Goal: Transaction & Acquisition: Book appointment/travel/reservation

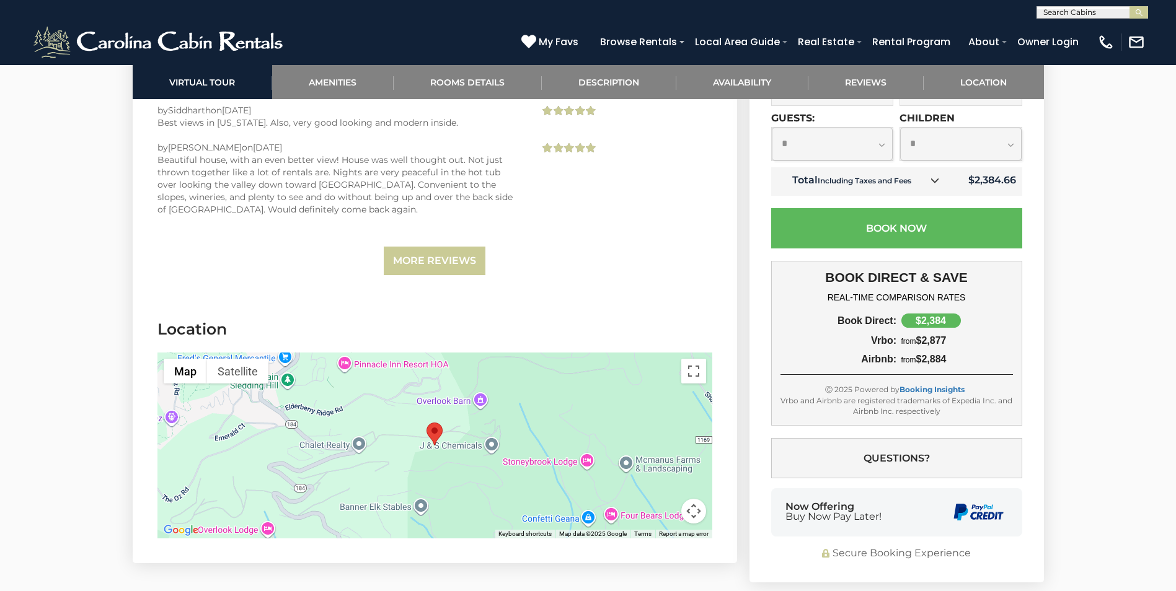
scroll to position [3038, 0]
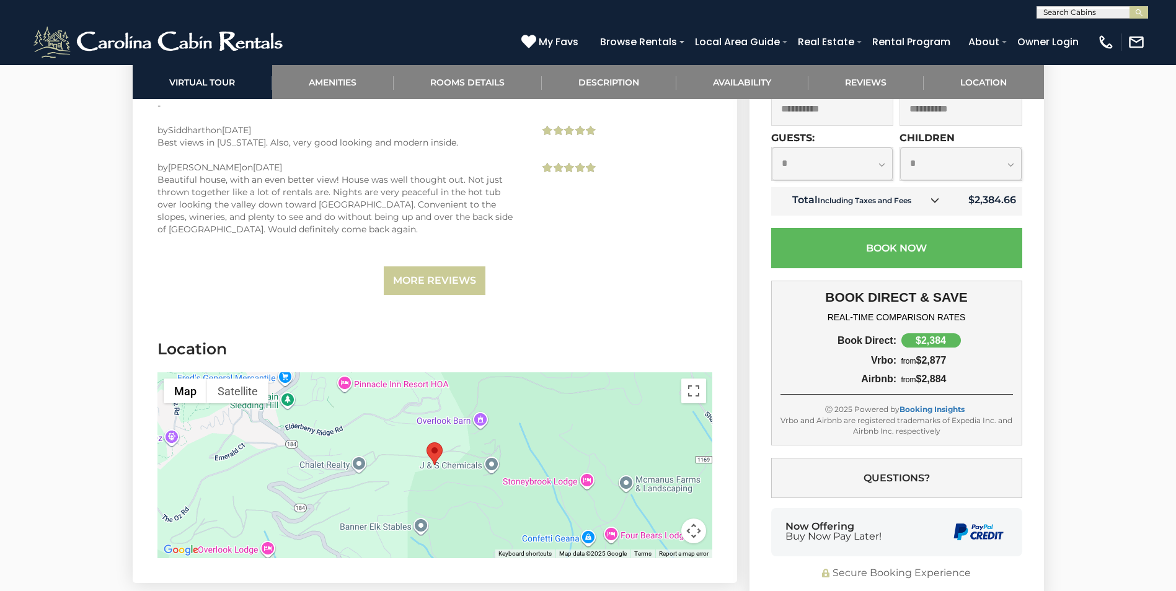
click at [406, 430] on div at bounding box center [434, 466] width 555 height 186
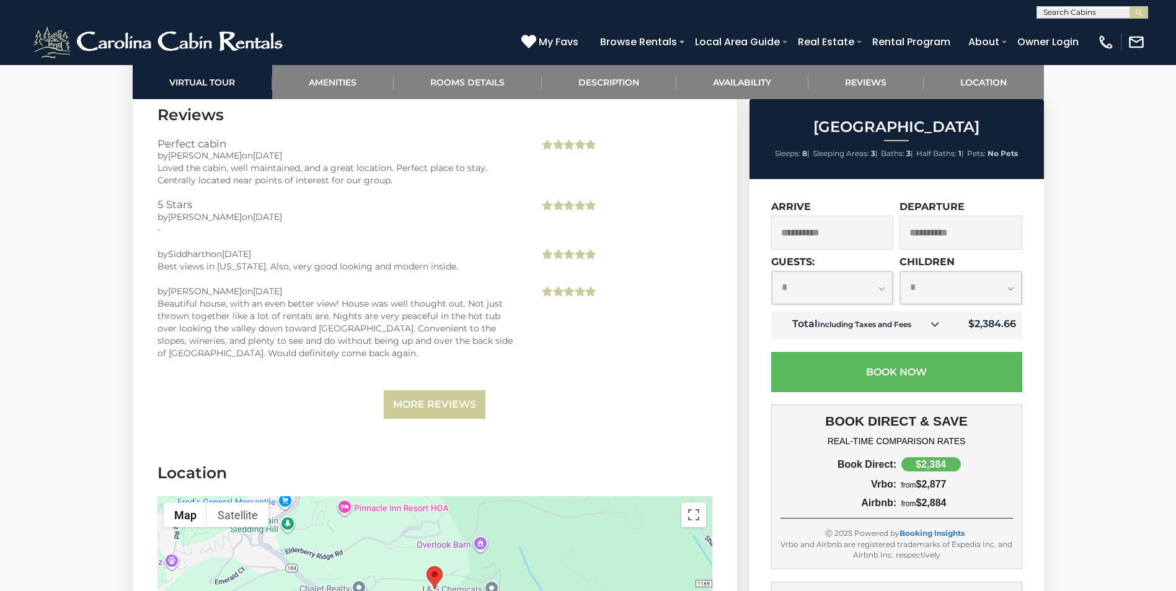
scroll to position [3100, 0]
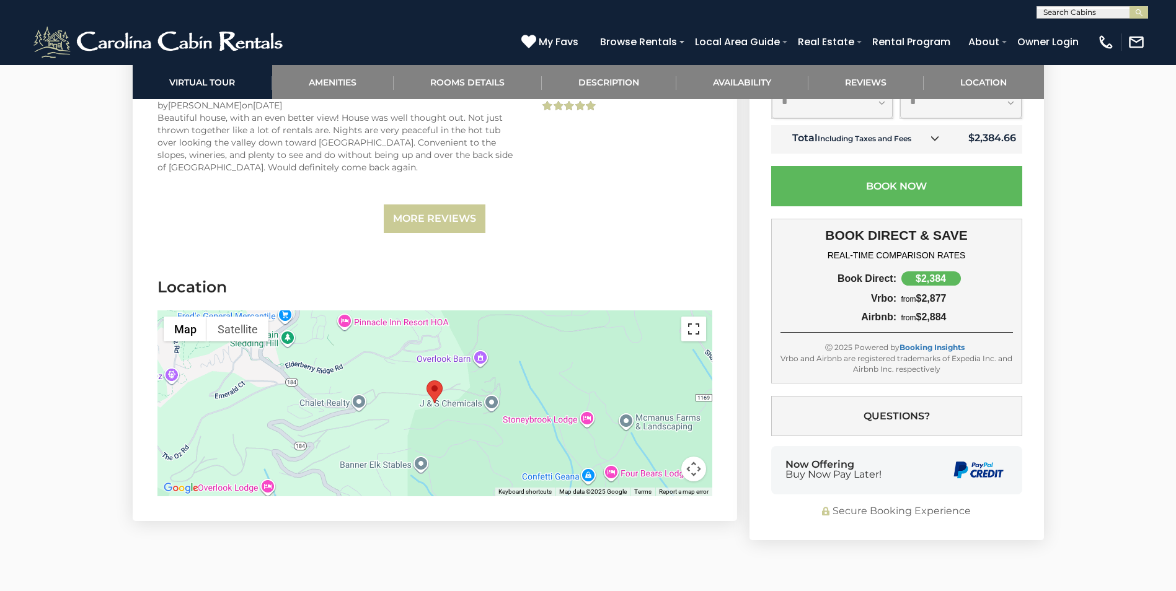
click at [698, 335] on button "Toggle fullscreen view" at bounding box center [693, 329] width 25 height 25
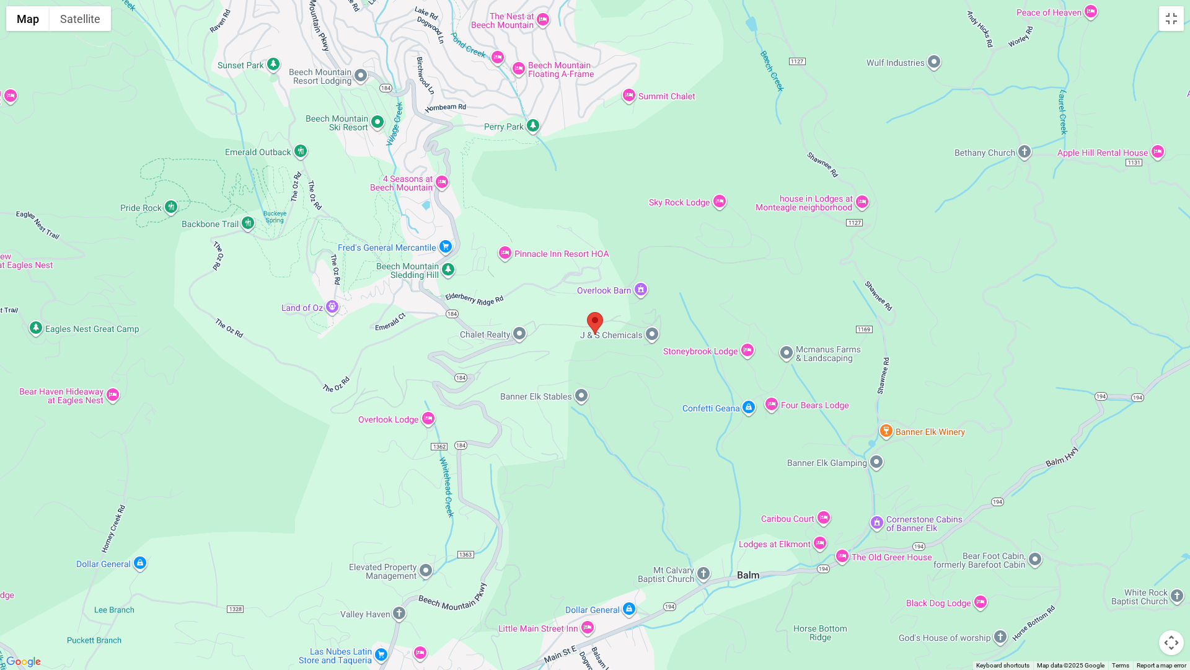
click at [1174, 35] on div at bounding box center [595, 335] width 1190 height 670
click at [1171, 15] on button "Toggle fullscreen view" at bounding box center [1171, 18] width 25 height 25
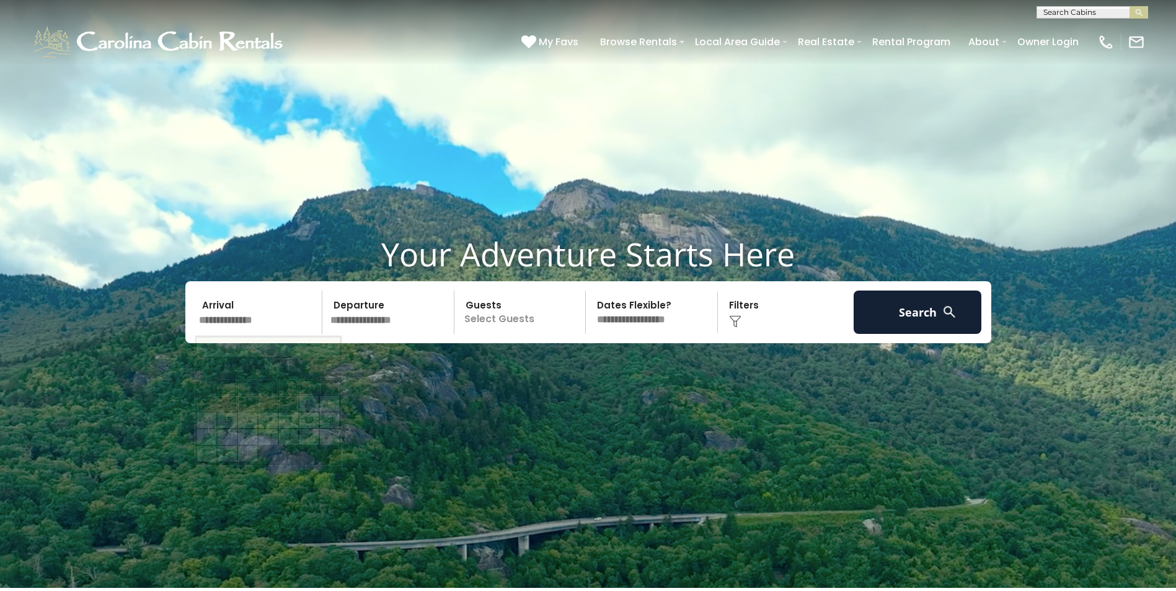
click at [259, 321] on input "text" at bounding box center [259, 312] width 128 height 43
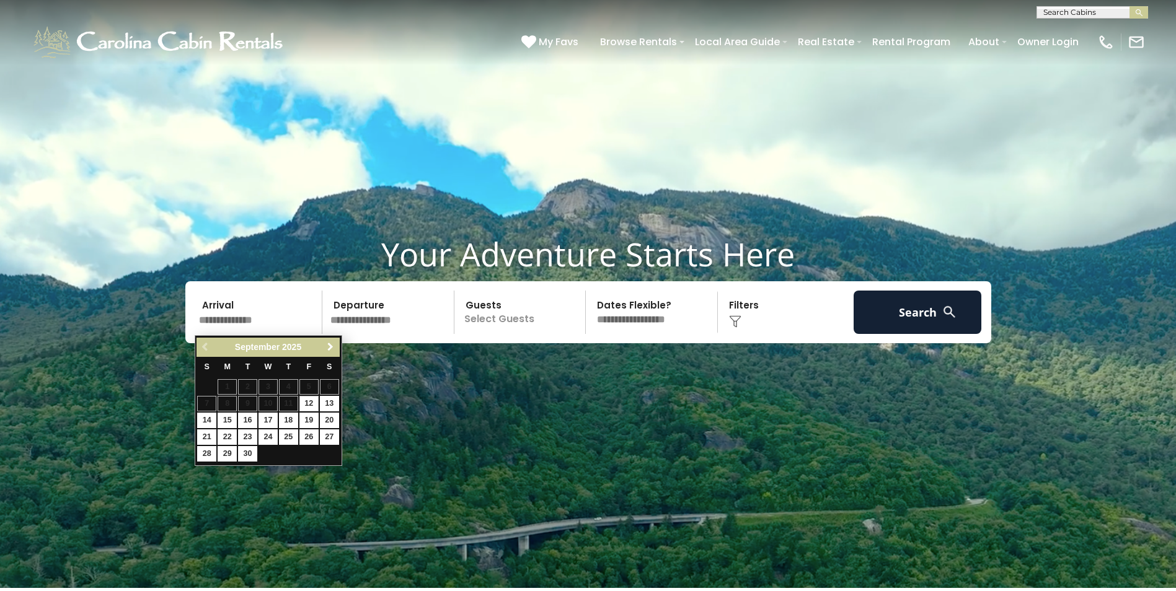
click at [335, 345] on span "Next" at bounding box center [331, 347] width 10 height 10
click at [208, 403] on link "5" at bounding box center [206, 404] width 19 height 16
type input "*******"
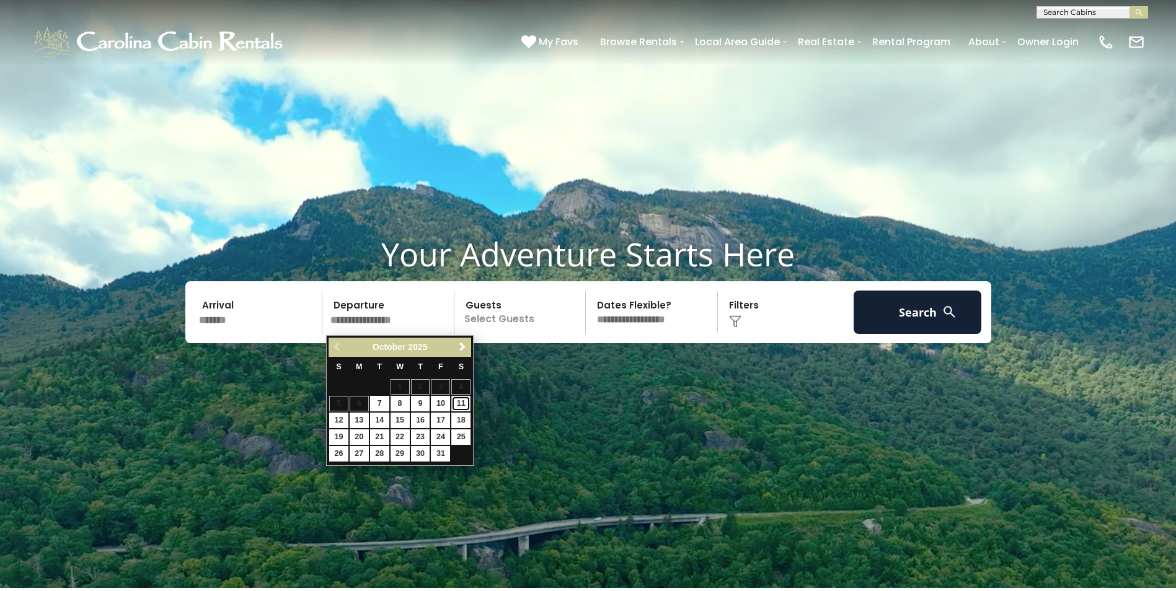
click at [464, 402] on link "11" at bounding box center [460, 404] width 19 height 16
type input "********"
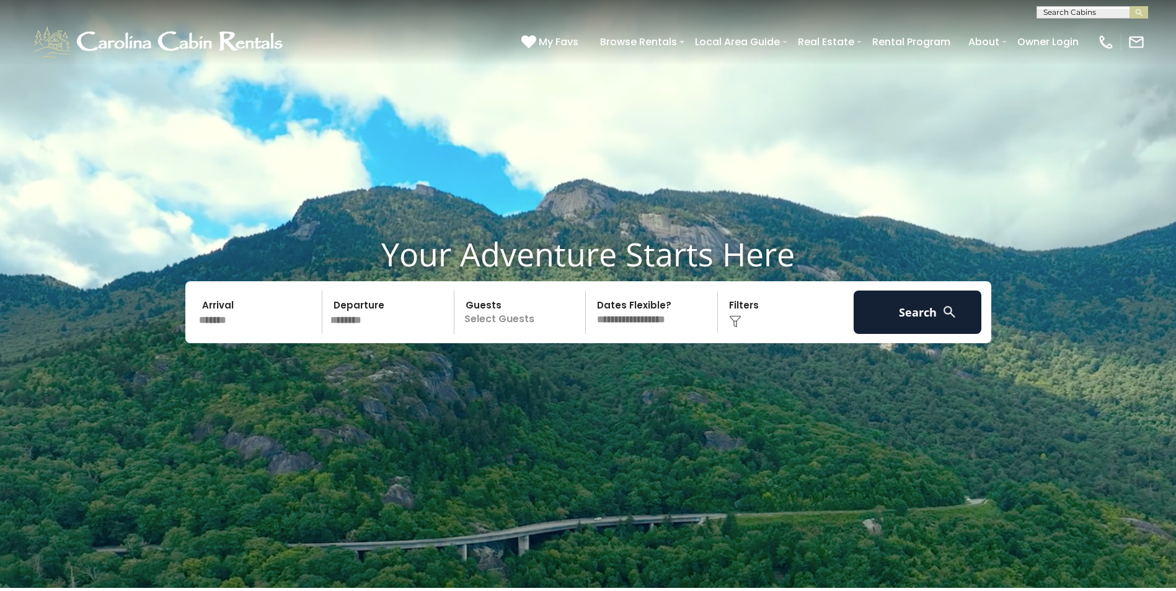
click at [653, 323] on select "**********" at bounding box center [654, 312] width 128 height 43
select select "*"
click at [590, 291] on select "**********" at bounding box center [654, 312] width 128 height 43
click at [733, 321] on img at bounding box center [735, 322] width 12 height 12
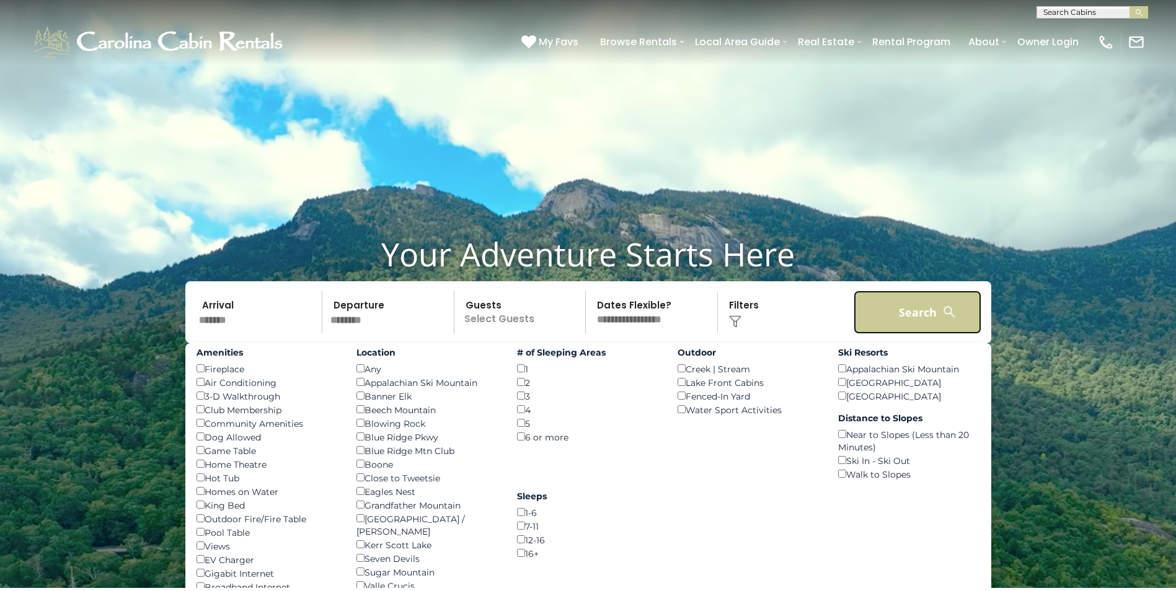
click at [912, 312] on button "Search" at bounding box center [918, 312] width 128 height 43
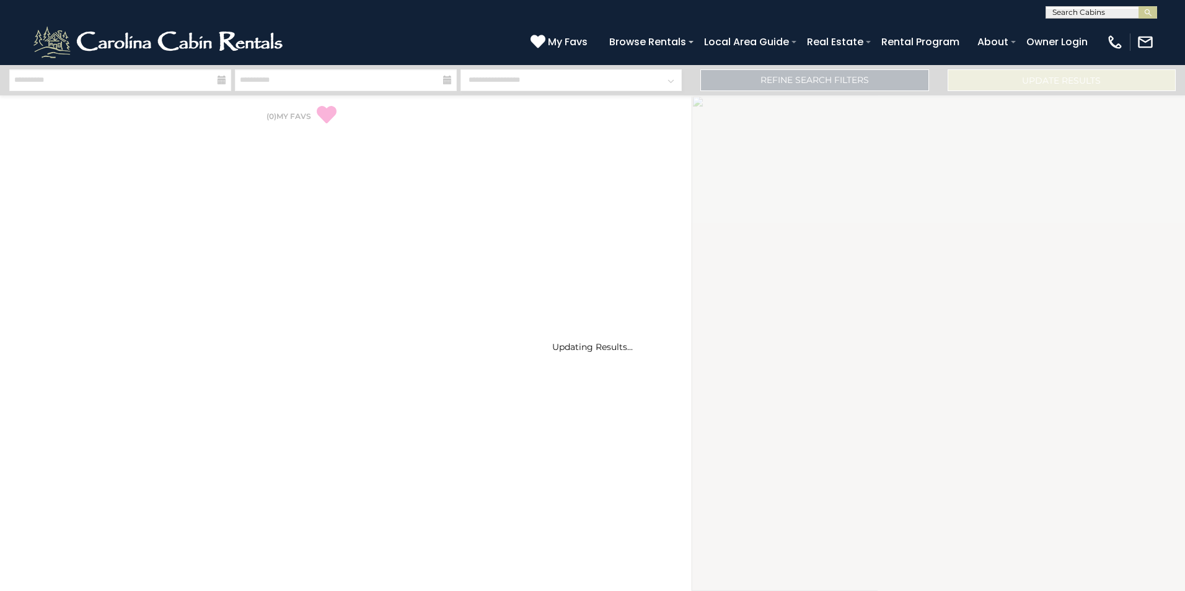
select select "*"
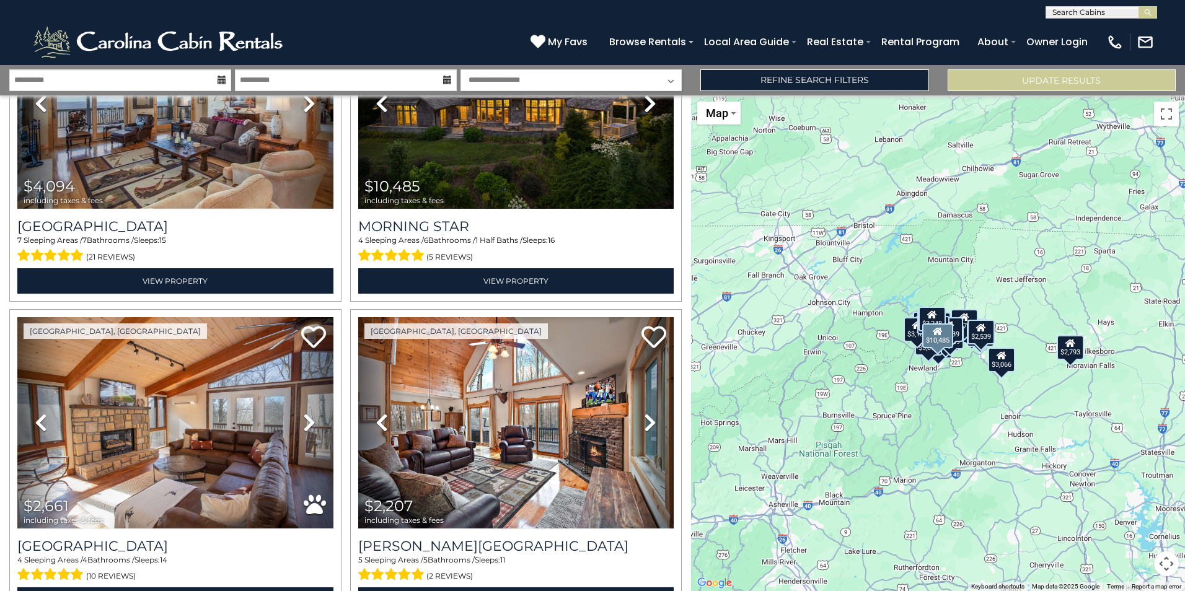
scroll to position [248, 0]
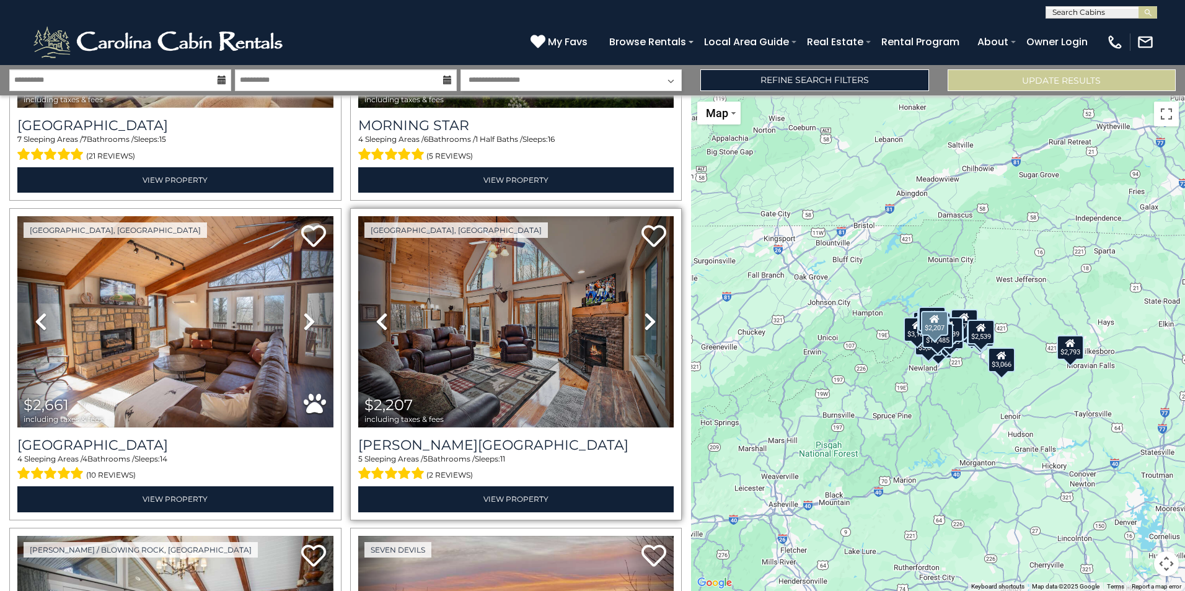
click at [644, 324] on icon at bounding box center [650, 322] width 12 height 20
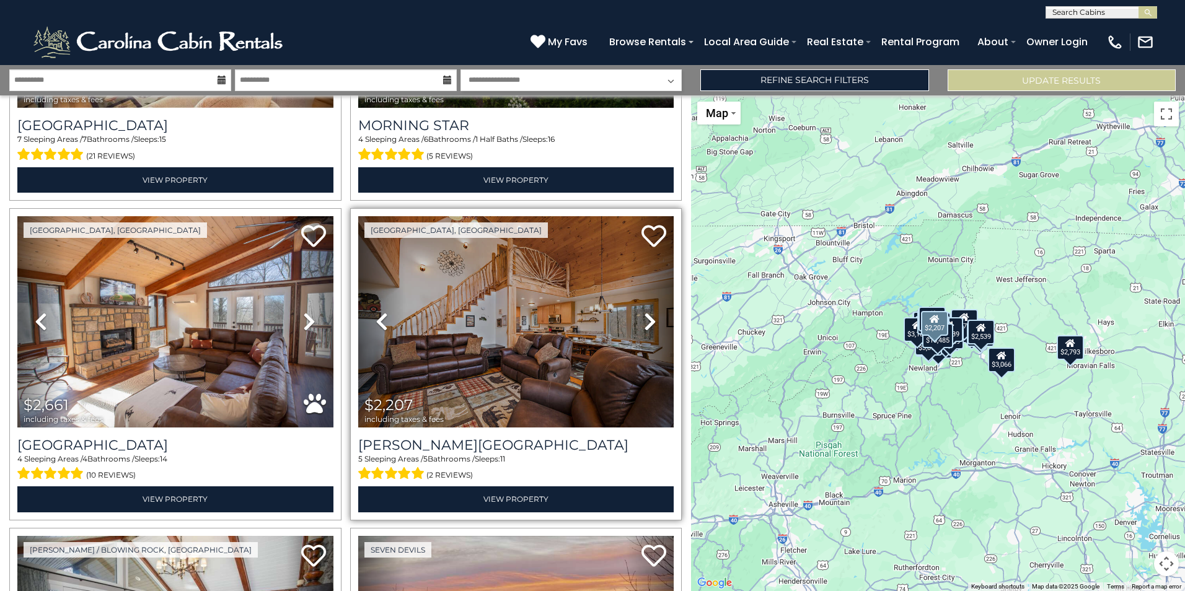
click at [644, 324] on icon at bounding box center [650, 322] width 12 height 20
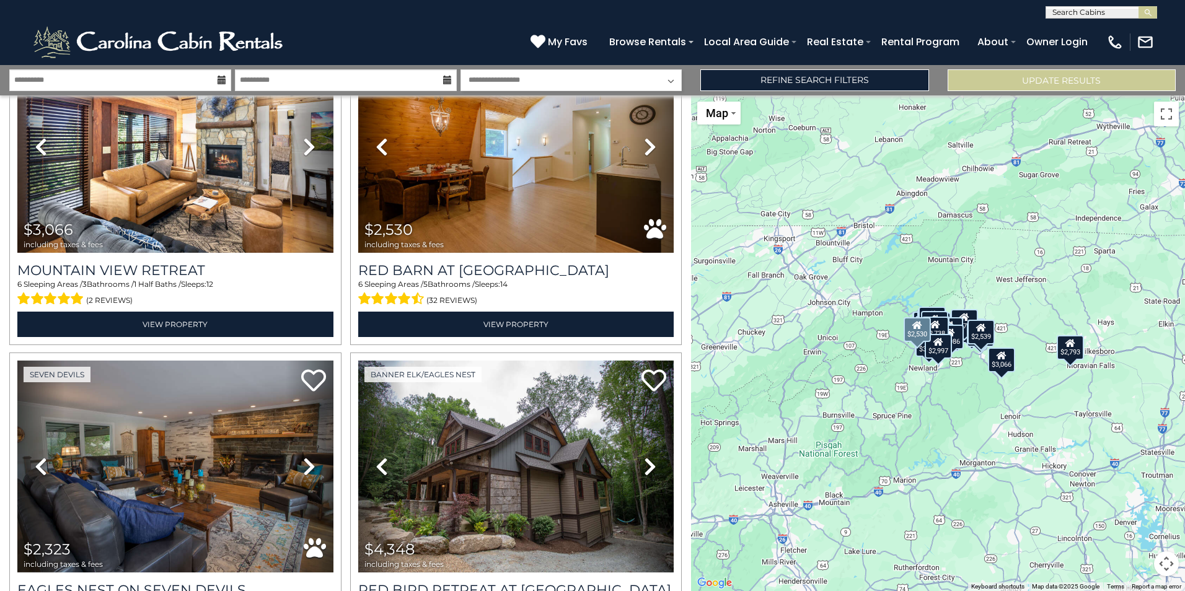
scroll to position [2232, 0]
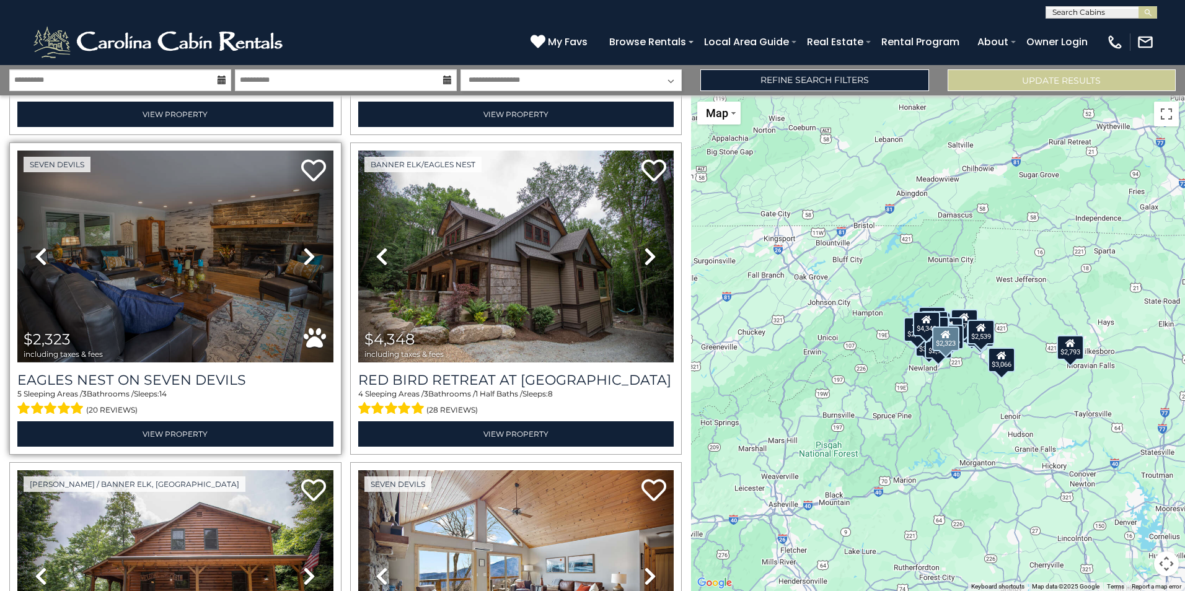
click at [308, 247] on icon at bounding box center [309, 257] width 12 height 20
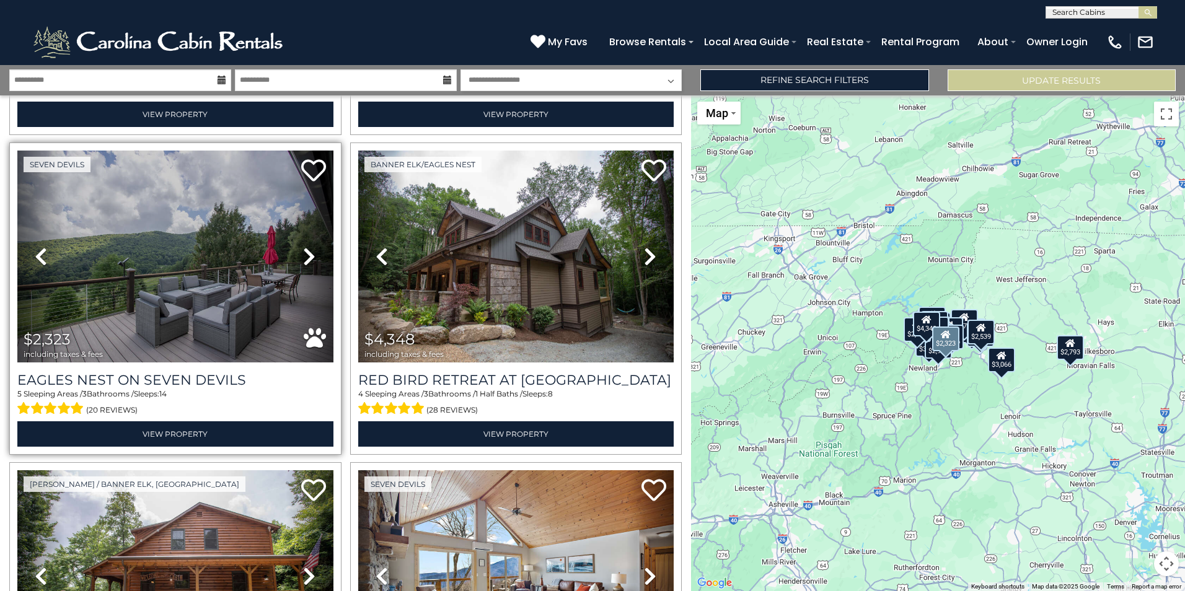
click at [308, 247] on icon at bounding box center [309, 257] width 12 height 20
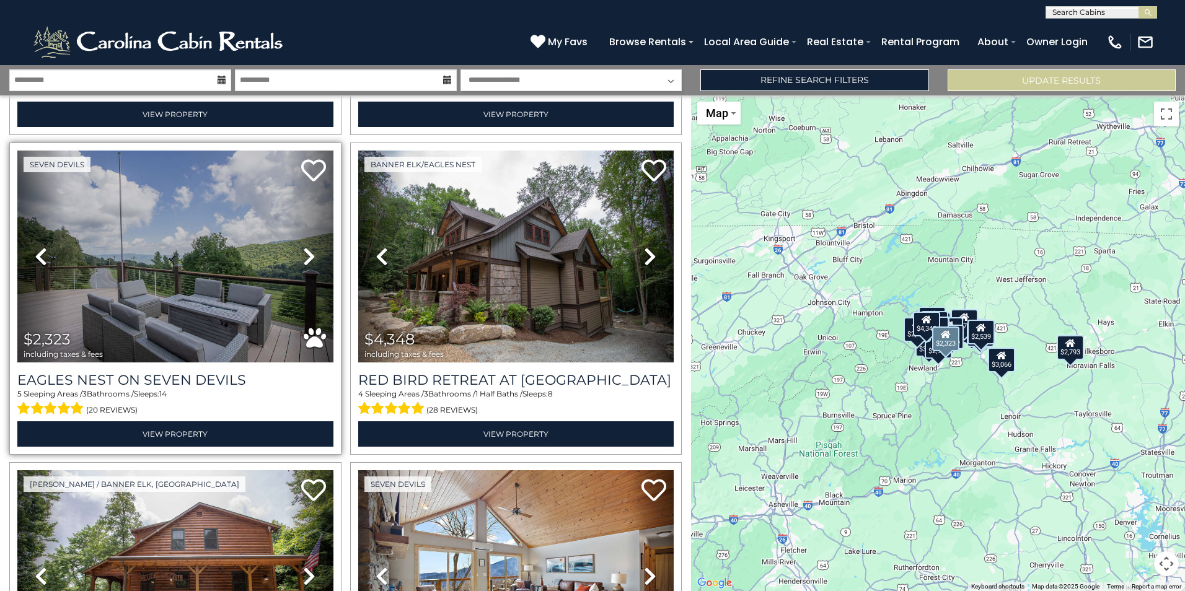
click at [308, 247] on icon at bounding box center [309, 257] width 12 height 20
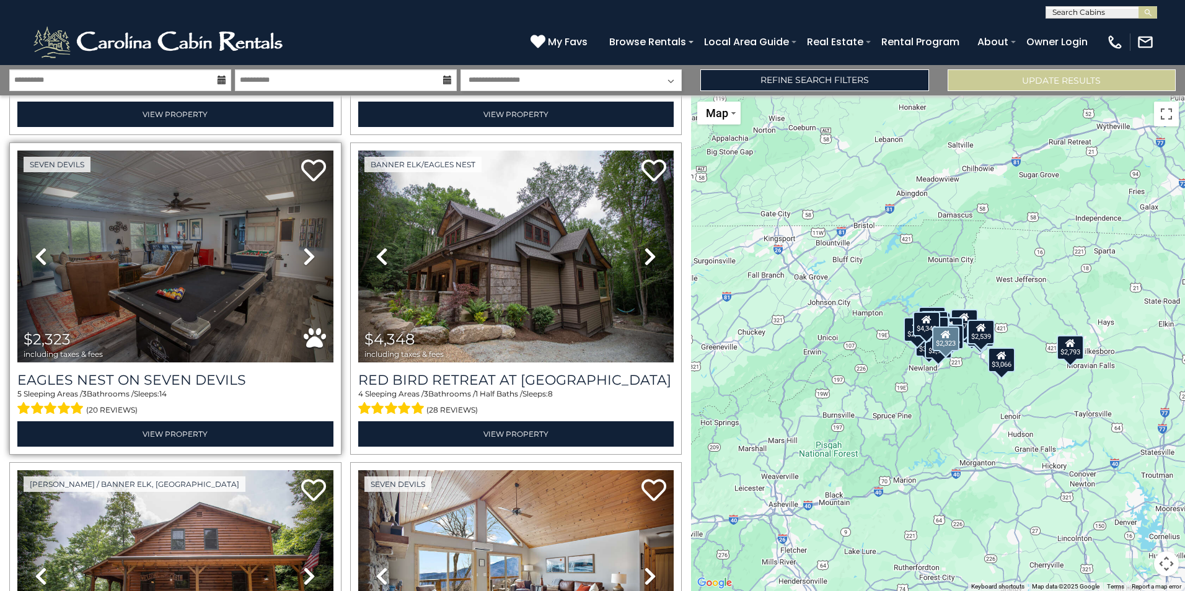
click at [308, 247] on icon at bounding box center [309, 257] width 12 height 20
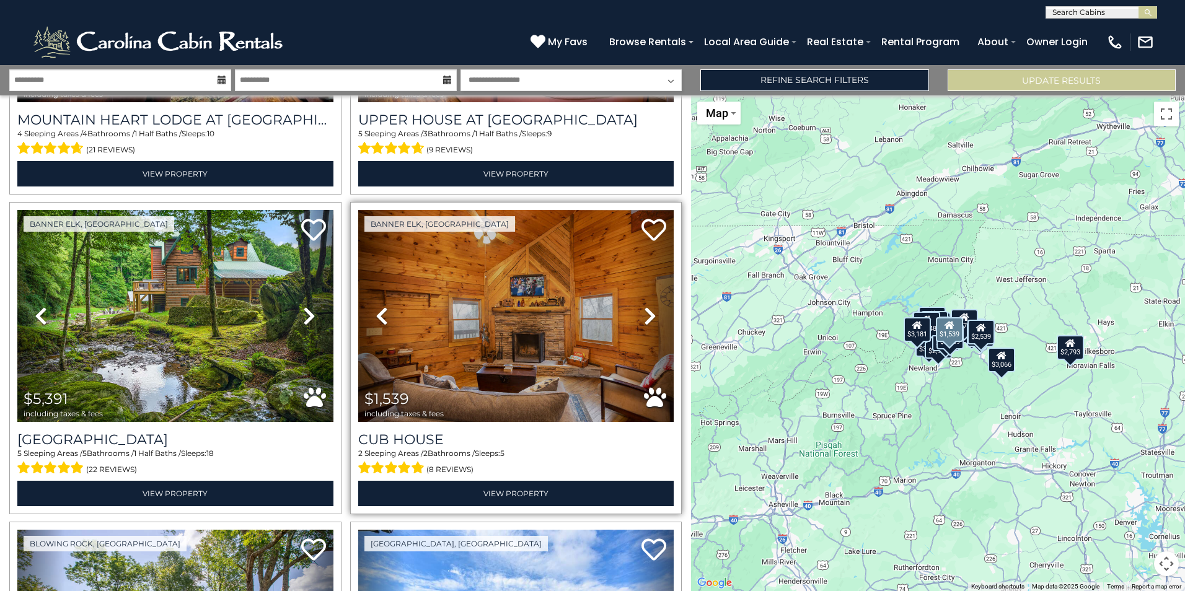
scroll to position [3472, 0]
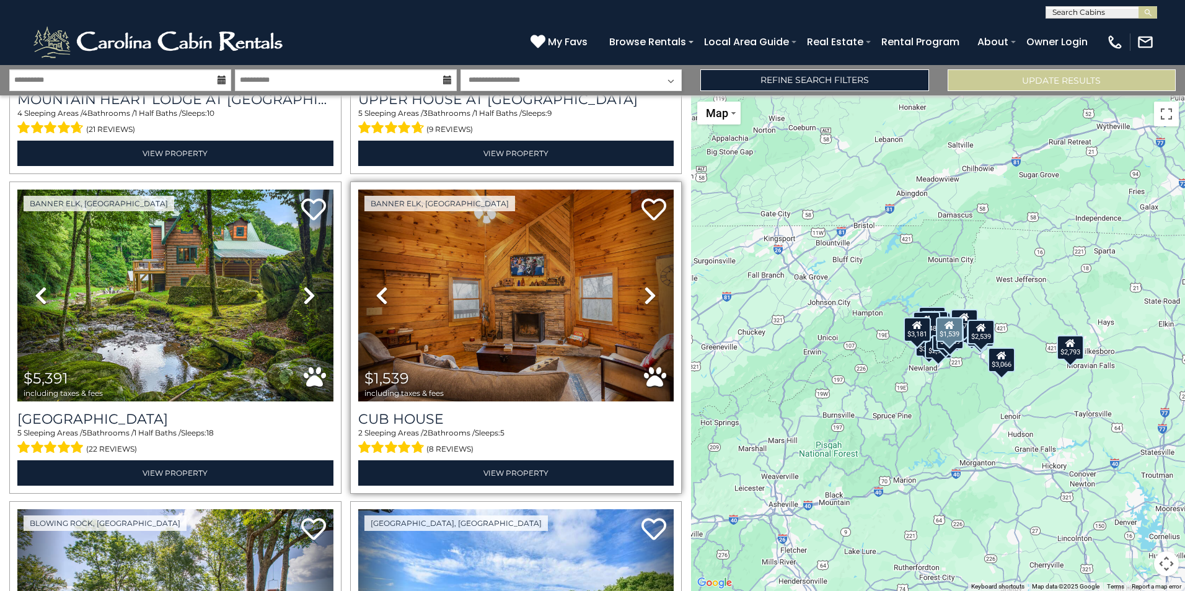
click at [647, 286] on icon at bounding box center [650, 296] width 12 height 20
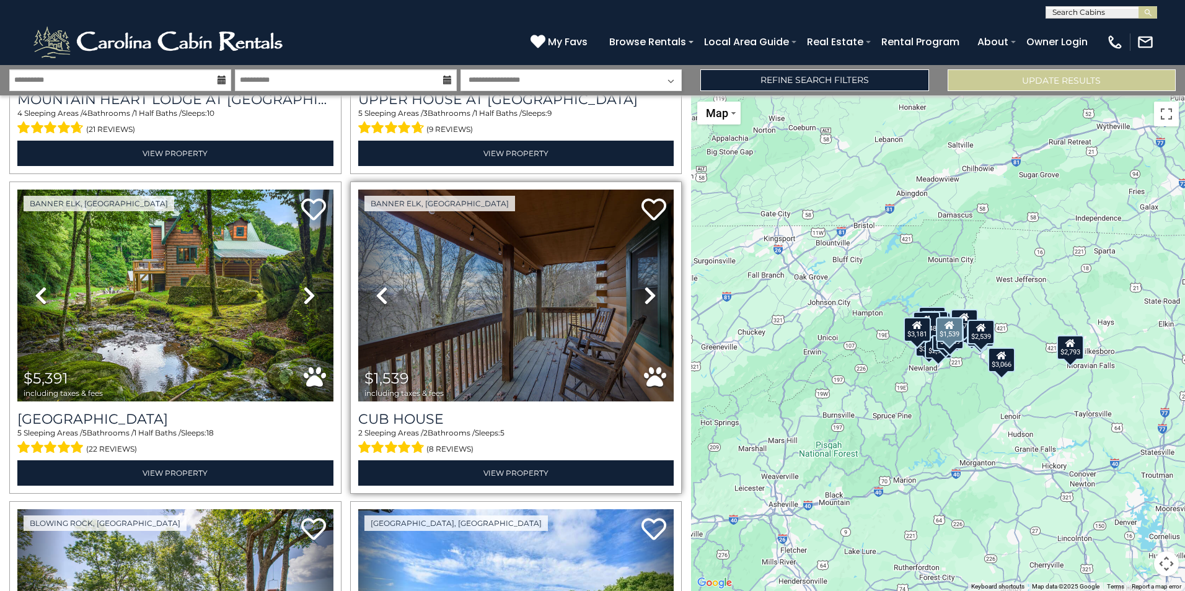
click at [647, 286] on icon at bounding box center [650, 296] width 12 height 20
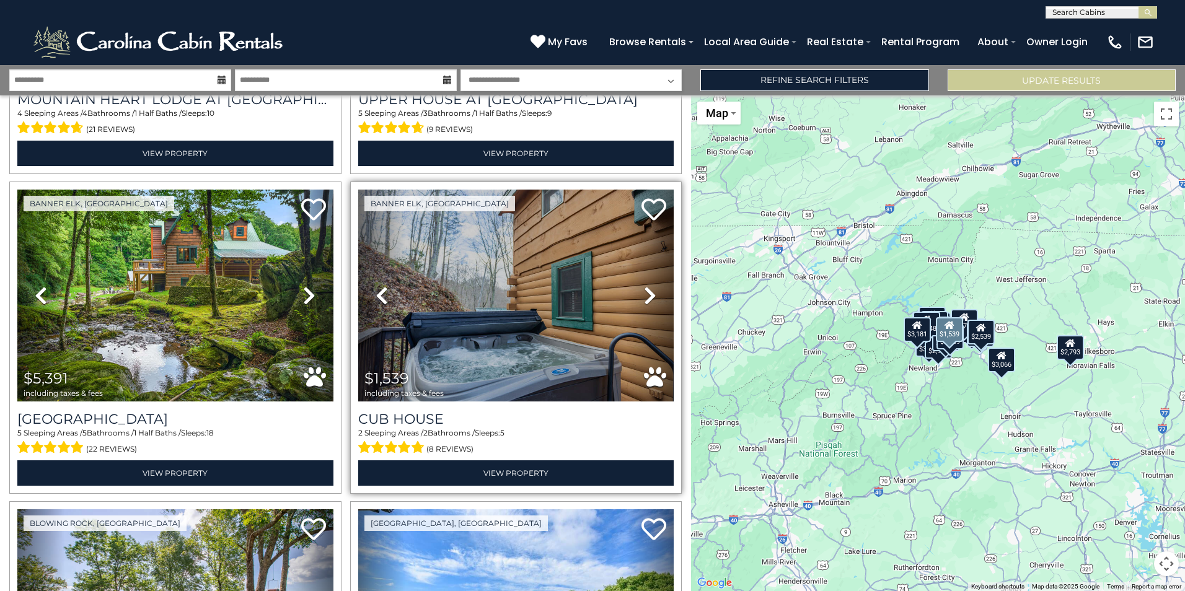
click at [647, 286] on icon at bounding box center [650, 296] width 12 height 20
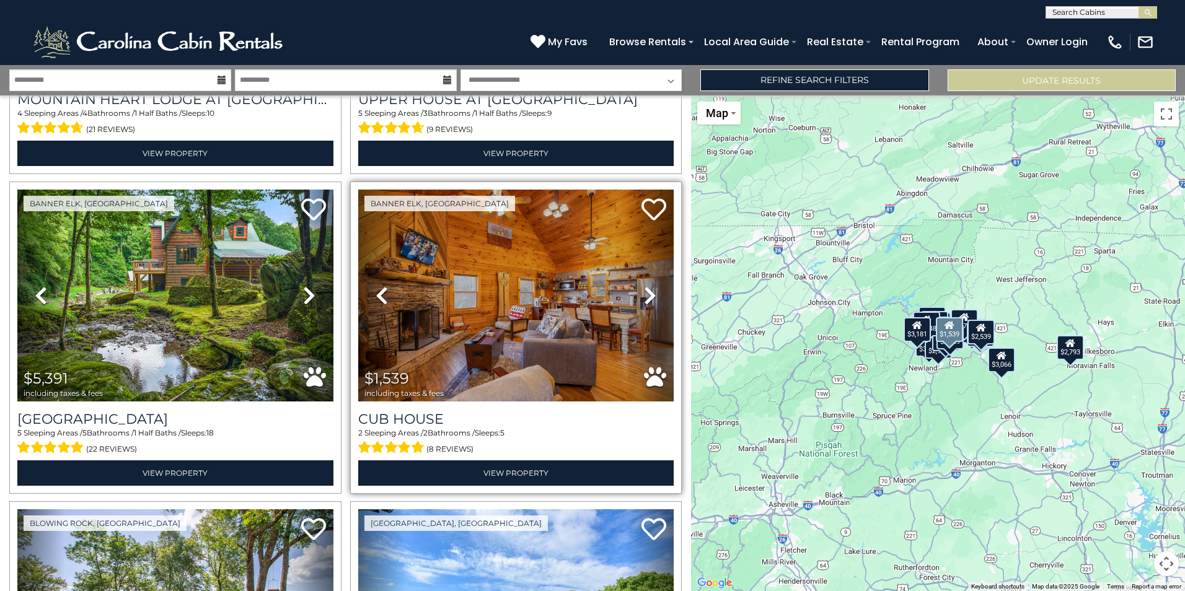
click at [647, 286] on icon at bounding box center [650, 296] width 12 height 20
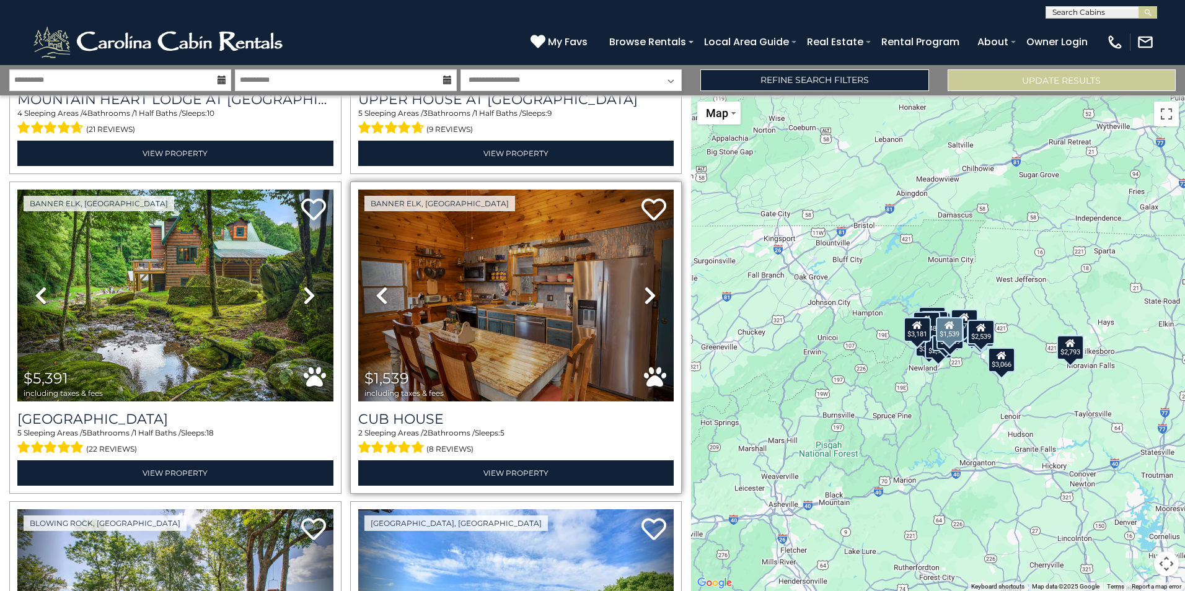
click at [647, 286] on icon at bounding box center [650, 296] width 12 height 20
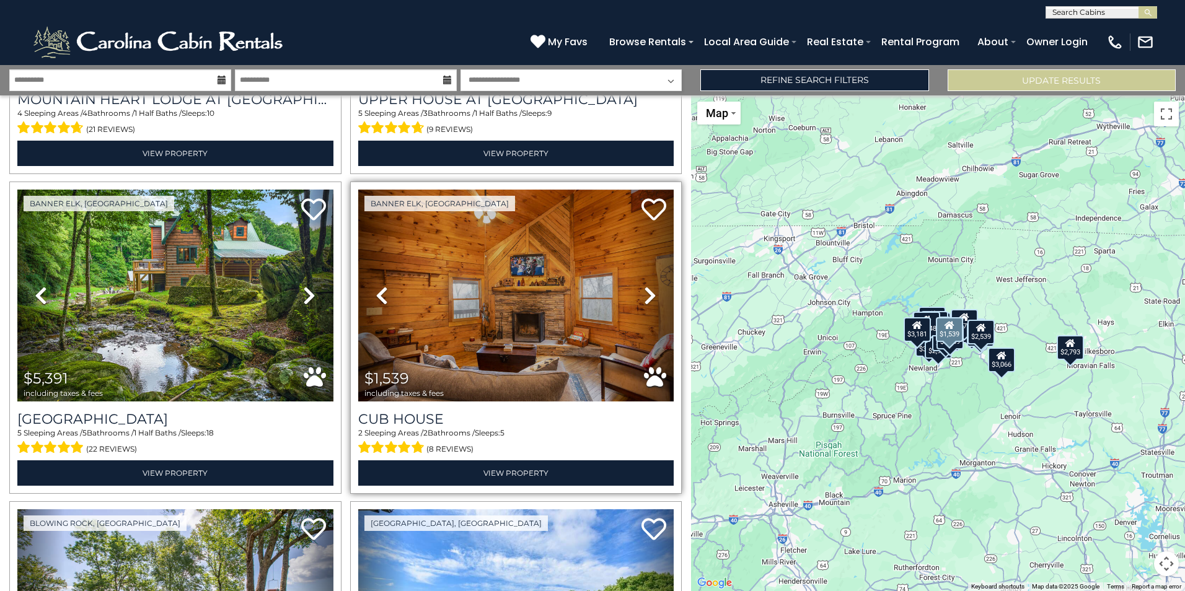
click at [647, 286] on icon at bounding box center [650, 296] width 12 height 20
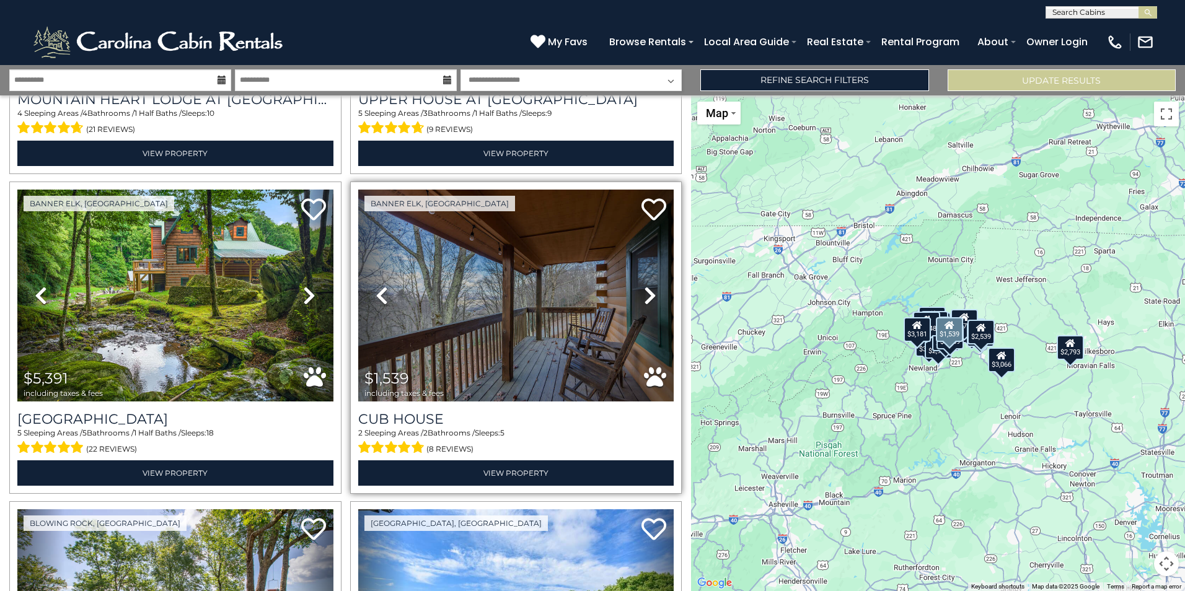
click at [647, 286] on icon at bounding box center [650, 296] width 12 height 20
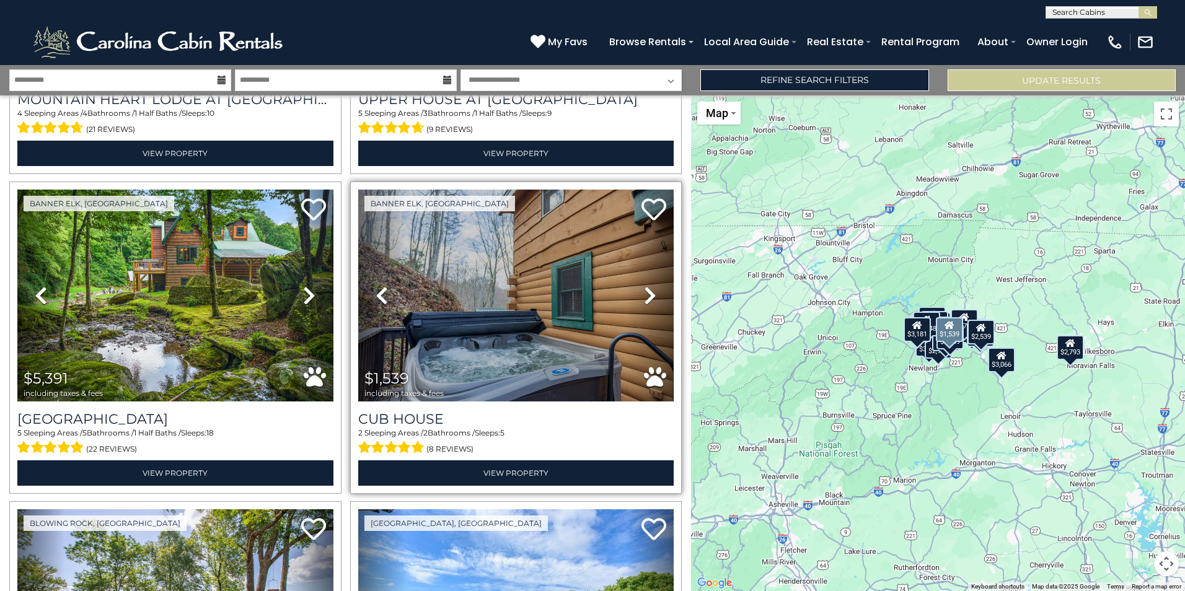
click at [647, 286] on icon at bounding box center [650, 296] width 12 height 20
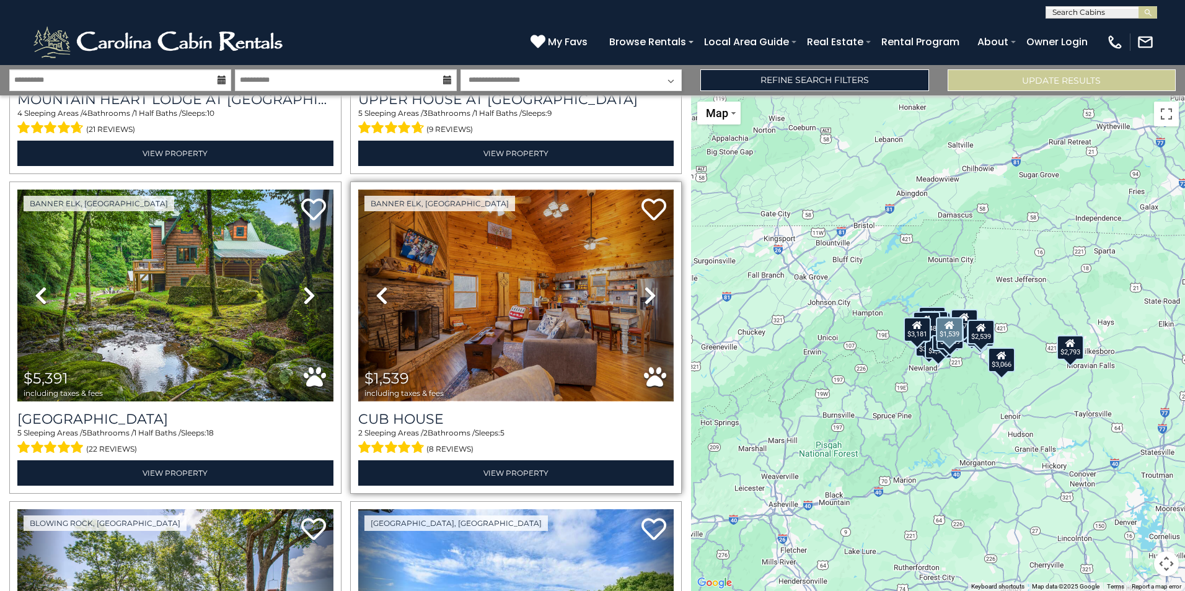
click at [584, 280] on img at bounding box center [516, 295] width 316 height 211
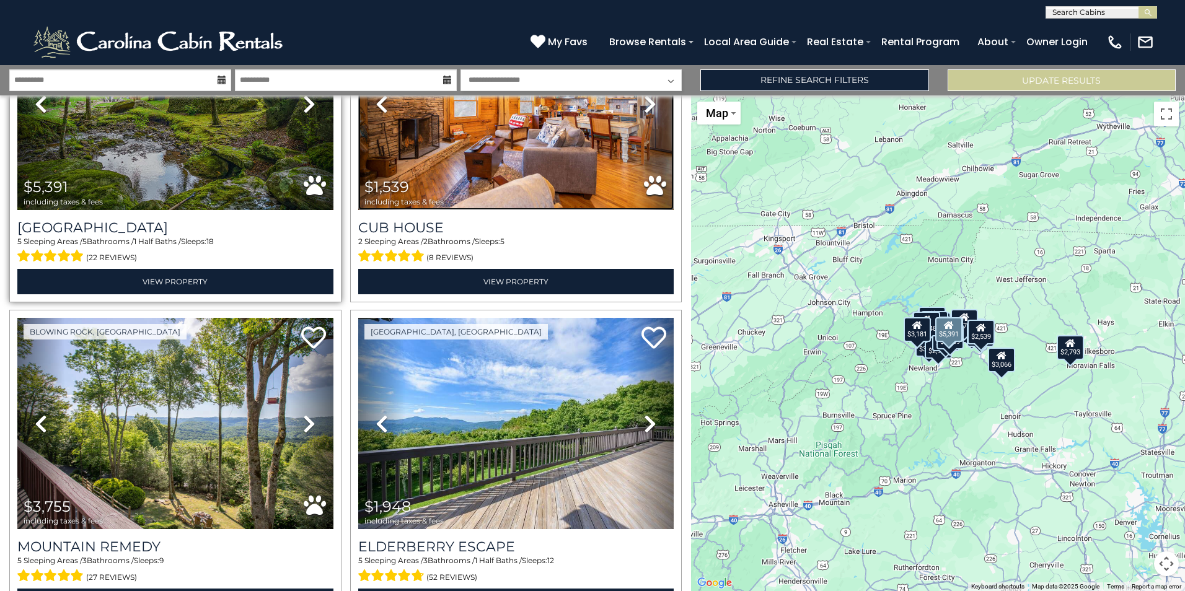
scroll to position [3720, 0]
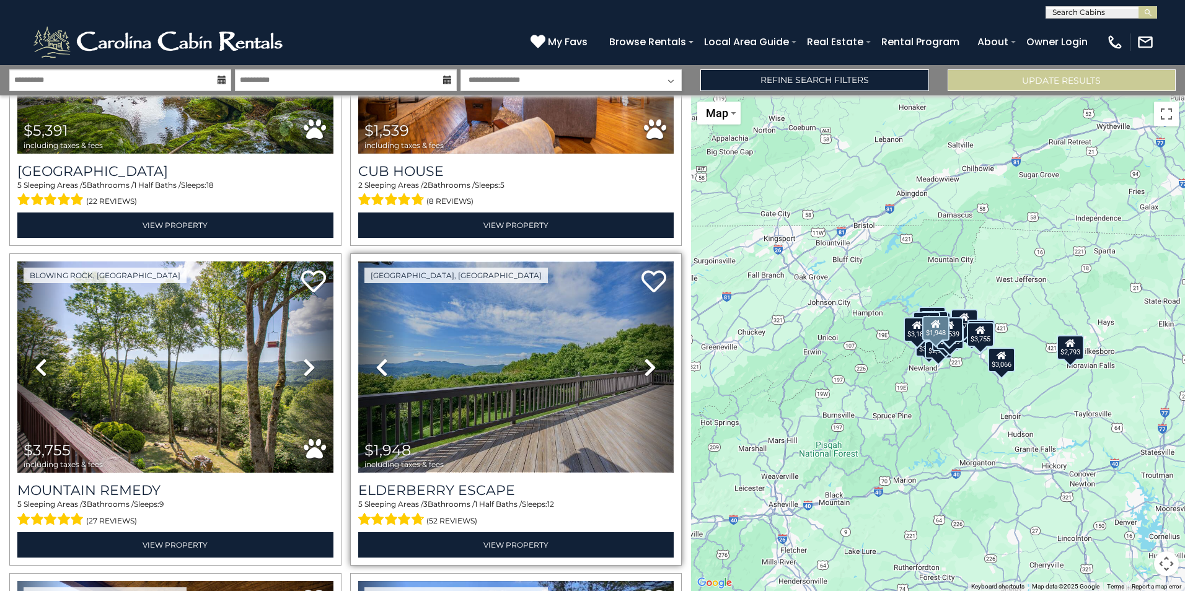
click at [550, 353] on img at bounding box center [516, 367] width 316 height 211
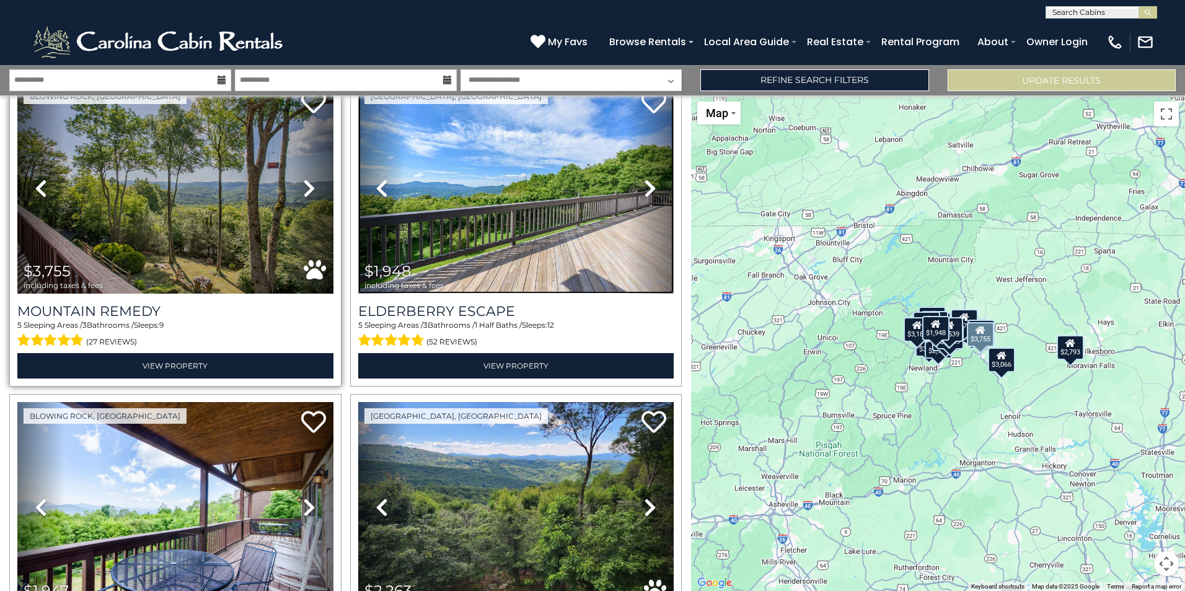
scroll to position [3968, 0]
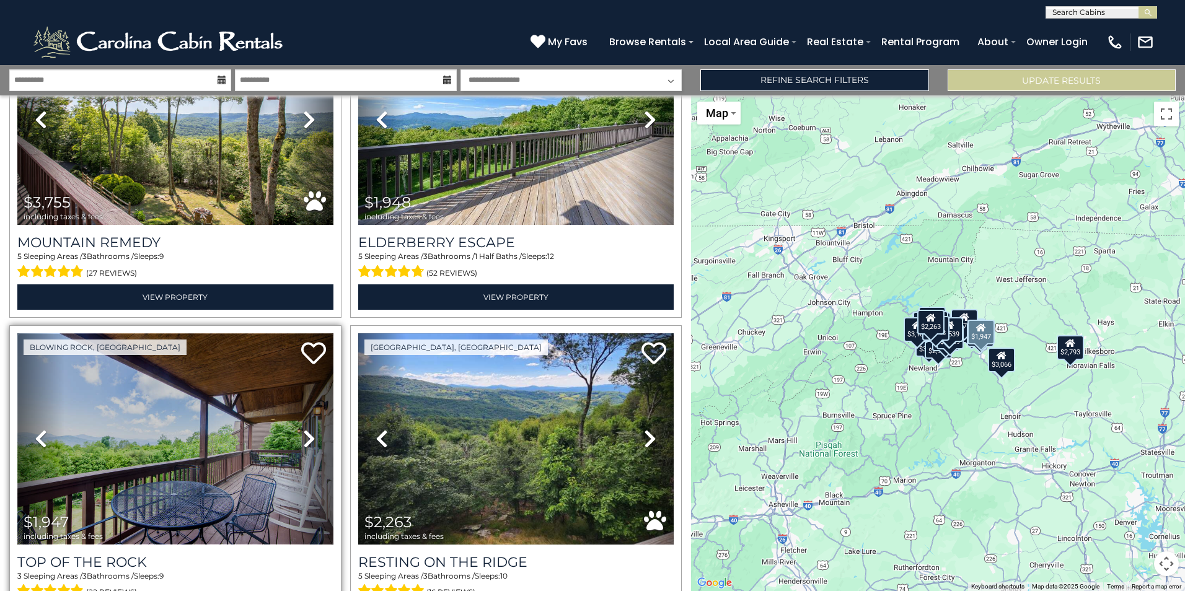
click at [229, 389] on img at bounding box center [175, 439] width 316 height 211
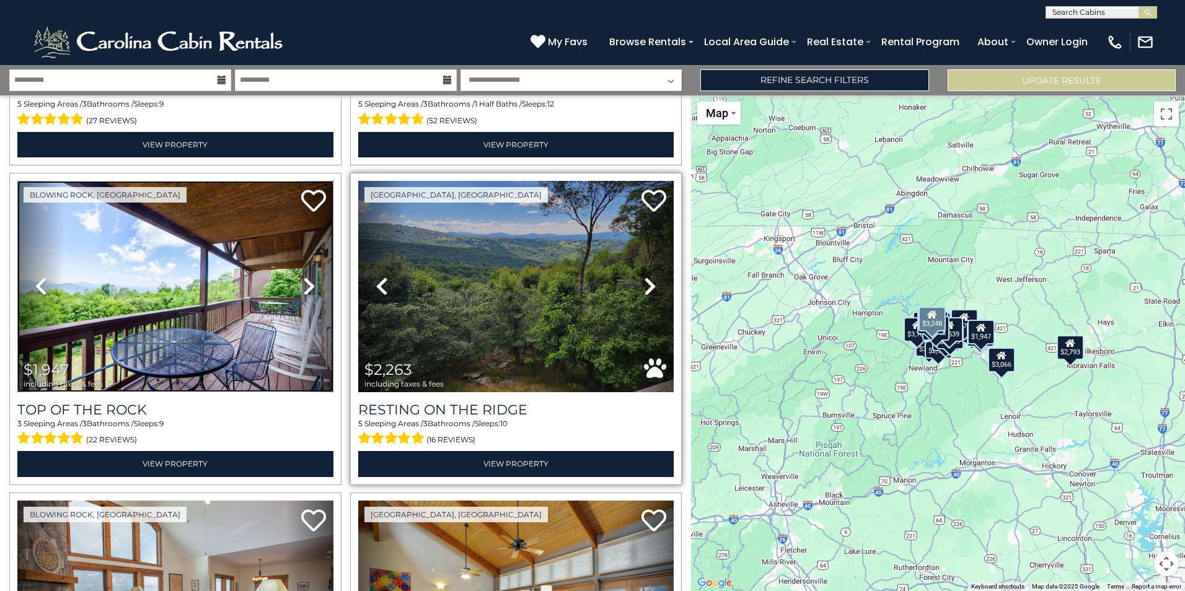
scroll to position [4092, 0]
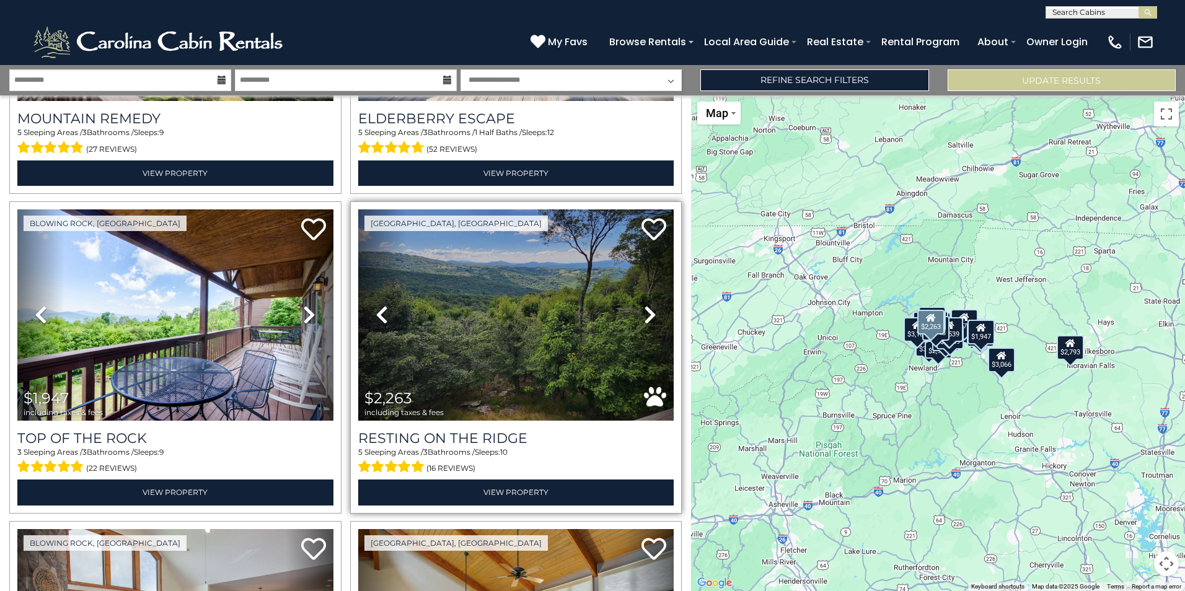
click at [644, 305] on icon at bounding box center [650, 315] width 12 height 20
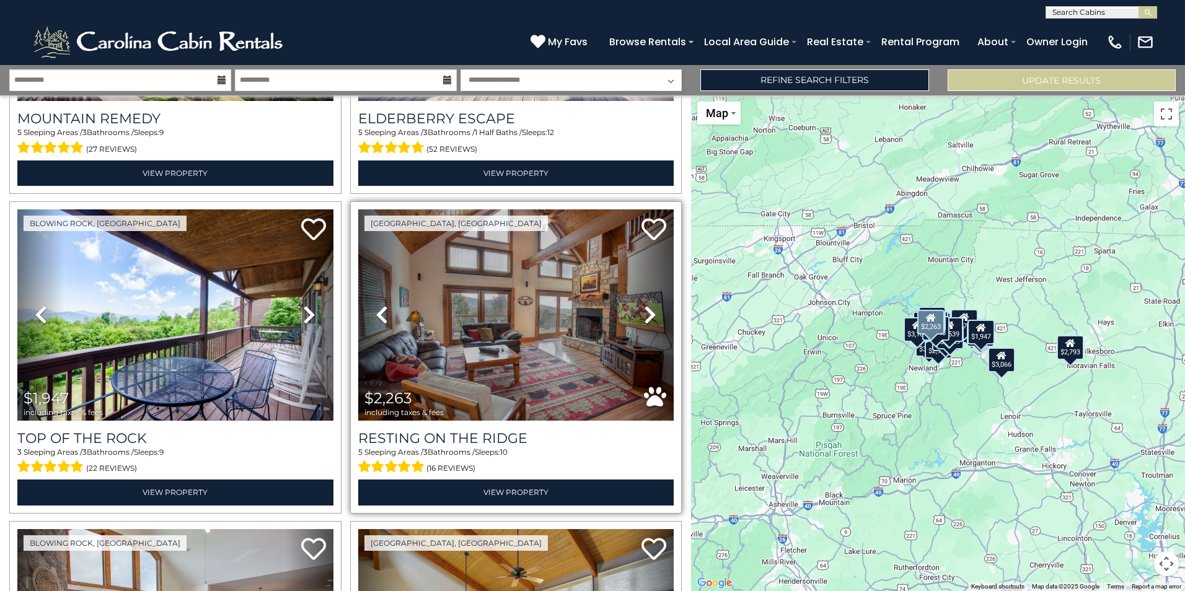
click at [644, 305] on icon at bounding box center [650, 315] width 12 height 20
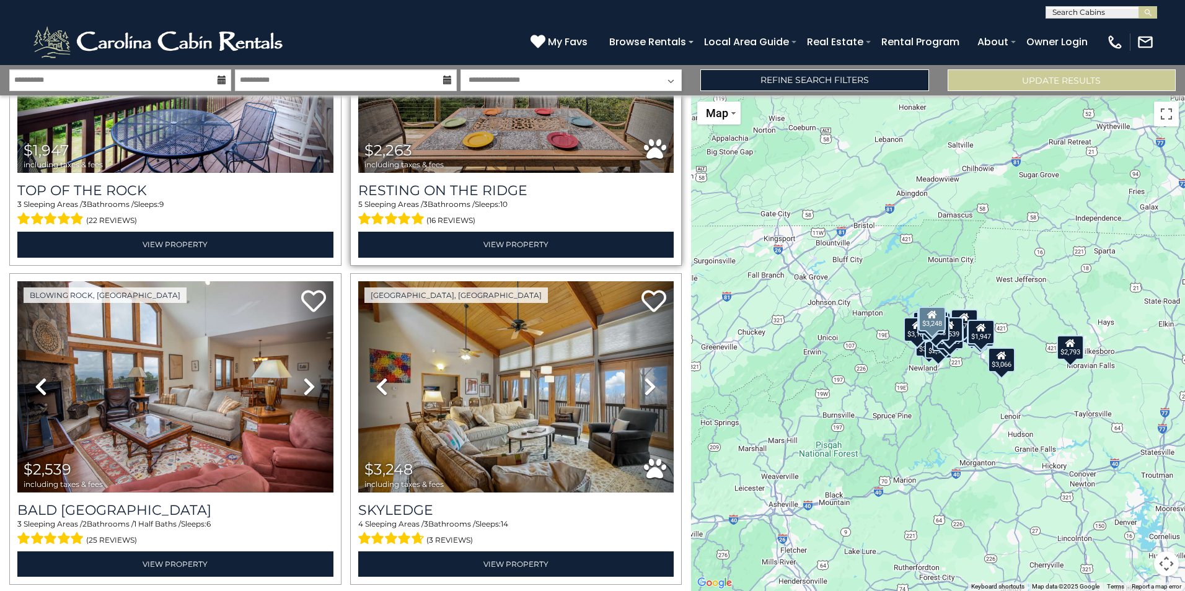
scroll to position [4379, 0]
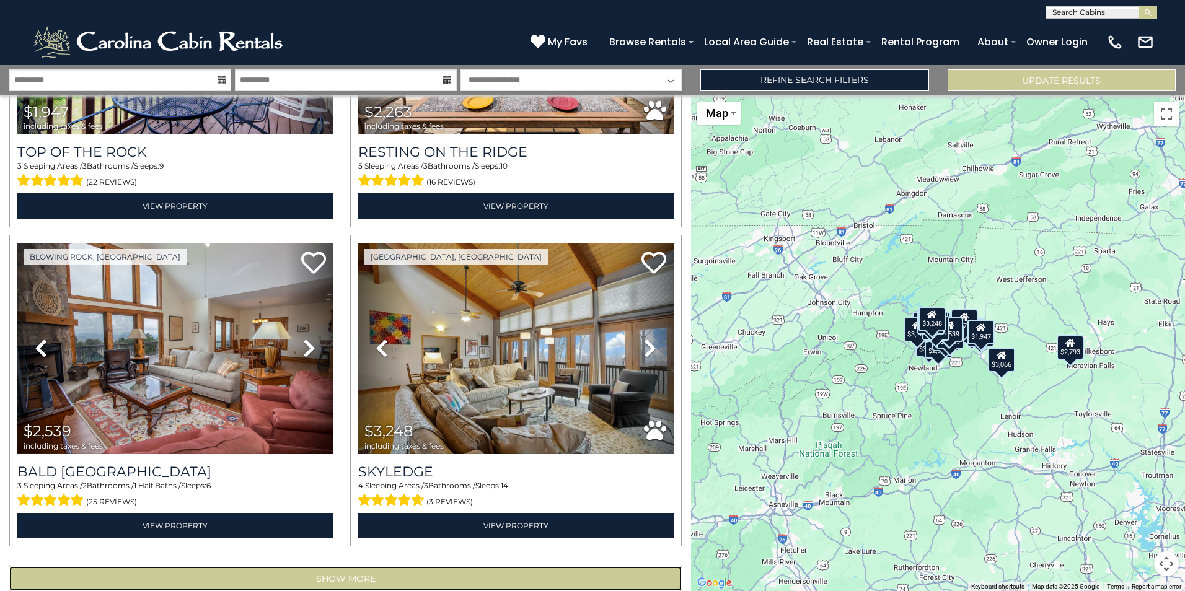
click at [395, 567] on button "Show More" at bounding box center [345, 579] width 673 height 25
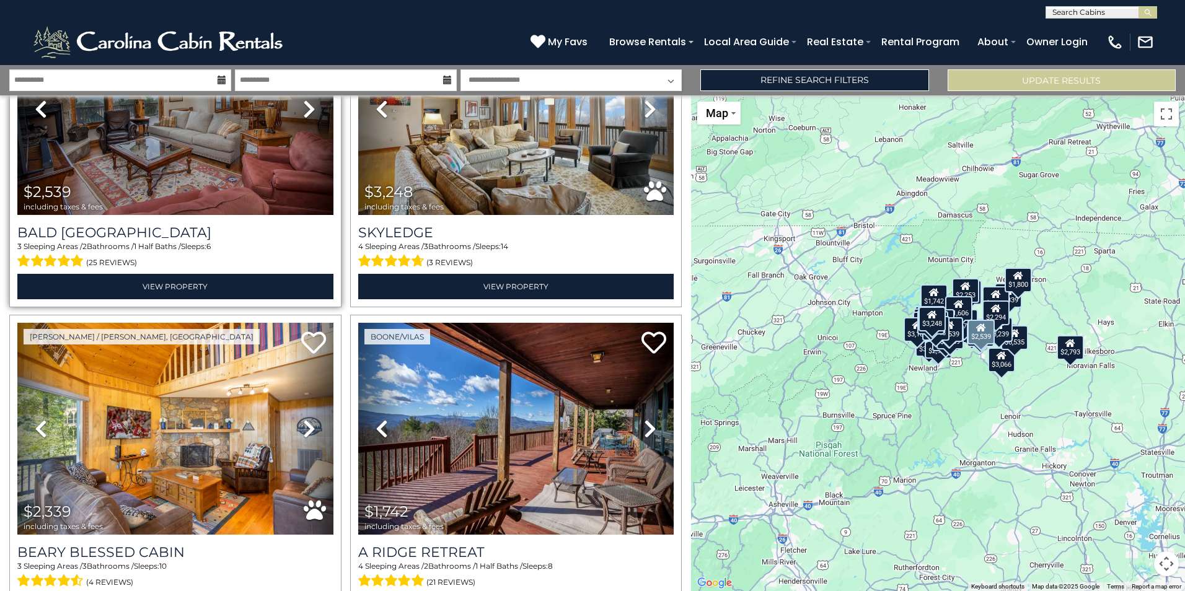
scroll to position [4627, 0]
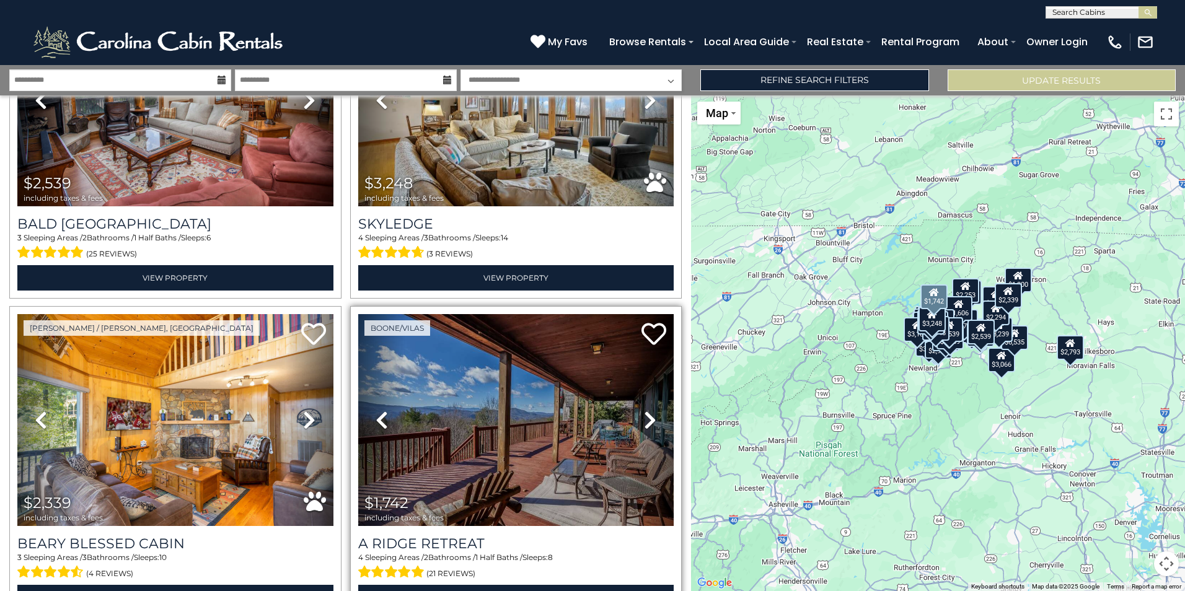
click at [644, 410] on icon at bounding box center [650, 420] width 12 height 20
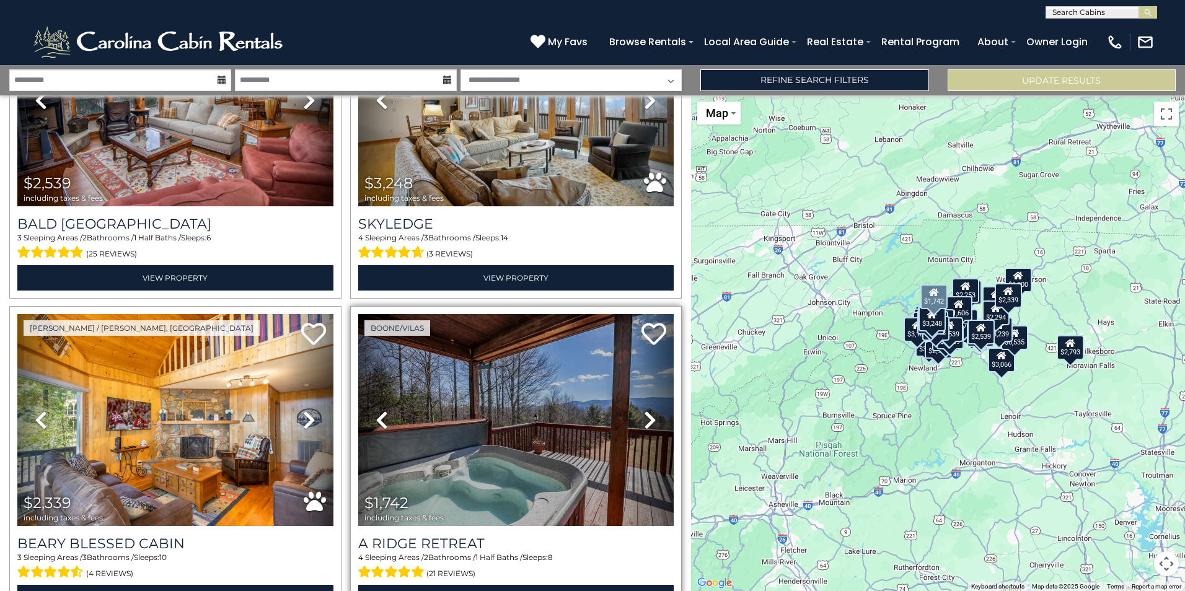
click at [644, 410] on icon at bounding box center [650, 420] width 12 height 20
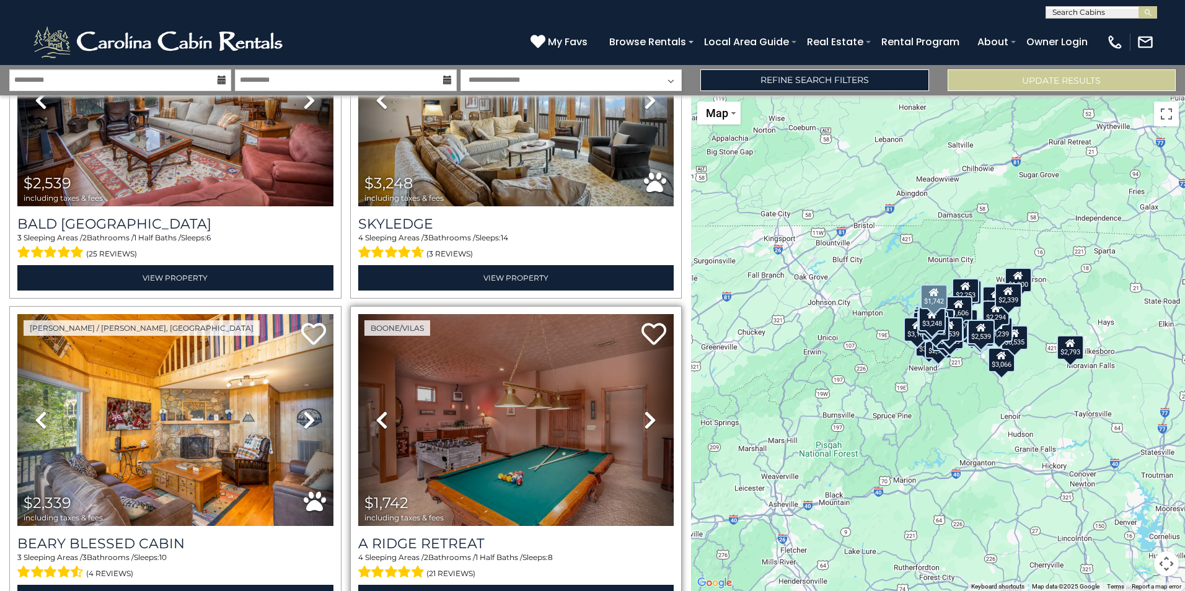
click at [644, 410] on icon at bounding box center [650, 420] width 12 height 20
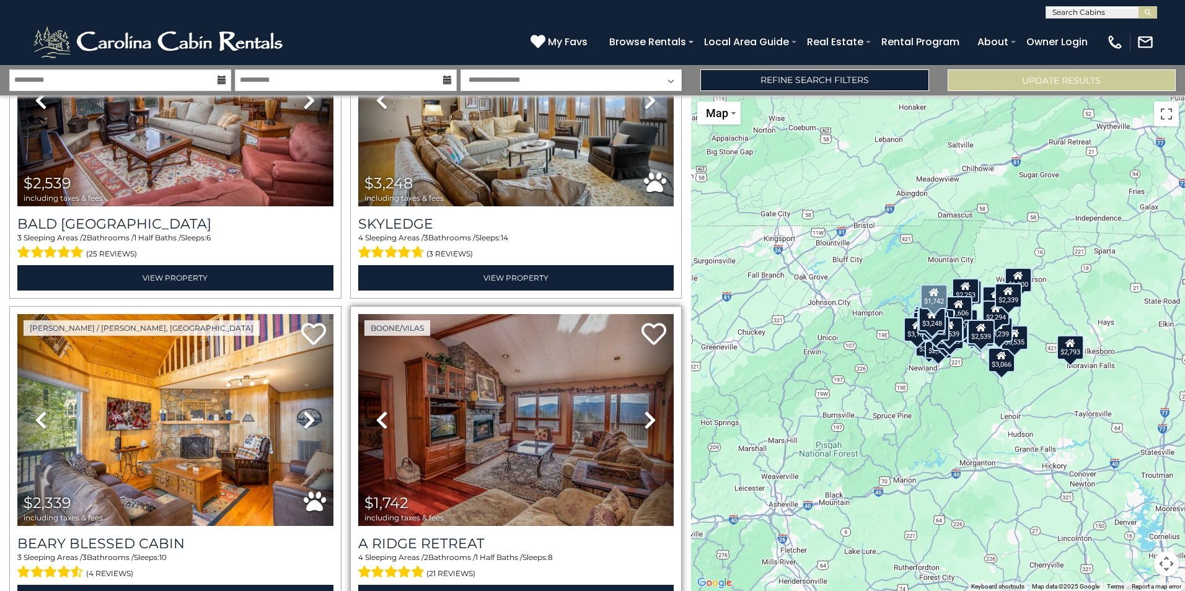
click at [644, 410] on icon at bounding box center [650, 420] width 12 height 20
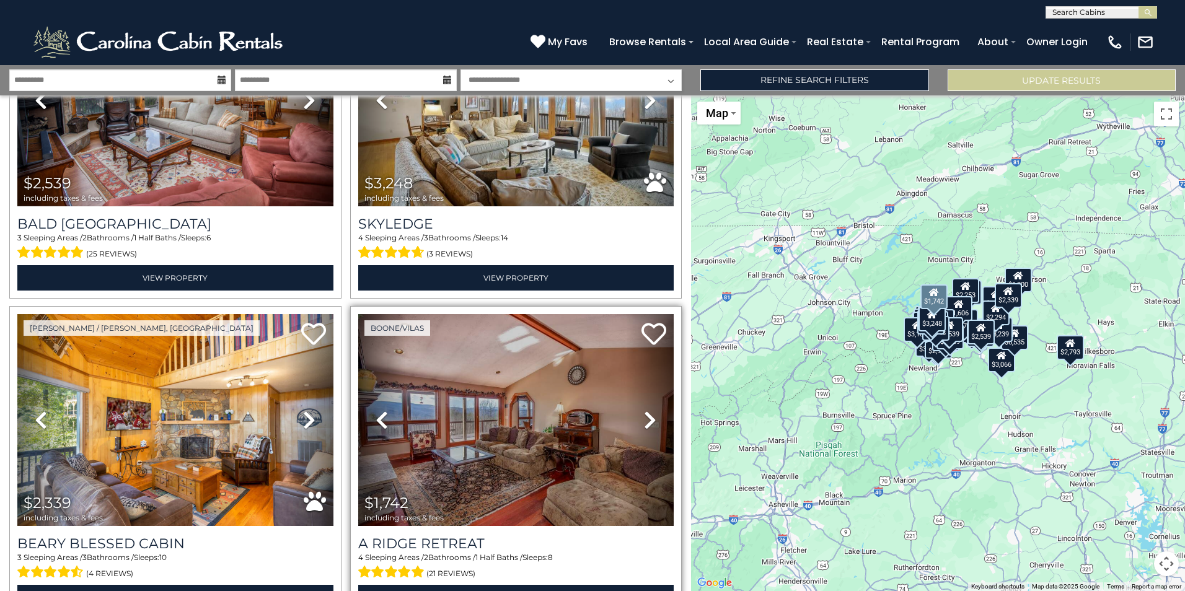
click at [644, 410] on icon at bounding box center [650, 420] width 12 height 20
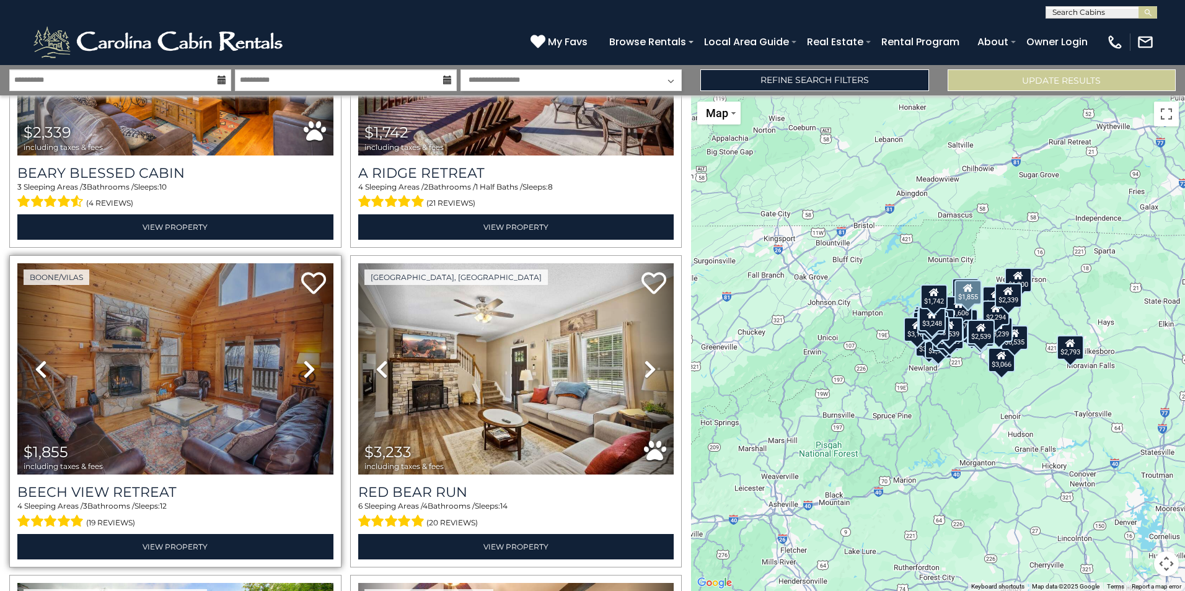
scroll to position [4999, 0]
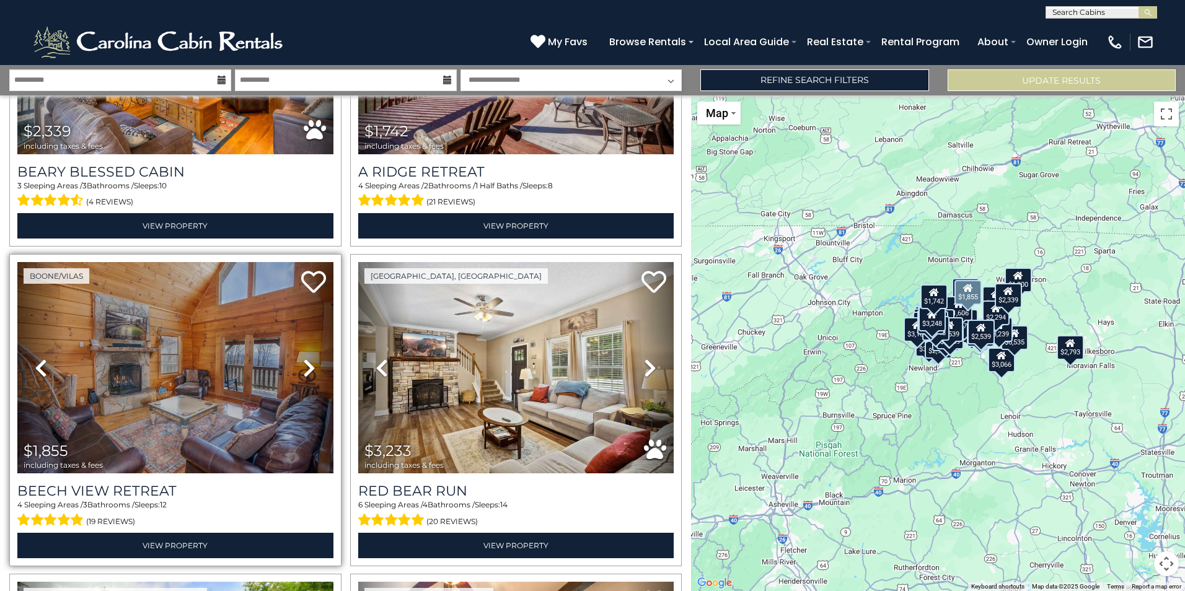
click at [306, 358] on icon at bounding box center [309, 368] width 12 height 20
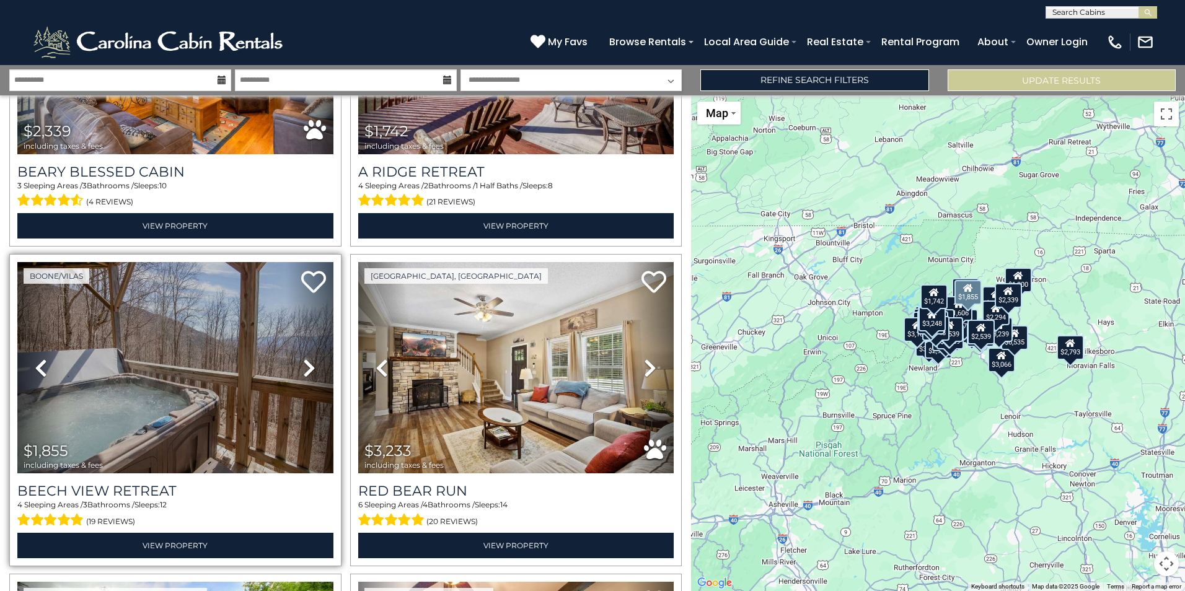
click at [306, 358] on icon at bounding box center [309, 368] width 12 height 20
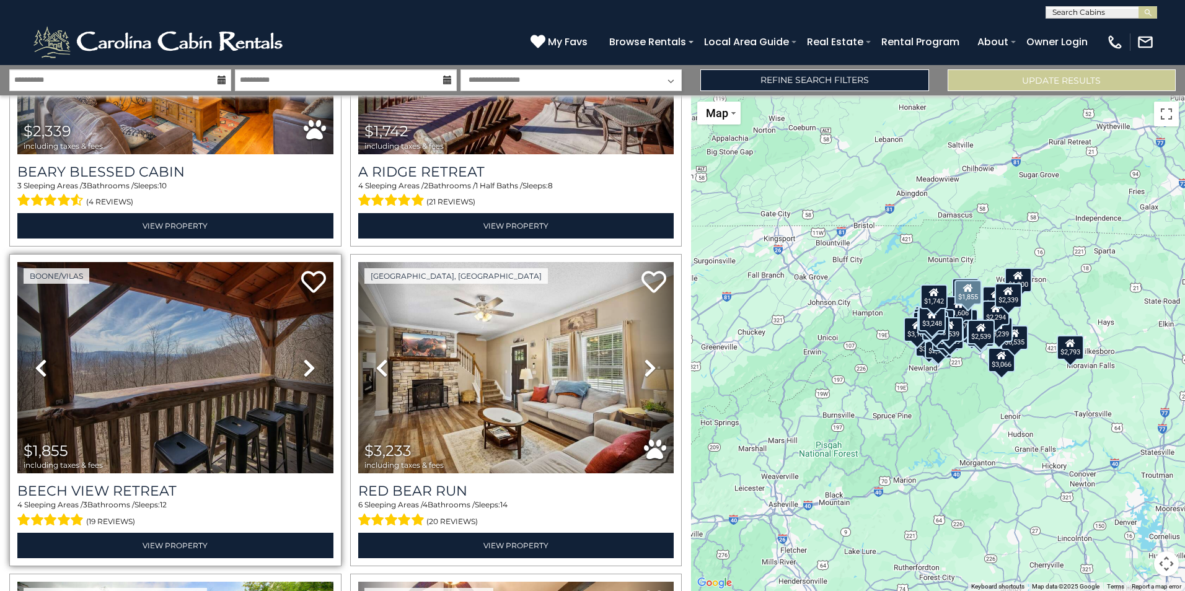
click at [306, 358] on icon at bounding box center [309, 368] width 12 height 20
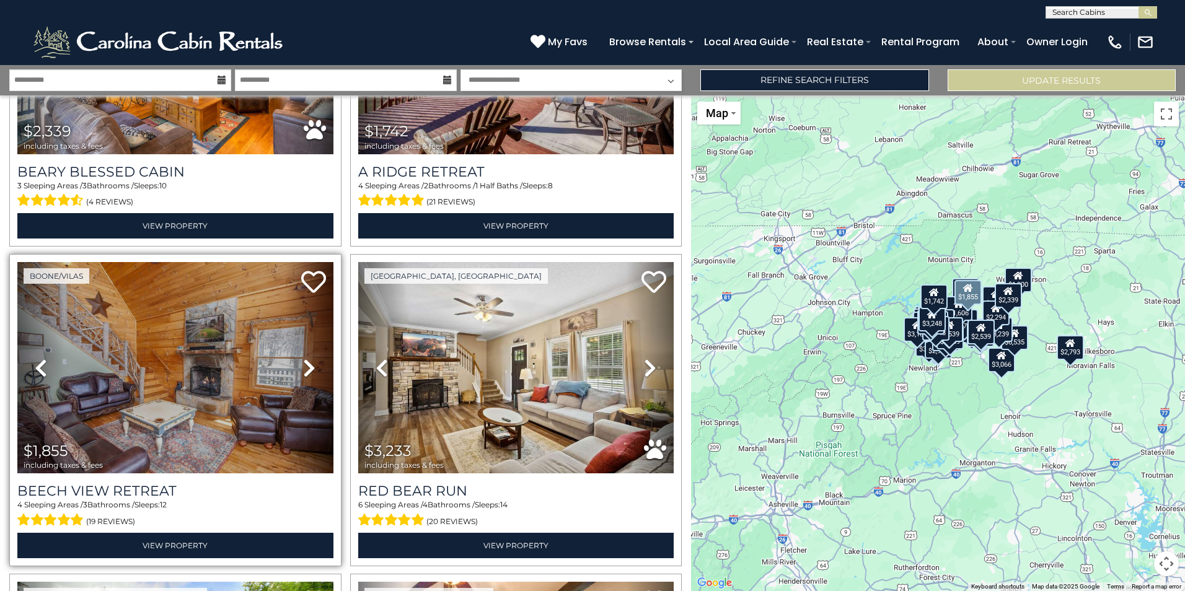
click at [306, 358] on icon at bounding box center [309, 368] width 12 height 20
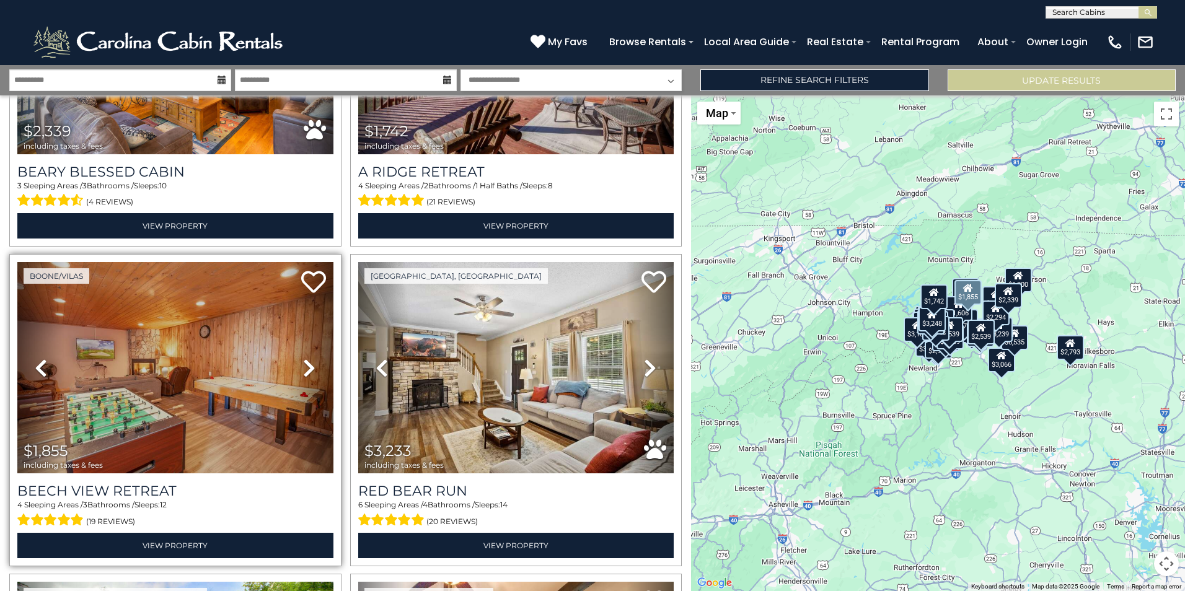
click at [306, 358] on icon at bounding box center [309, 368] width 12 height 20
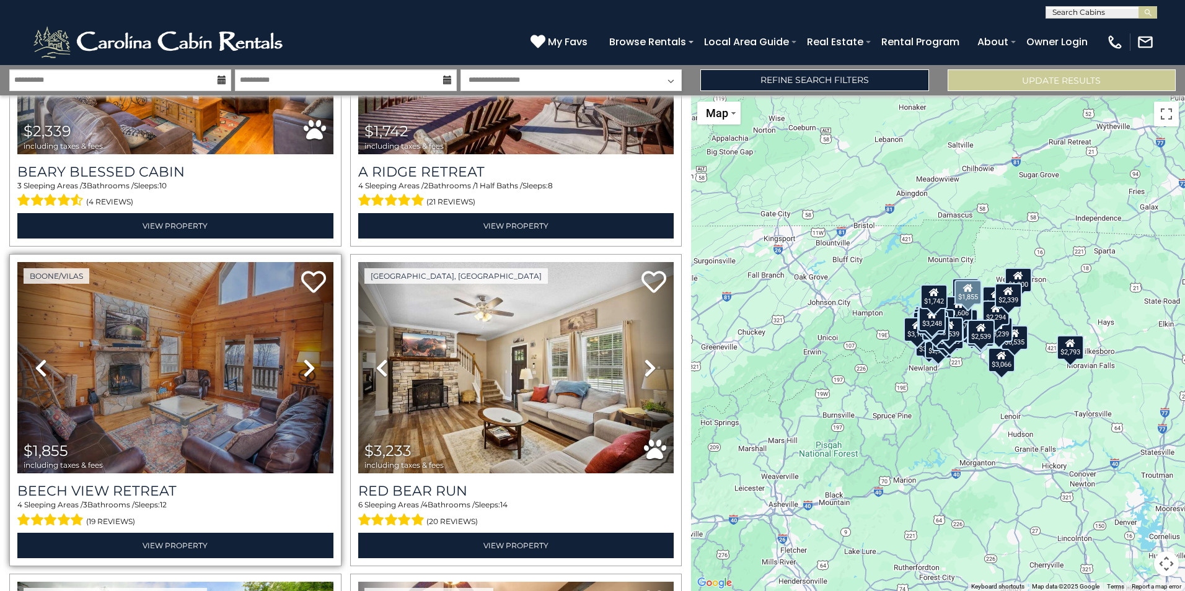
click at [306, 358] on icon at bounding box center [309, 368] width 12 height 20
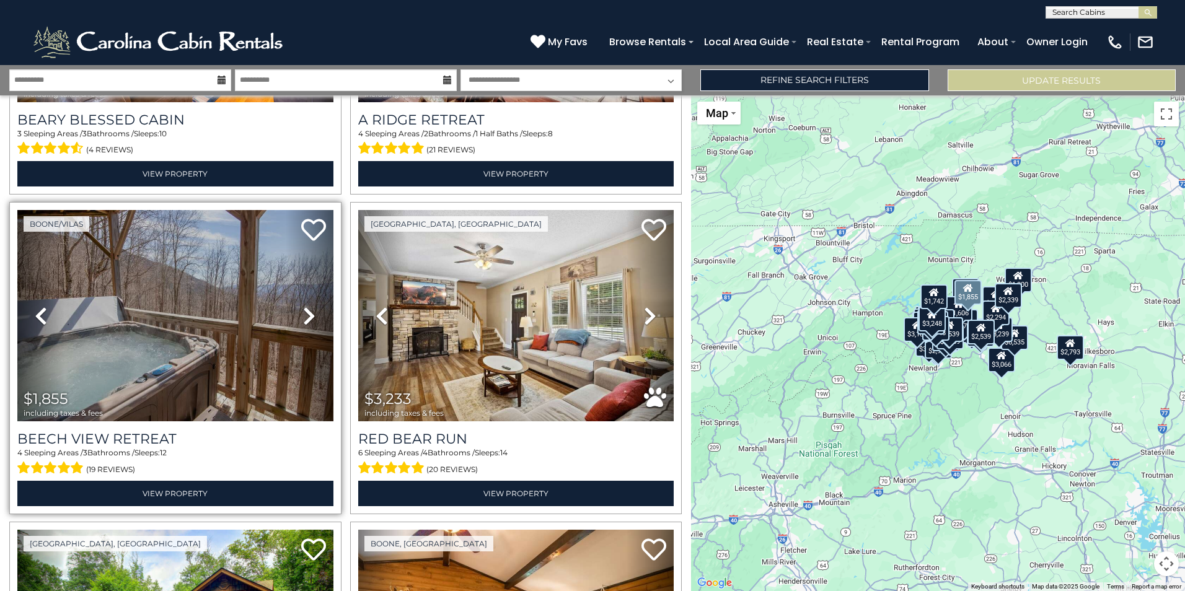
scroll to position [5309, 0]
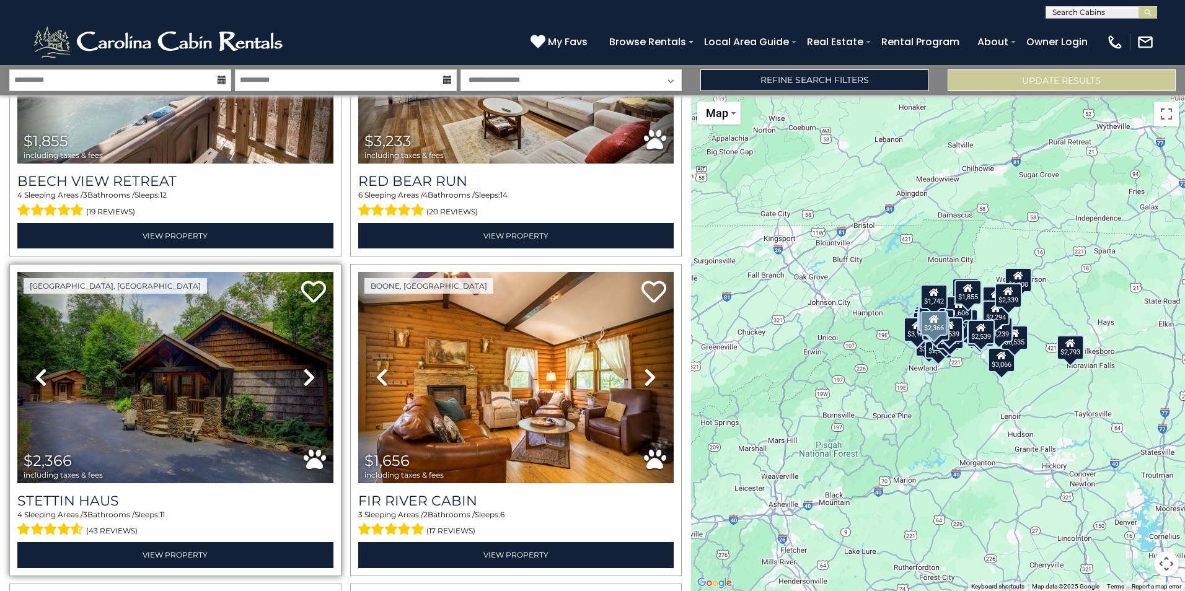
click at [303, 368] on icon at bounding box center [309, 378] width 12 height 20
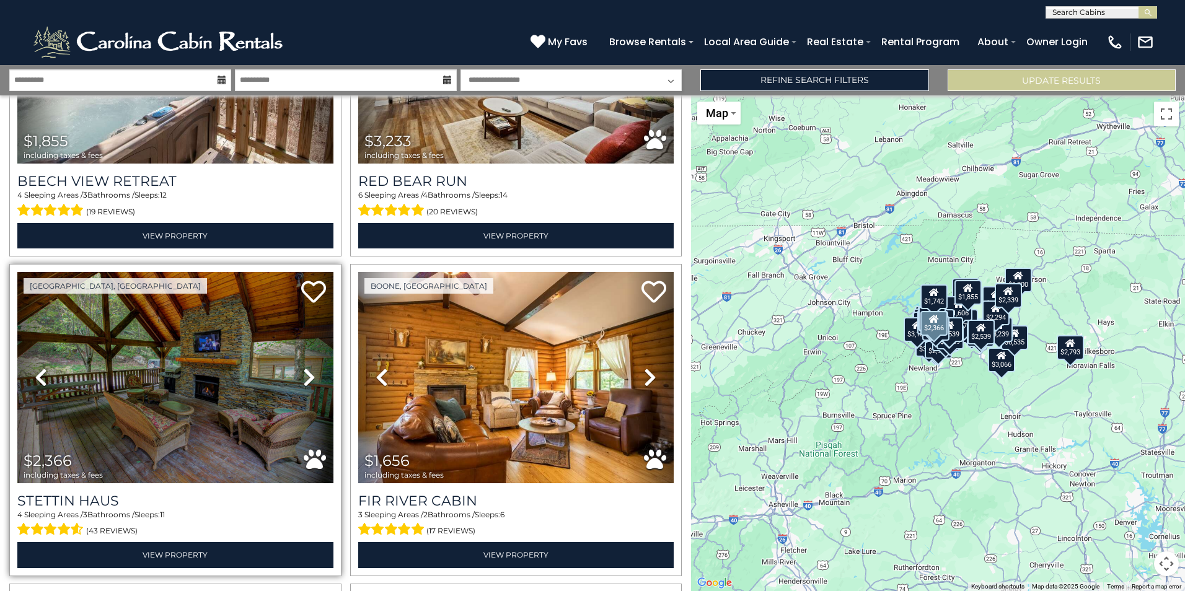
click at [303, 368] on icon at bounding box center [309, 378] width 12 height 20
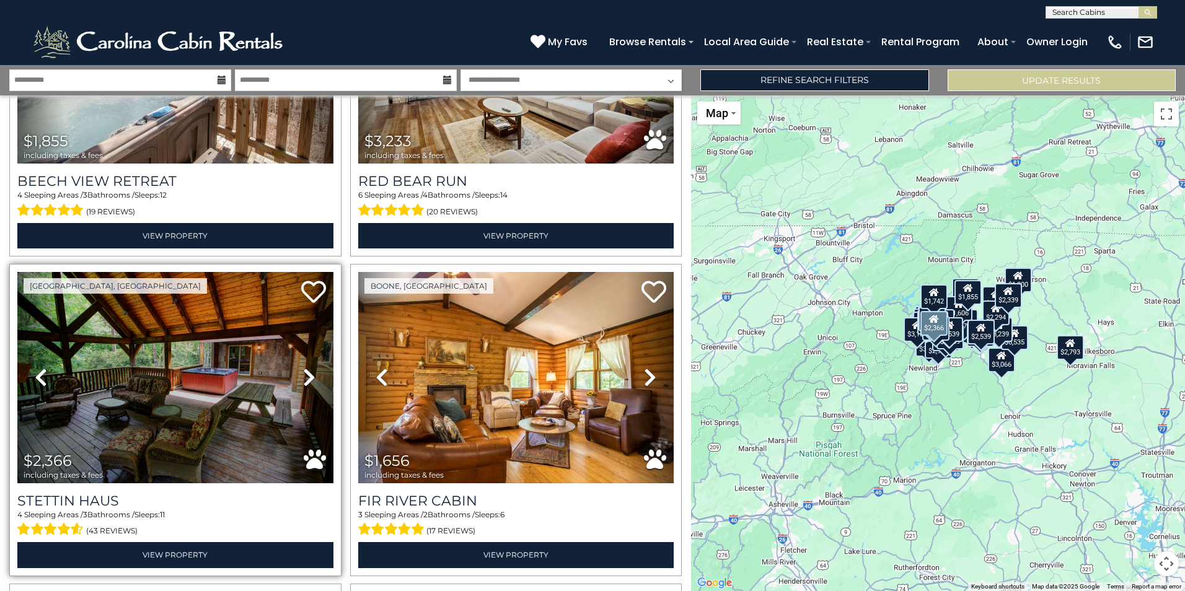
click at [303, 368] on icon at bounding box center [309, 378] width 12 height 20
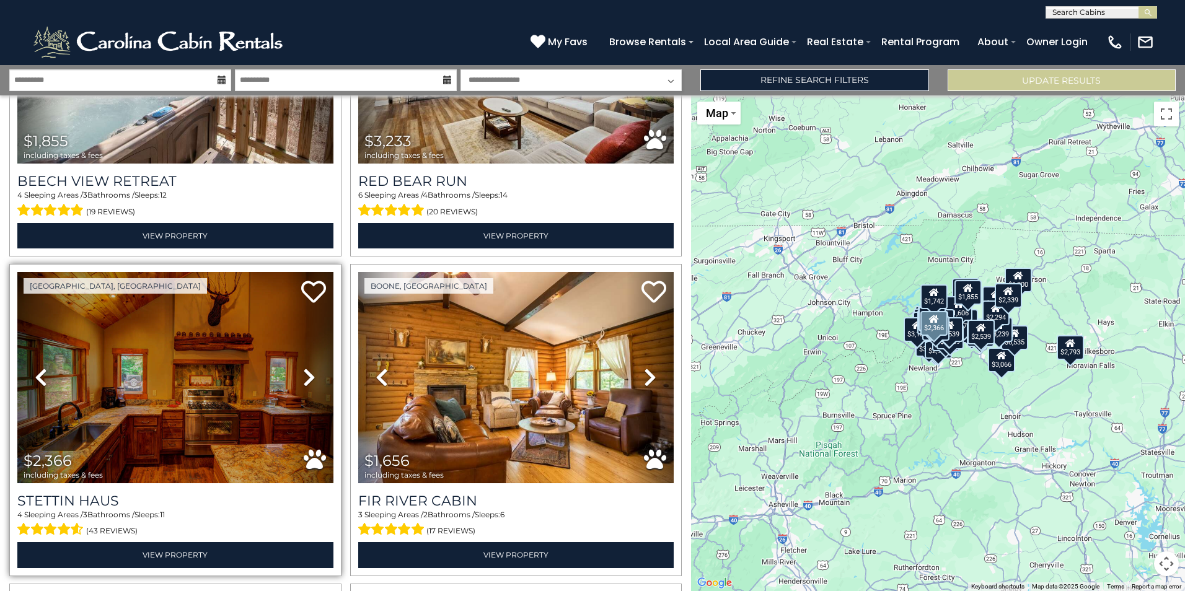
click at [303, 368] on icon at bounding box center [309, 378] width 12 height 20
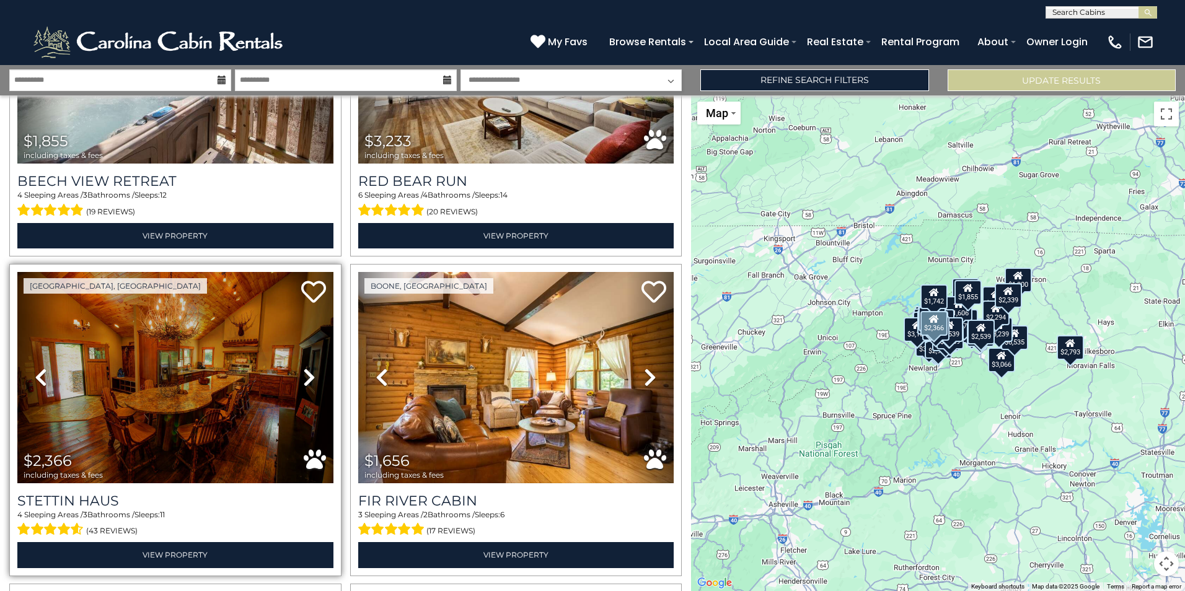
click at [303, 368] on icon at bounding box center [309, 378] width 12 height 20
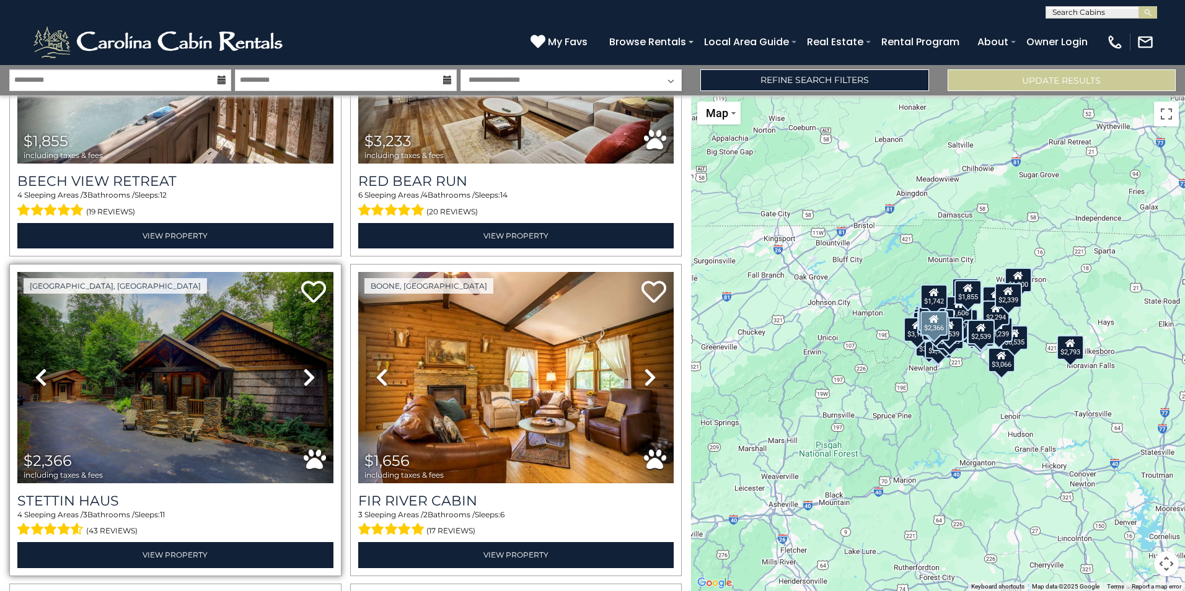
click at [303, 368] on icon at bounding box center [309, 378] width 12 height 20
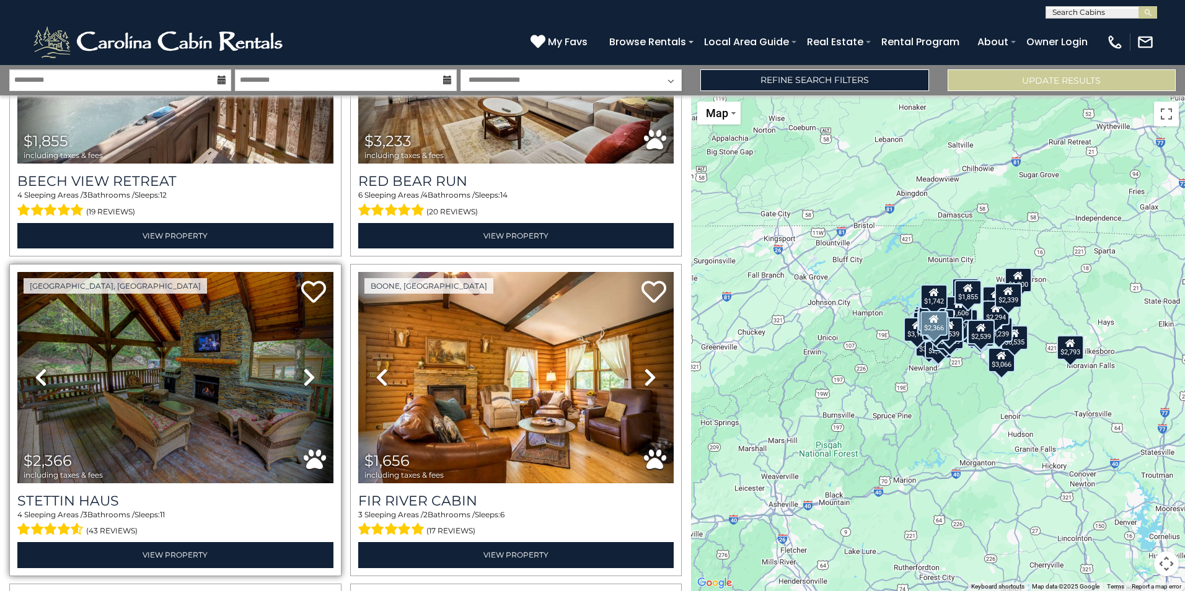
click at [303, 368] on icon at bounding box center [309, 378] width 12 height 20
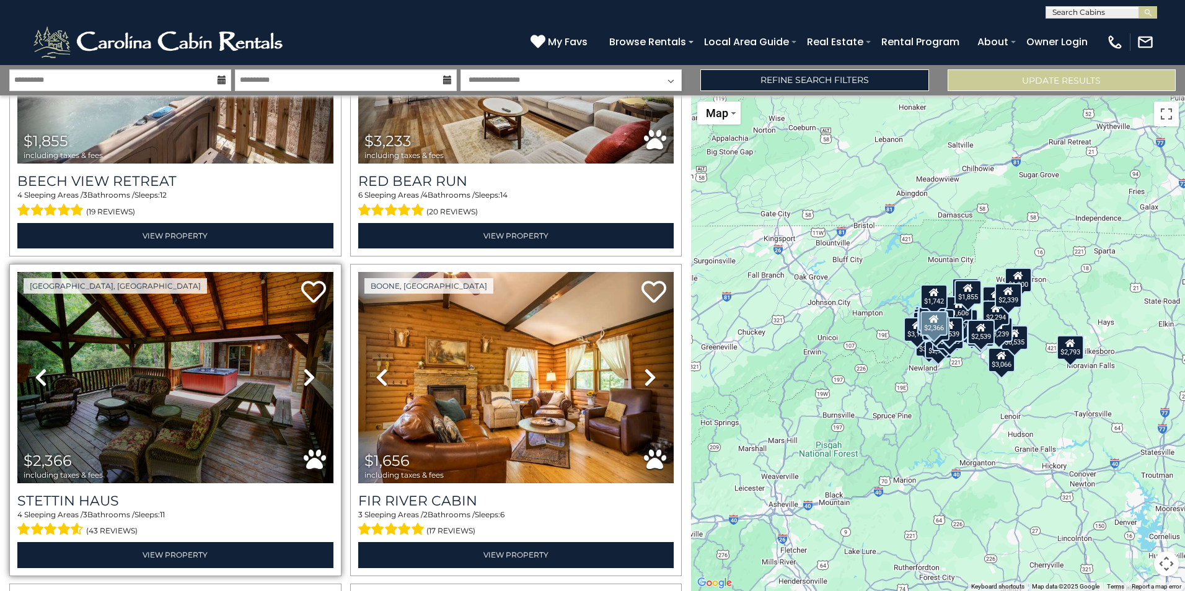
click at [303, 368] on icon at bounding box center [309, 378] width 12 height 20
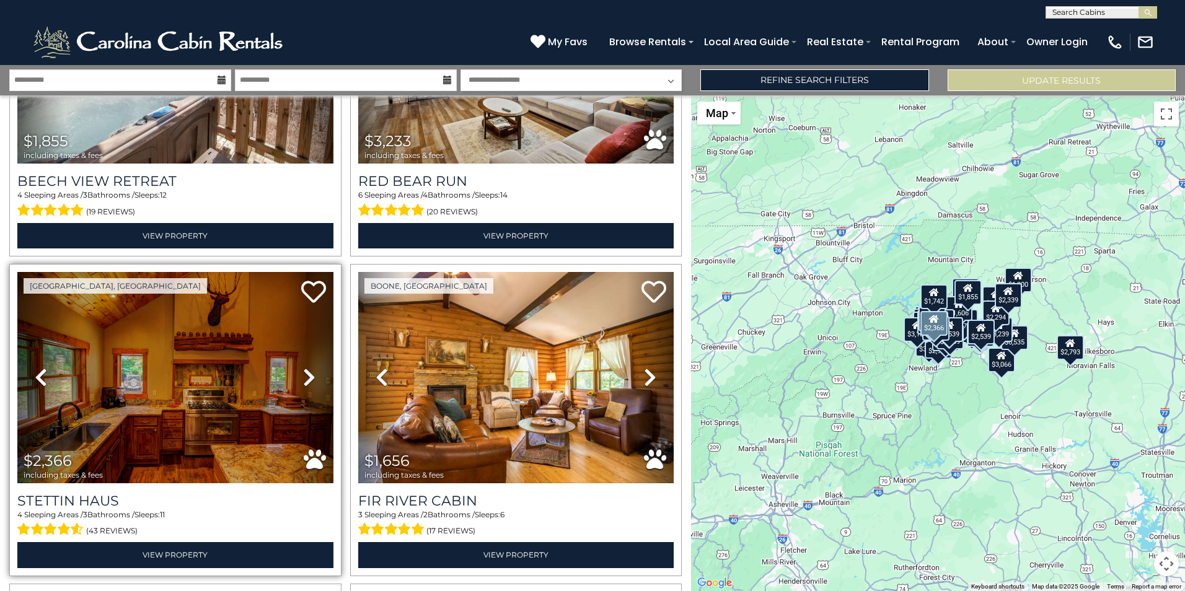
click at [303, 368] on icon at bounding box center [309, 378] width 12 height 20
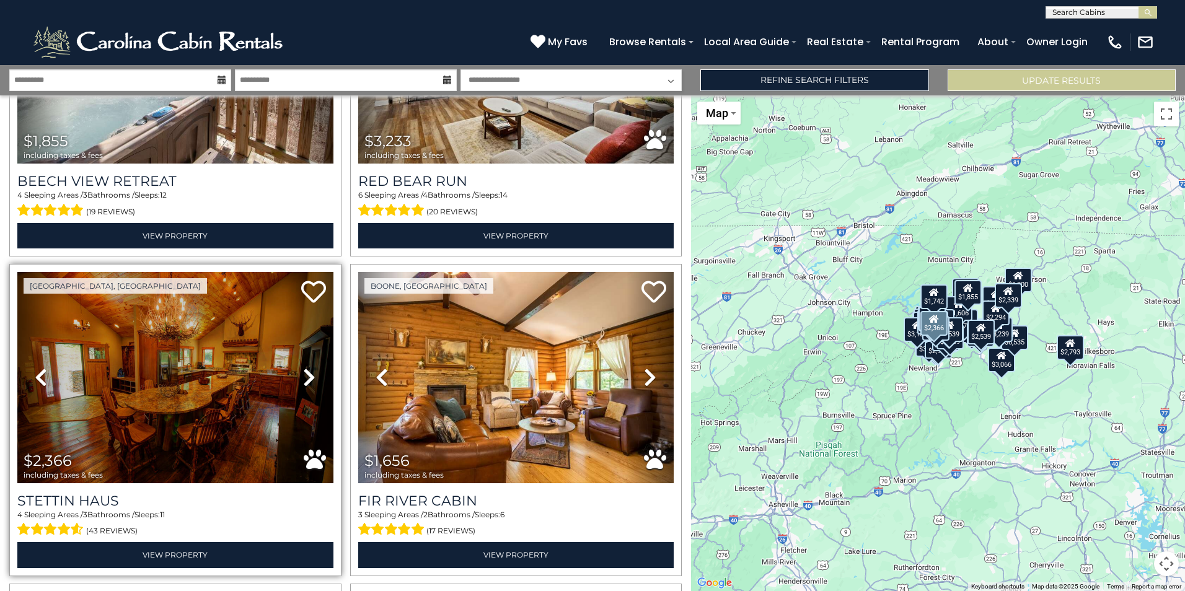
click at [303, 368] on icon at bounding box center [309, 378] width 12 height 20
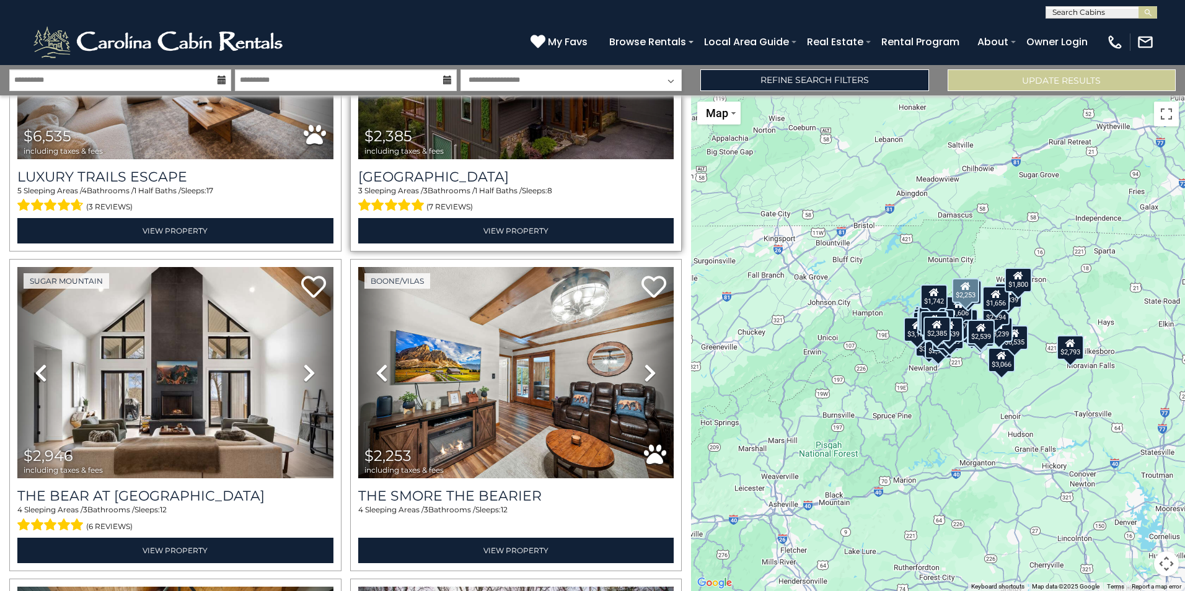
scroll to position [6239, 0]
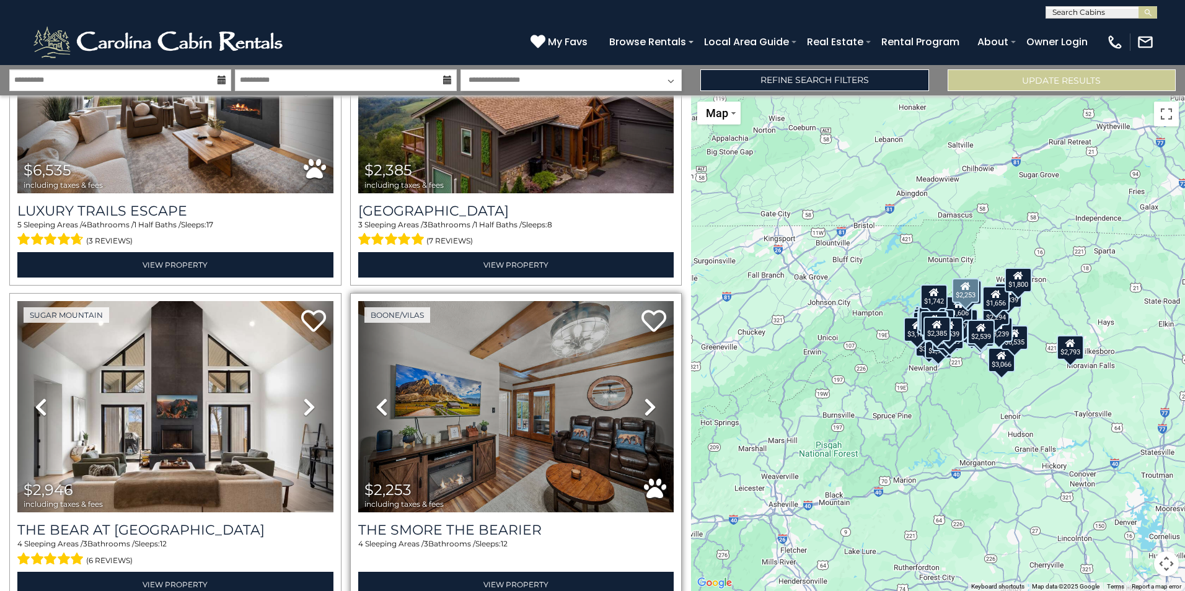
click at [644, 397] on icon at bounding box center [650, 407] width 12 height 20
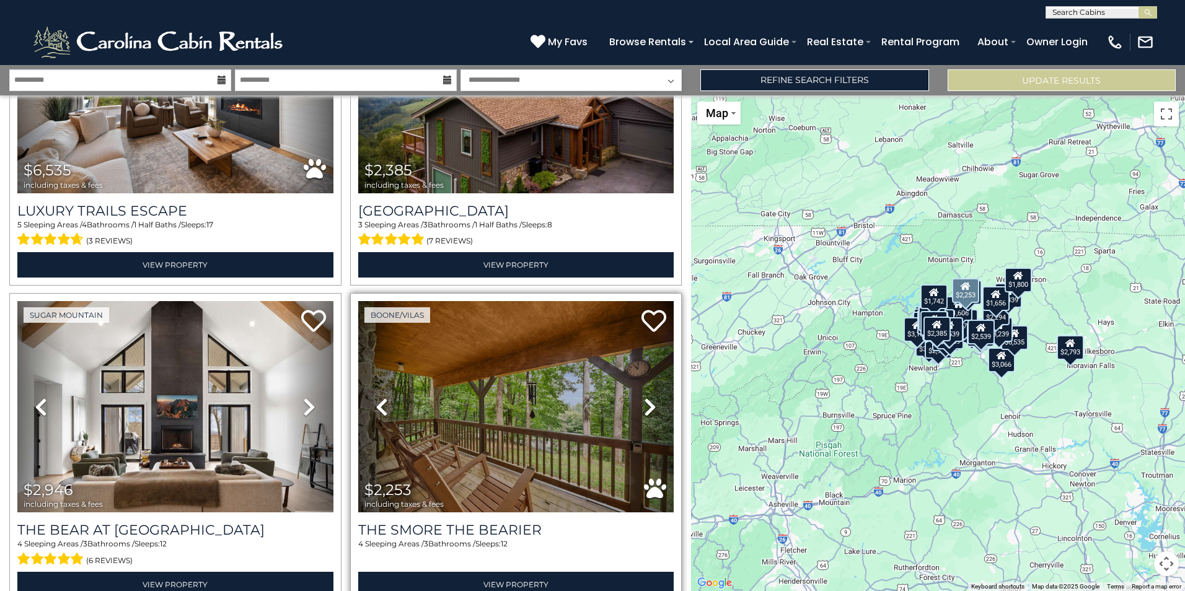
click at [644, 397] on icon at bounding box center [650, 407] width 12 height 20
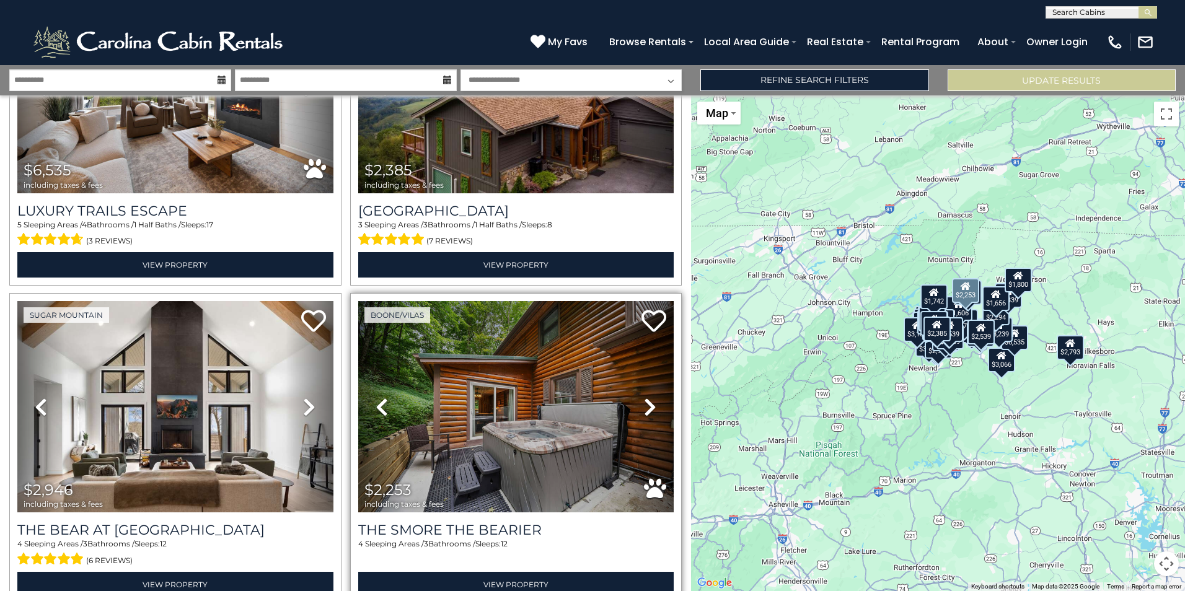
click at [644, 397] on icon at bounding box center [650, 407] width 12 height 20
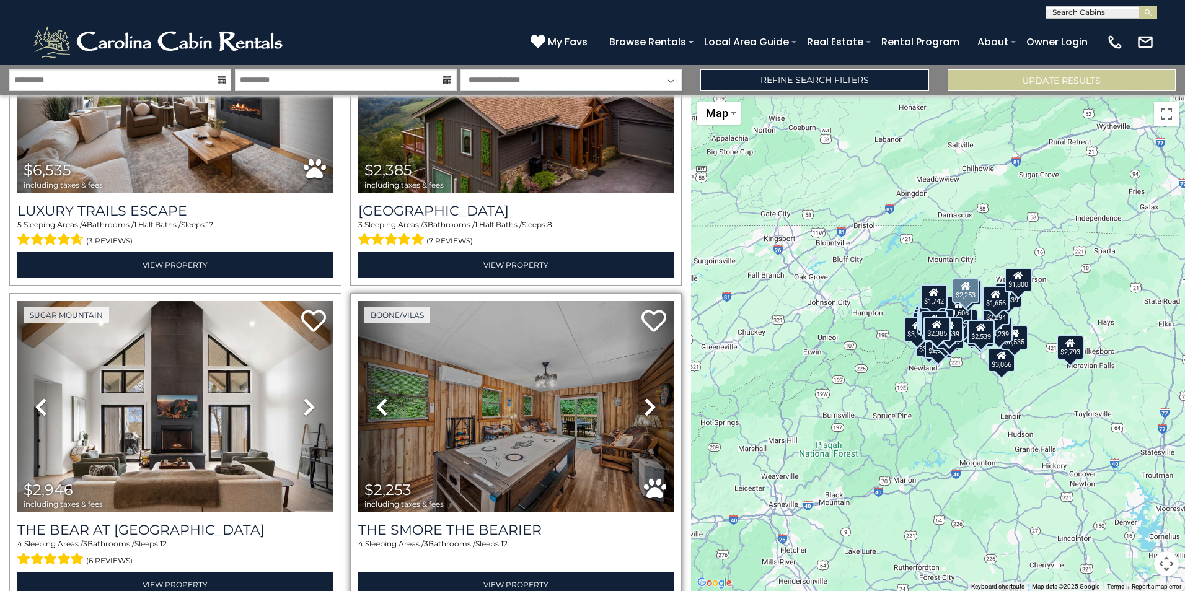
click at [644, 397] on icon at bounding box center [650, 407] width 12 height 20
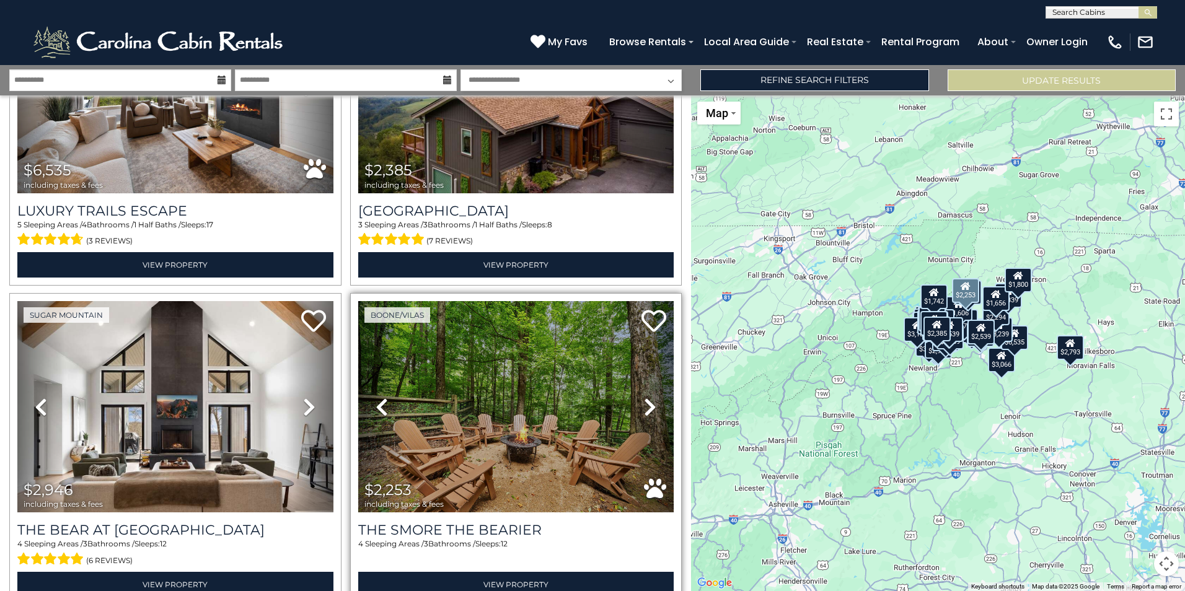
click at [644, 397] on icon at bounding box center [650, 407] width 12 height 20
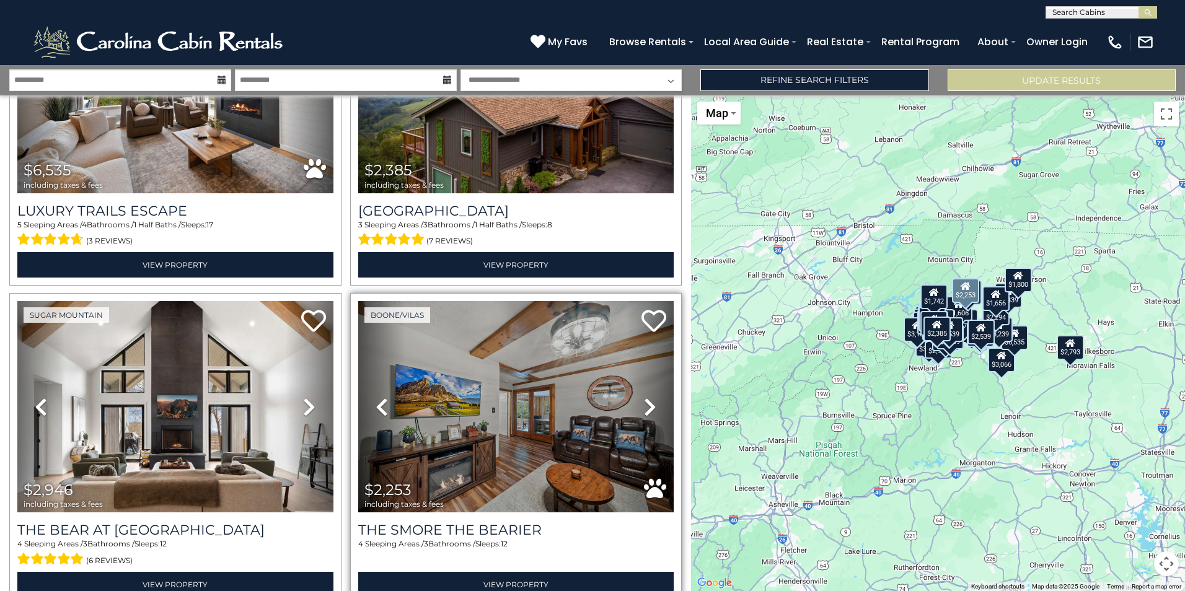
click at [644, 397] on icon at bounding box center [650, 407] width 12 height 20
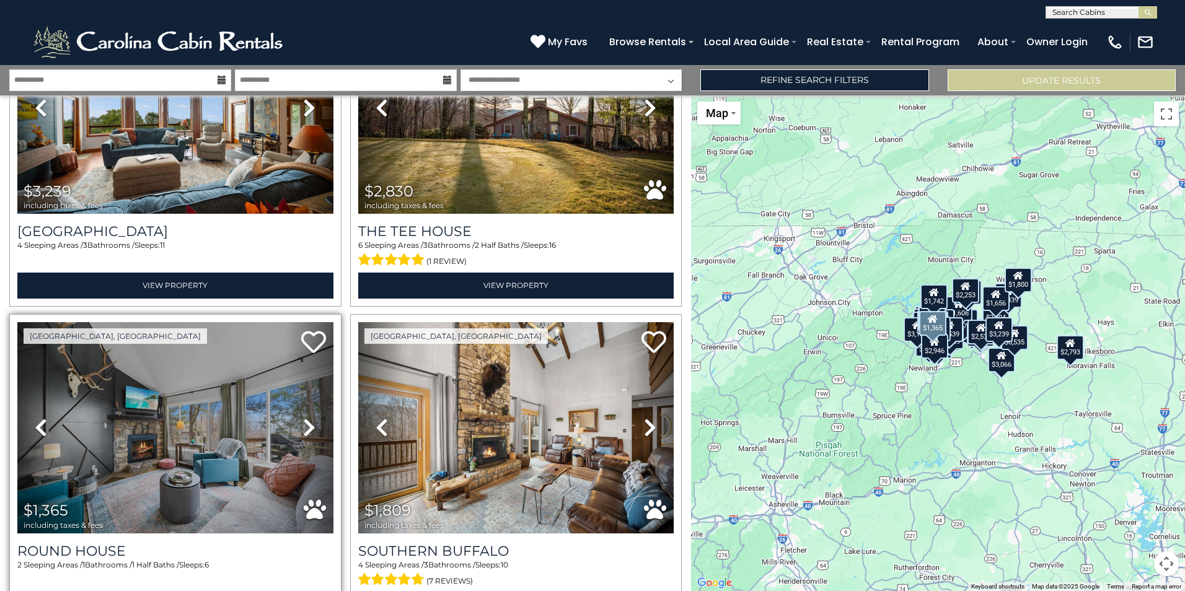
scroll to position [6859, 0]
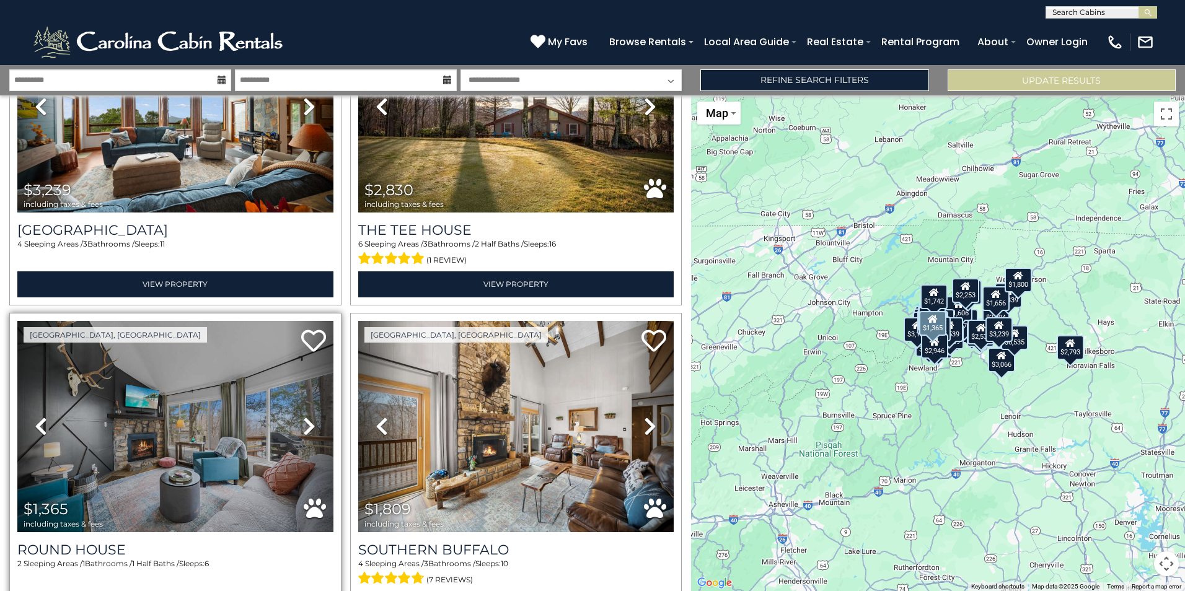
click at [299, 378] on link "Next" at bounding box center [309, 426] width 47 height 211
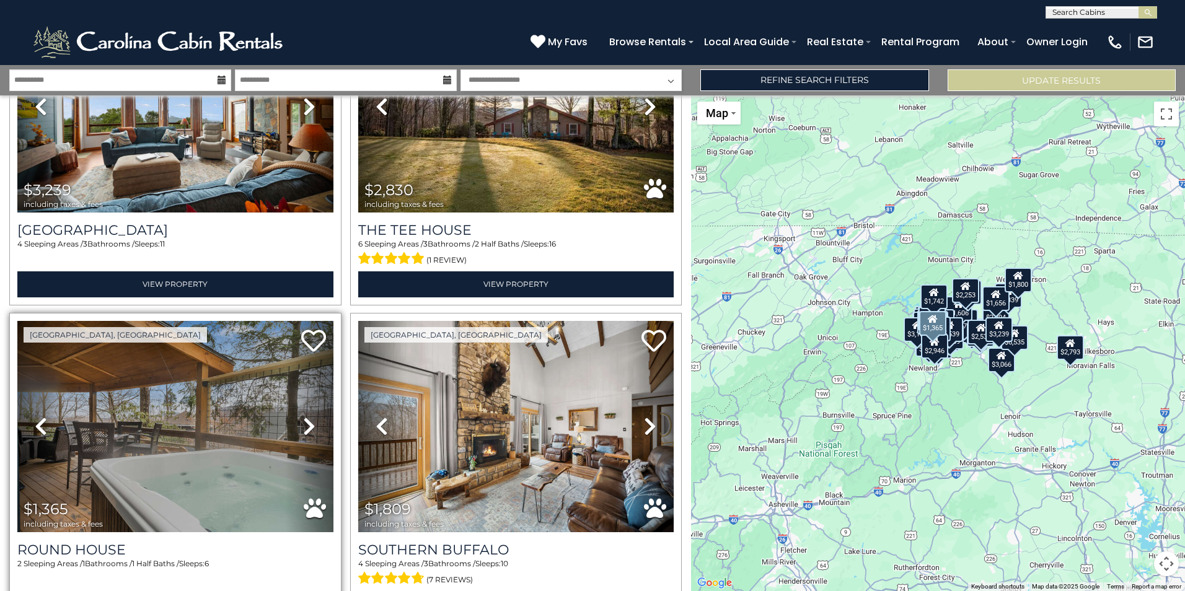
click at [299, 378] on link "Next" at bounding box center [309, 426] width 47 height 211
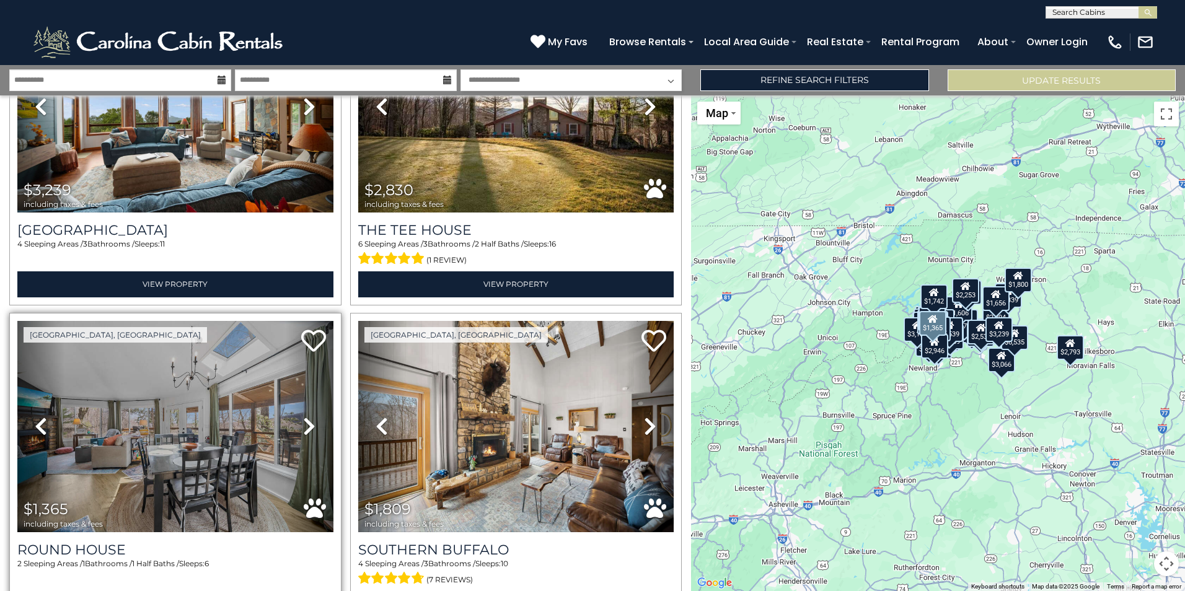
click at [299, 378] on link "Next" at bounding box center [309, 426] width 47 height 211
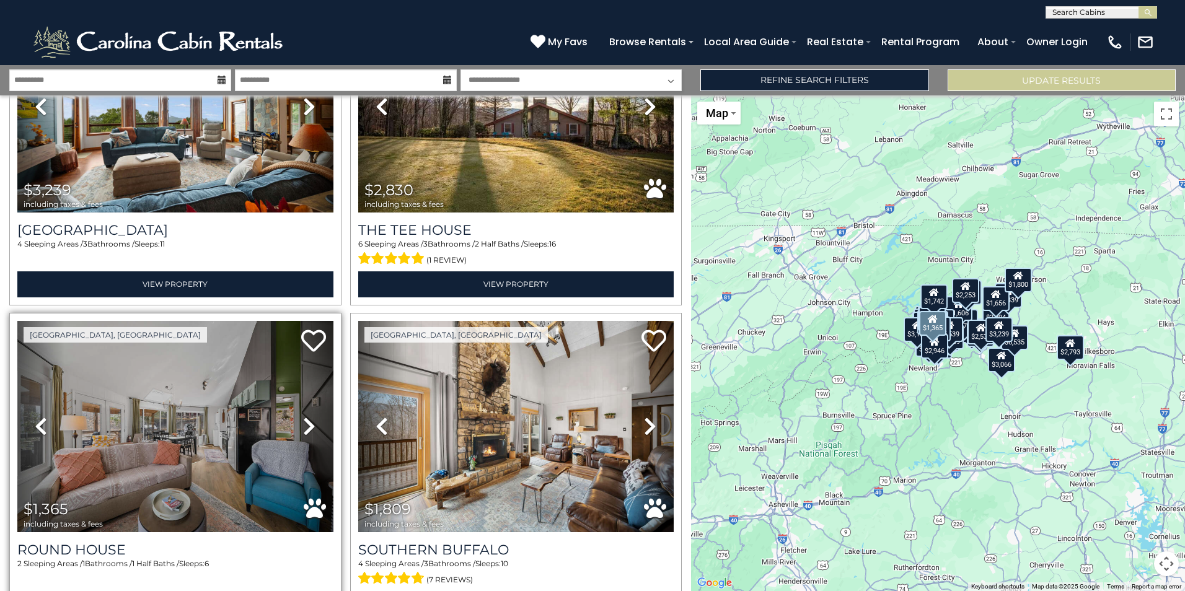
click at [299, 378] on link "Next" at bounding box center [309, 426] width 47 height 211
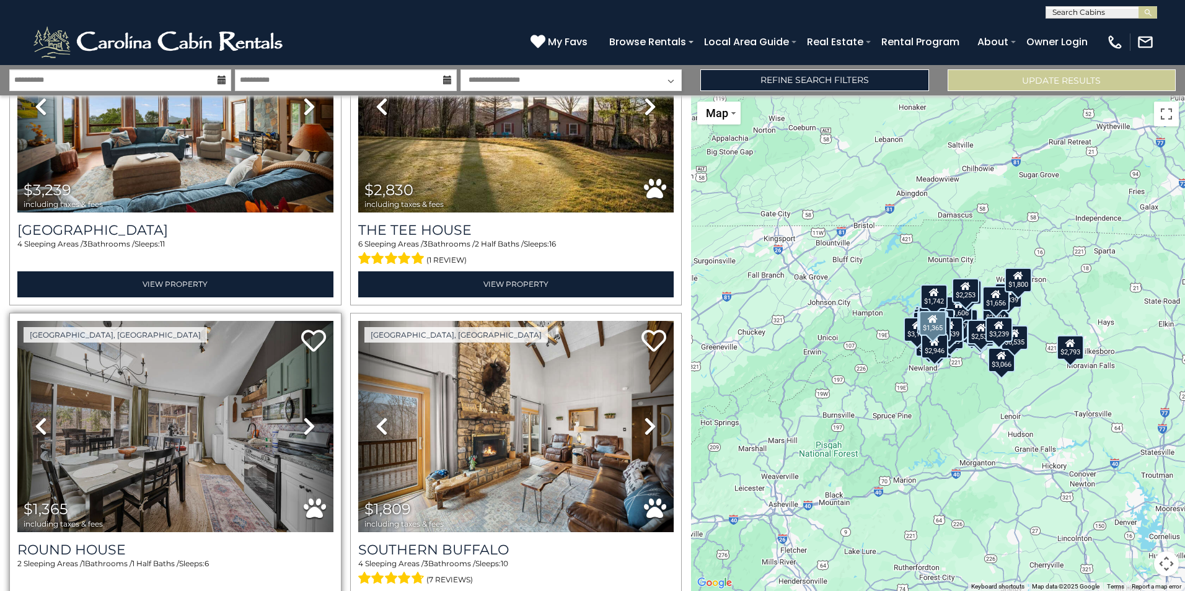
click at [299, 378] on link "Next" at bounding box center [309, 426] width 47 height 211
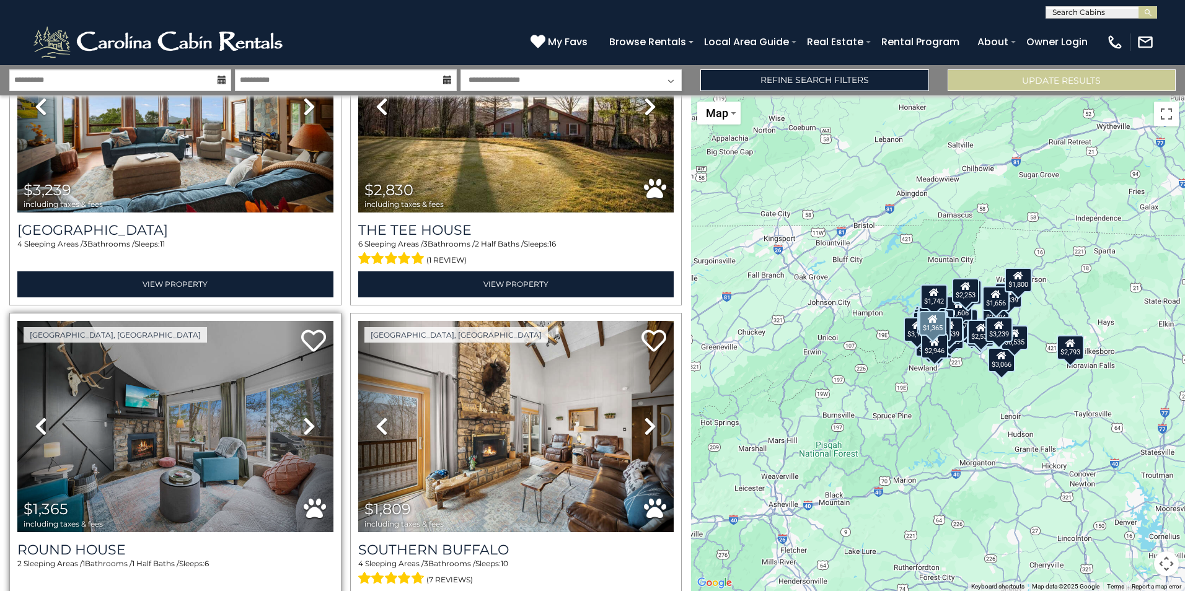
click at [304, 417] on icon at bounding box center [309, 427] width 12 height 20
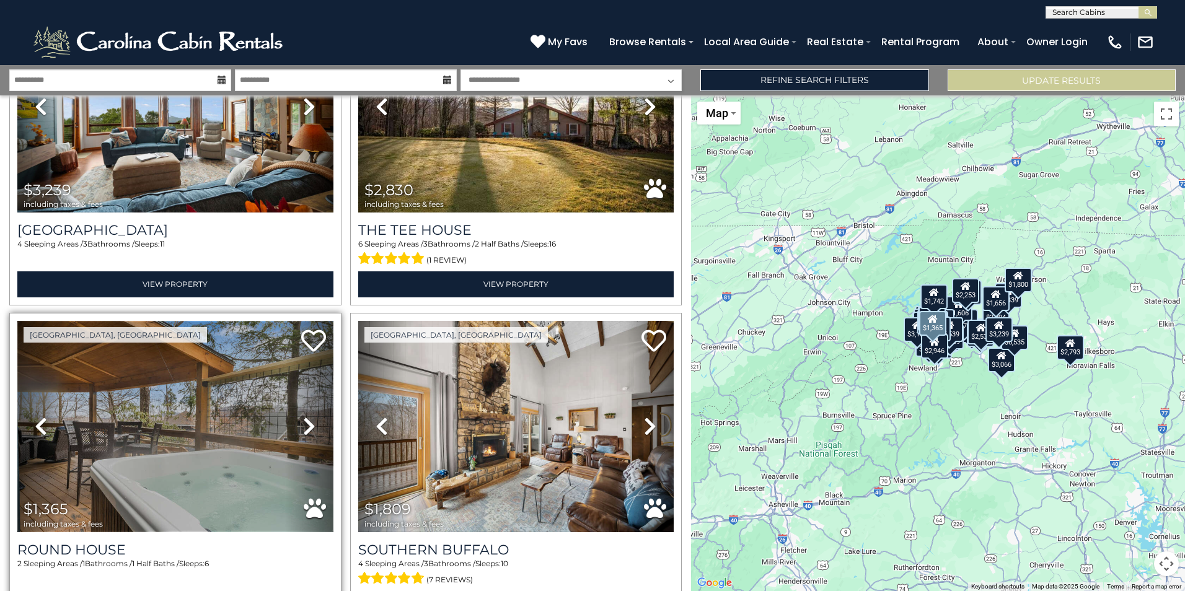
click at [253, 367] on img at bounding box center [175, 426] width 316 height 211
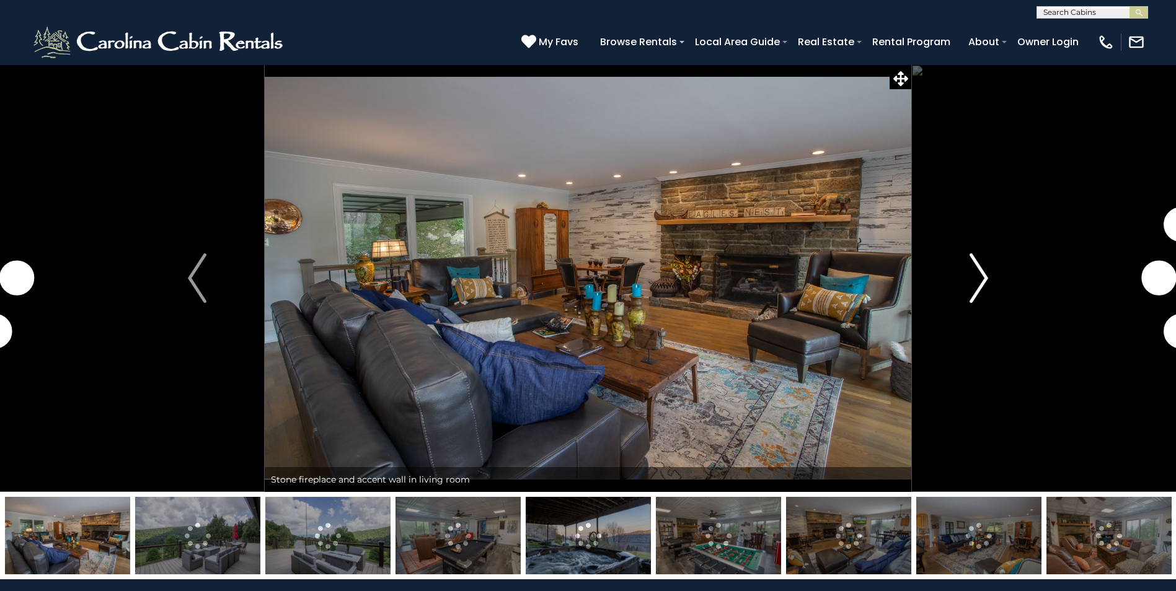
click at [989, 275] on button "Next" at bounding box center [978, 278] width 135 height 428
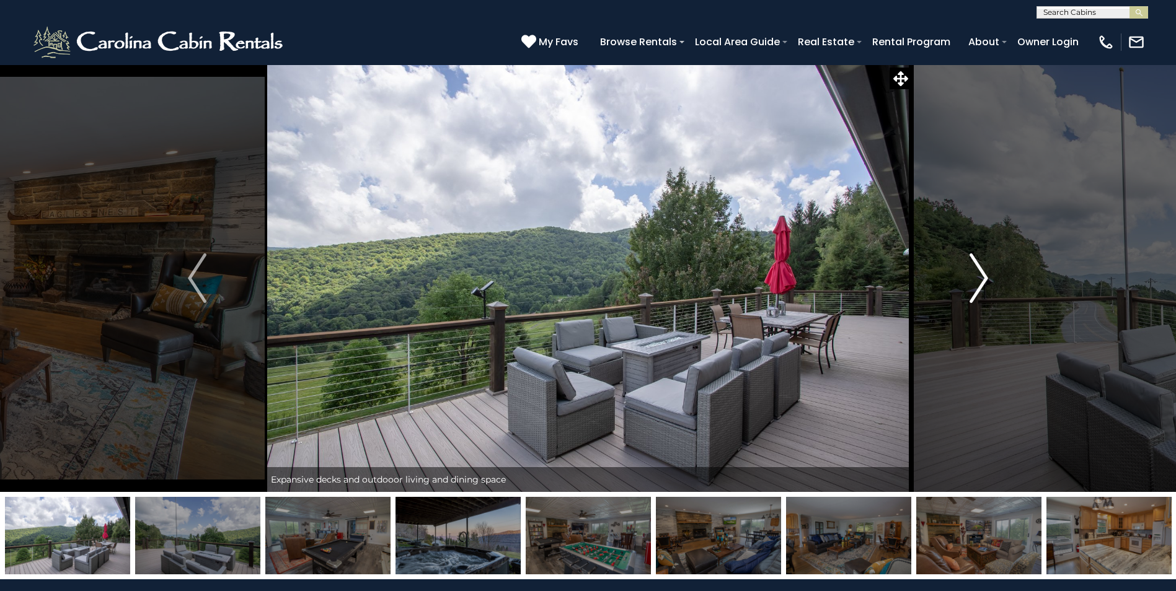
click at [989, 275] on button "Next" at bounding box center [978, 278] width 135 height 428
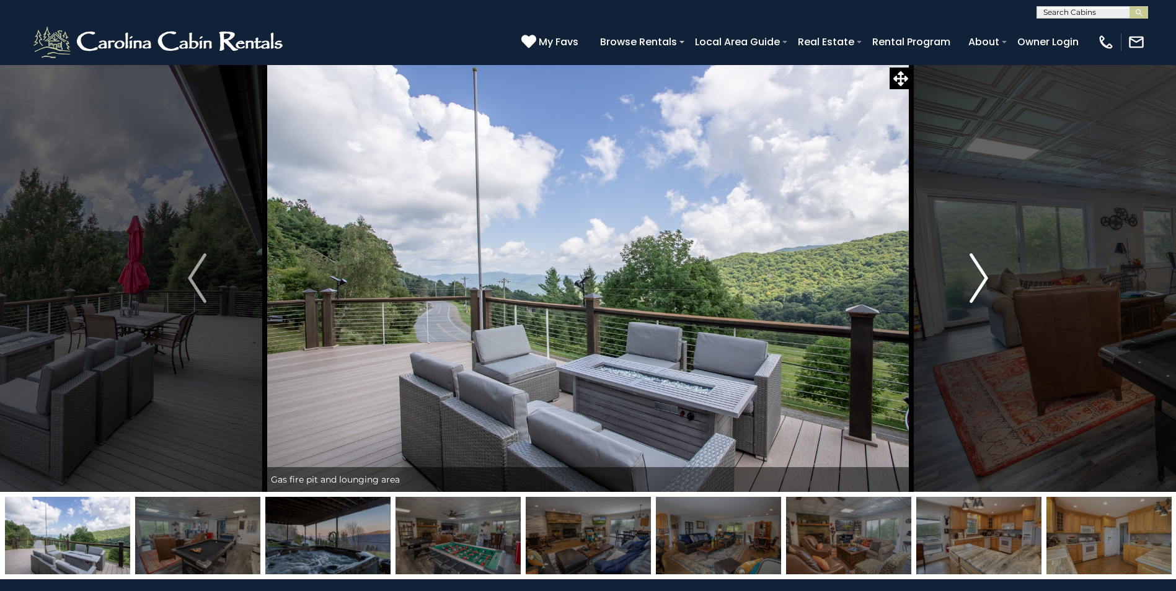
click at [989, 275] on button "Next" at bounding box center [978, 278] width 135 height 428
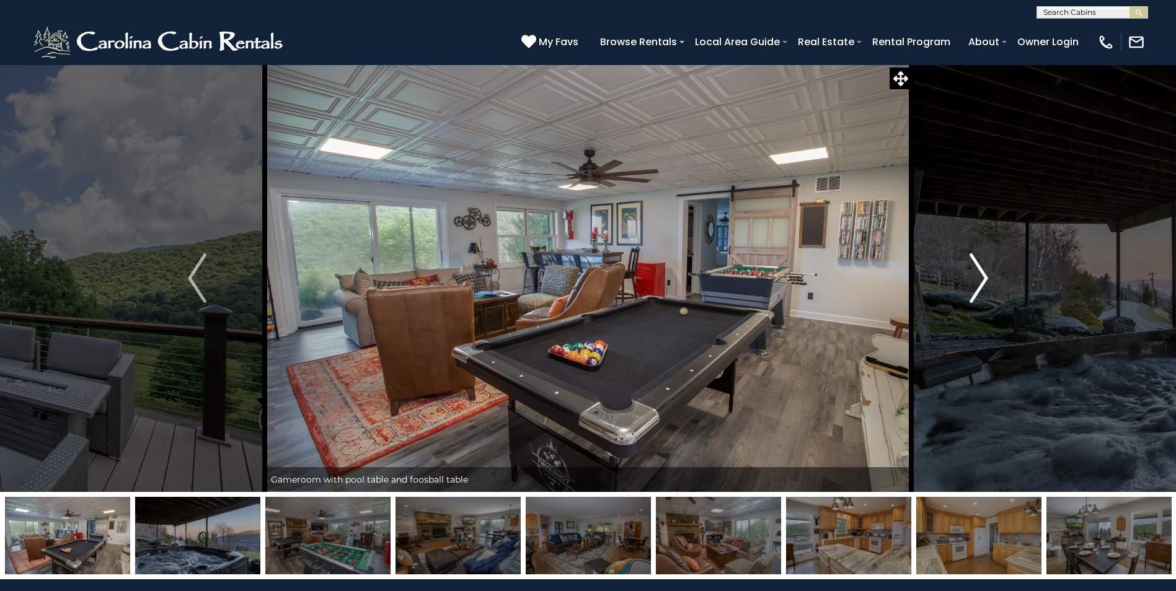
click at [989, 275] on button "Next" at bounding box center [978, 278] width 135 height 428
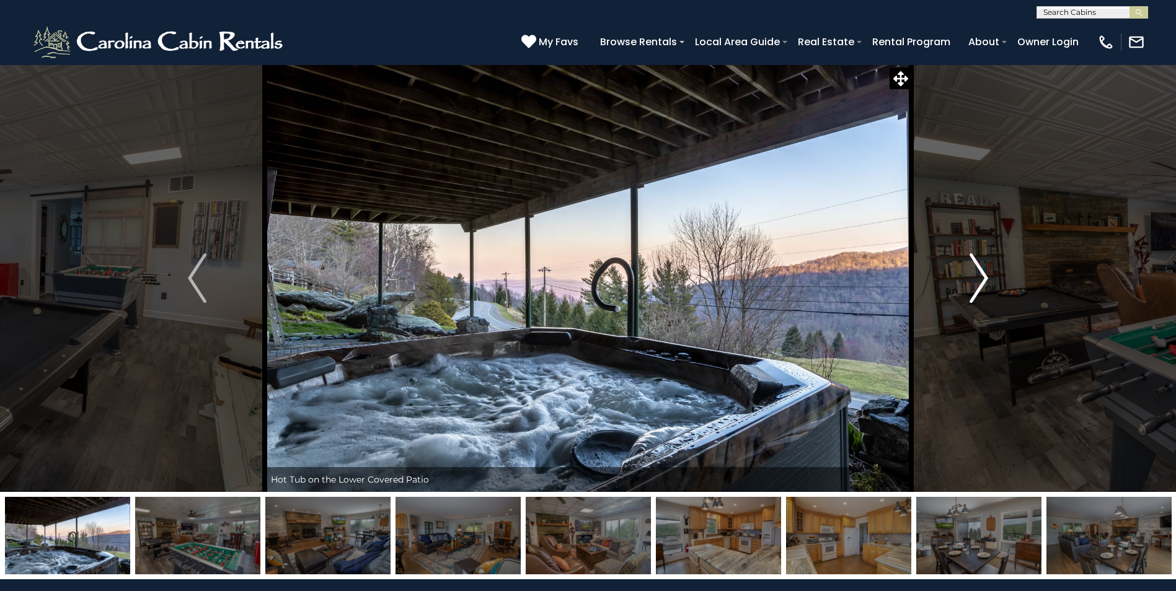
click at [989, 275] on button "Next" at bounding box center [978, 278] width 135 height 428
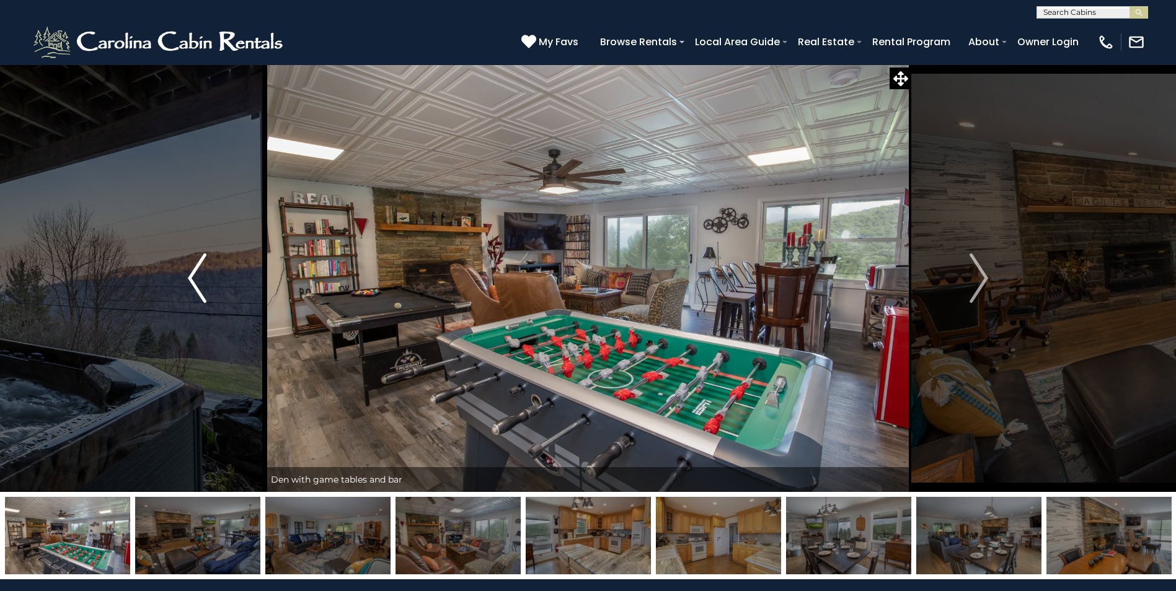
click at [180, 273] on button "Previous" at bounding box center [197, 278] width 135 height 428
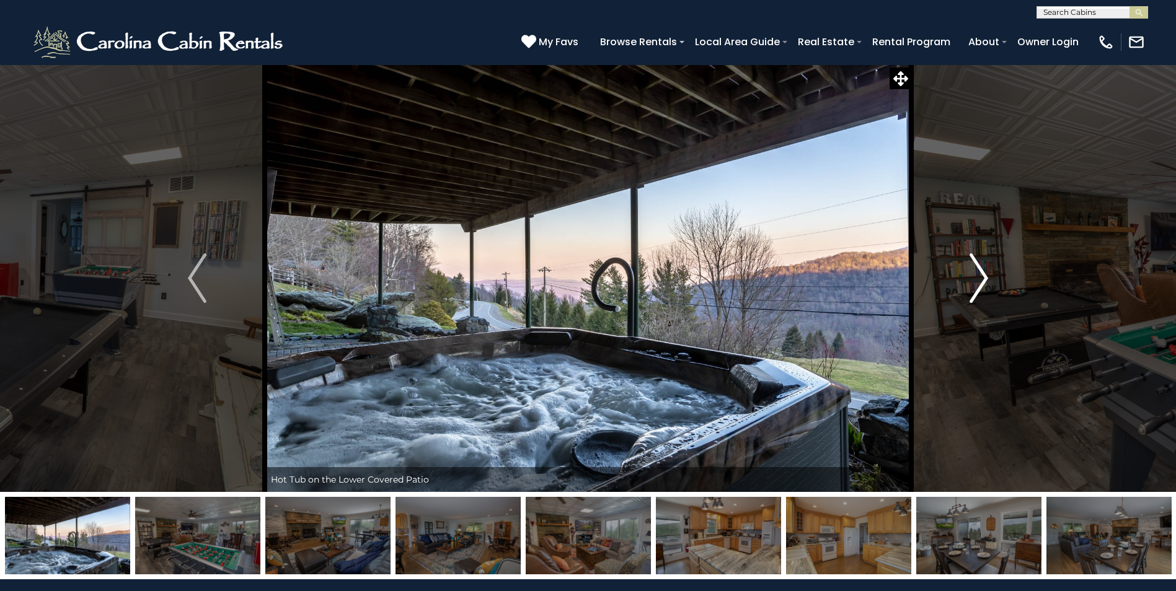
click at [952, 291] on button "Next" at bounding box center [978, 278] width 135 height 428
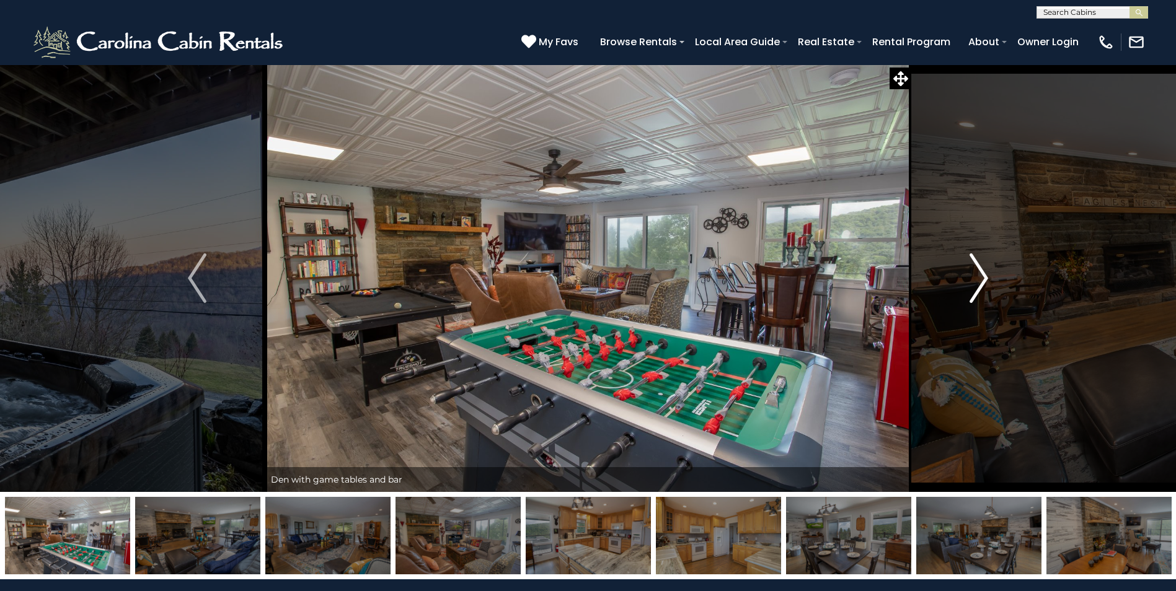
click at [952, 291] on button "Next" at bounding box center [978, 278] width 135 height 428
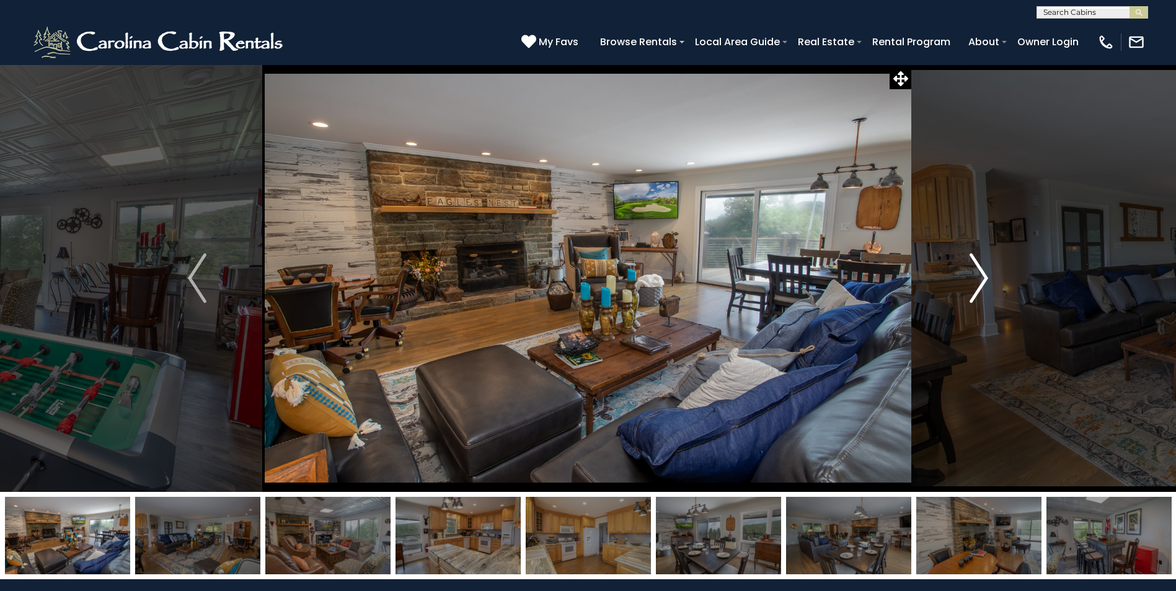
click at [952, 291] on button "Next" at bounding box center [978, 278] width 135 height 428
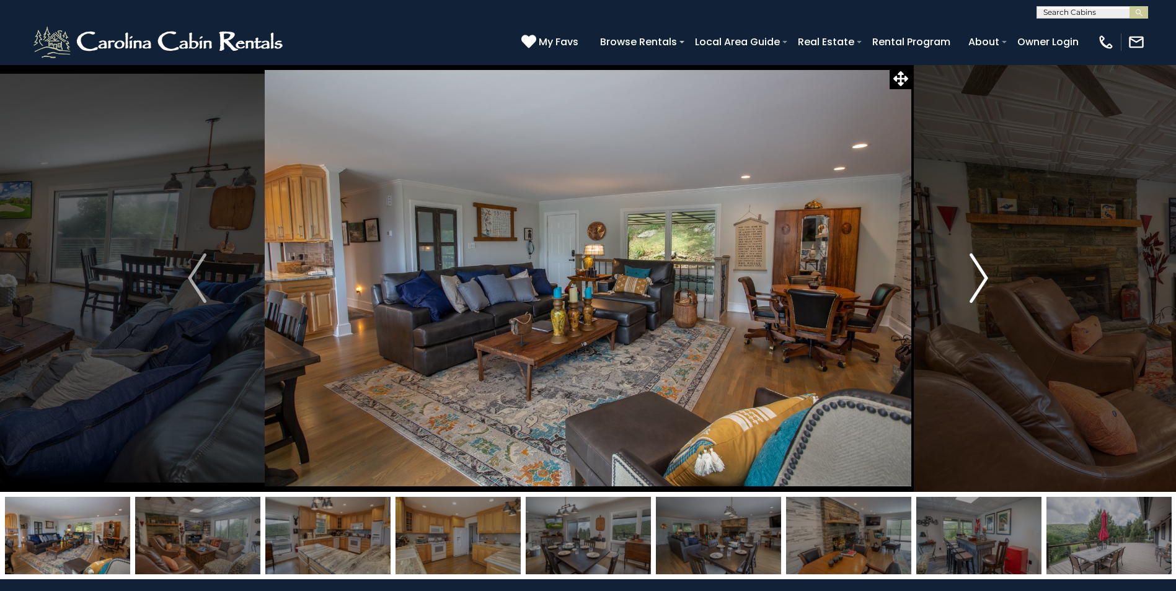
click at [952, 291] on button "Next" at bounding box center [978, 278] width 135 height 428
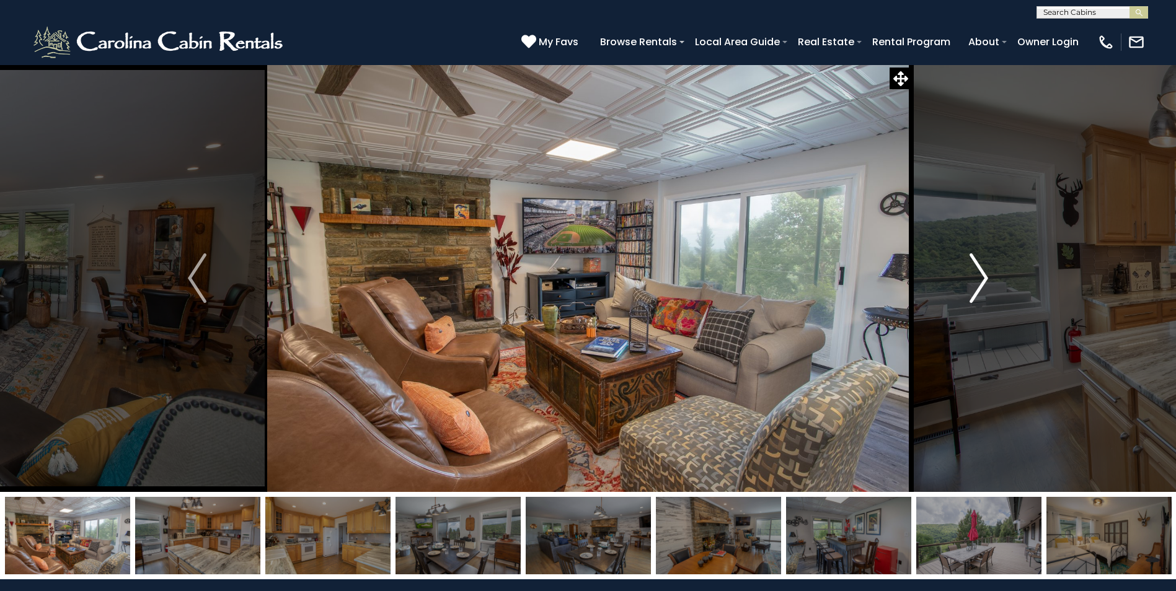
click at [951, 290] on button "Next" at bounding box center [978, 278] width 135 height 428
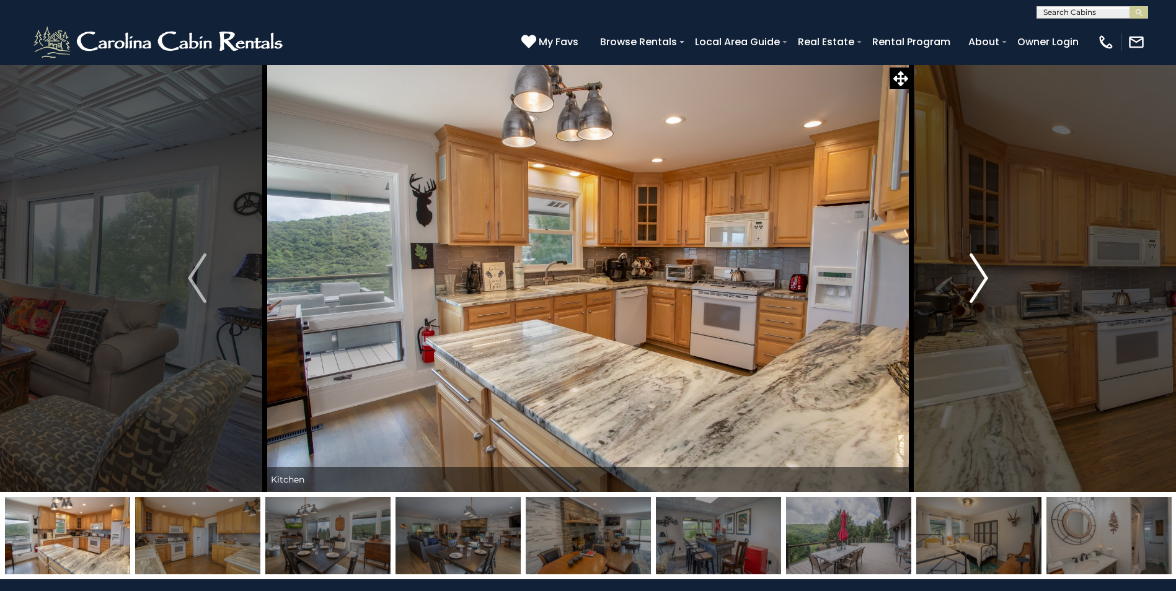
click at [951, 290] on button "Next" at bounding box center [978, 278] width 135 height 428
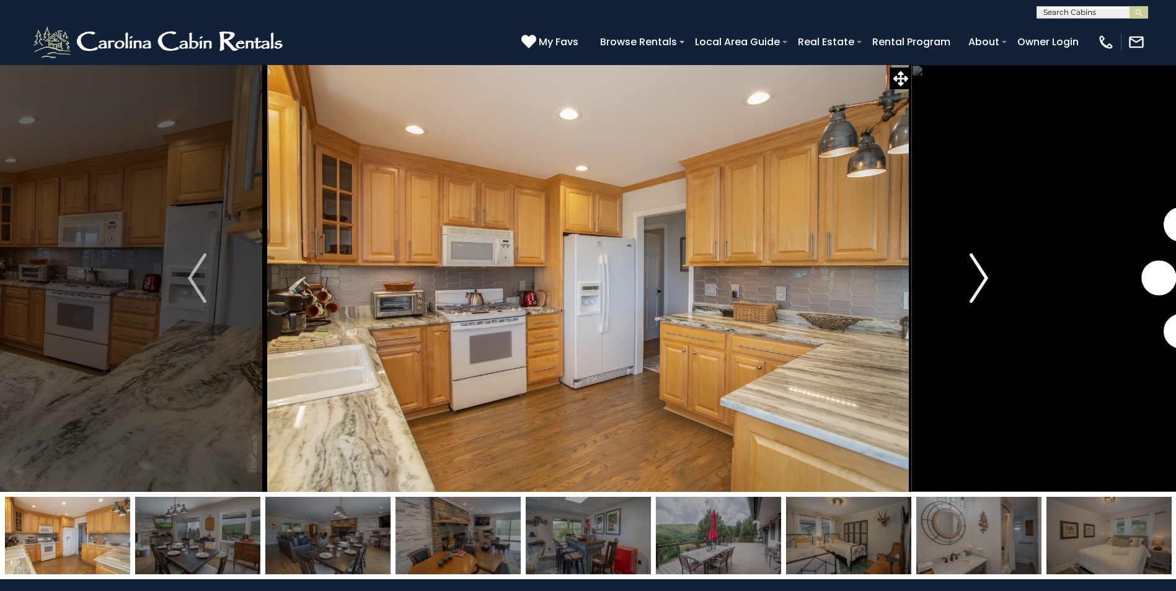
click at [951, 290] on button "Next" at bounding box center [978, 278] width 135 height 428
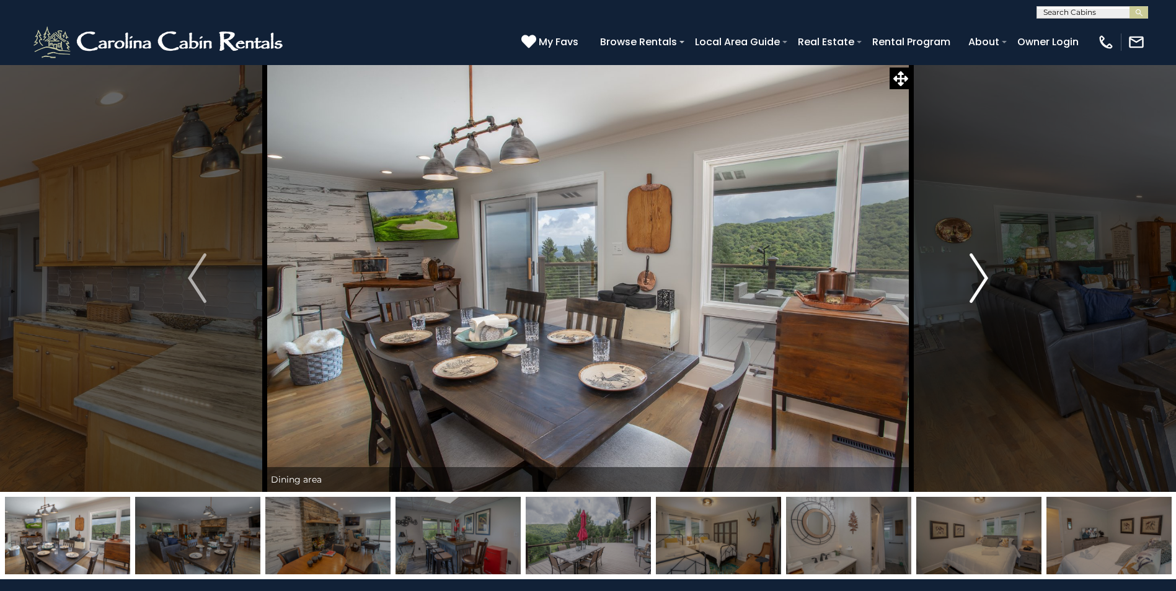
click at [951, 290] on button "Next" at bounding box center [978, 278] width 135 height 428
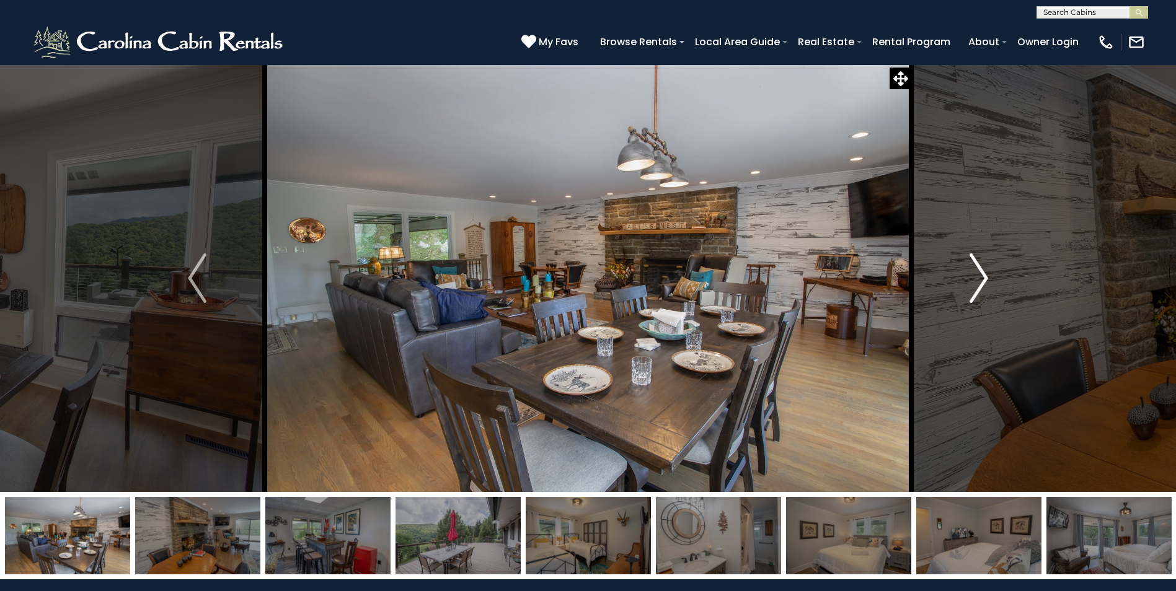
click at [951, 290] on button "Next" at bounding box center [978, 278] width 135 height 428
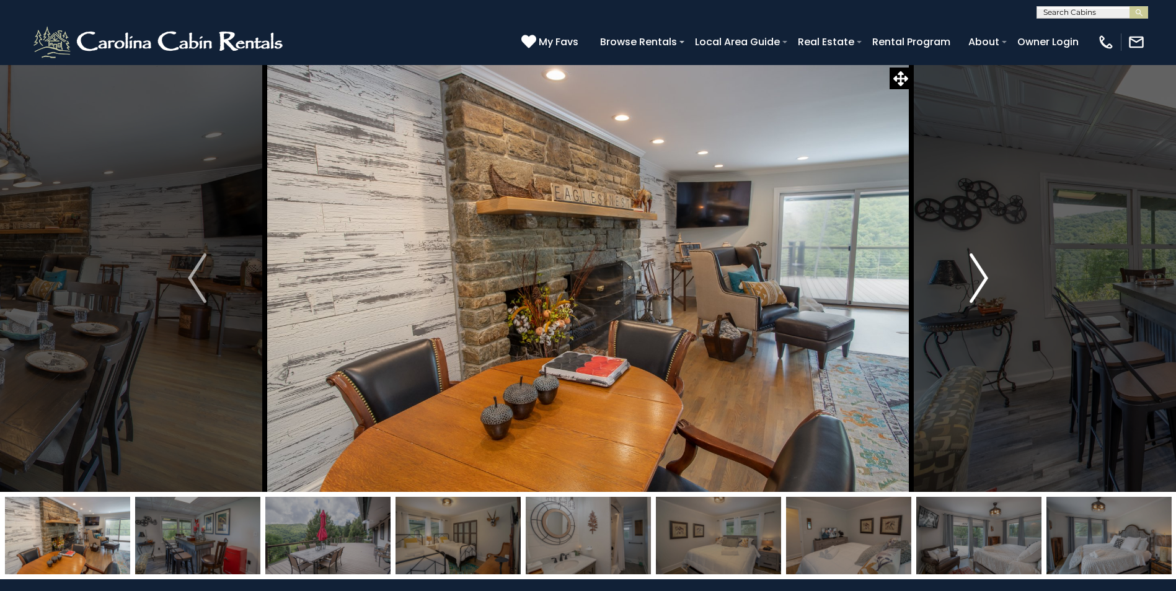
click at [951, 290] on button "Next" at bounding box center [978, 278] width 135 height 428
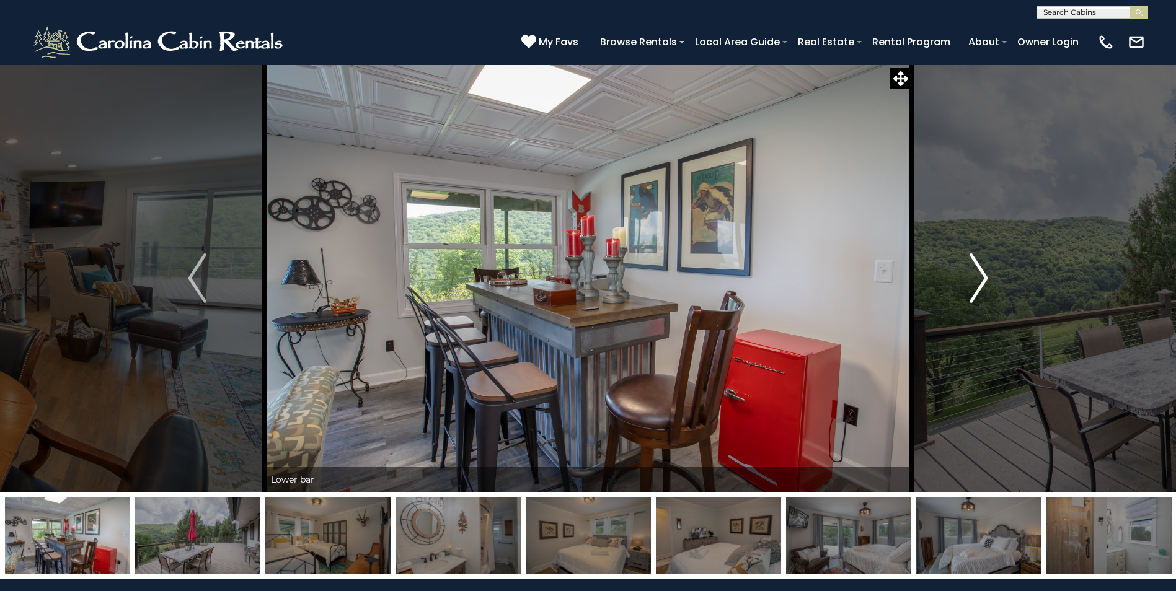
click at [951, 290] on button "Next" at bounding box center [978, 278] width 135 height 428
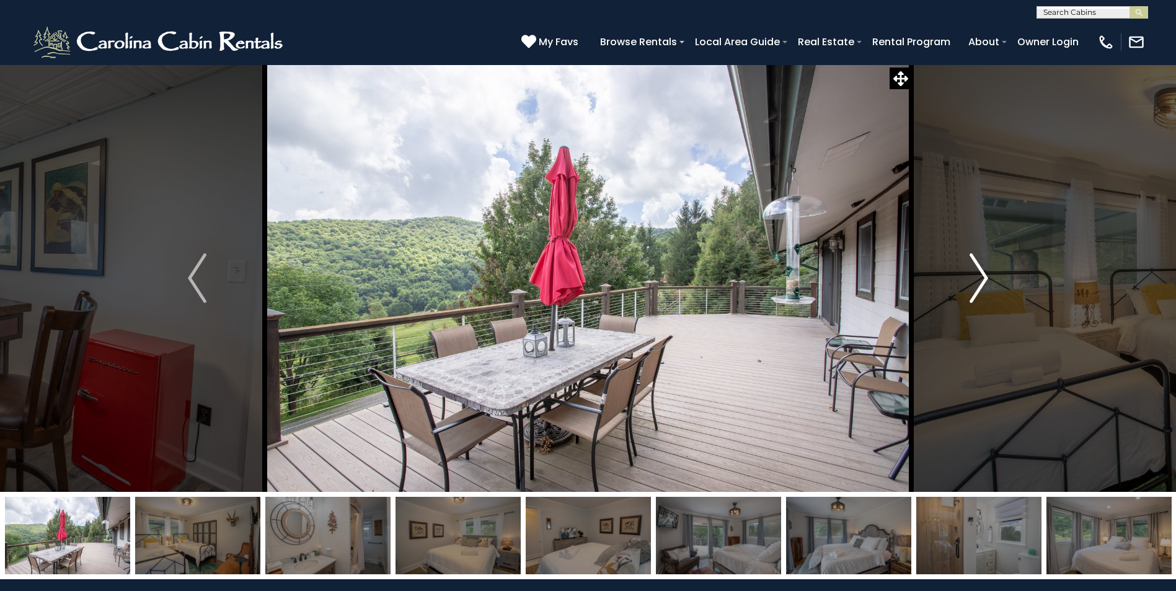
click at [951, 290] on button "Next" at bounding box center [978, 278] width 135 height 428
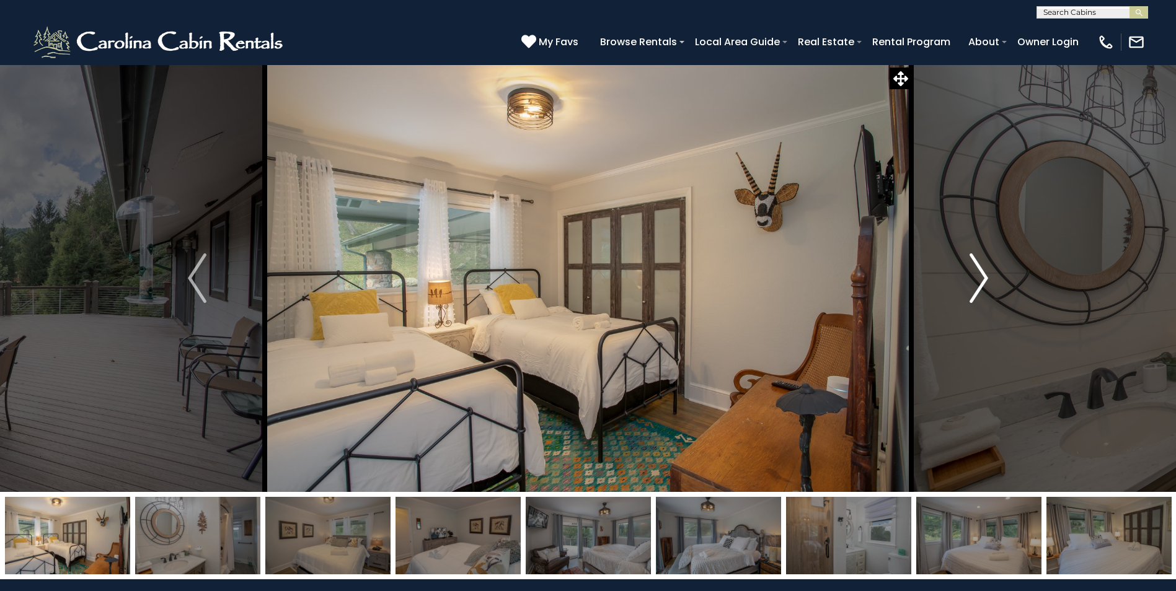
click at [951, 290] on button "Next" at bounding box center [978, 278] width 135 height 428
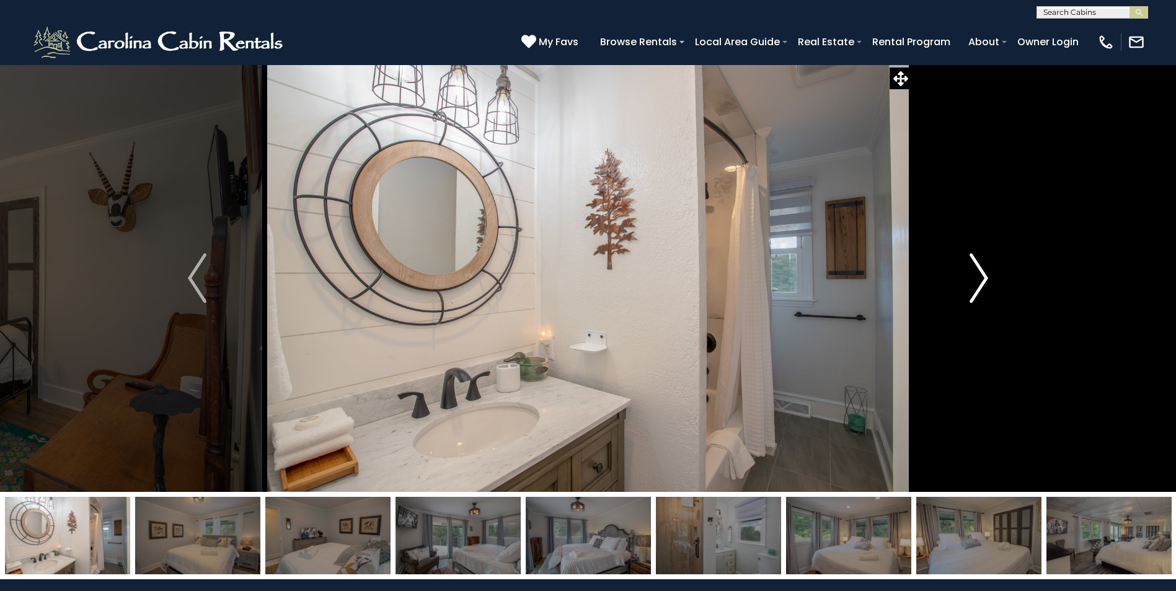
click at [951, 290] on button "Next" at bounding box center [978, 278] width 135 height 428
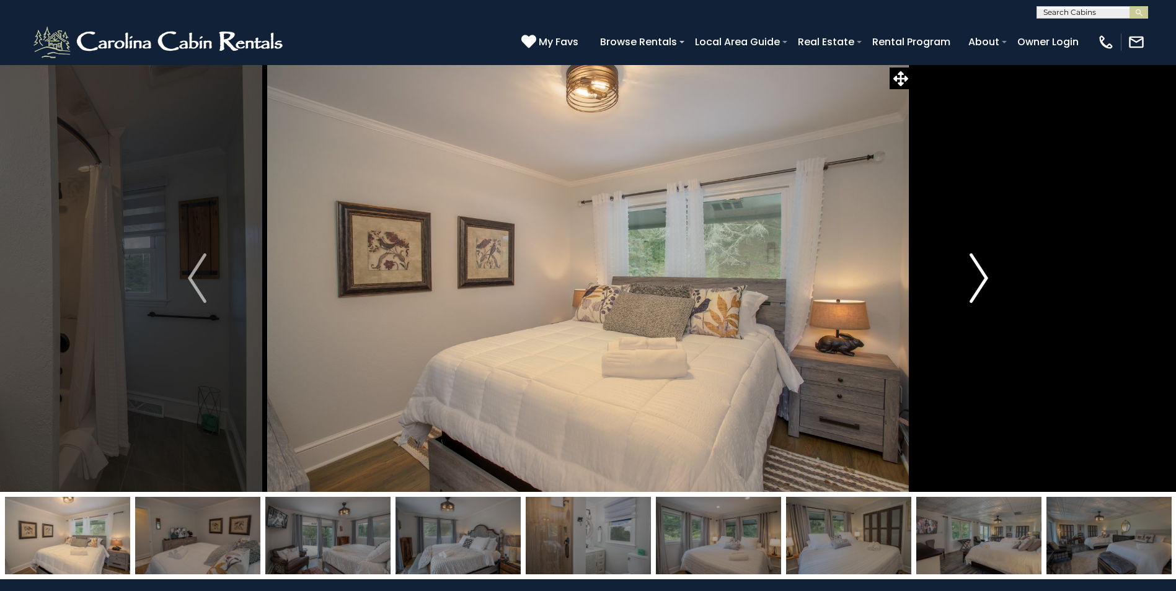
click at [951, 290] on button "Next" at bounding box center [978, 278] width 135 height 428
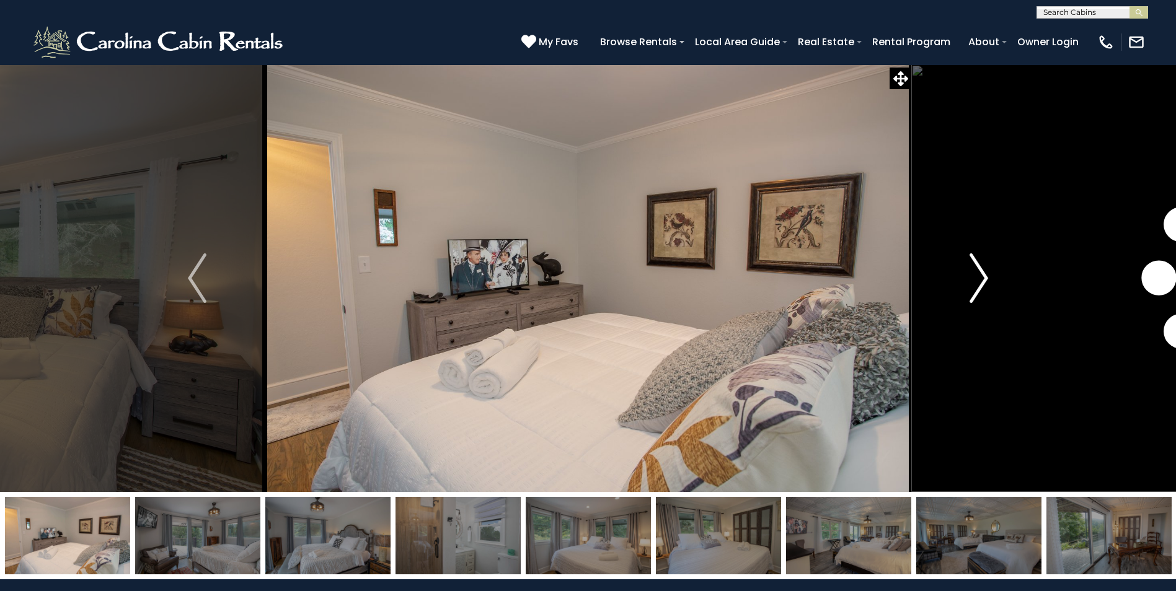
click at [951, 290] on button "Next" at bounding box center [978, 278] width 135 height 428
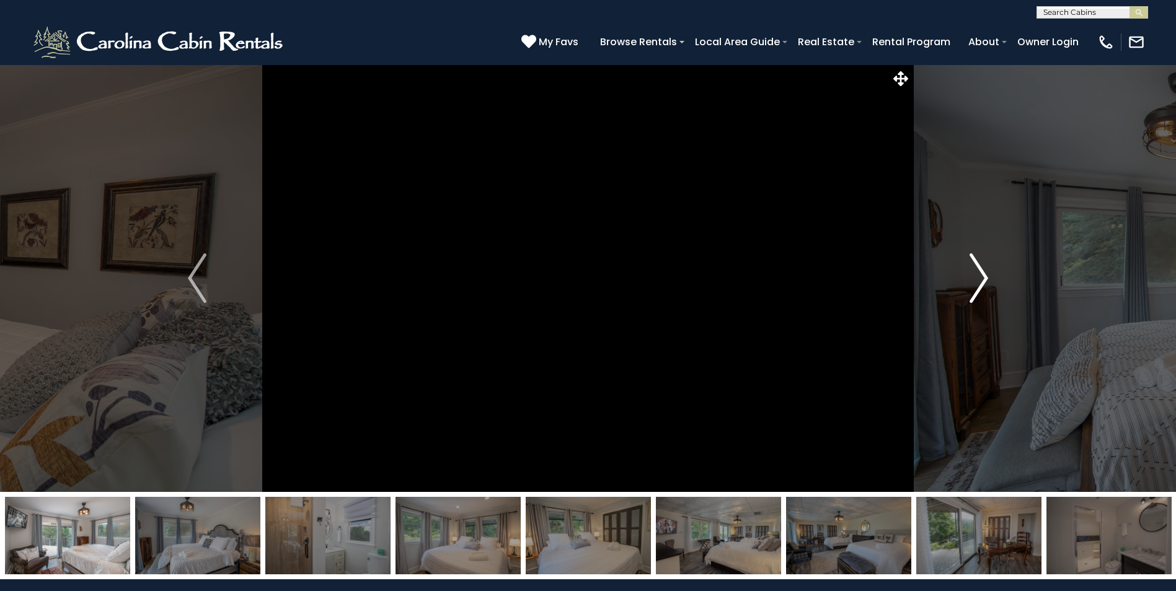
click at [951, 290] on button "Next" at bounding box center [978, 278] width 135 height 428
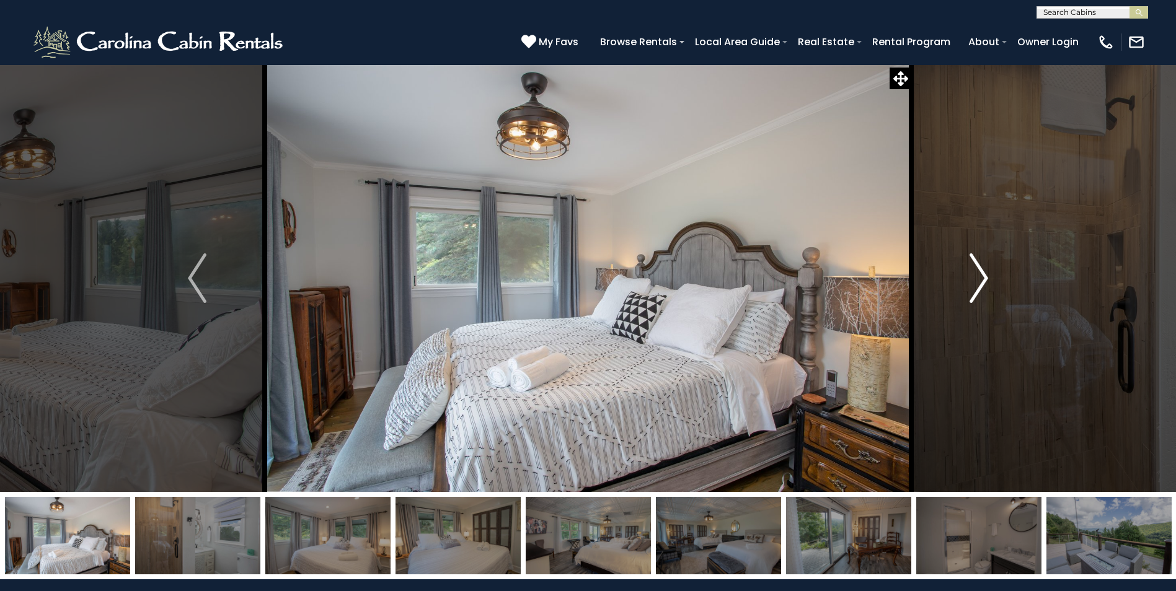
click at [951, 290] on button "Next" at bounding box center [978, 278] width 135 height 428
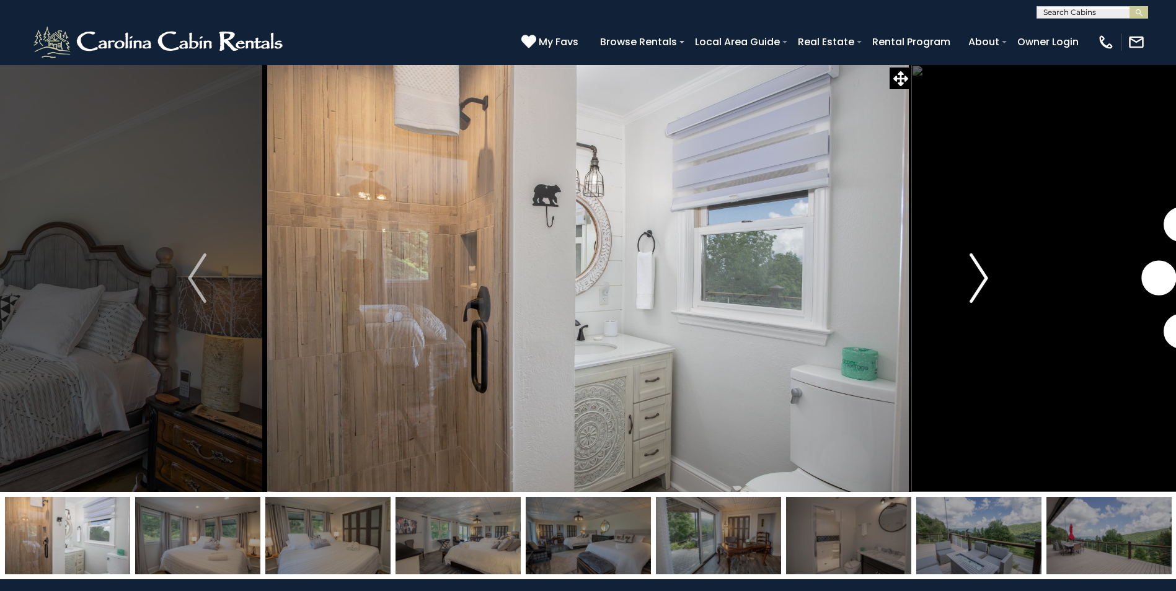
click at [951, 290] on button "Next" at bounding box center [978, 278] width 135 height 428
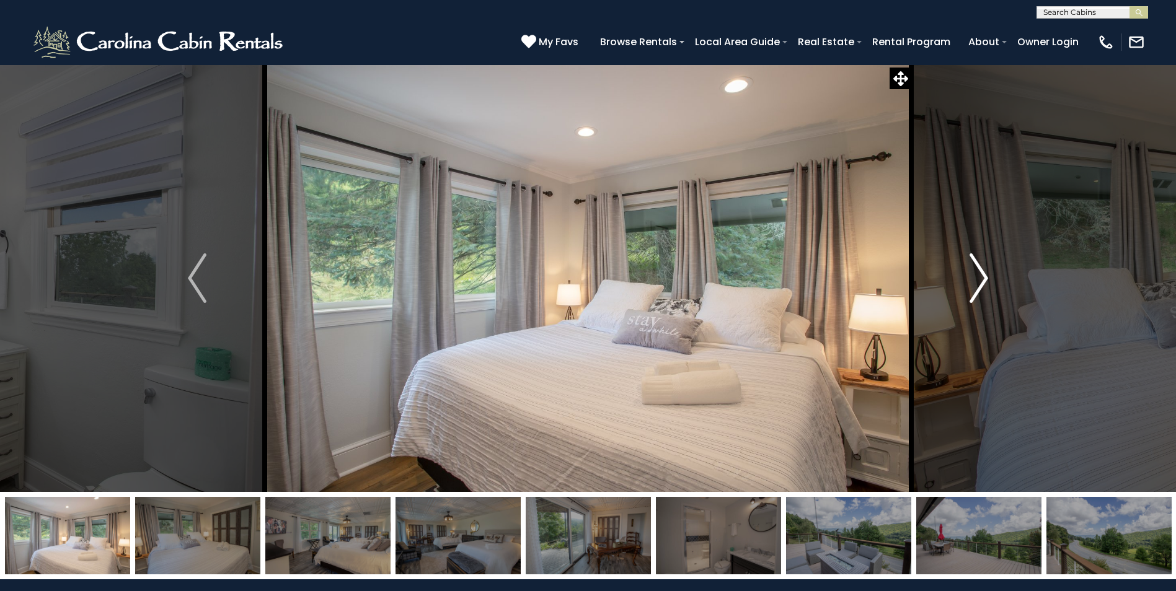
click at [951, 290] on button "Next" at bounding box center [978, 278] width 135 height 428
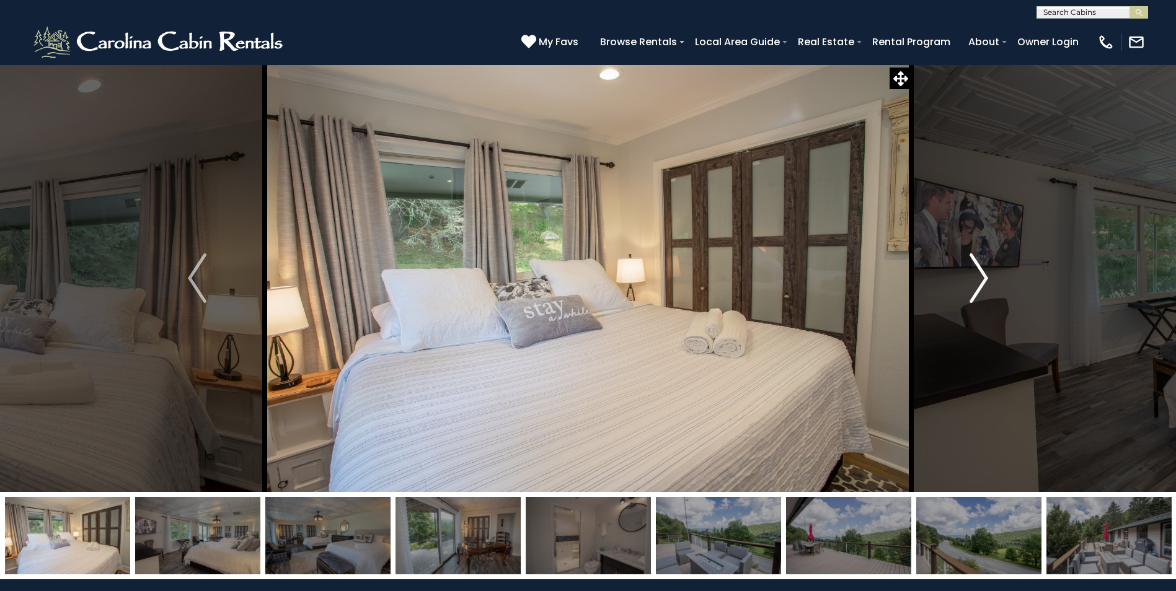
click at [951, 290] on button "Next" at bounding box center [978, 278] width 135 height 428
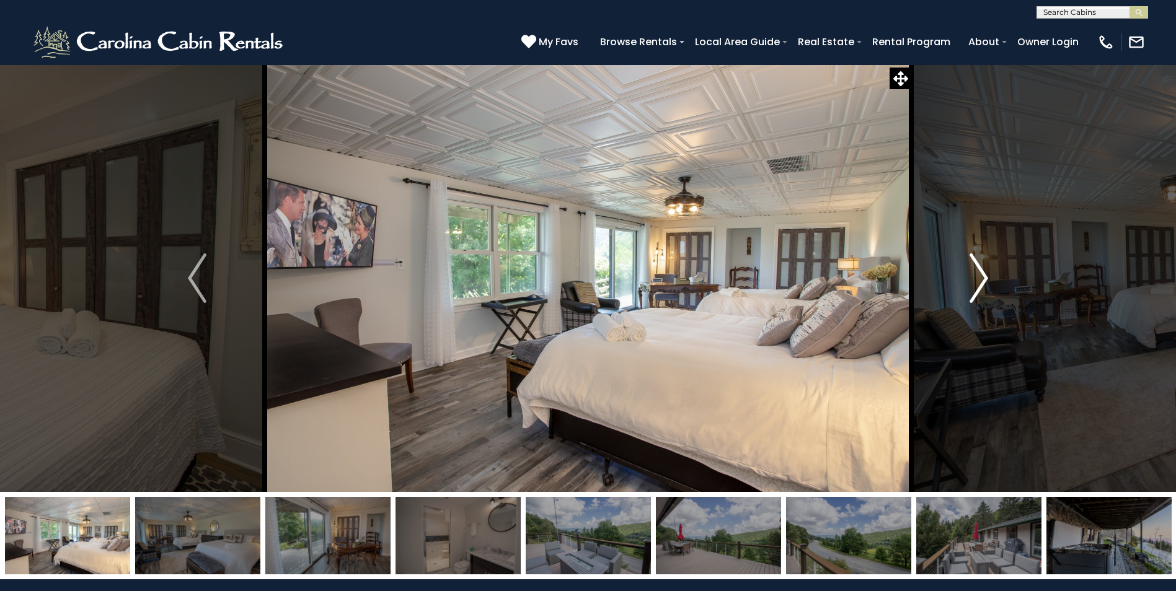
click at [951, 290] on button "Next" at bounding box center [978, 278] width 135 height 428
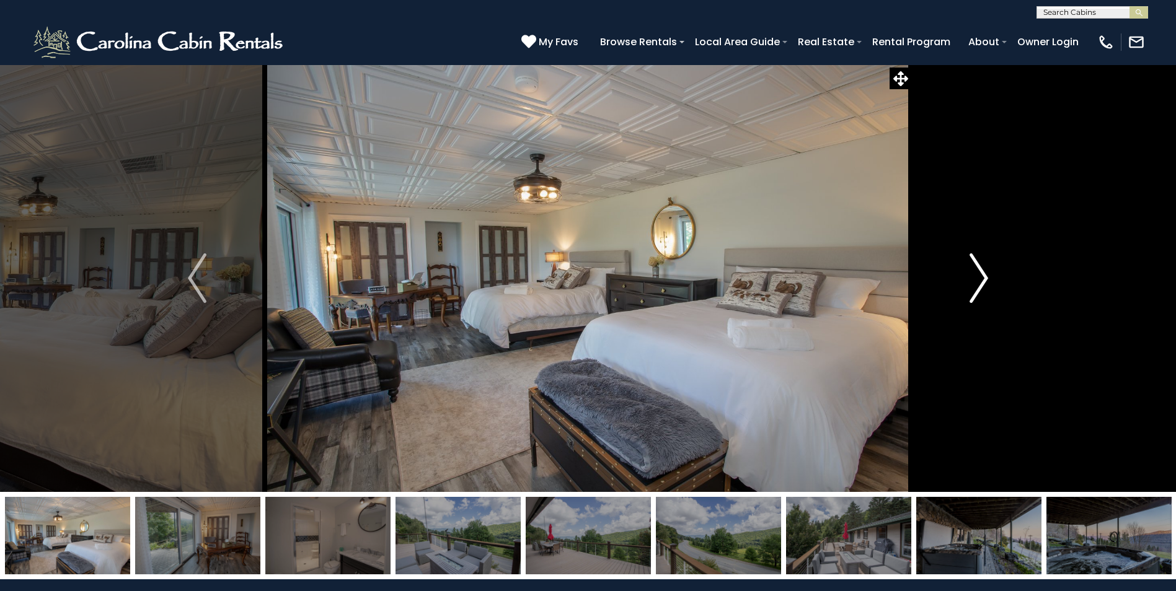
click at [951, 290] on button "Next" at bounding box center [978, 278] width 135 height 428
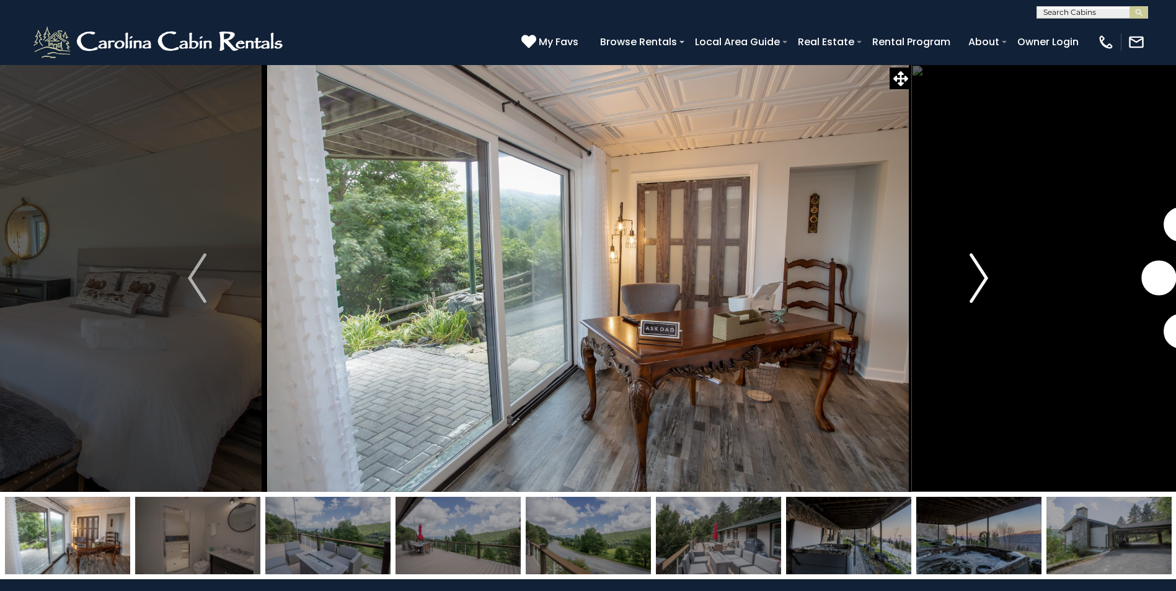
click at [951, 290] on button "Next" at bounding box center [978, 278] width 135 height 428
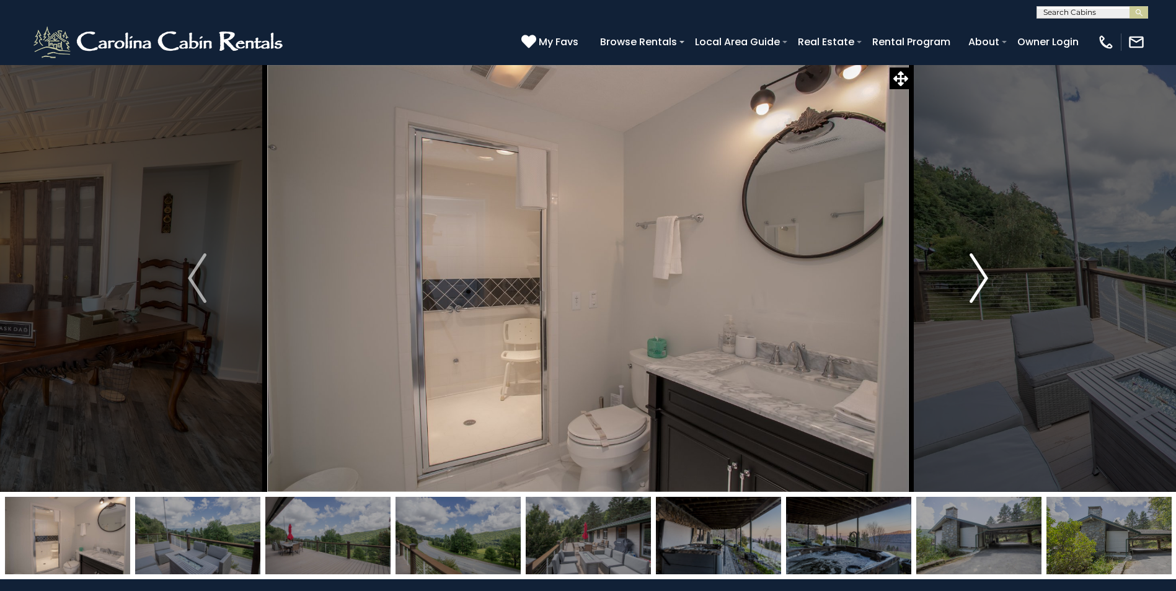
click at [951, 290] on button "Next" at bounding box center [978, 278] width 135 height 428
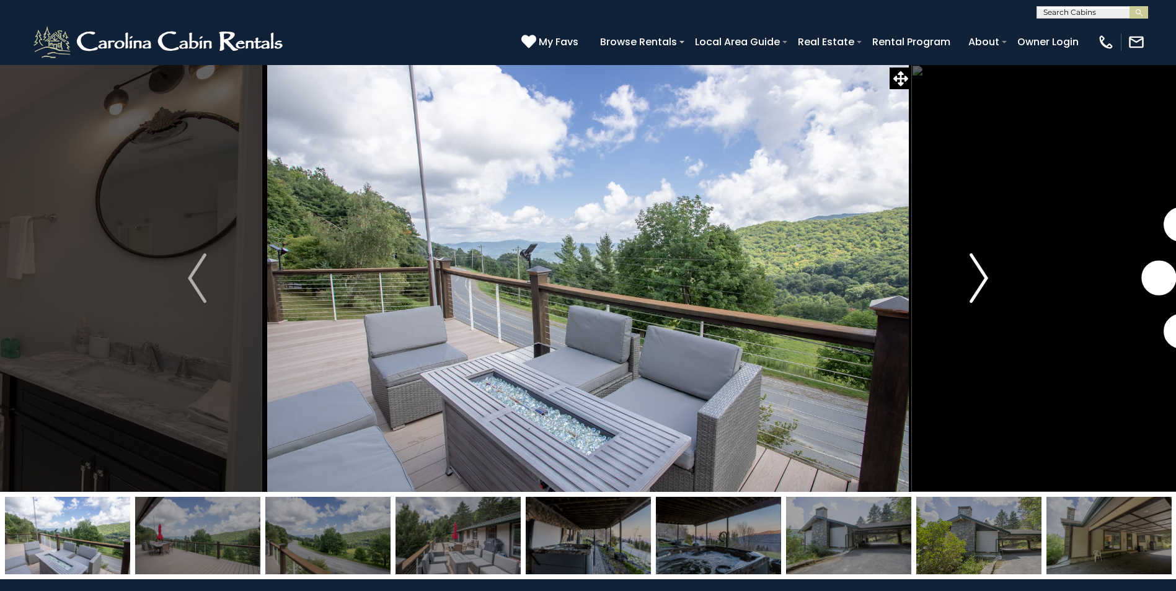
click at [951, 290] on button "Next" at bounding box center [978, 278] width 135 height 428
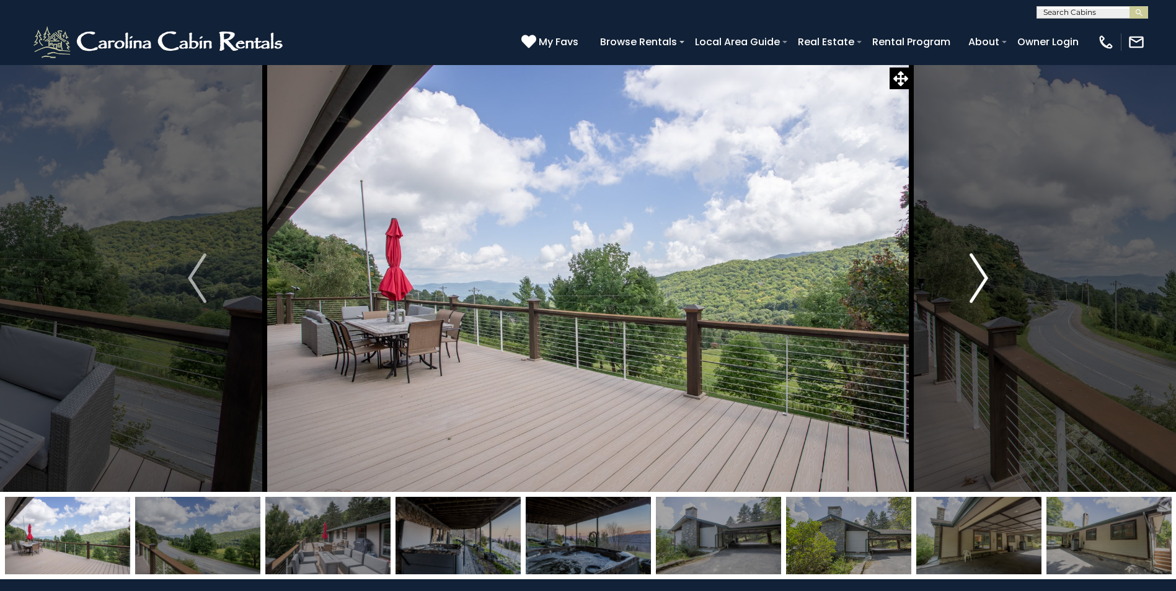
click at [951, 290] on button "Next" at bounding box center [978, 278] width 135 height 428
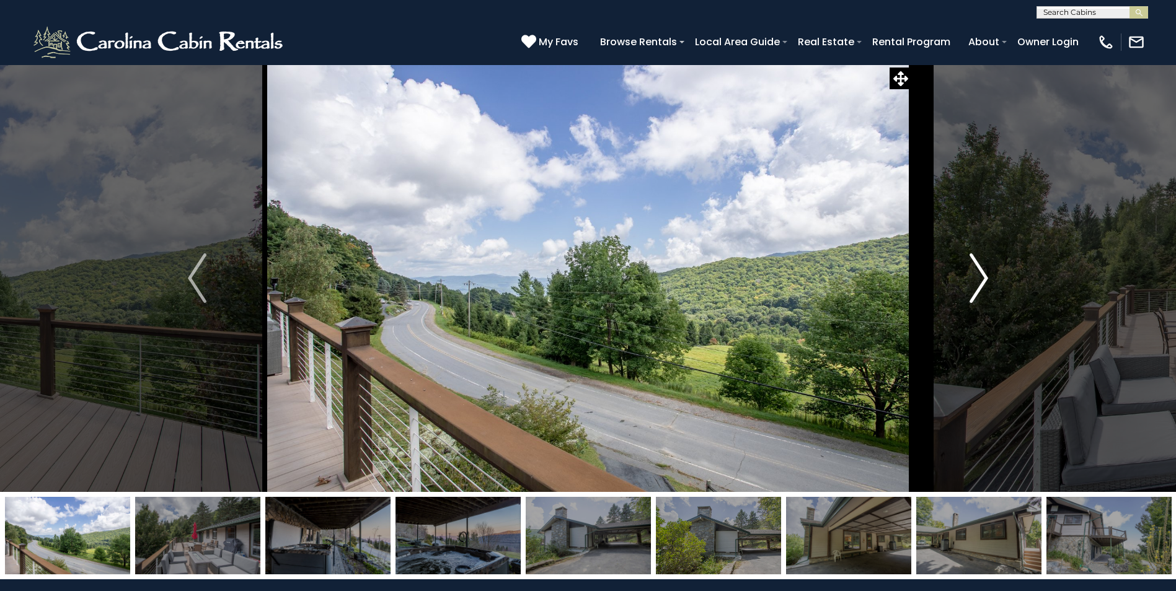
click at [951, 290] on button "Next" at bounding box center [978, 278] width 135 height 428
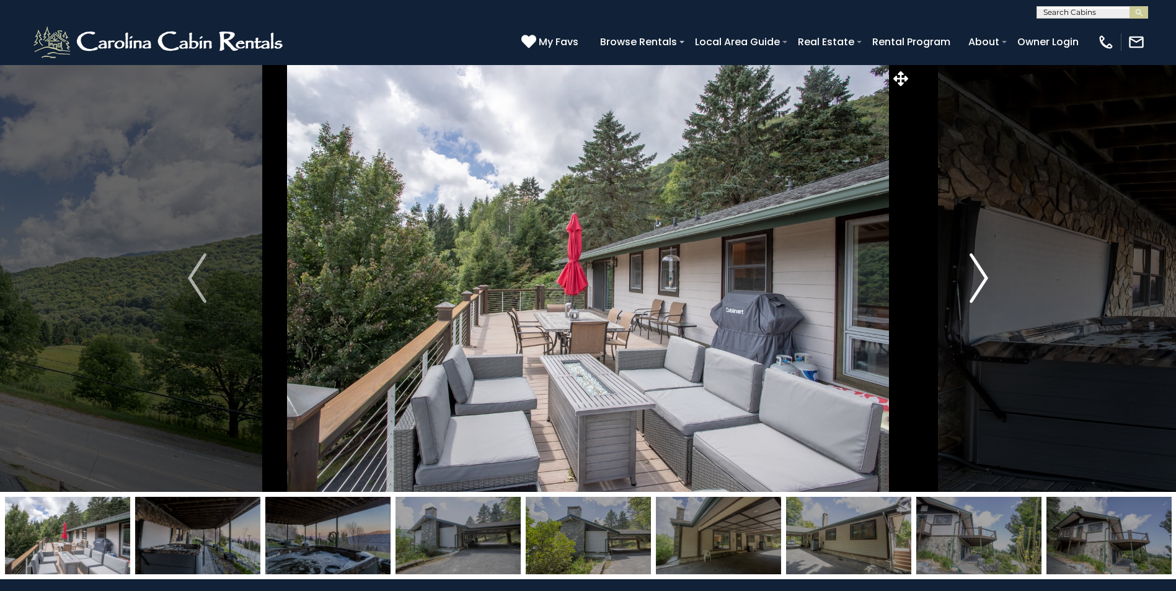
click at [951, 290] on button "Next" at bounding box center [978, 278] width 135 height 428
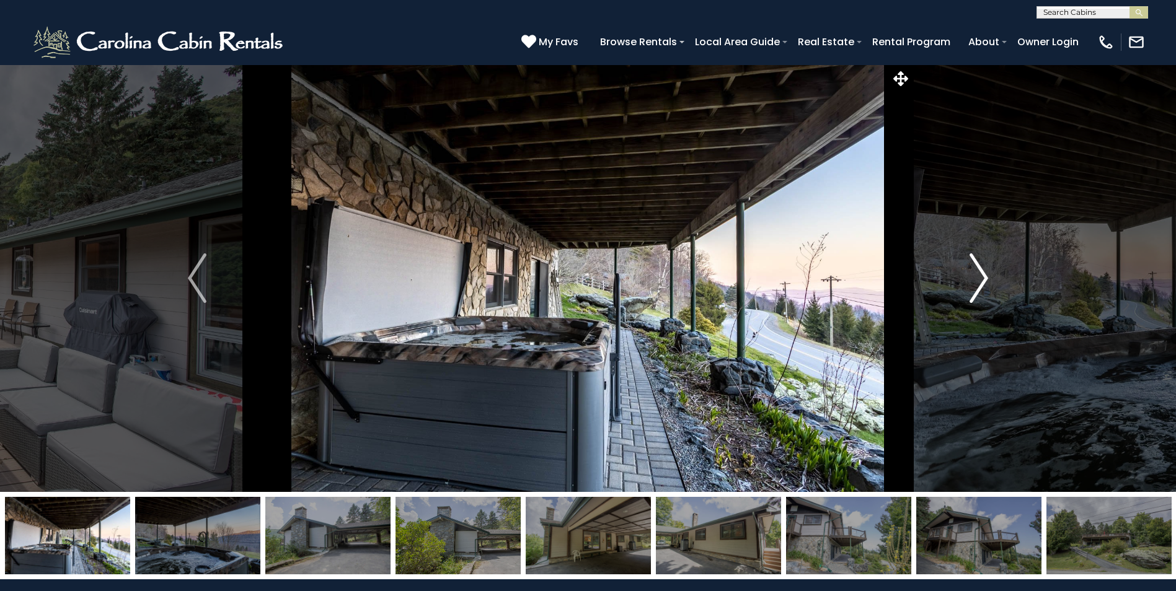
click at [951, 290] on button "Next" at bounding box center [978, 278] width 135 height 428
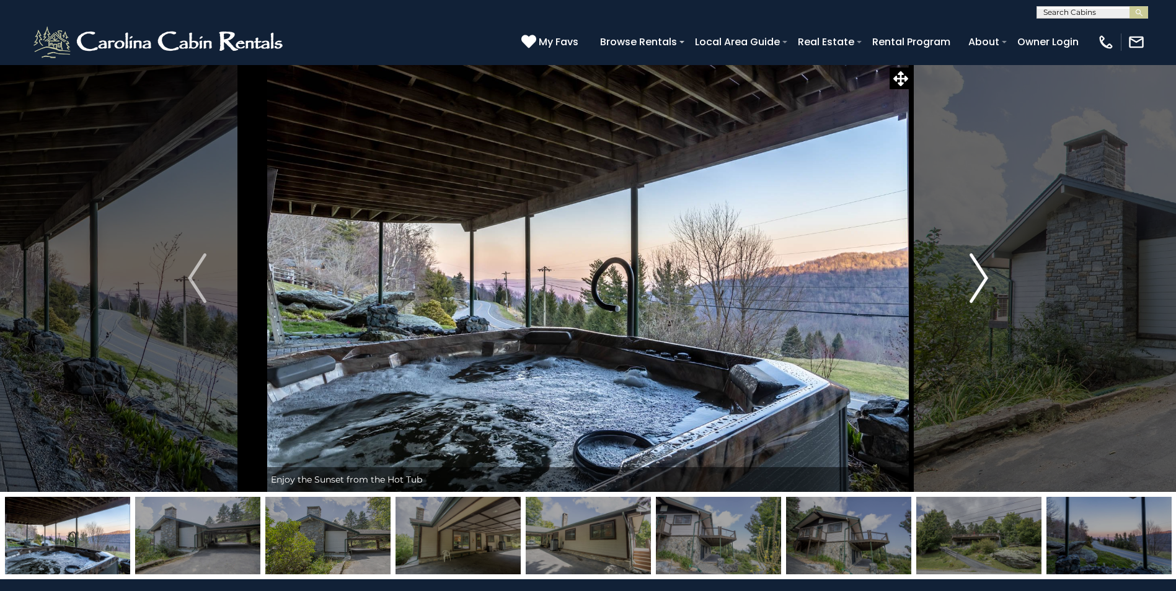
click at [951, 290] on button "Next" at bounding box center [978, 278] width 135 height 428
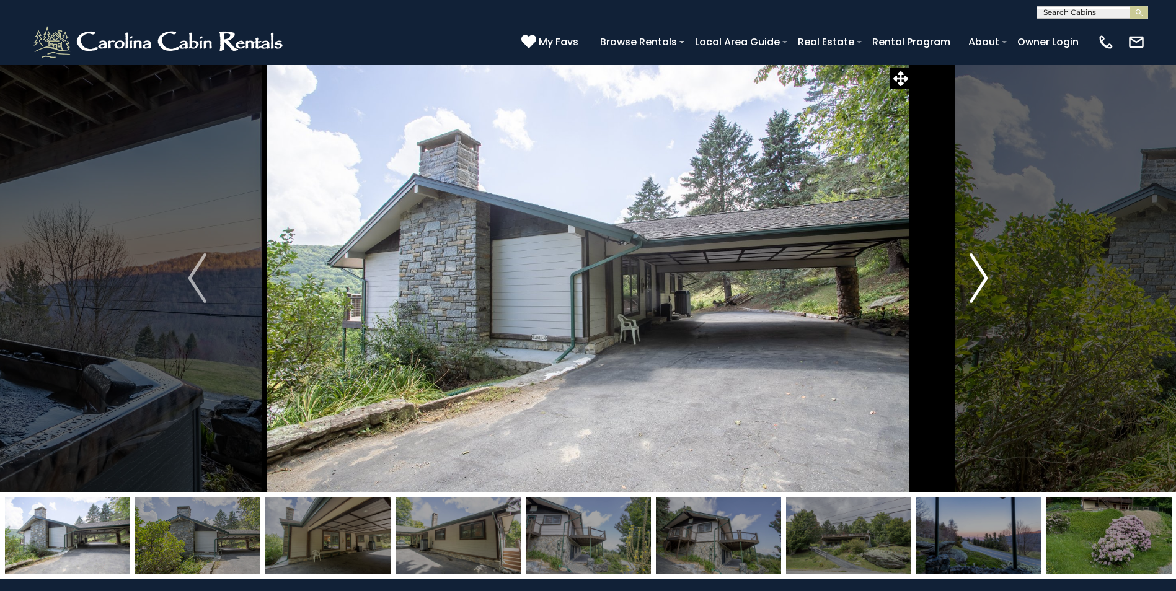
click at [951, 290] on button "Next" at bounding box center [978, 278] width 135 height 428
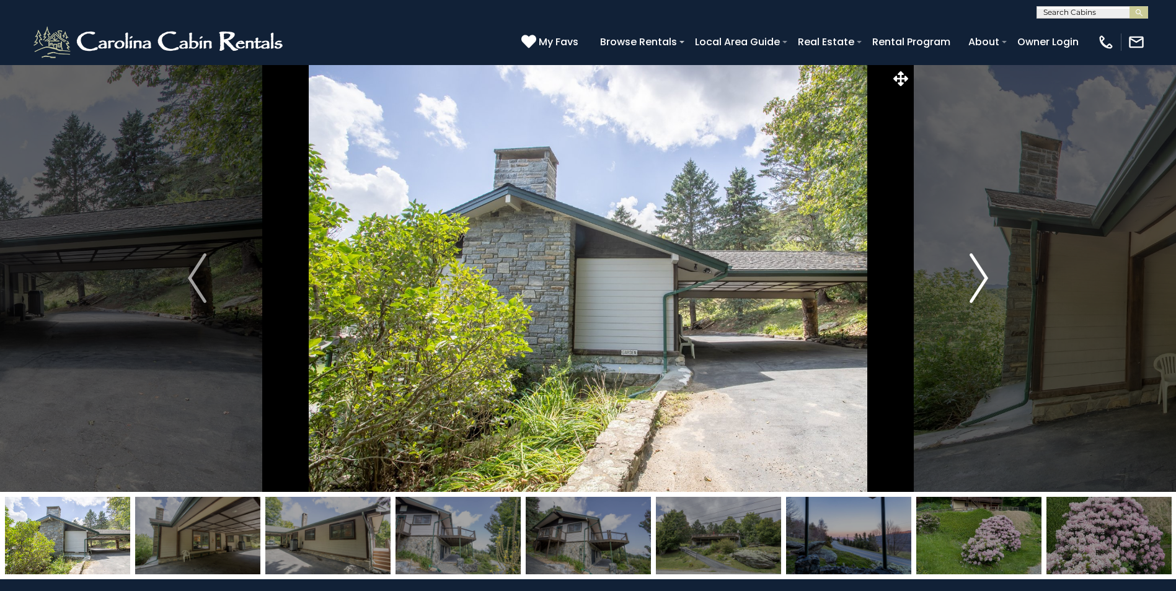
click at [951, 290] on button "Next" at bounding box center [978, 278] width 135 height 428
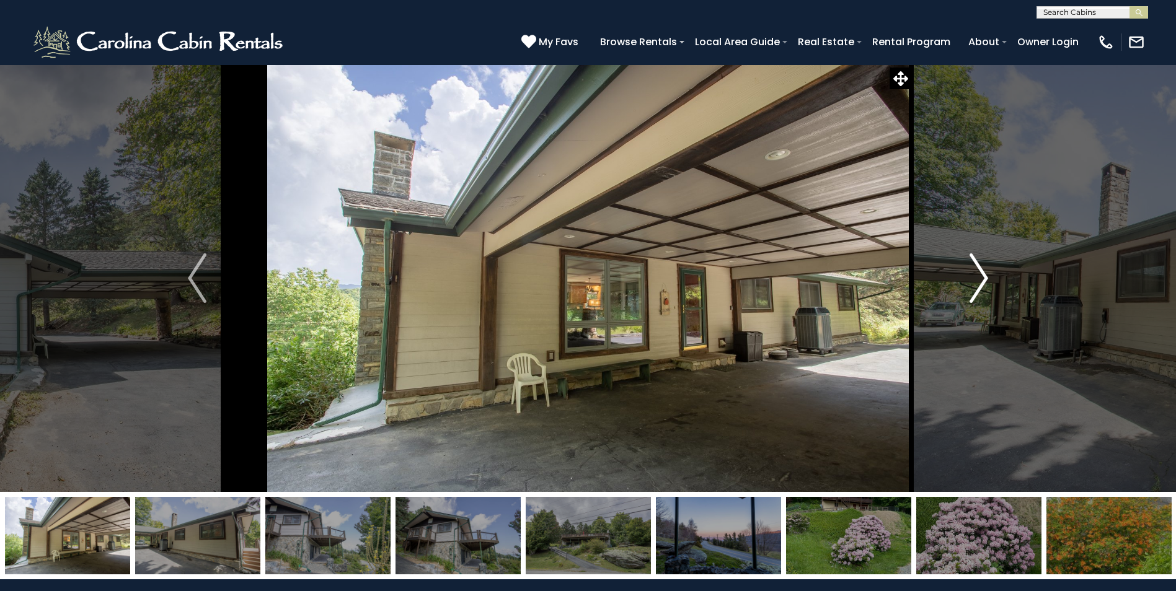
click at [974, 272] on img "Next" at bounding box center [979, 279] width 19 height 50
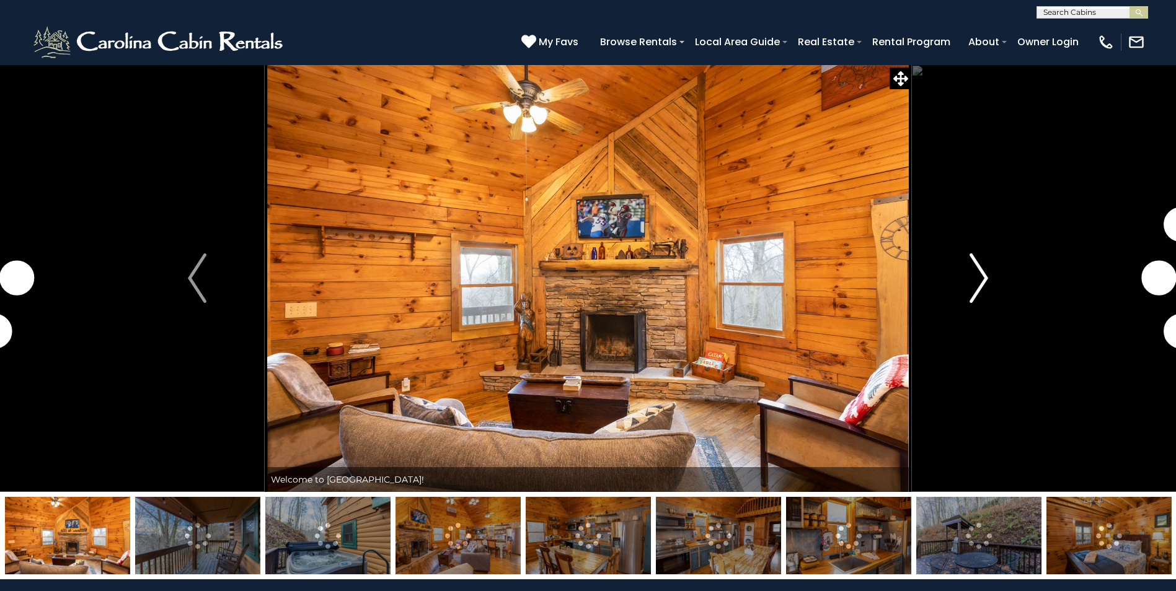
click at [964, 268] on button "Next" at bounding box center [978, 278] width 135 height 428
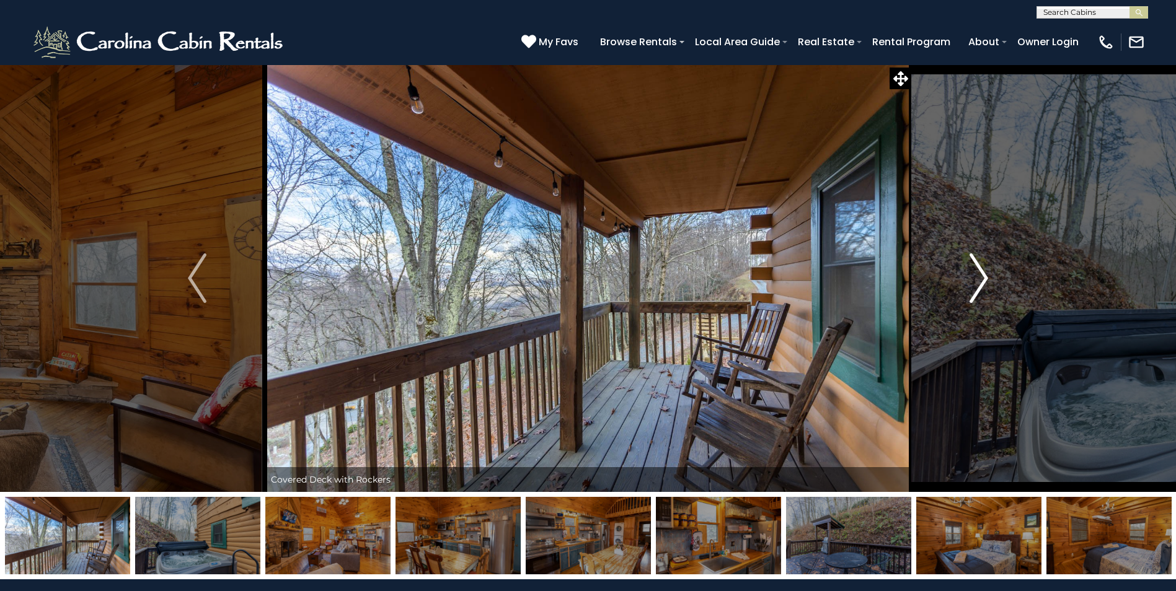
click at [964, 268] on button "Next" at bounding box center [978, 278] width 135 height 428
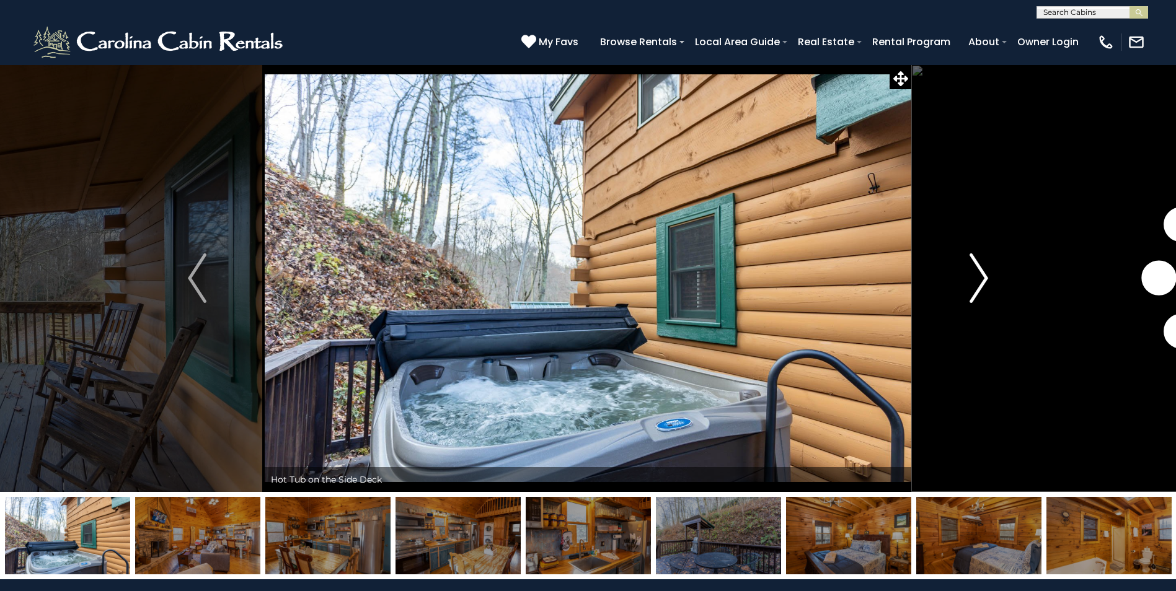
click at [964, 268] on button "Next" at bounding box center [978, 278] width 135 height 428
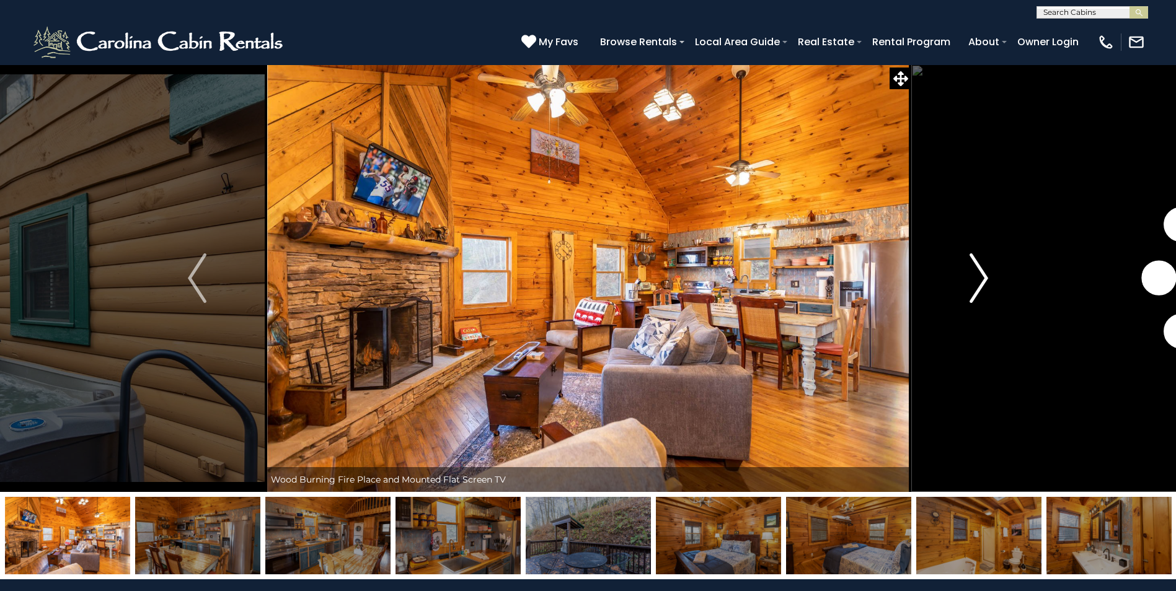
click at [964, 268] on button "Next" at bounding box center [978, 278] width 135 height 428
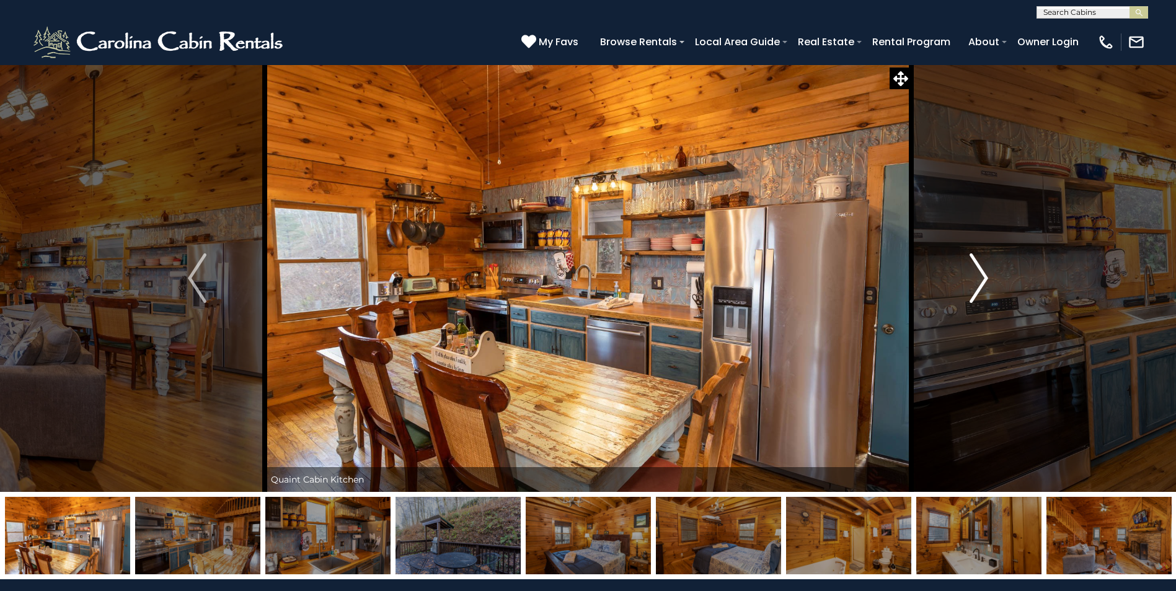
click at [964, 268] on button "Next" at bounding box center [978, 278] width 135 height 428
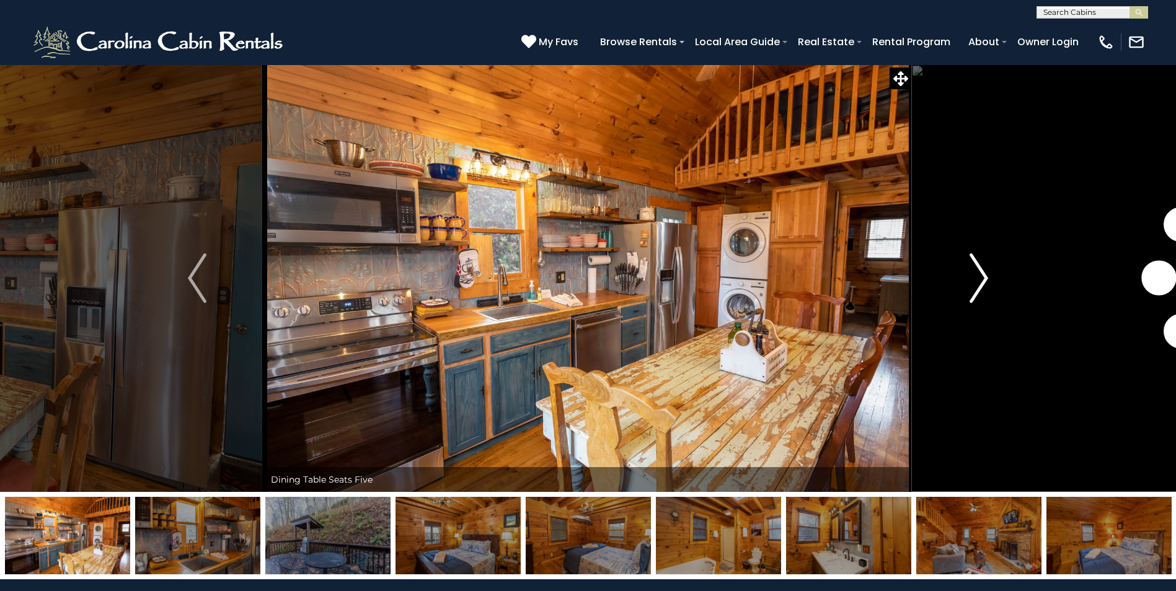
click at [964, 268] on button "Next" at bounding box center [978, 278] width 135 height 428
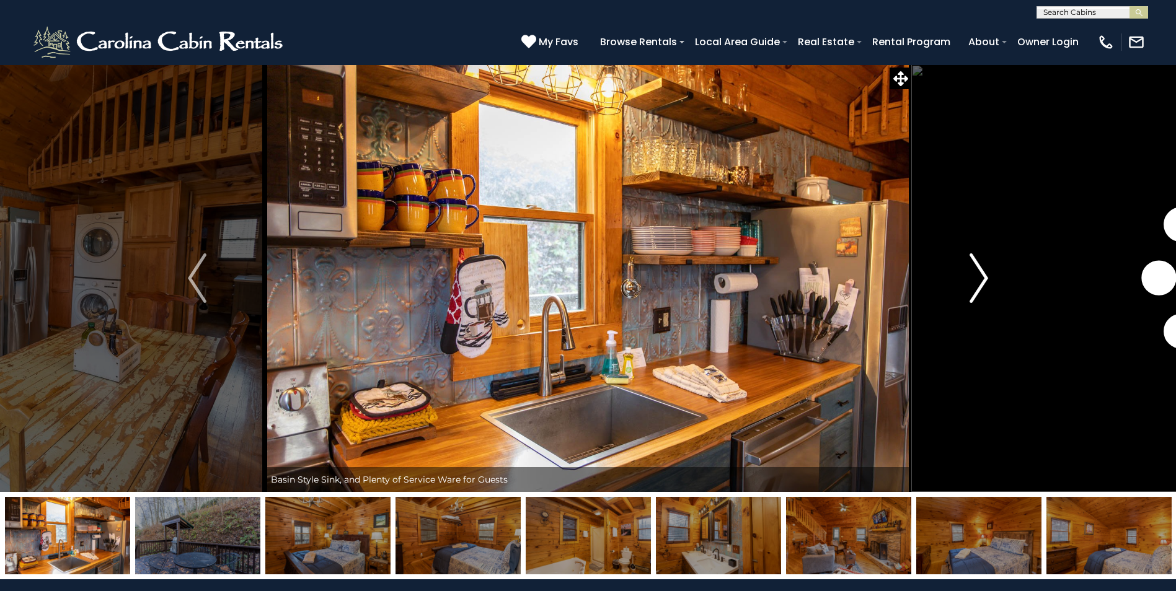
click at [964, 268] on button "Next" at bounding box center [978, 278] width 135 height 428
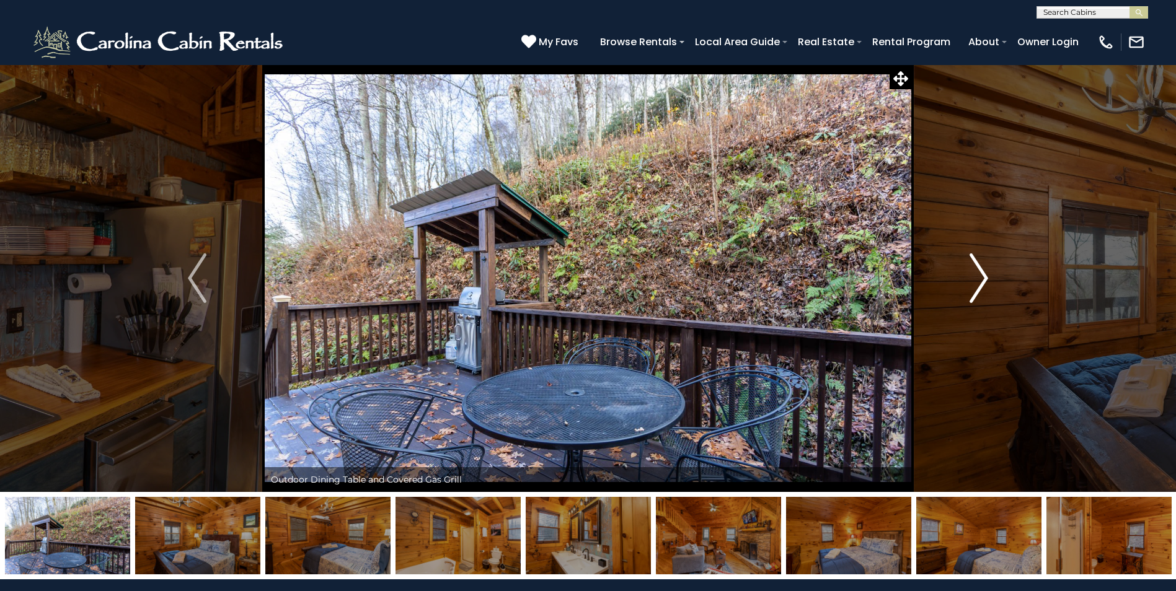
click at [964, 268] on button "Next" at bounding box center [978, 278] width 135 height 428
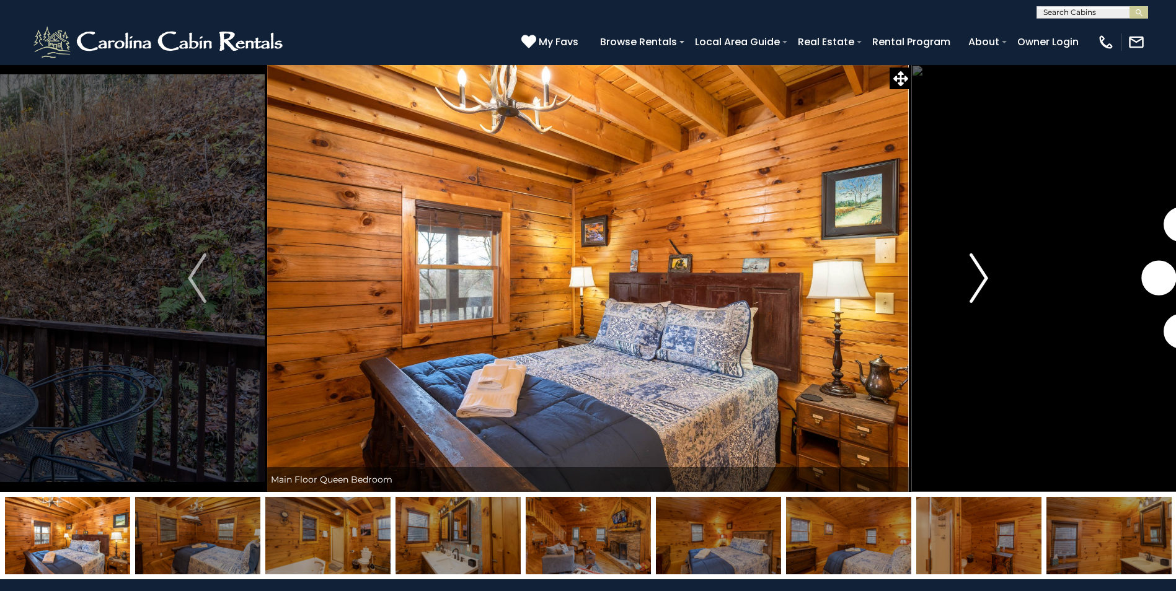
click at [964, 268] on button "Next" at bounding box center [978, 278] width 135 height 428
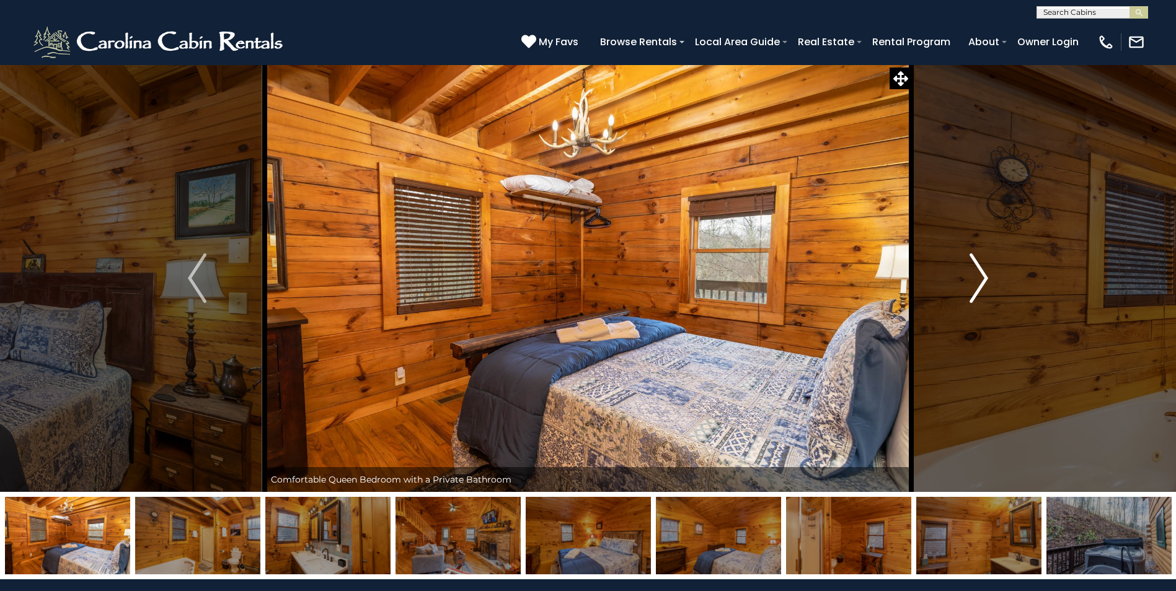
click at [964, 268] on button "Next" at bounding box center [978, 278] width 135 height 428
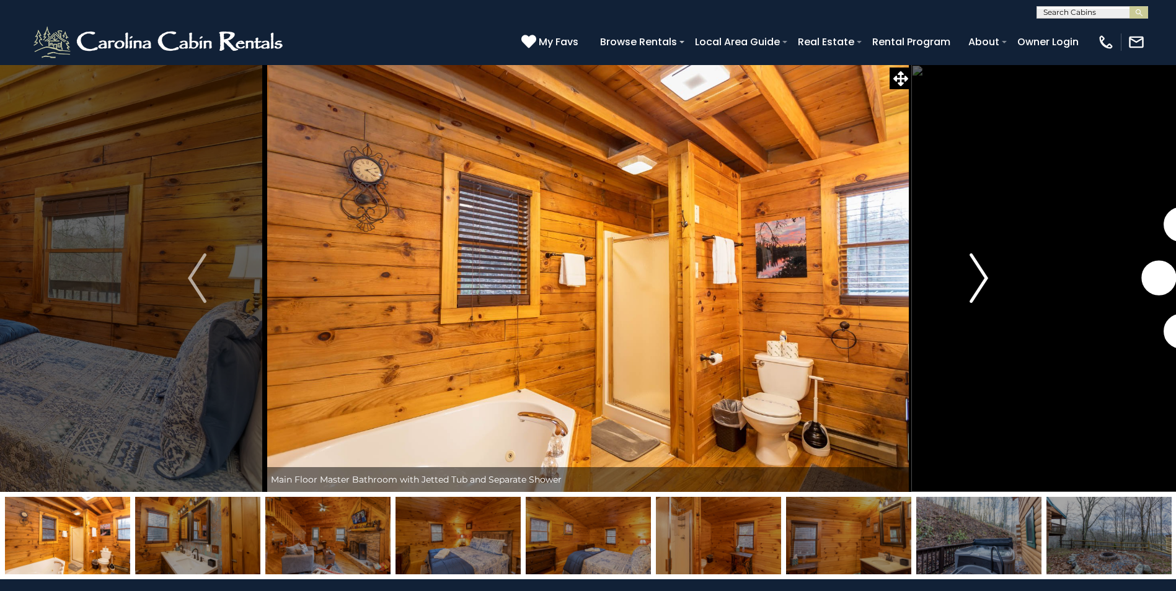
click at [964, 268] on button "Next" at bounding box center [978, 278] width 135 height 428
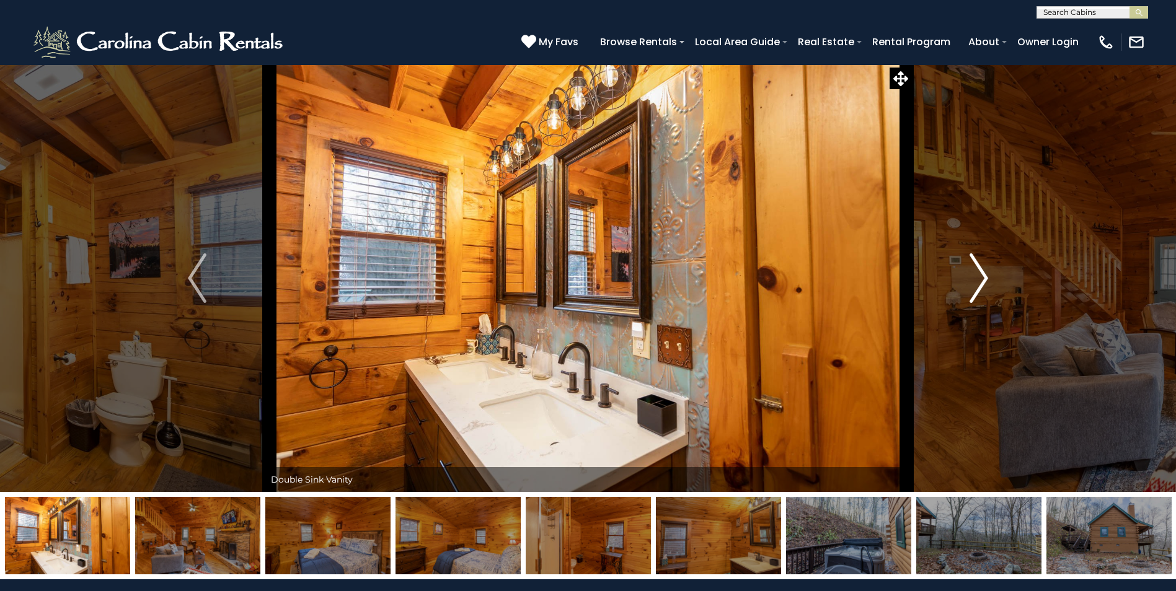
click at [964, 268] on button "Next" at bounding box center [978, 278] width 135 height 428
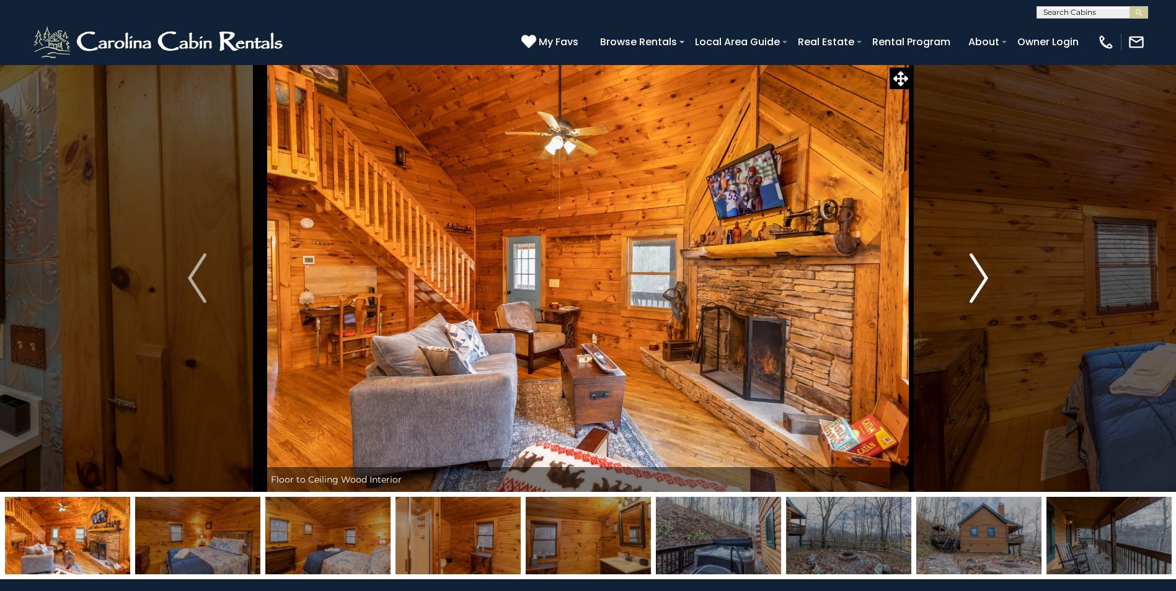
click at [964, 268] on button "Next" at bounding box center [978, 278] width 135 height 428
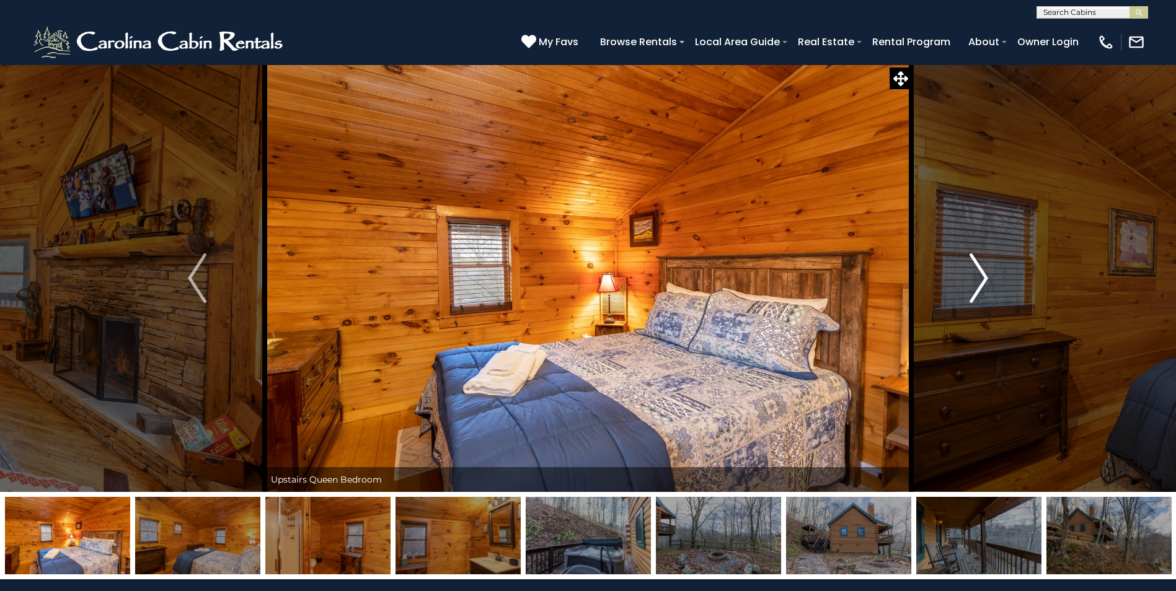
click at [964, 268] on button "Next" at bounding box center [978, 278] width 135 height 428
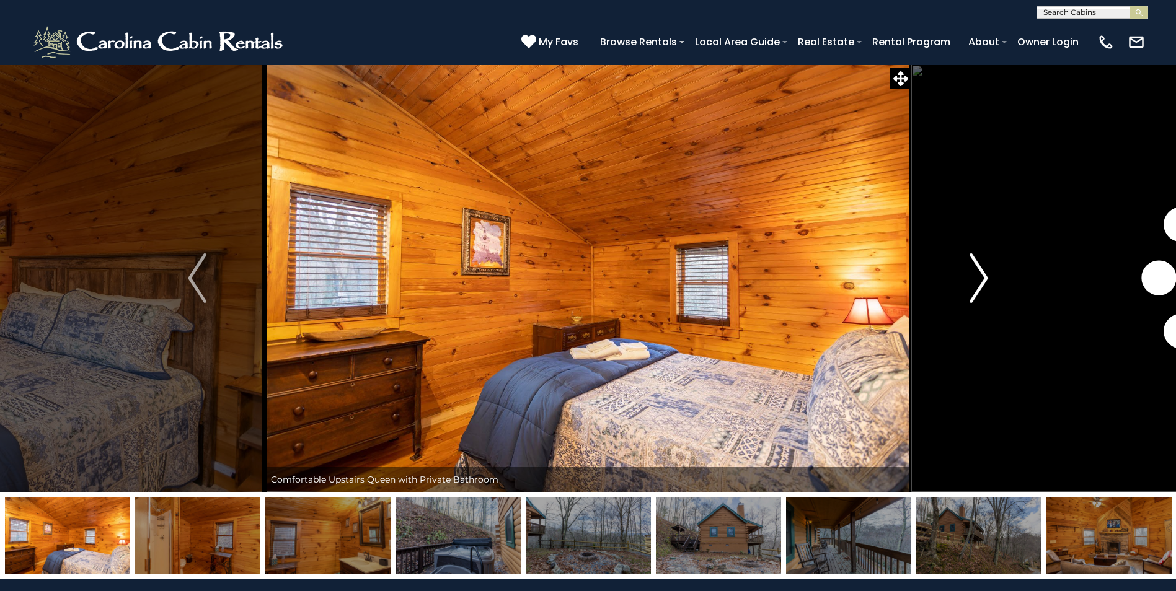
click at [964, 268] on button "Next" at bounding box center [978, 278] width 135 height 428
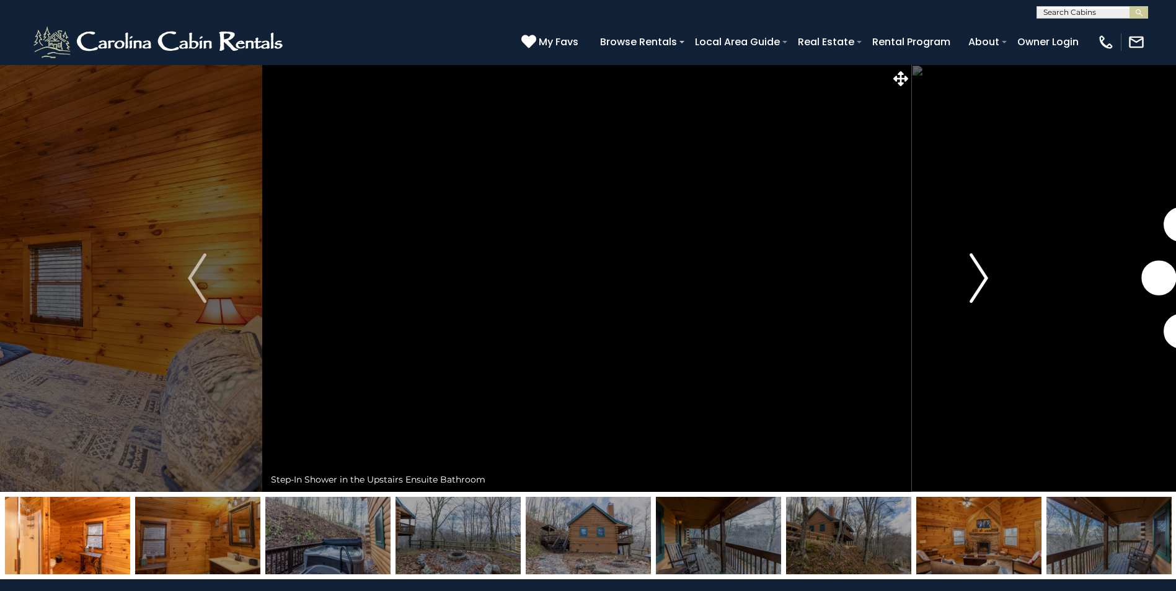
click at [964, 268] on button "Next" at bounding box center [978, 278] width 135 height 428
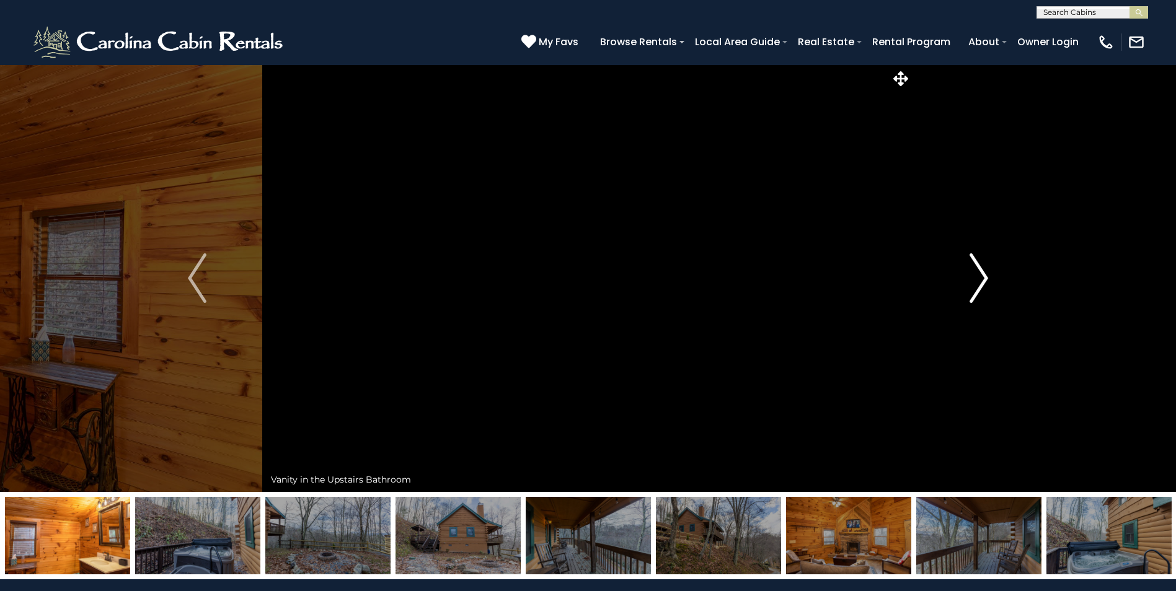
click at [964, 268] on button "Next" at bounding box center [978, 278] width 135 height 428
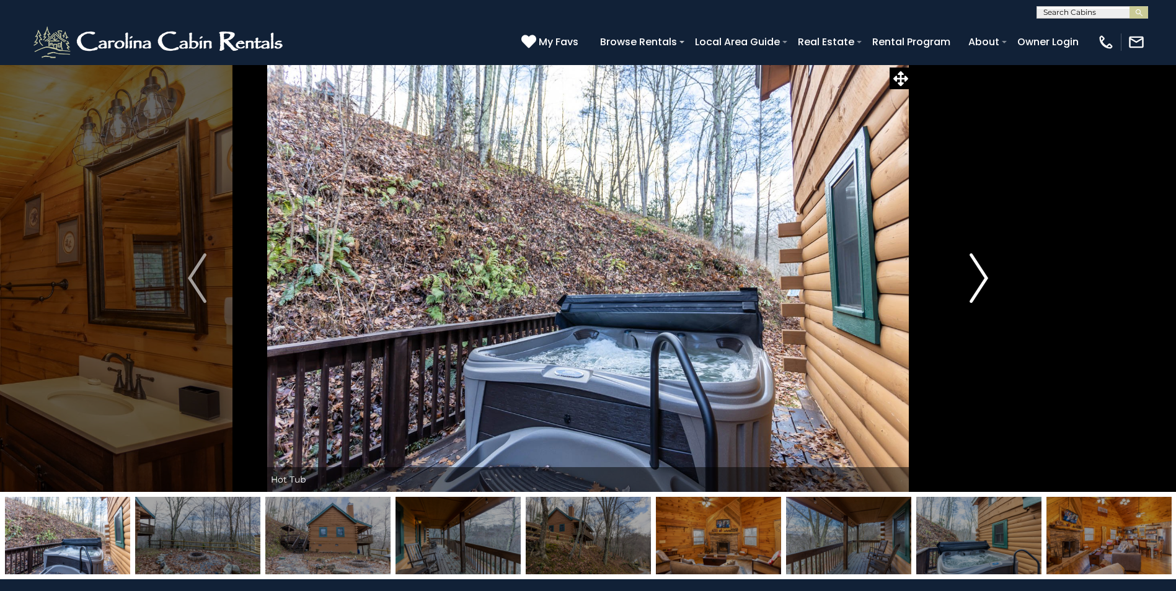
click at [964, 268] on button "Next" at bounding box center [978, 278] width 135 height 428
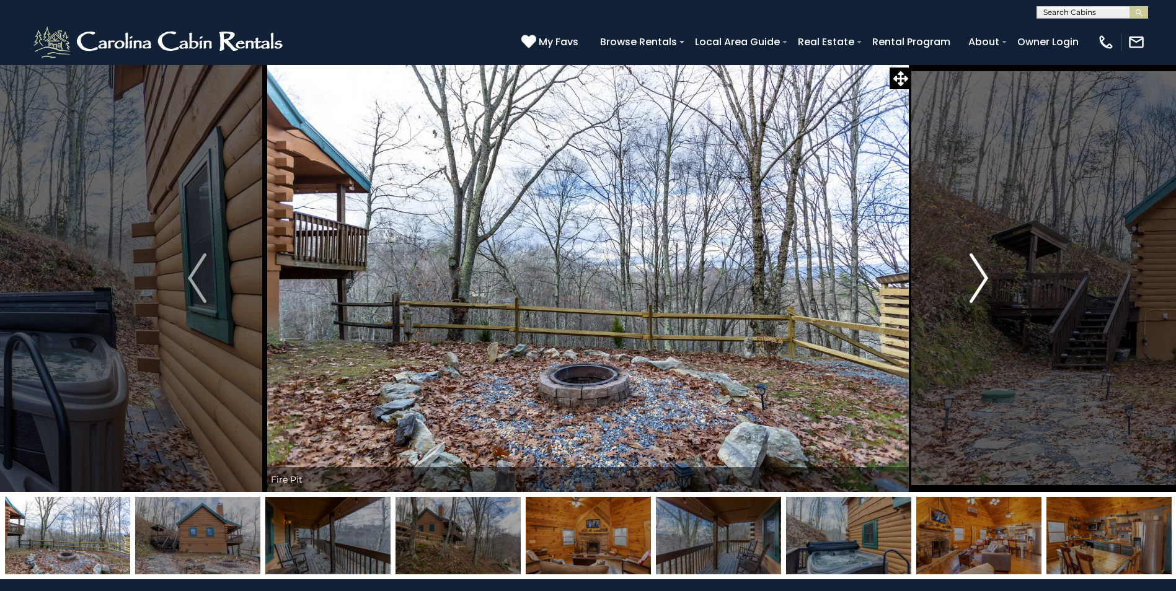
click at [964, 267] on button "Next" at bounding box center [978, 278] width 135 height 428
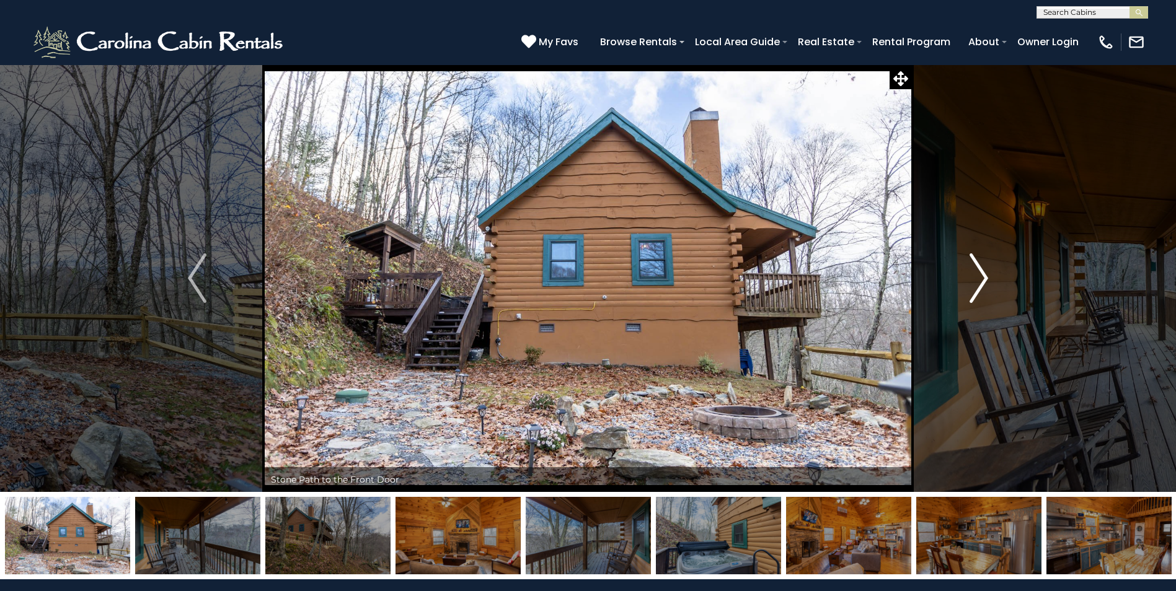
click at [964, 267] on button "Next" at bounding box center [978, 278] width 135 height 428
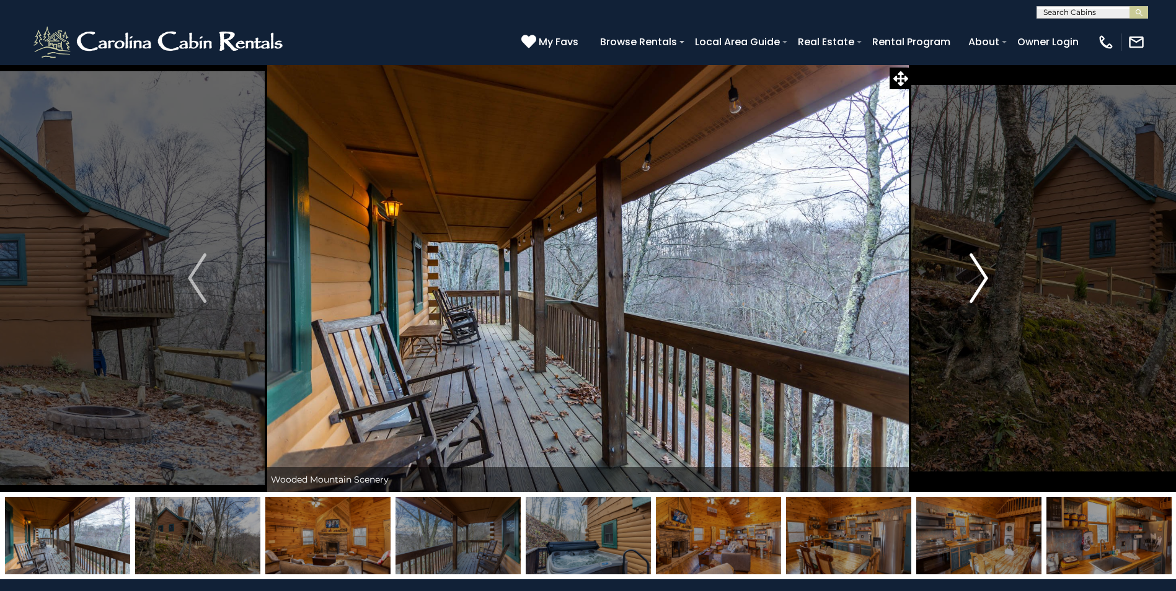
click at [964, 267] on button "Next" at bounding box center [978, 278] width 135 height 428
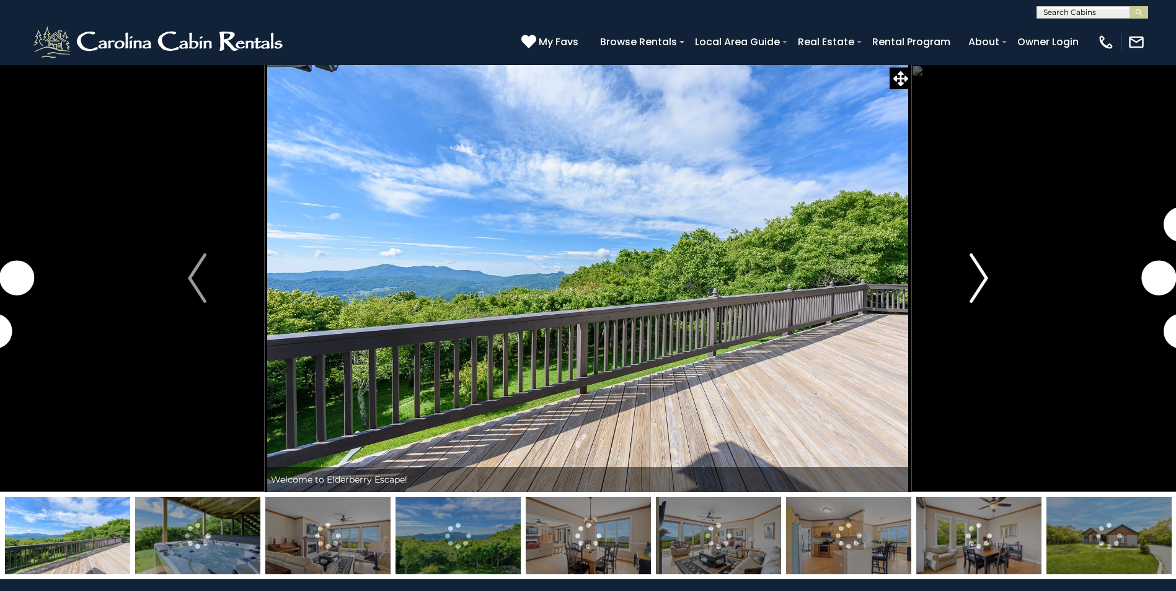
click at [980, 266] on img "Next" at bounding box center [979, 279] width 19 height 50
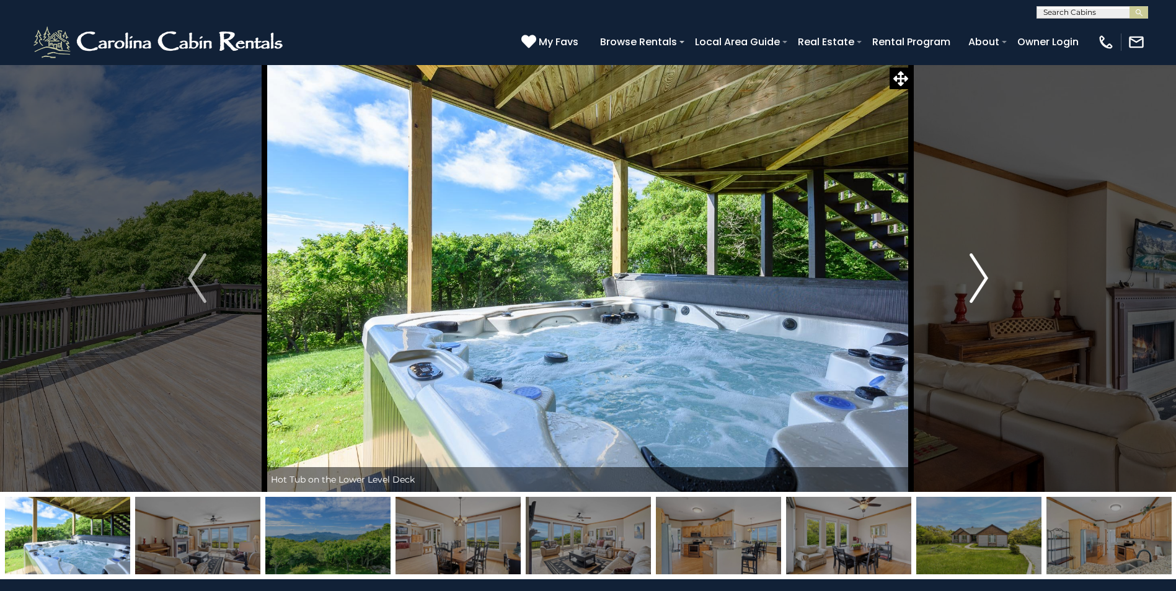
click at [980, 266] on img "Next" at bounding box center [979, 279] width 19 height 50
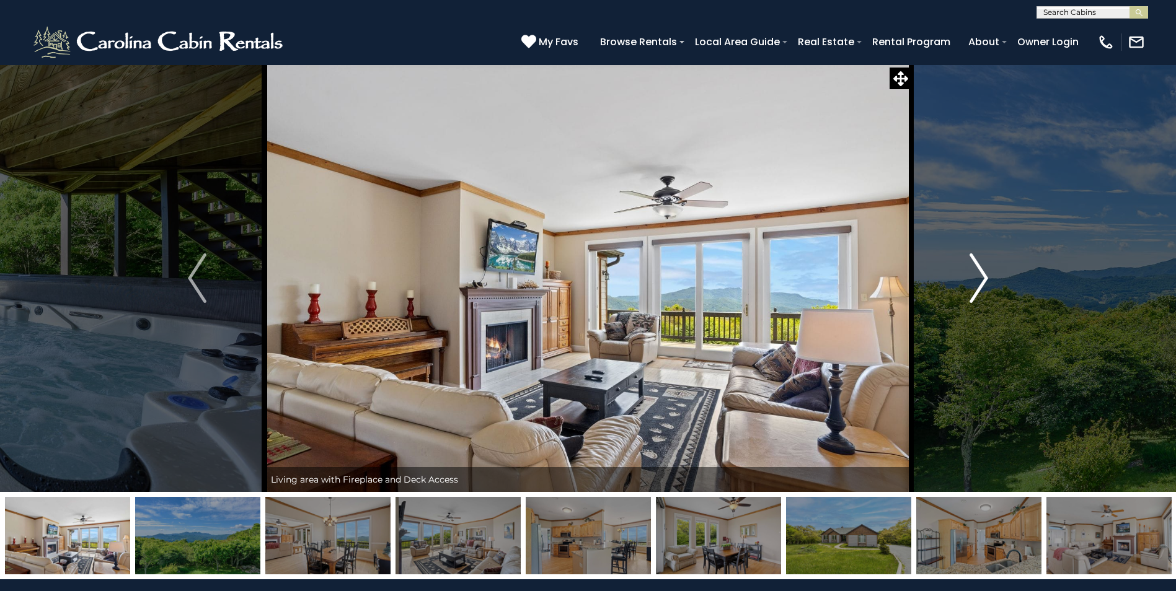
click at [980, 266] on img "Next" at bounding box center [979, 279] width 19 height 50
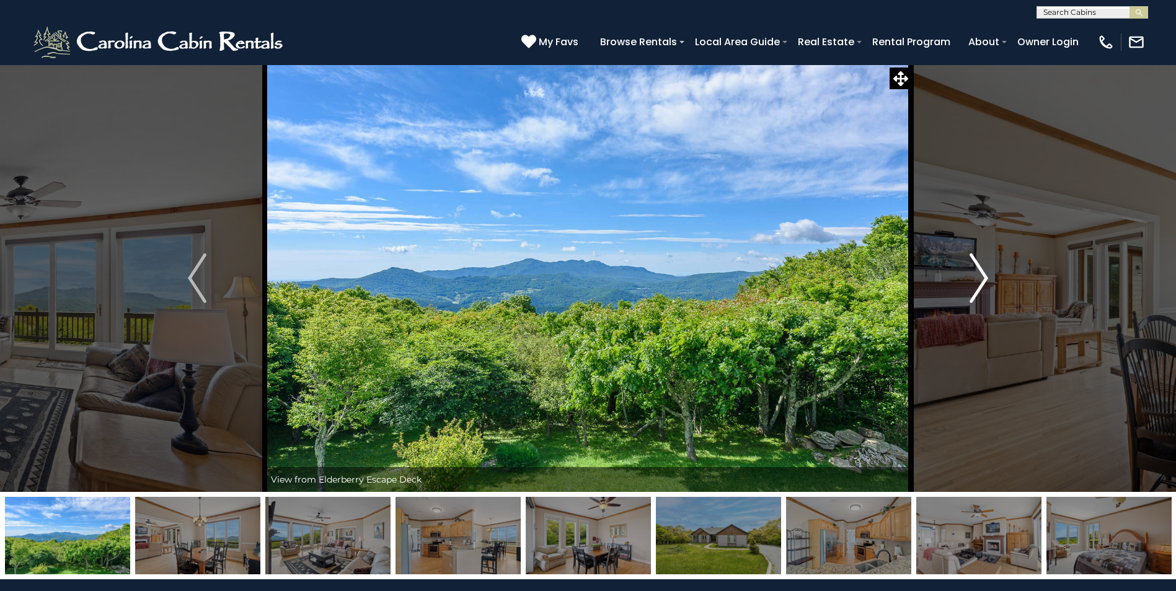
click at [980, 266] on img "Next" at bounding box center [979, 279] width 19 height 50
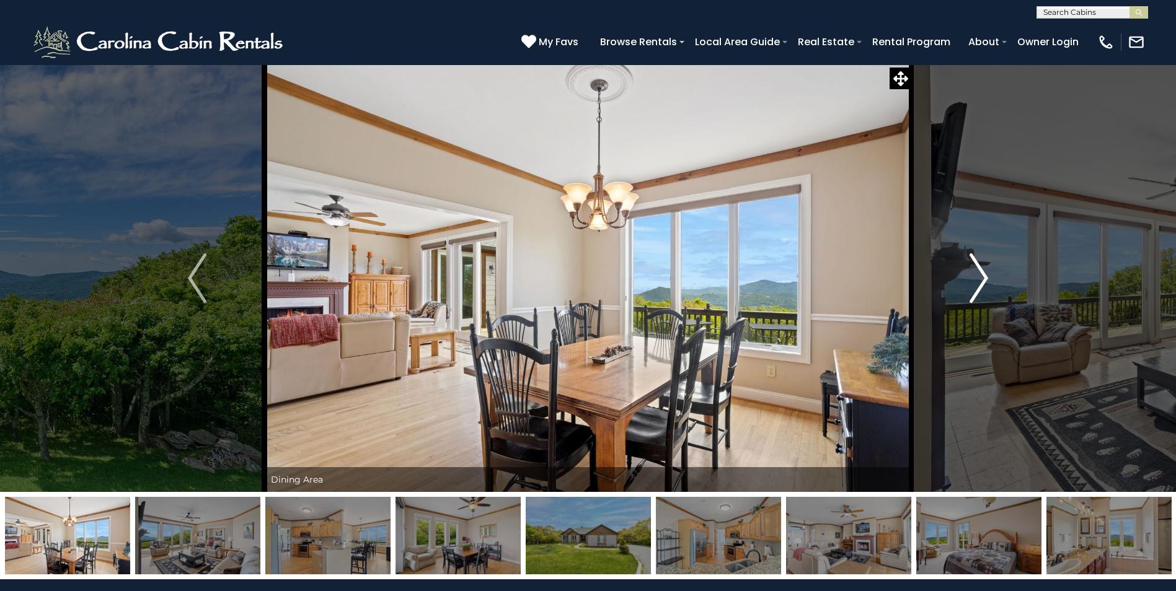
click at [980, 266] on img "Next" at bounding box center [979, 279] width 19 height 50
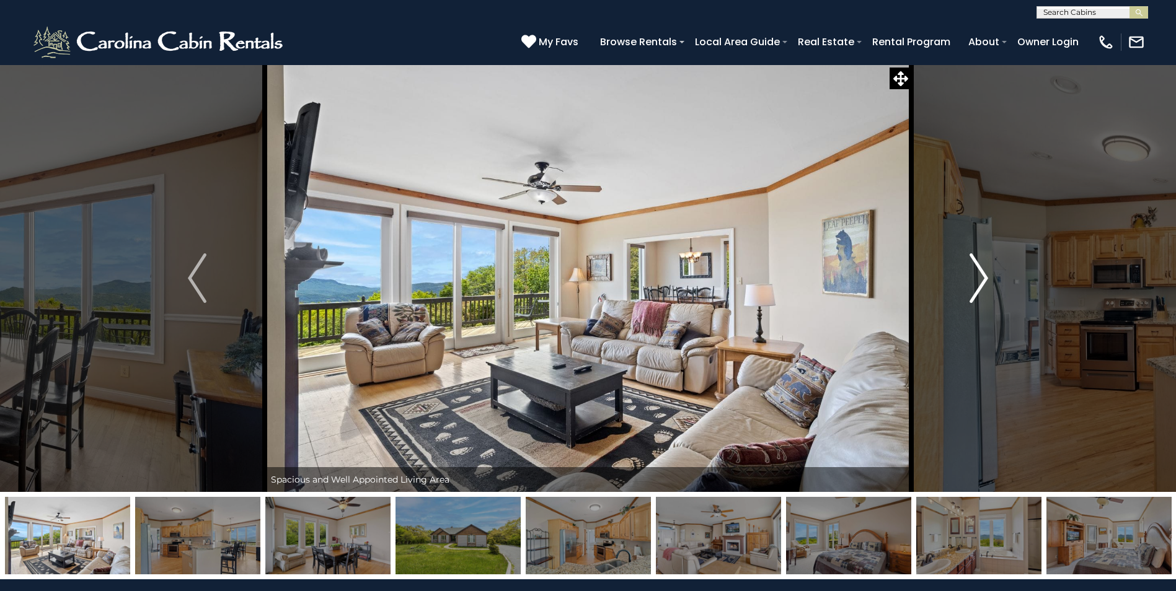
click at [980, 266] on img "Next" at bounding box center [979, 279] width 19 height 50
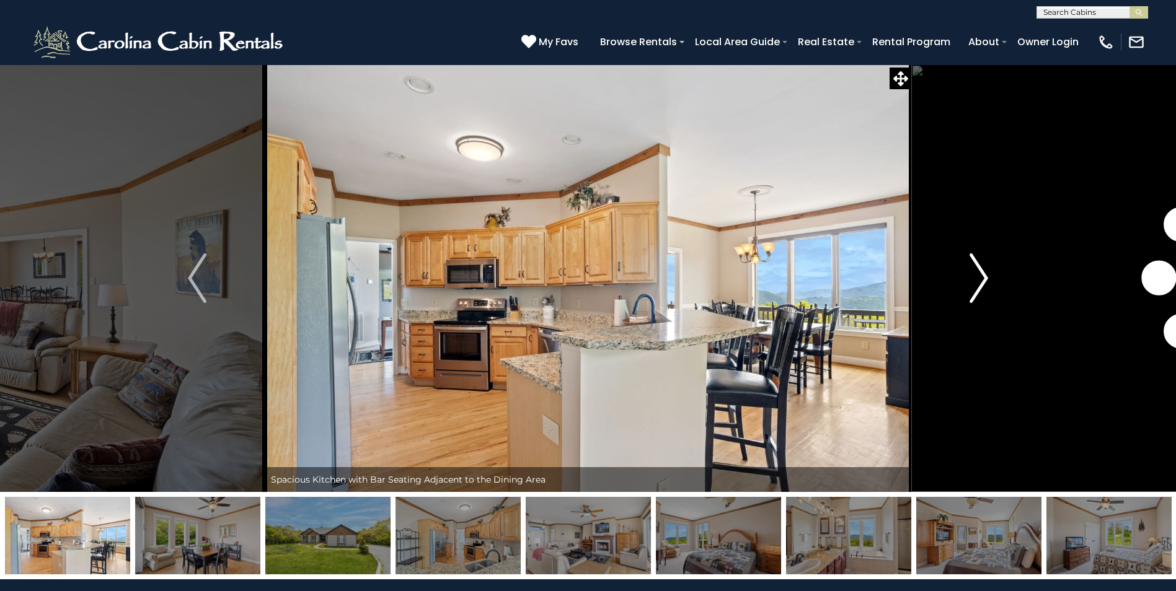
click at [980, 266] on img "Next" at bounding box center [979, 279] width 19 height 50
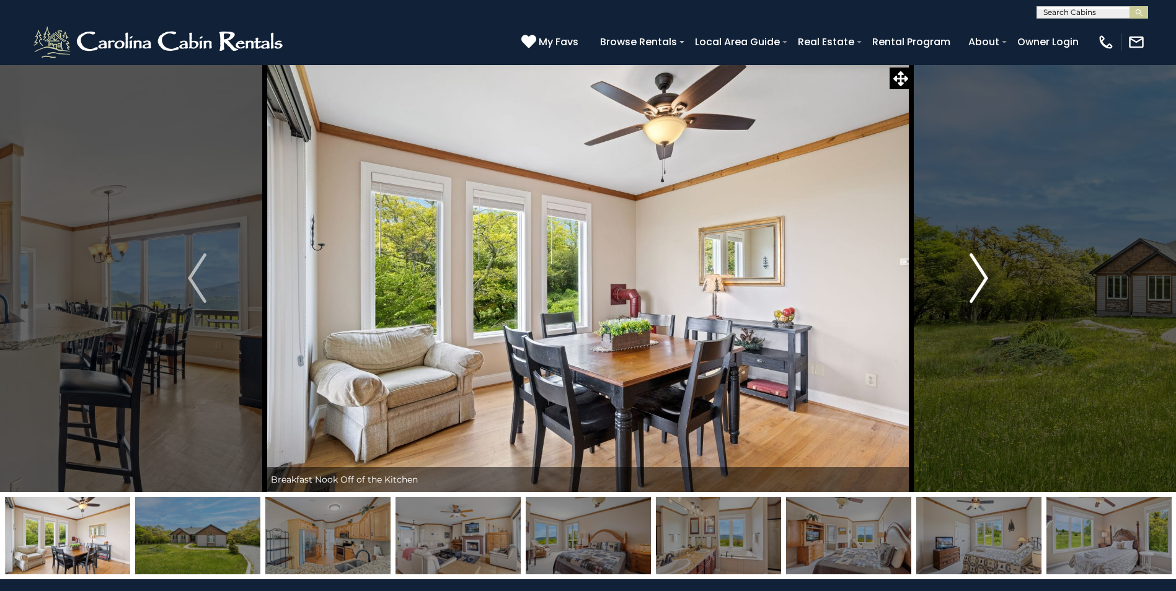
click at [980, 266] on img "Next" at bounding box center [979, 279] width 19 height 50
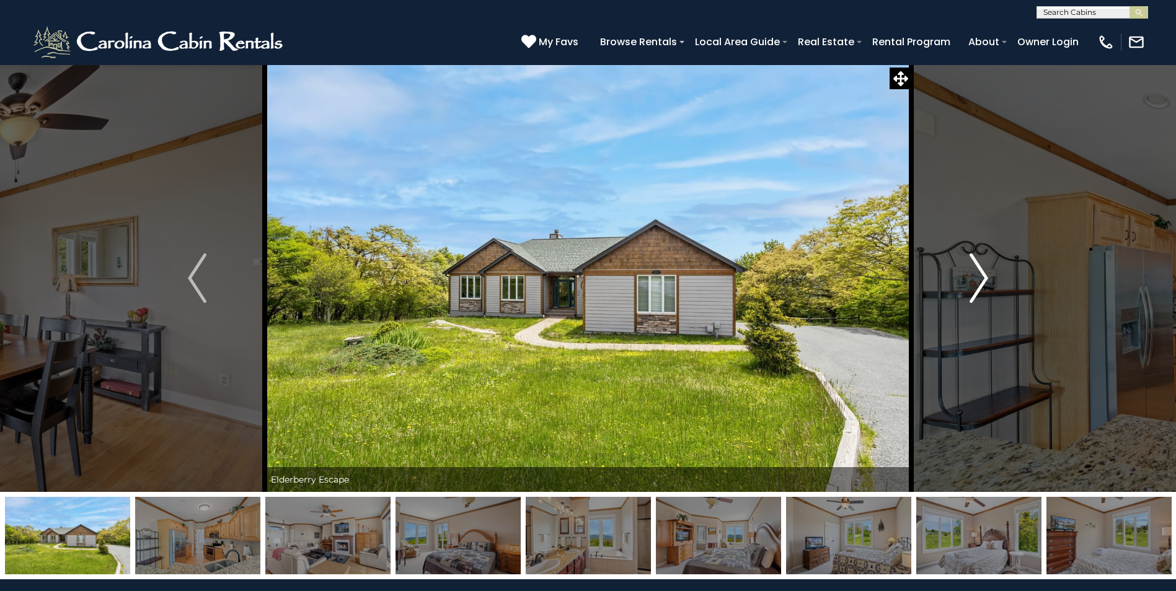
click at [980, 266] on img "Next" at bounding box center [979, 279] width 19 height 50
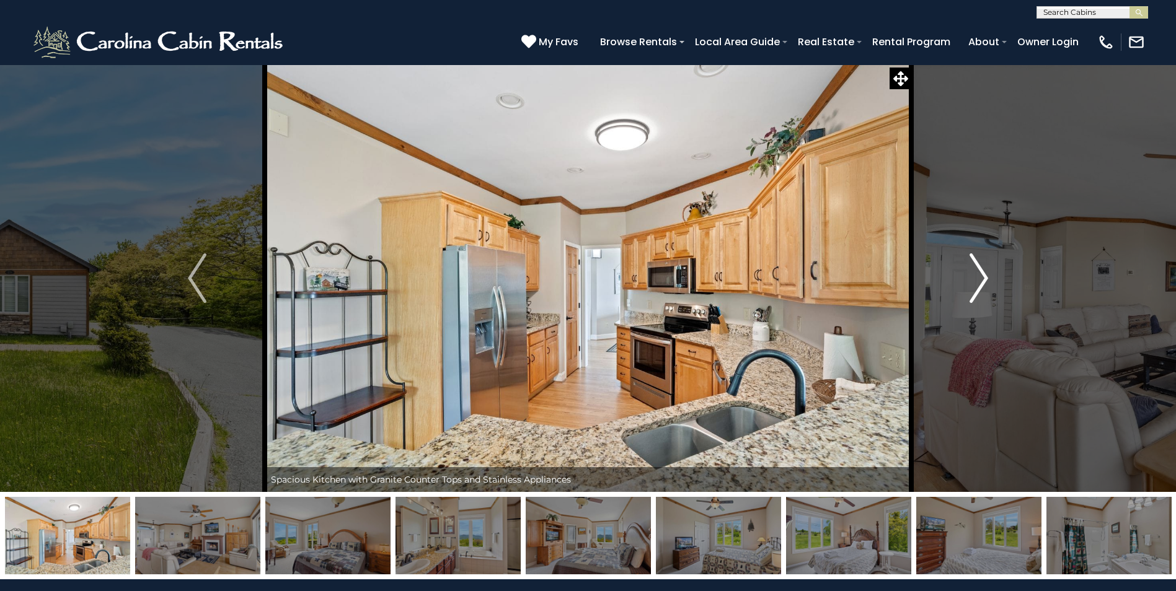
click at [980, 266] on img "Next" at bounding box center [979, 279] width 19 height 50
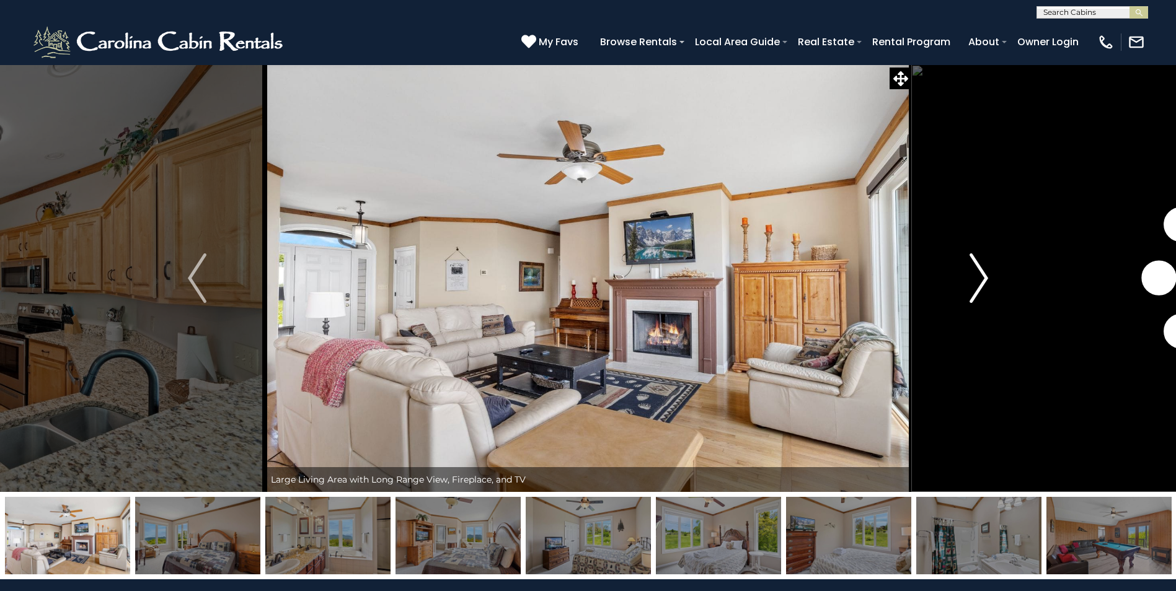
click at [980, 266] on img "Next" at bounding box center [979, 279] width 19 height 50
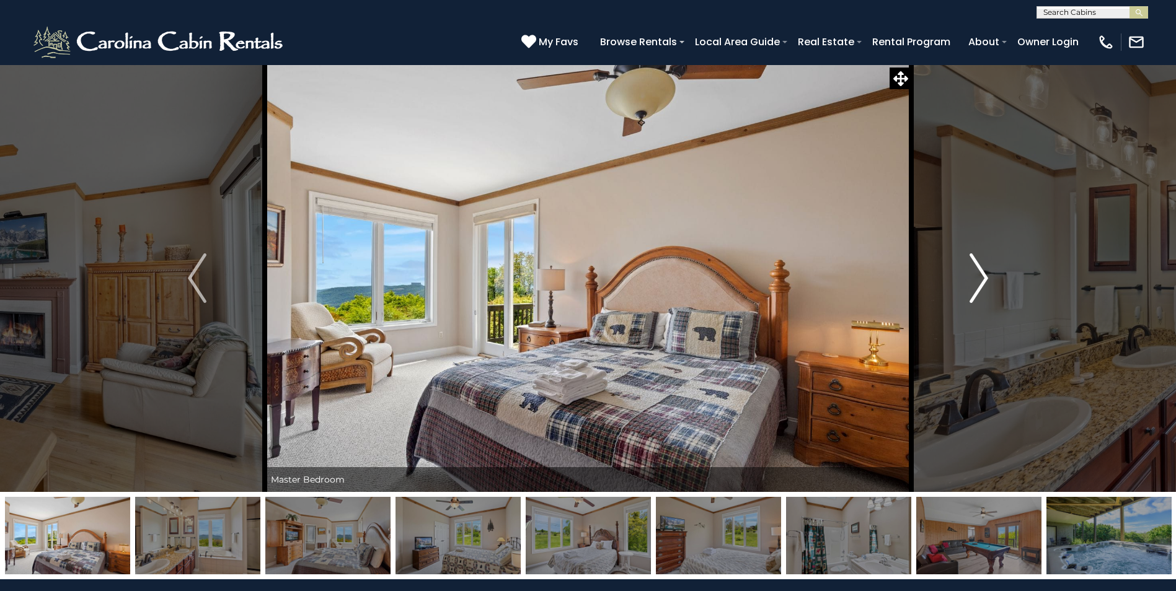
click at [980, 266] on img "Next" at bounding box center [979, 279] width 19 height 50
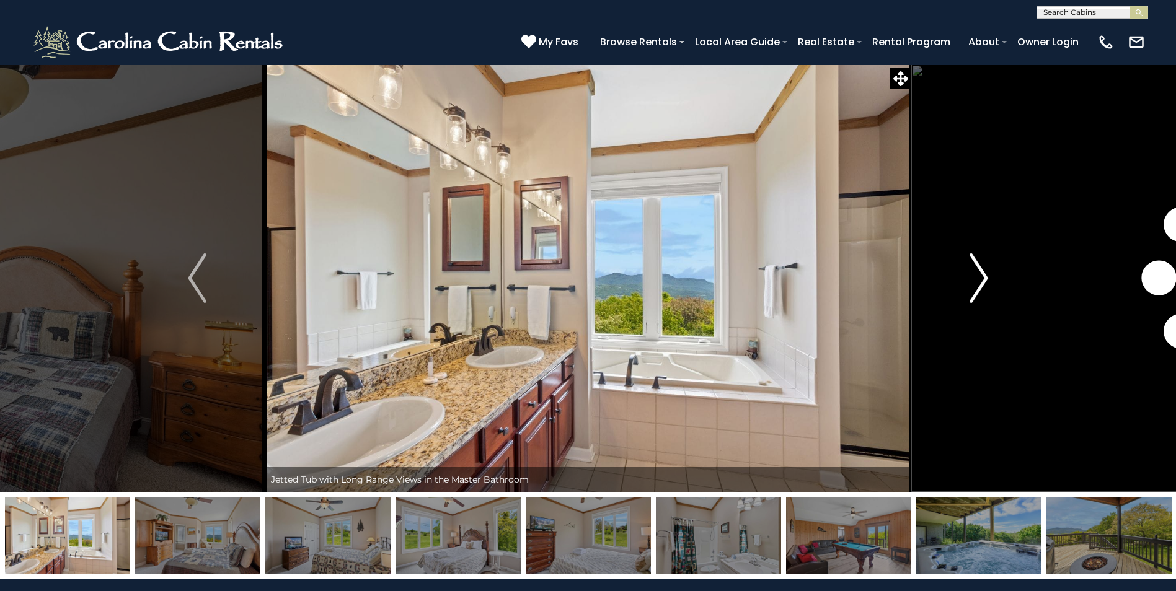
click at [980, 266] on img "Next" at bounding box center [979, 279] width 19 height 50
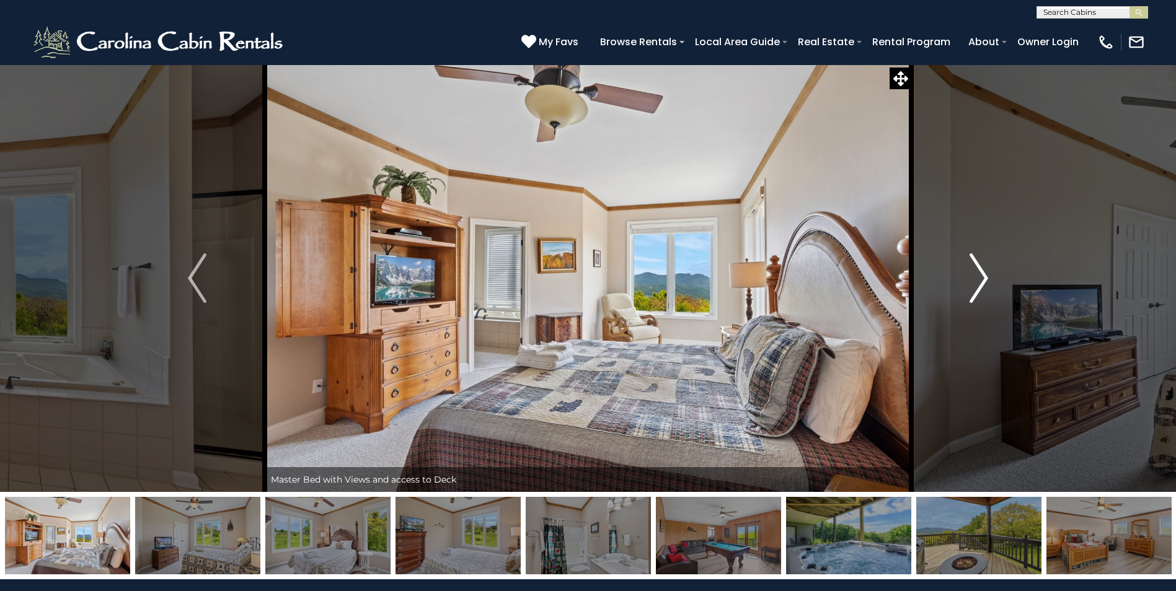
click at [980, 266] on img "Next" at bounding box center [979, 279] width 19 height 50
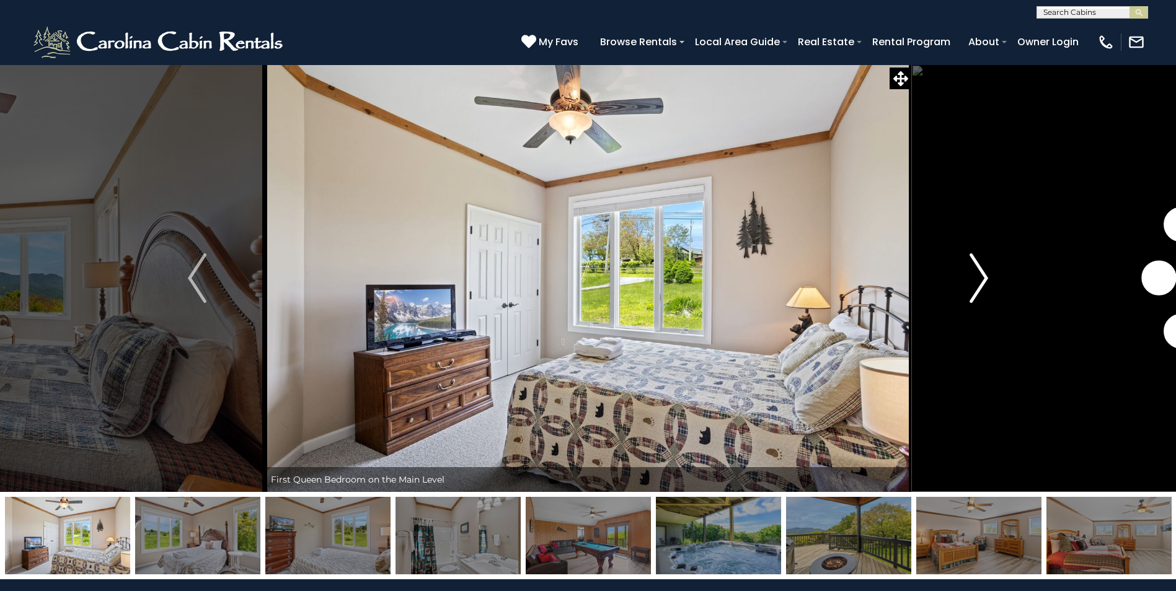
click at [980, 266] on img "Next" at bounding box center [979, 279] width 19 height 50
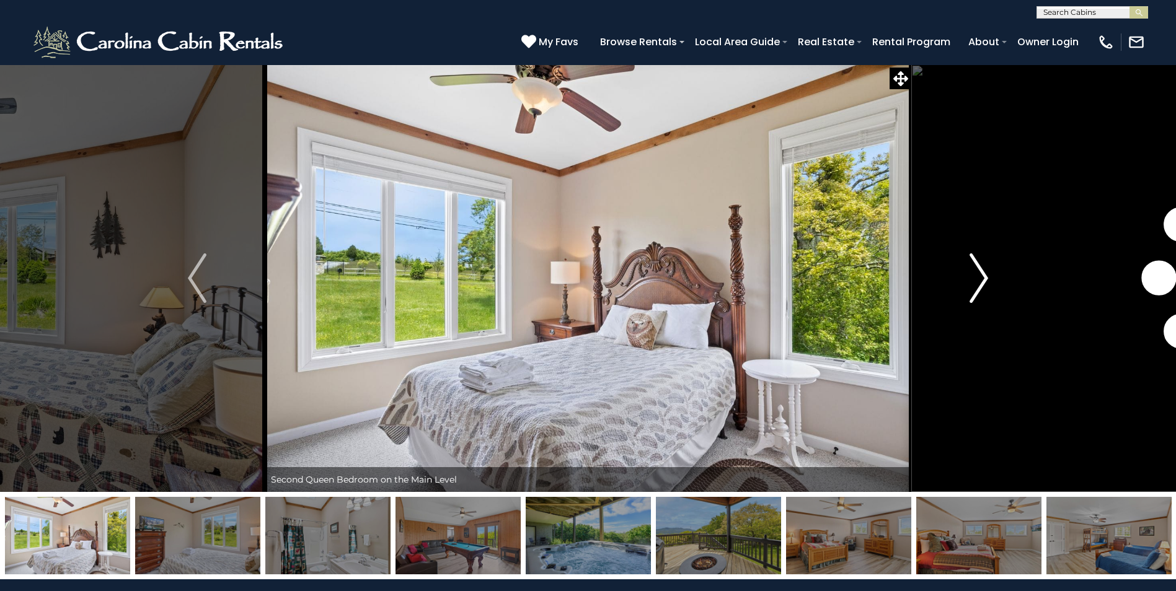
click at [980, 266] on img "Next" at bounding box center [979, 279] width 19 height 50
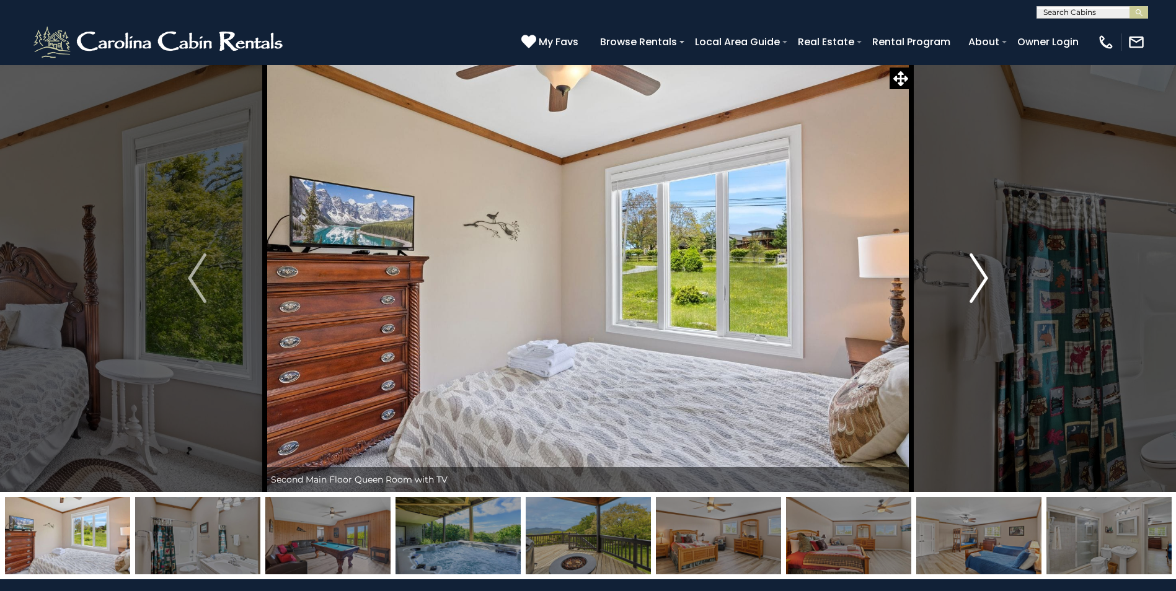
click at [980, 266] on img "Next" at bounding box center [979, 279] width 19 height 50
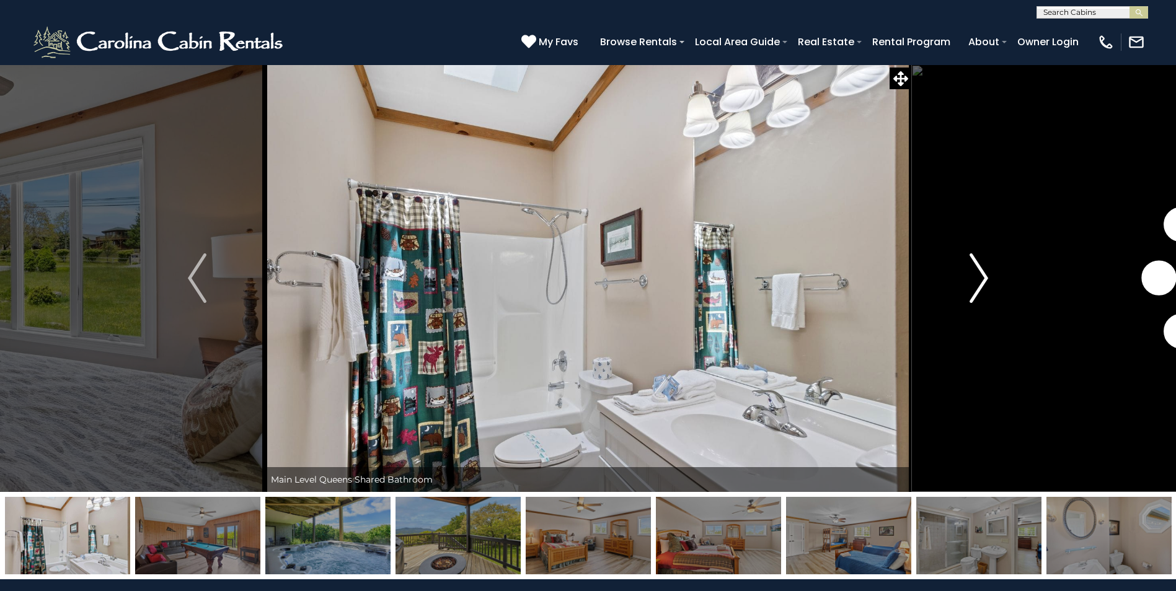
click at [980, 266] on img "Next" at bounding box center [979, 279] width 19 height 50
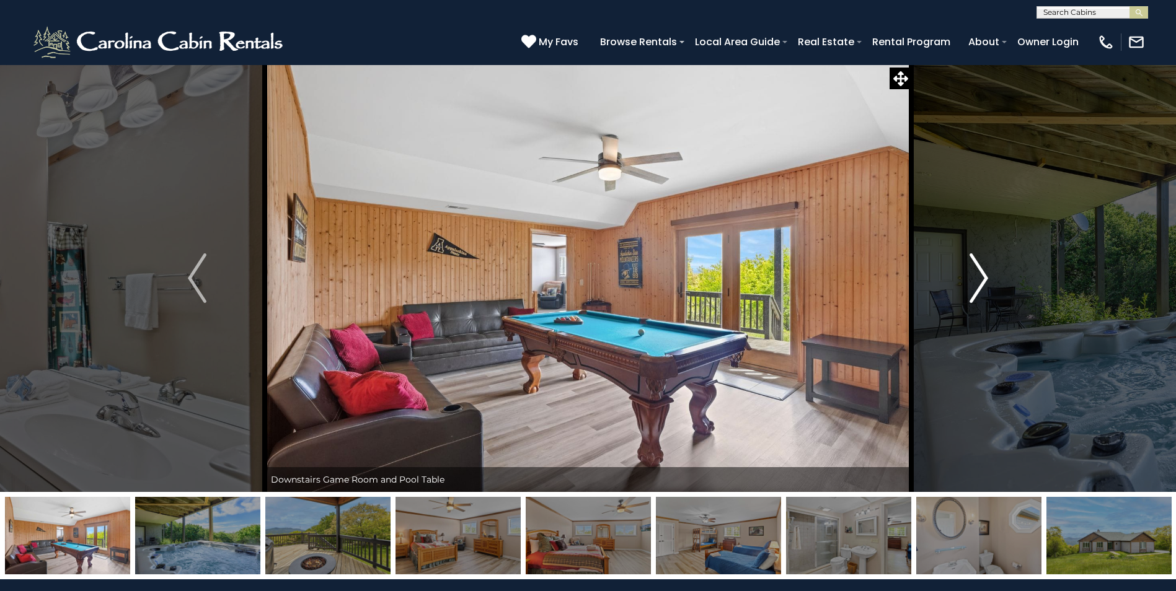
click at [980, 266] on img "Next" at bounding box center [979, 279] width 19 height 50
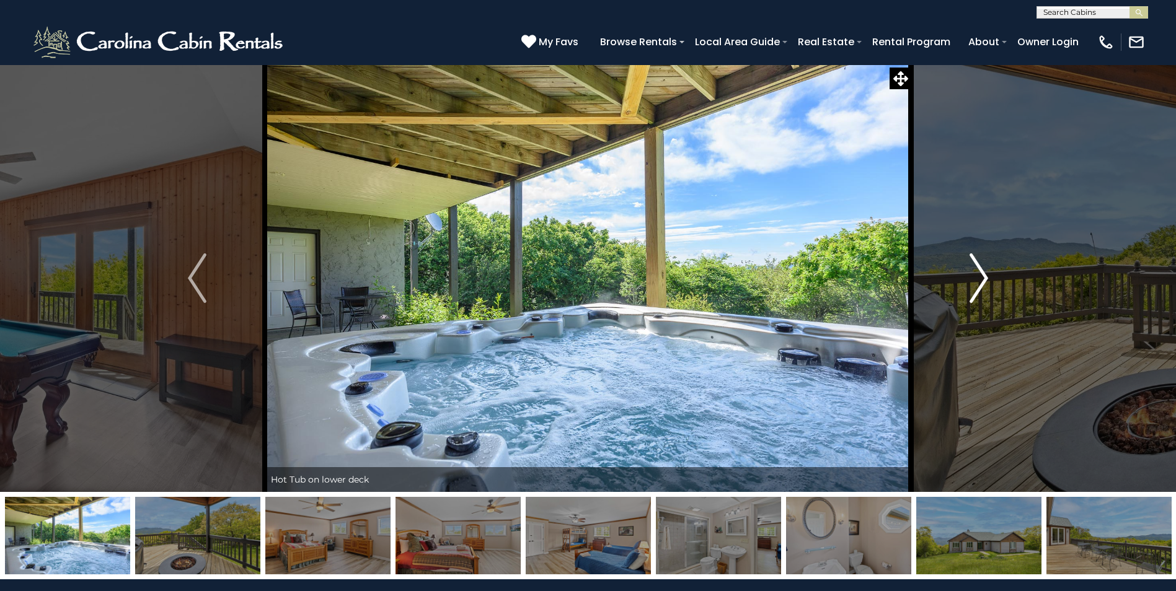
click at [980, 266] on img "Next" at bounding box center [979, 279] width 19 height 50
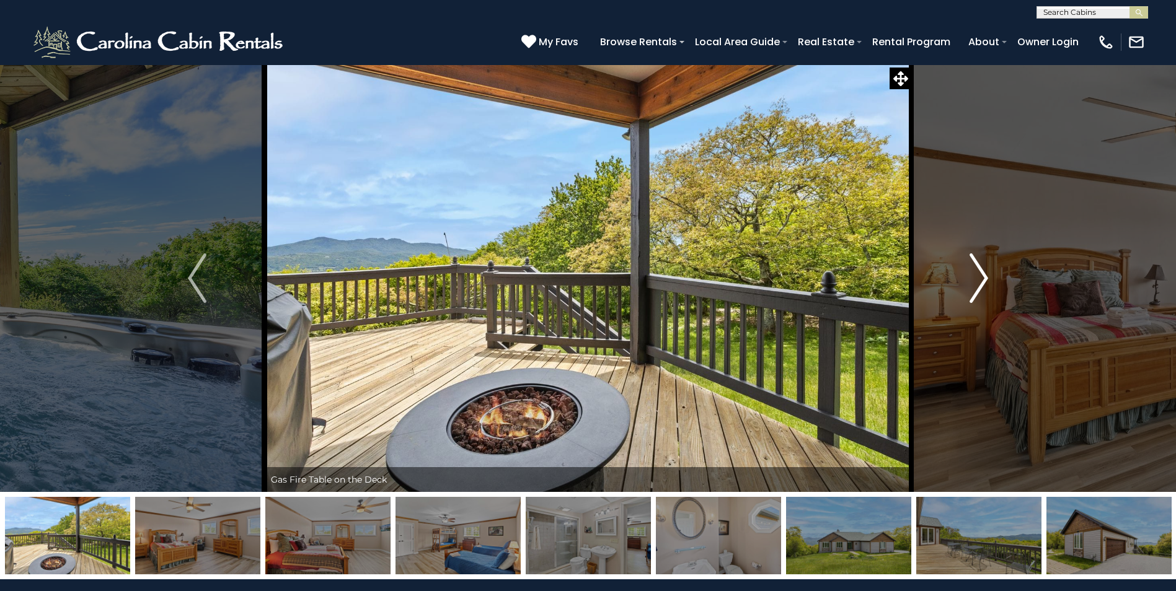
click at [980, 266] on img "Next" at bounding box center [979, 279] width 19 height 50
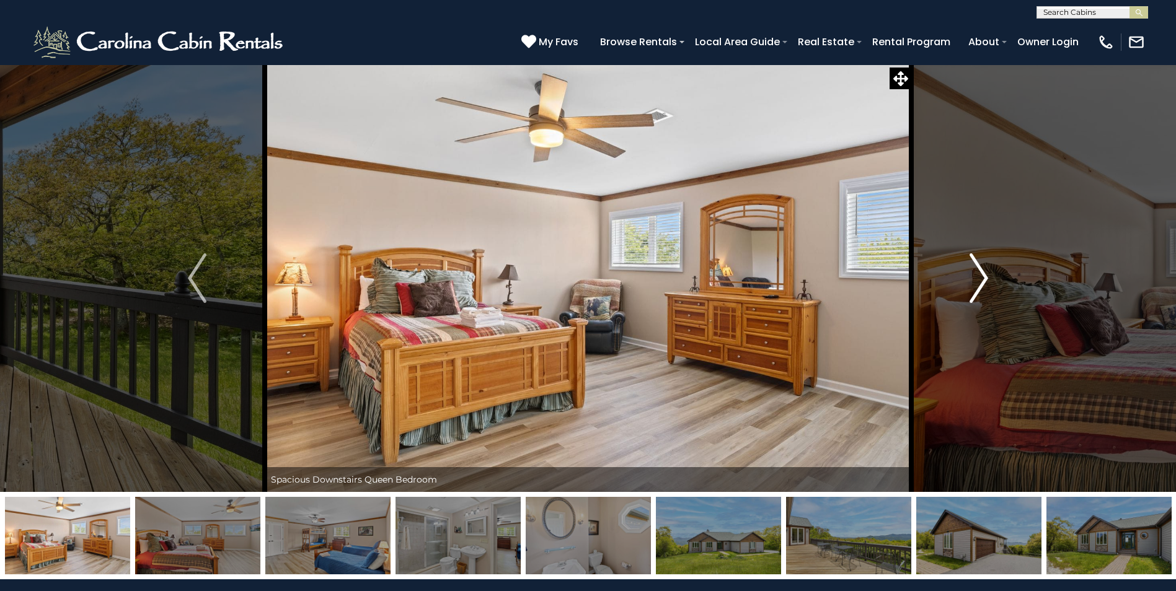
click at [980, 266] on img "Next" at bounding box center [979, 279] width 19 height 50
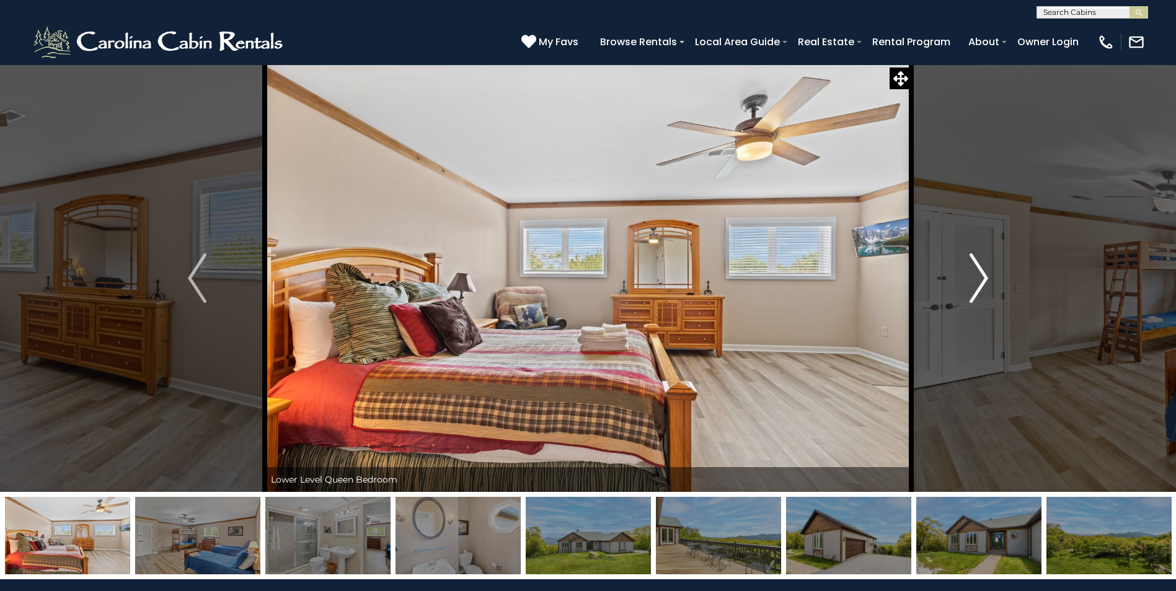
click at [980, 266] on img "Next" at bounding box center [979, 279] width 19 height 50
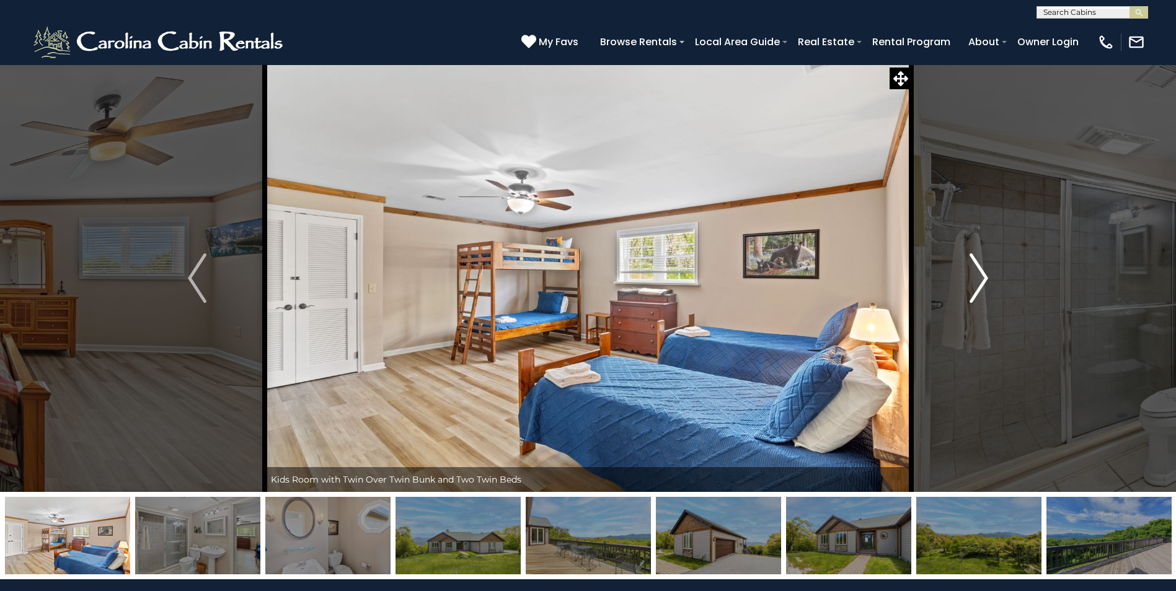
click at [980, 266] on img "Next" at bounding box center [979, 279] width 19 height 50
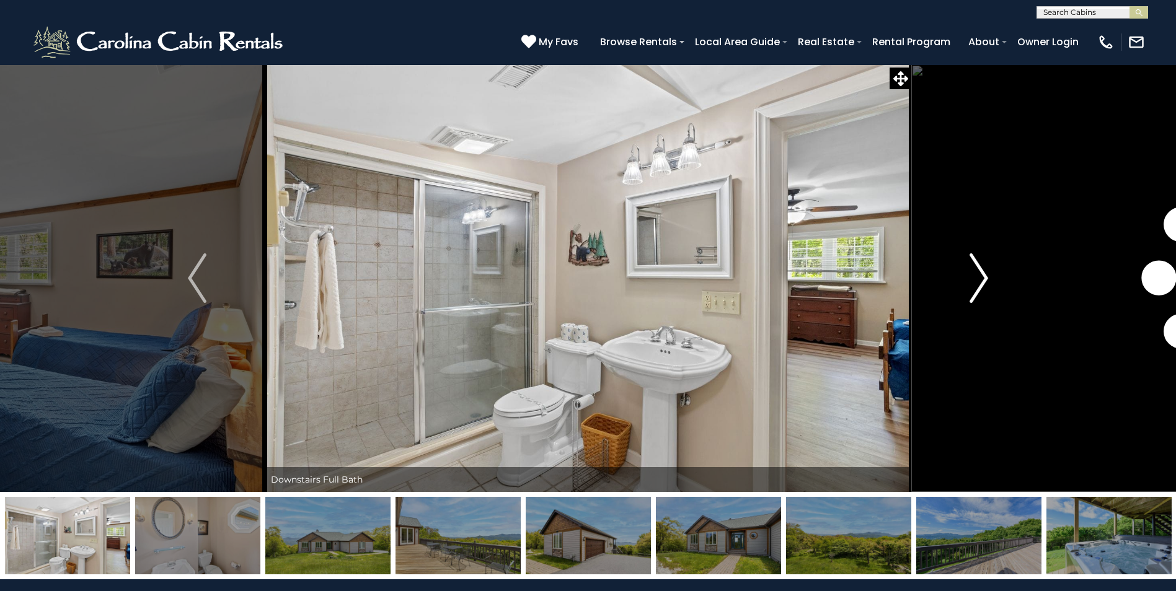
click at [980, 266] on img "Next" at bounding box center [979, 279] width 19 height 50
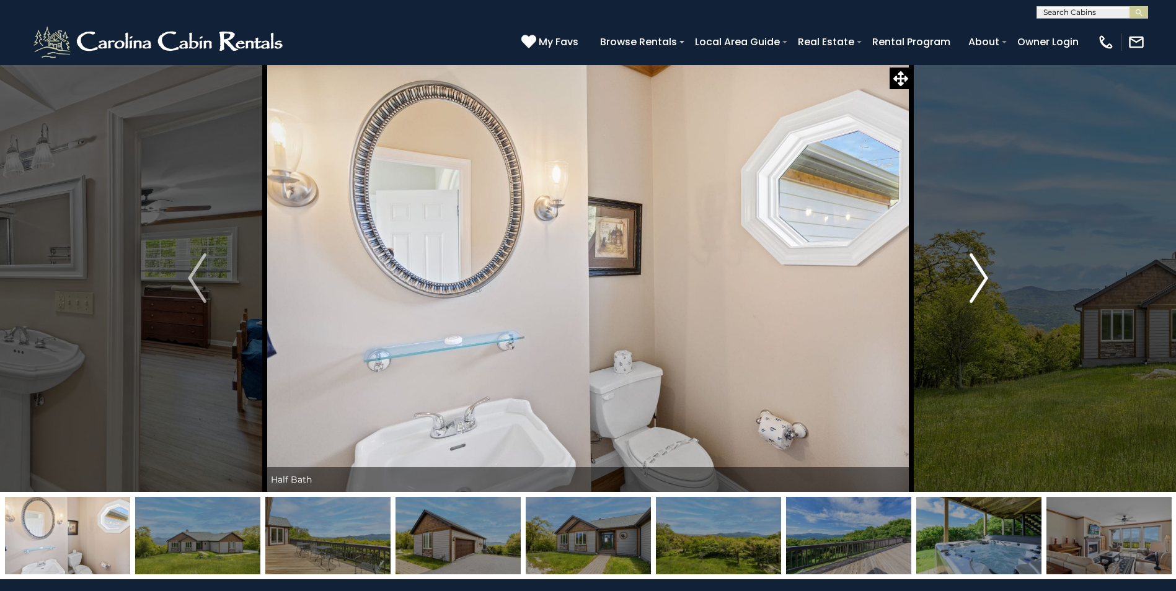
click at [980, 266] on img "Next" at bounding box center [979, 279] width 19 height 50
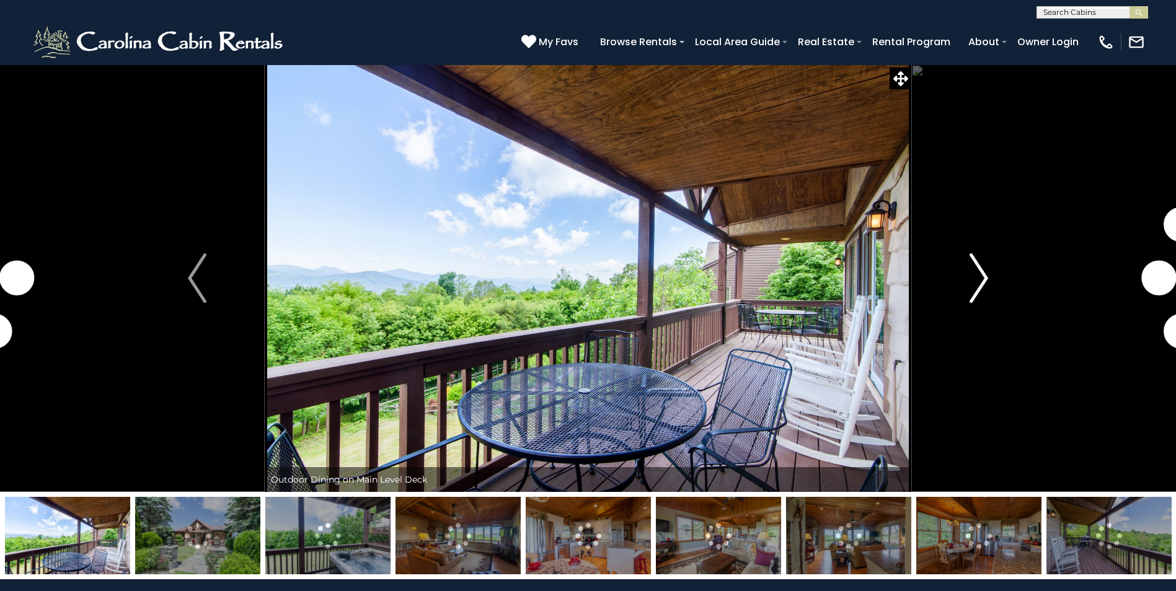
click at [975, 273] on img "Next" at bounding box center [979, 279] width 19 height 50
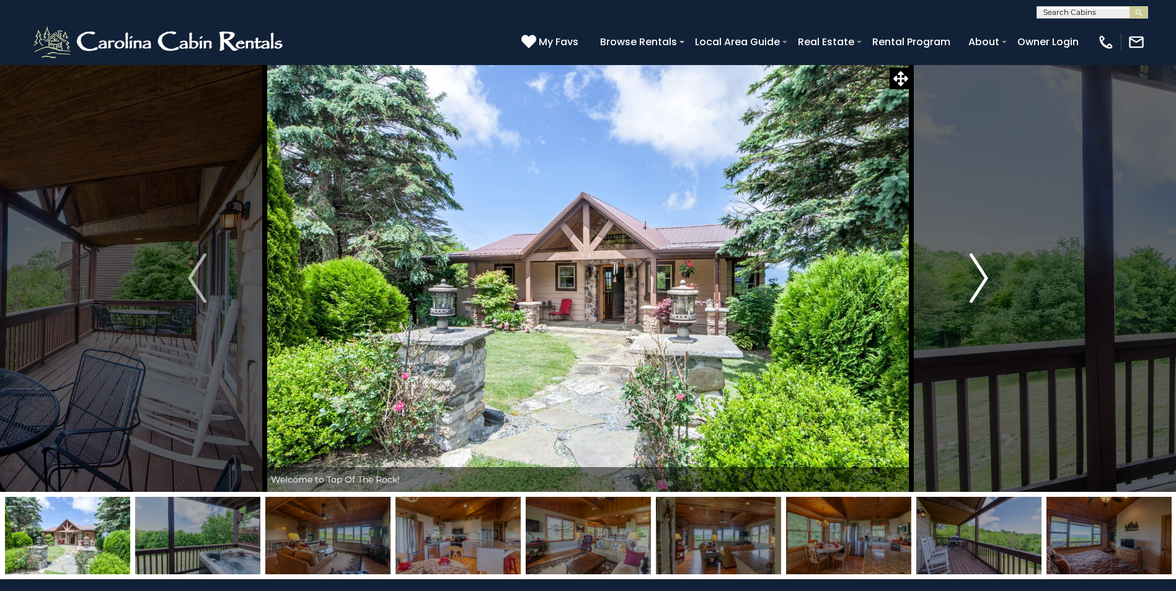
click at [970, 272] on img "Next" at bounding box center [979, 279] width 19 height 50
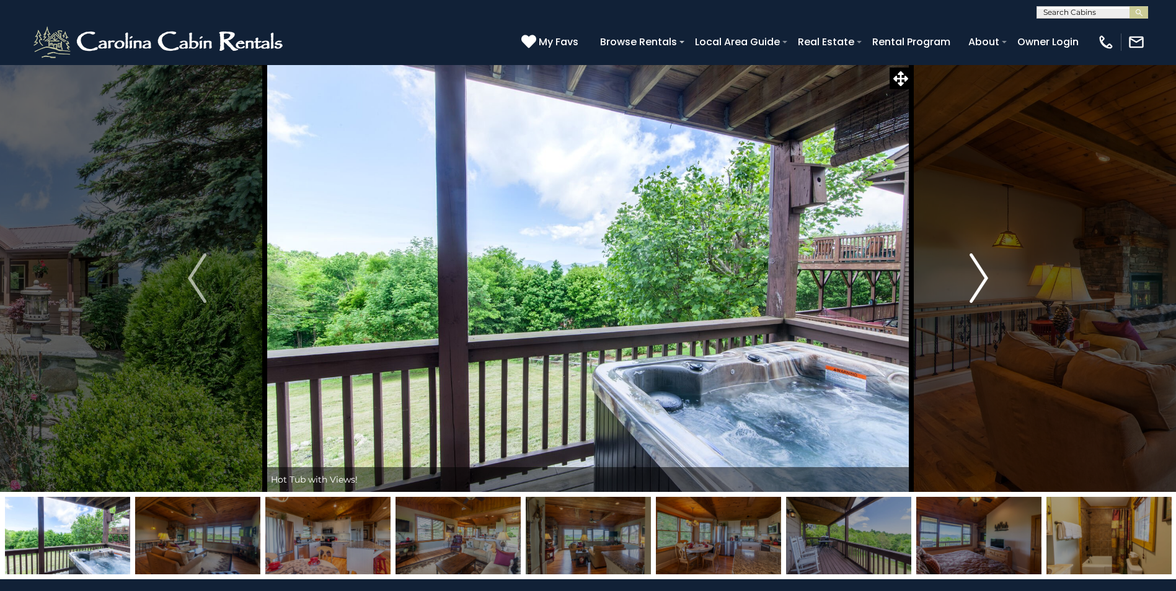
click at [970, 272] on img "Next" at bounding box center [979, 279] width 19 height 50
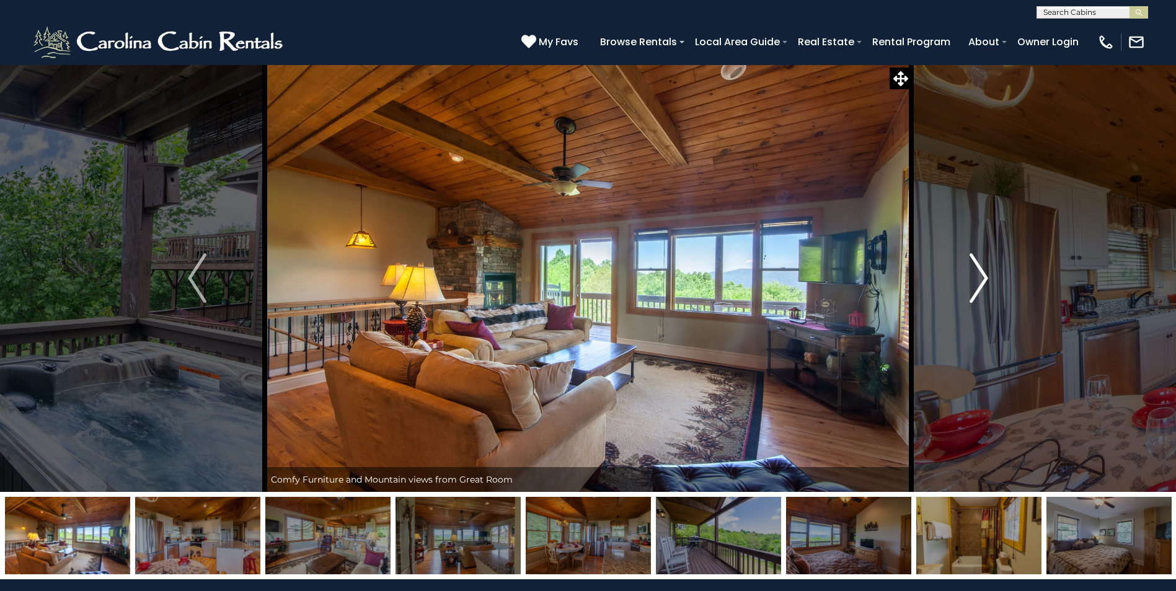
click at [970, 272] on img "Next" at bounding box center [979, 279] width 19 height 50
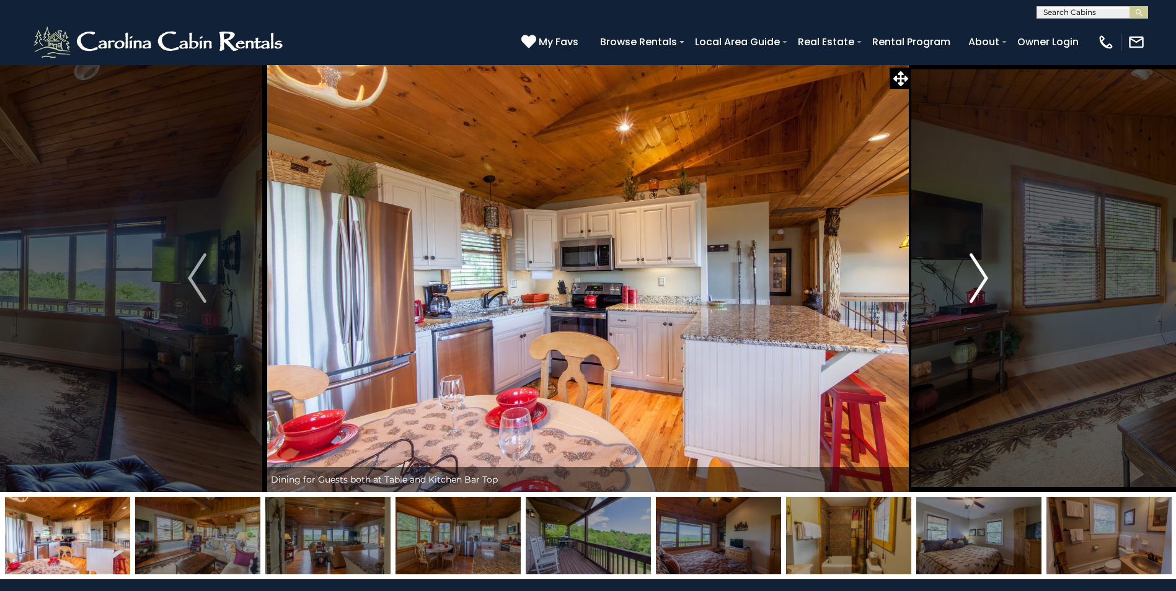
click at [970, 272] on img "Next" at bounding box center [979, 279] width 19 height 50
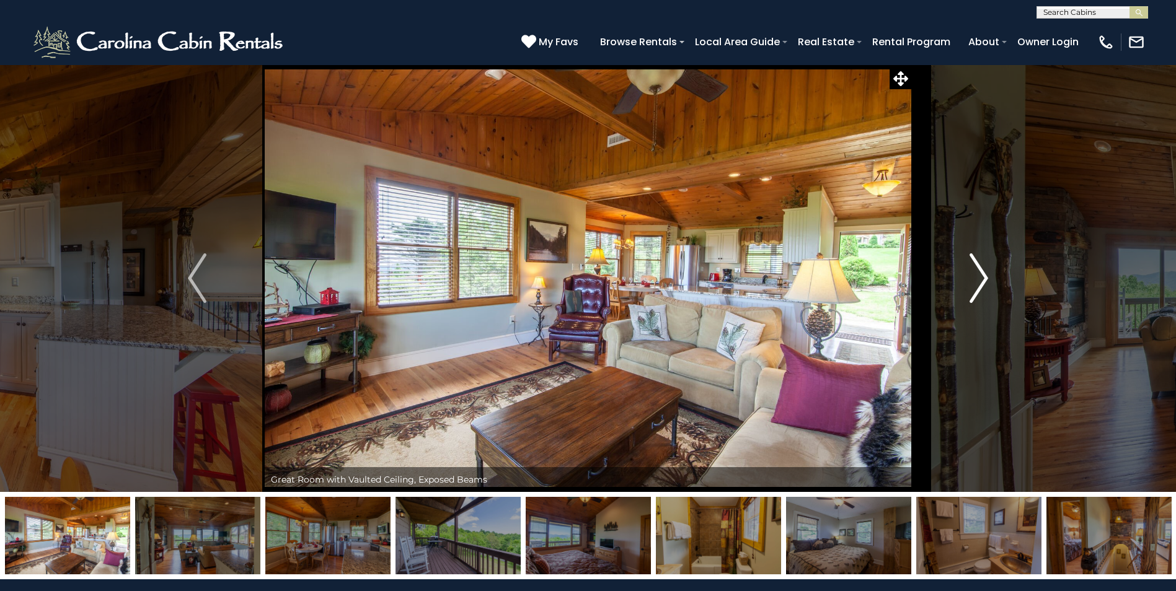
click at [970, 272] on img "Next" at bounding box center [979, 279] width 19 height 50
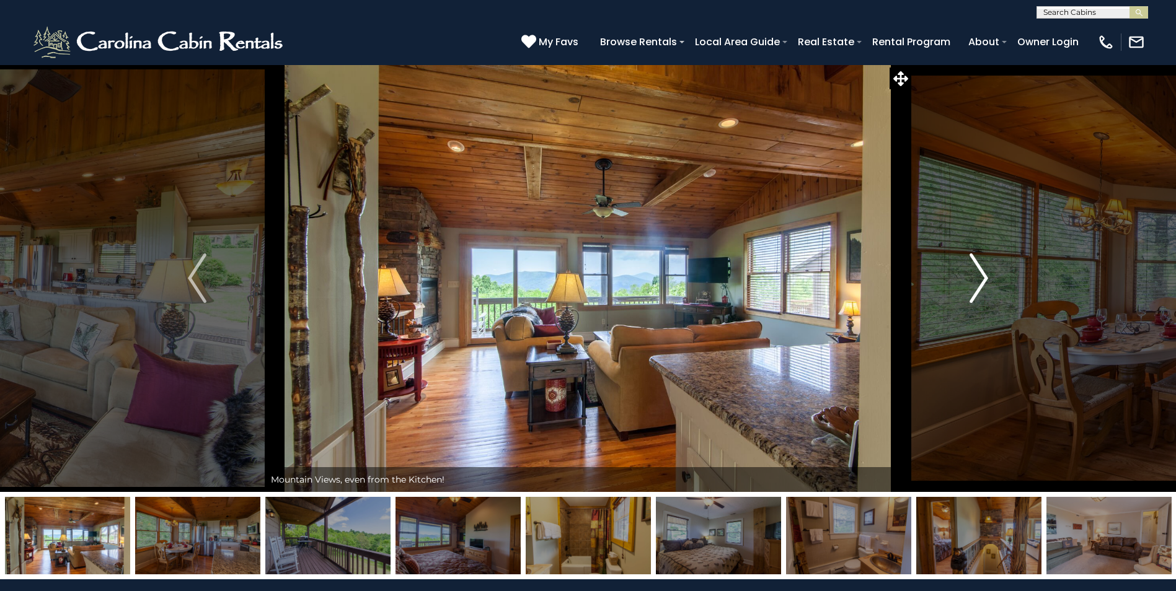
click at [970, 272] on img "Next" at bounding box center [979, 279] width 19 height 50
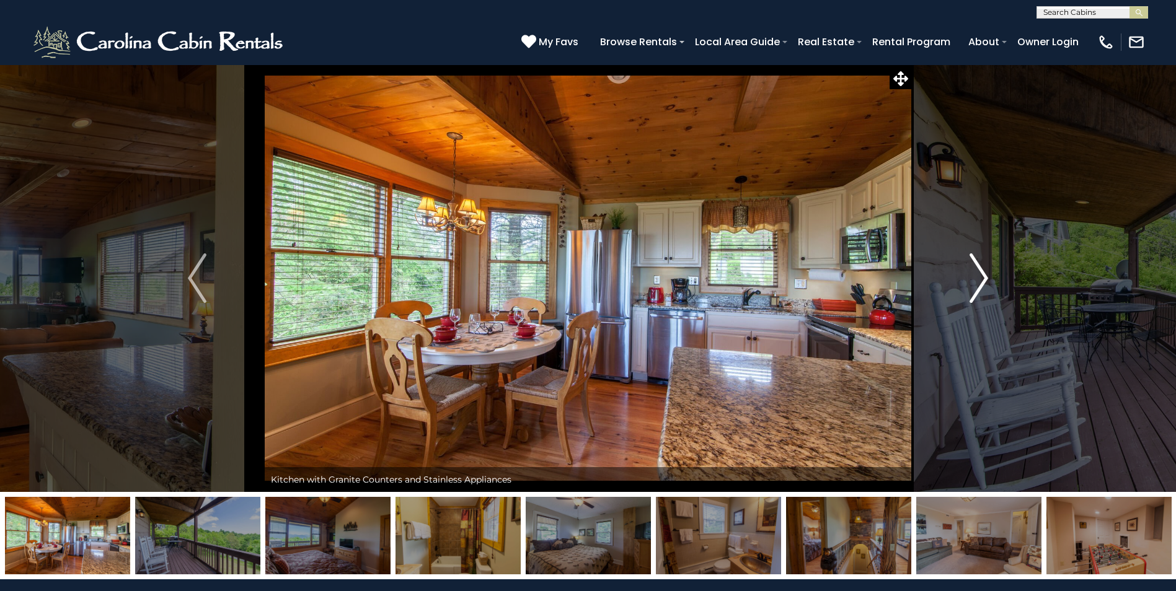
click at [970, 272] on img "Next" at bounding box center [979, 279] width 19 height 50
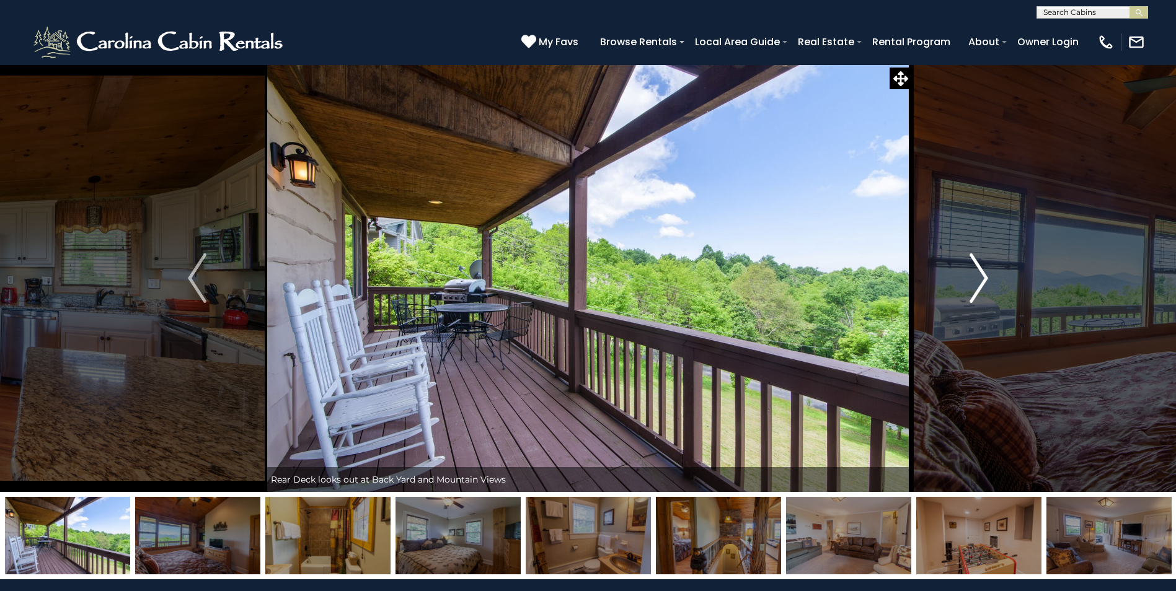
click at [970, 272] on img "Next" at bounding box center [979, 279] width 19 height 50
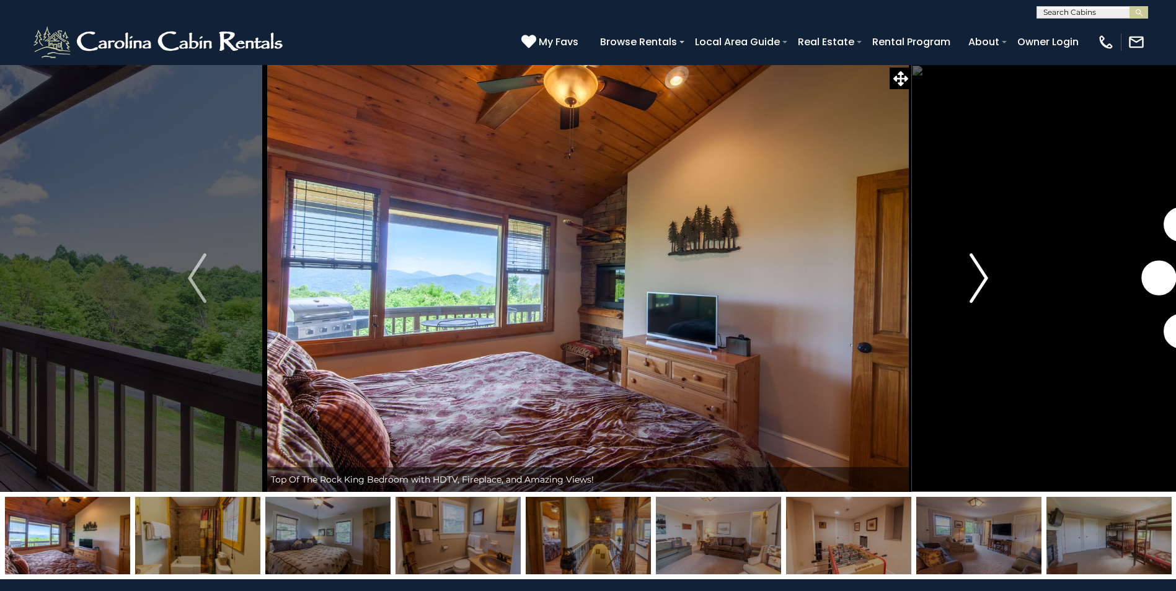
click at [970, 272] on img "Next" at bounding box center [979, 279] width 19 height 50
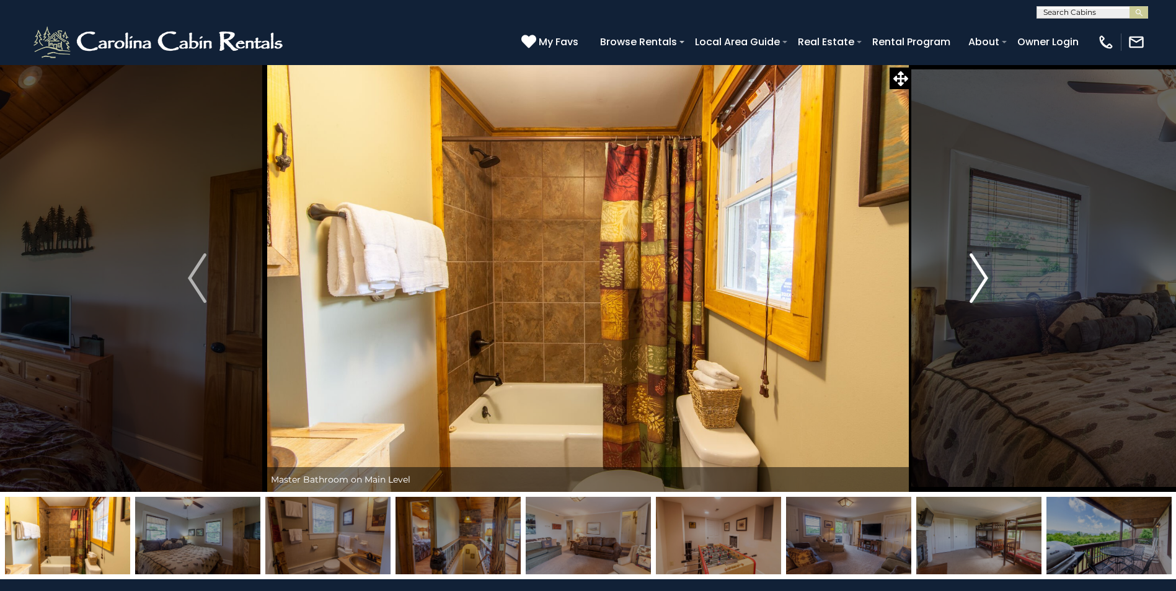
click at [970, 272] on img "Next" at bounding box center [979, 279] width 19 height 50
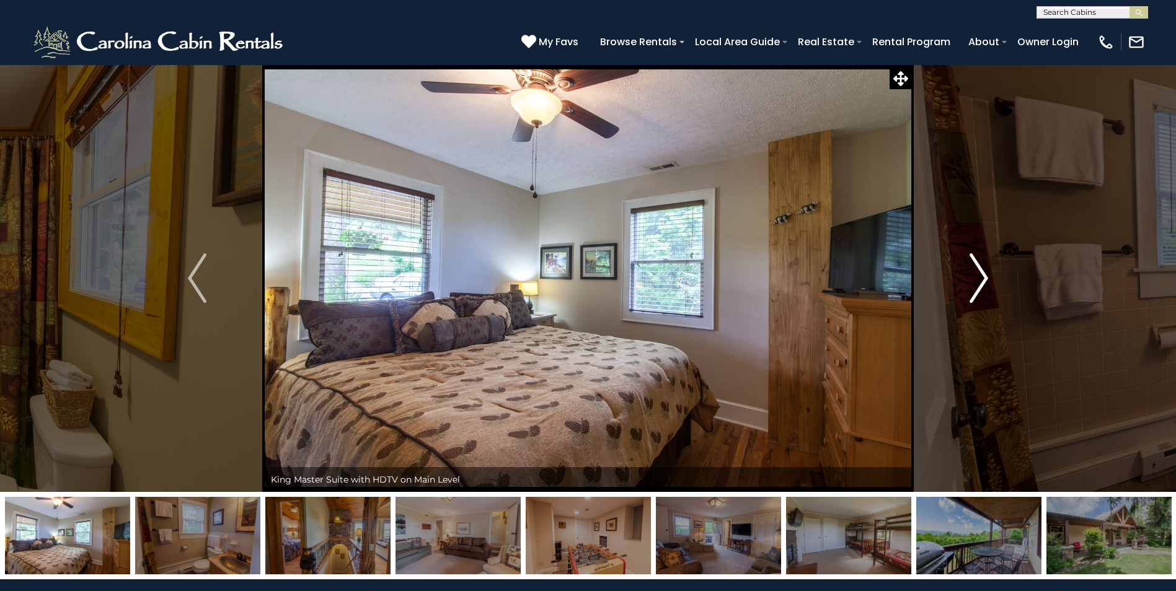
click at [970, 272] on img "Next" at bounding box center [979, 279] width 19 height 50
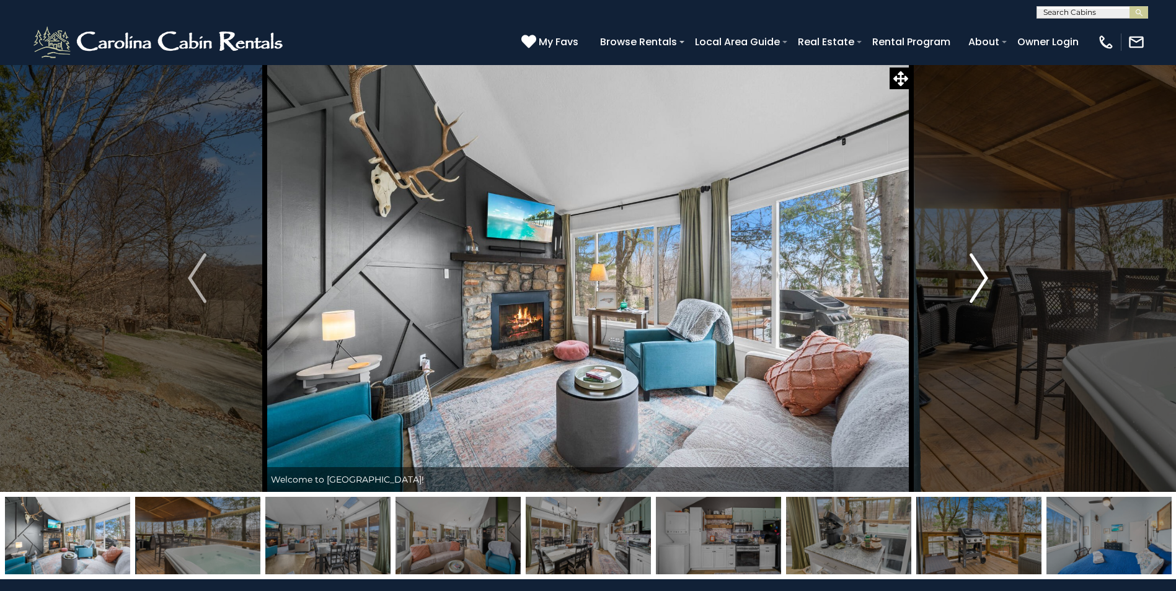
click at [993, 278] on button "Next" at bounding box center [978, 278] width 135 height 428
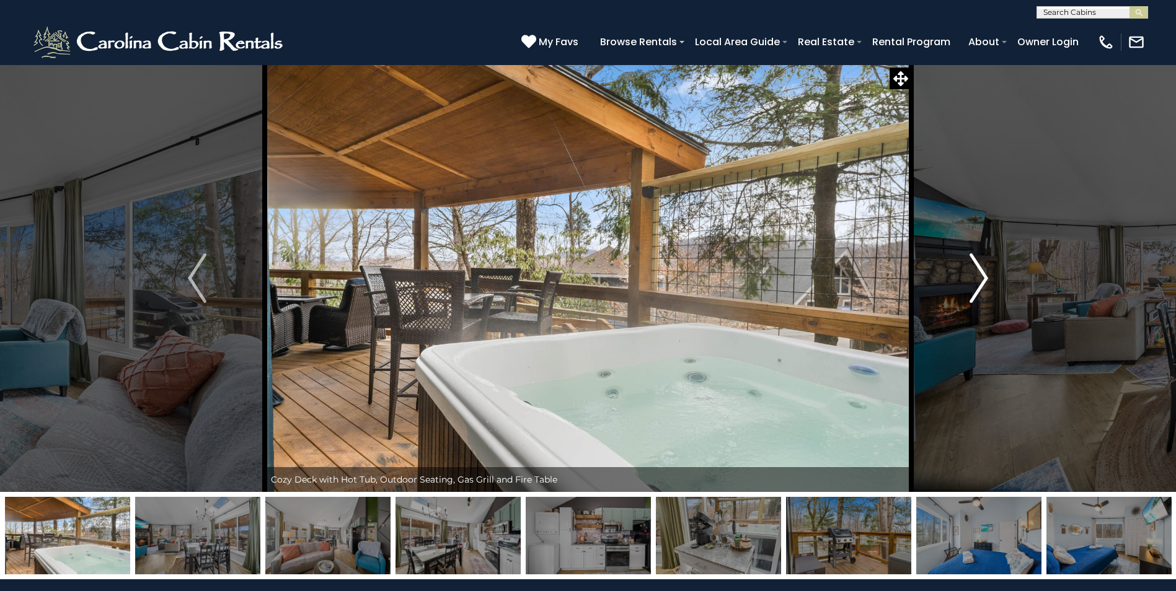
click at [993, 278] on button "Next" at bounding box center [978, 278] width 135 height 428
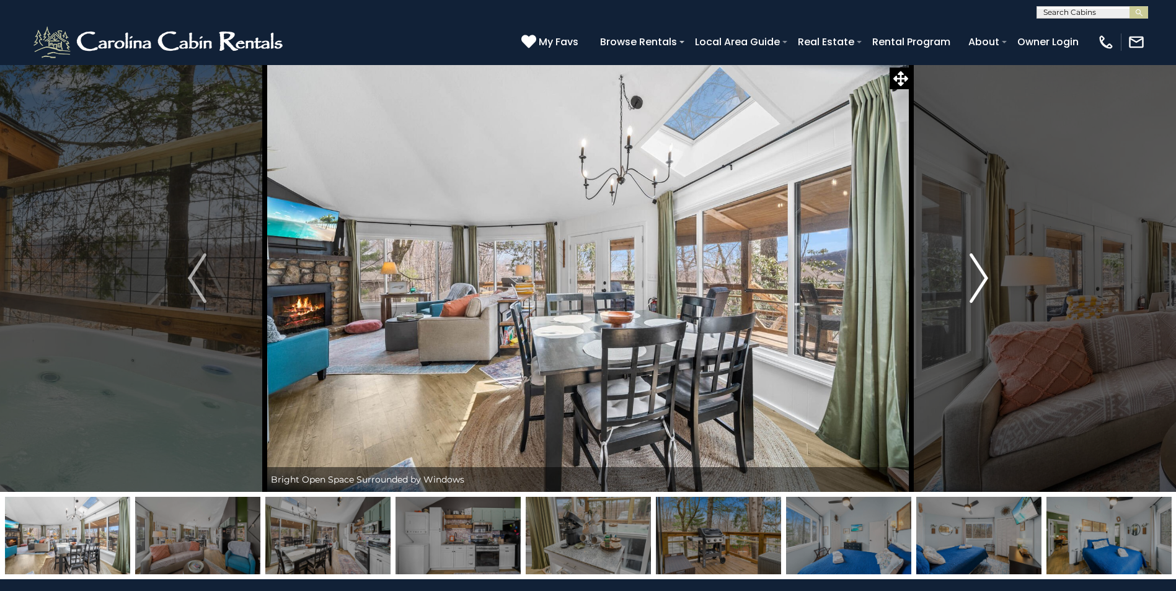
click at [993, 278] on button "Next" at bounding box center [978, 278] width 135 height 428
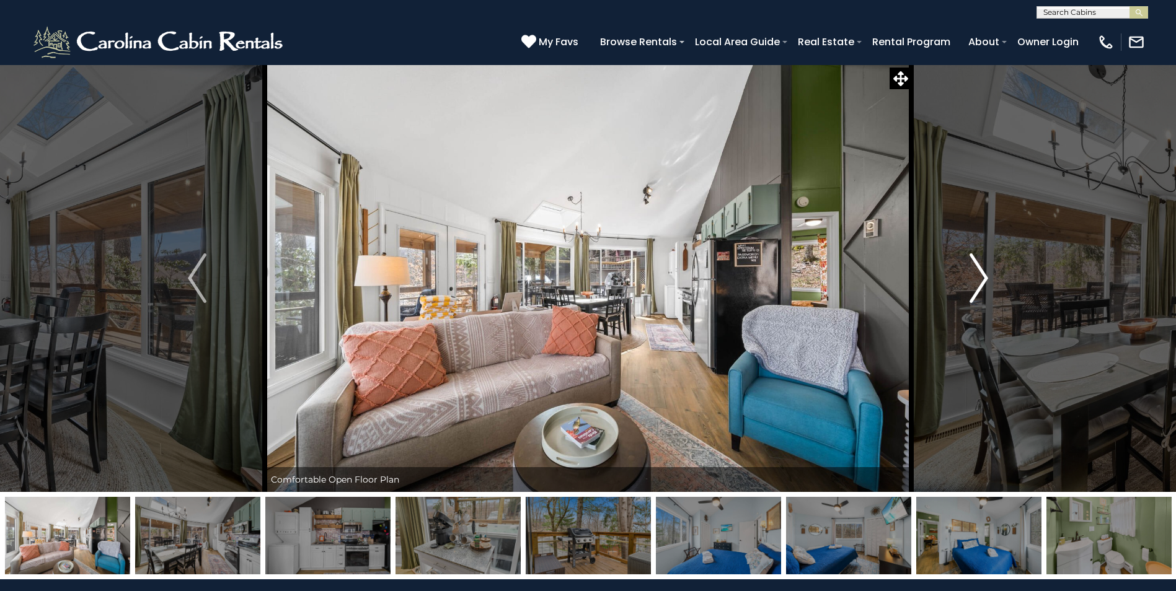
click at [993, 278] on button "Next" at bounding box center [978, 278] width 135 height 428
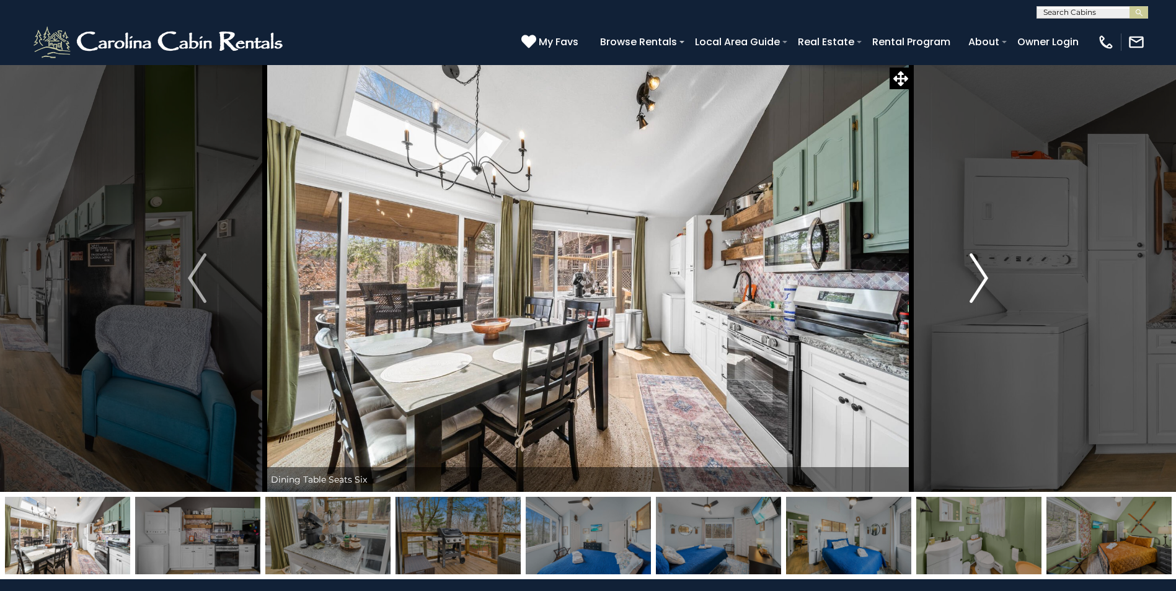
click at [993, 278] on button "Next" at bounding box center [978, 278] width 135 height 428
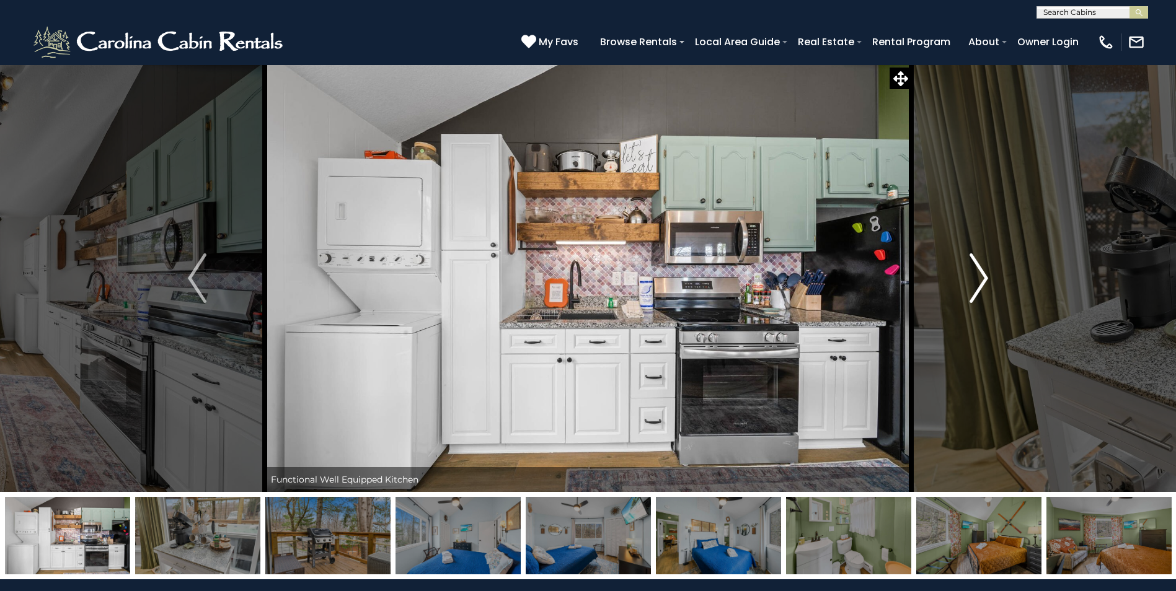
click at [993, 278] on button "Next" at bounding box center [978, 278] width 135 height 428
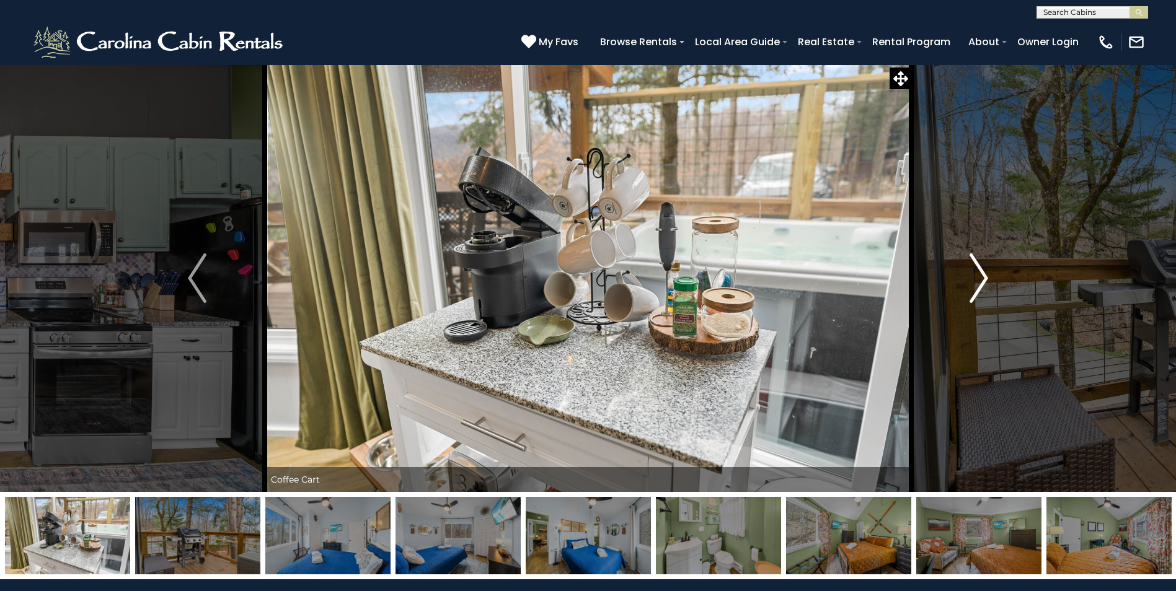
click at [993, 278] on button "Next" at bounding box center [978, 278] width 135 height 428
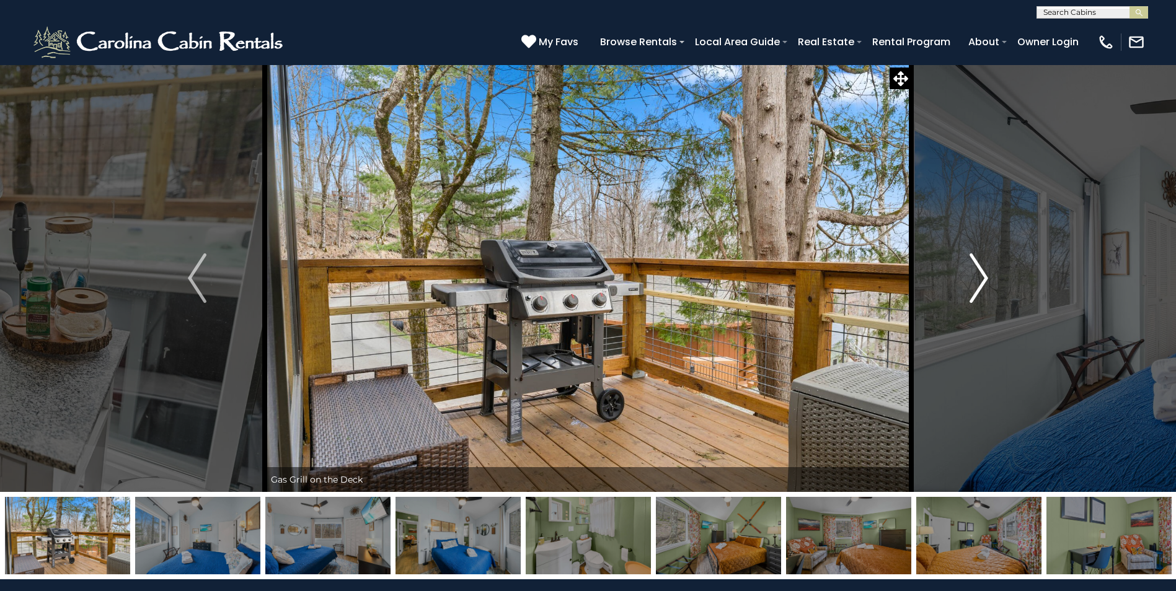
click at [993, 278] on button "Next" at bounding box center [978, 278] width 135 height 428
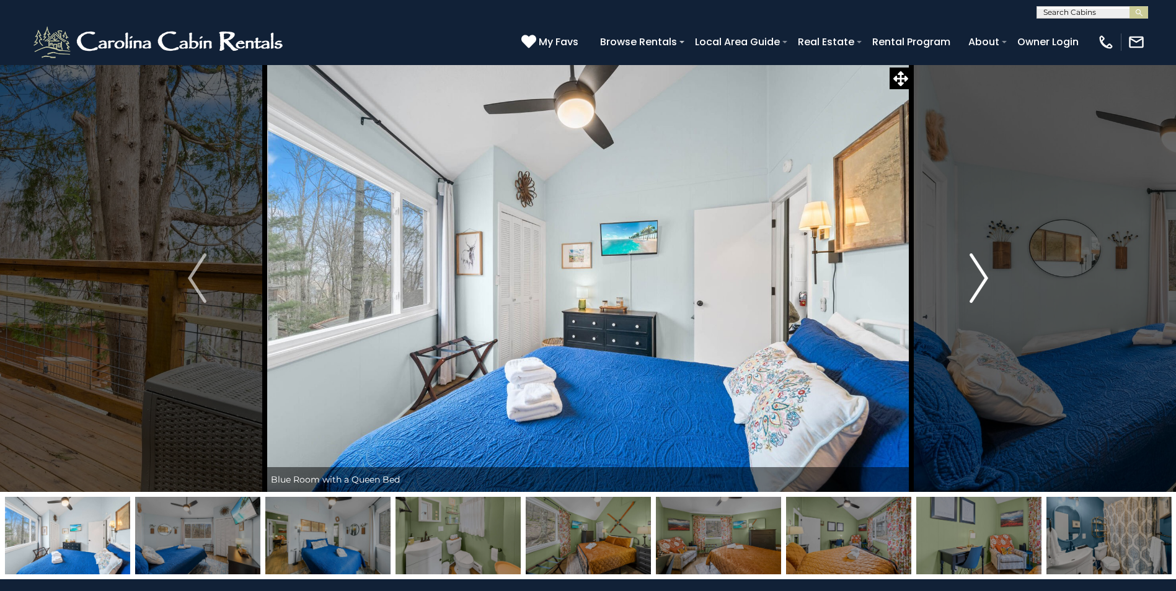
click at [993, 278] on button "Next" at bounding box center [978, 278] width 135 height 428
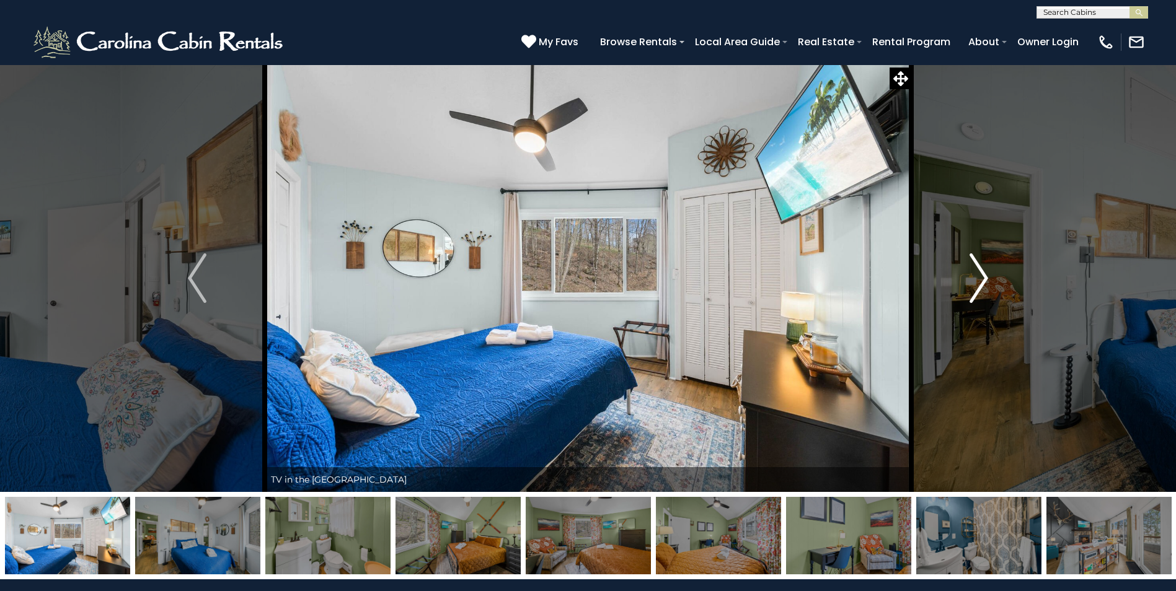
click at [993, 278] on button "Next" at bounding box center [978, 278] width 135 height 428
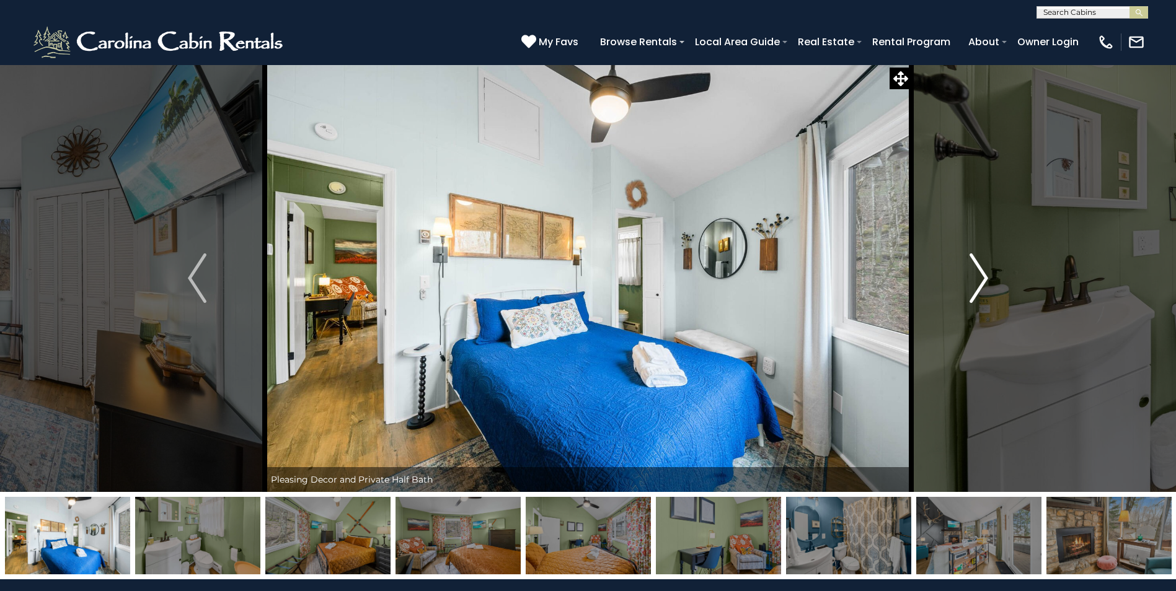
click at [993, 278] on button "Next" at bounding box center [978, 278] width 135 height 428
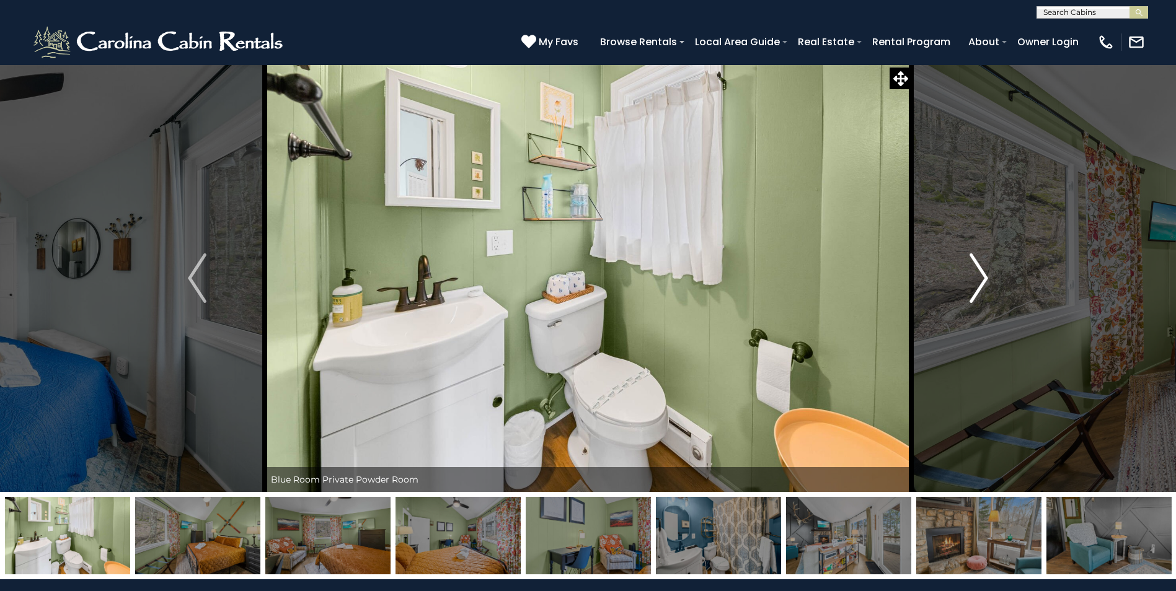
click at [993, 278] on button "Next" at bounding box center [978, 278] width 135 height 428
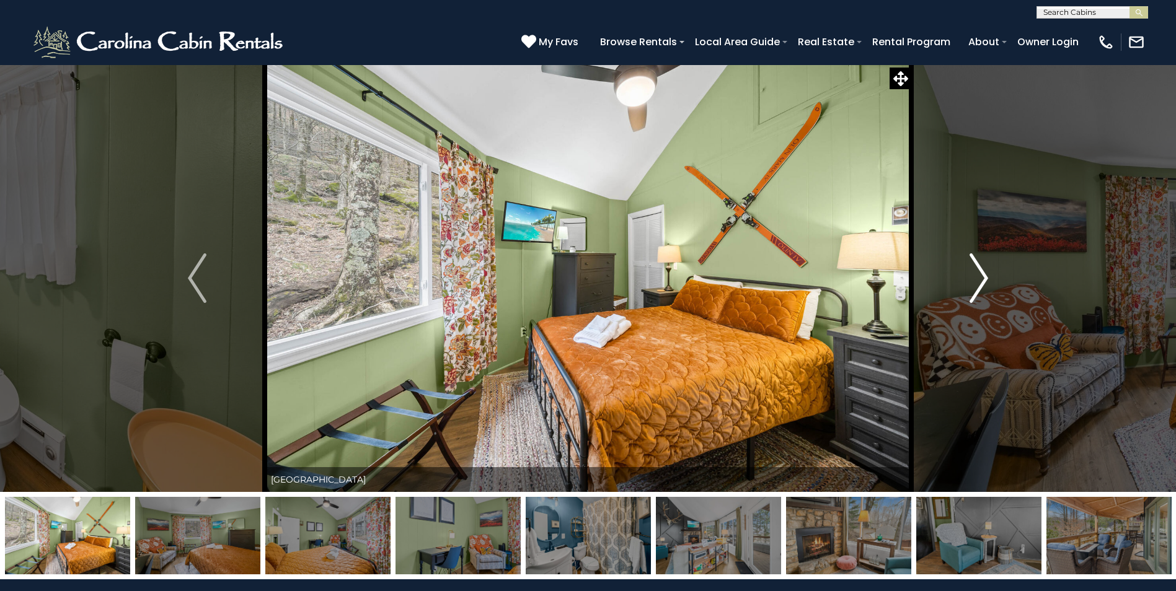
click at [993, 278] on button "Next" at bounding box center [978, 278] width 135 height 428
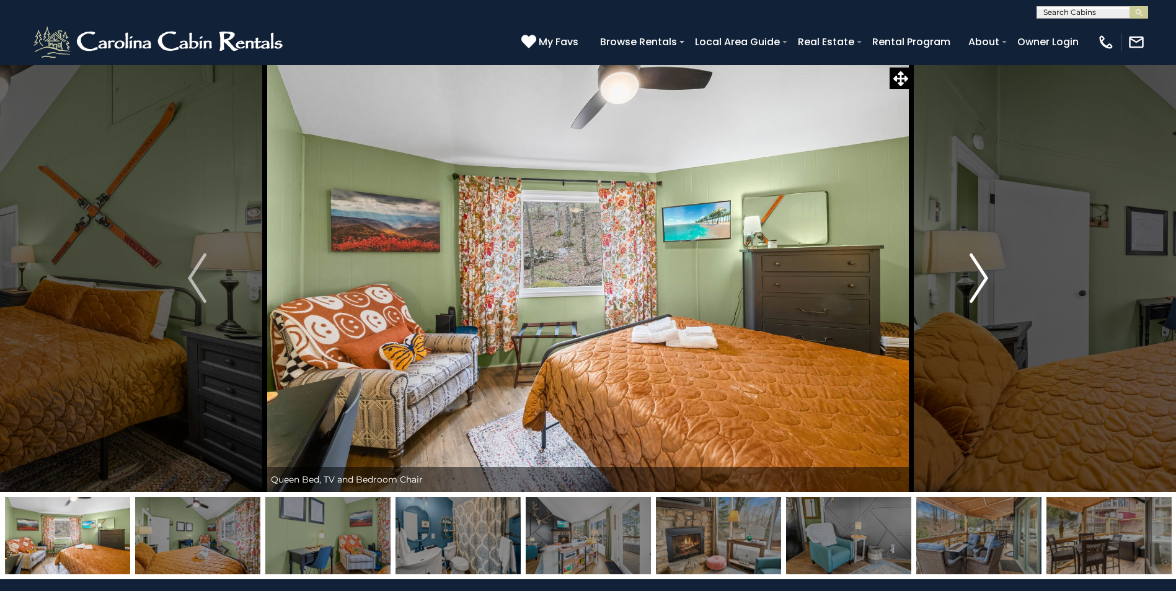
click at [993, 278] on button "Next" at bounding box center [978, 278] width 135 height 428
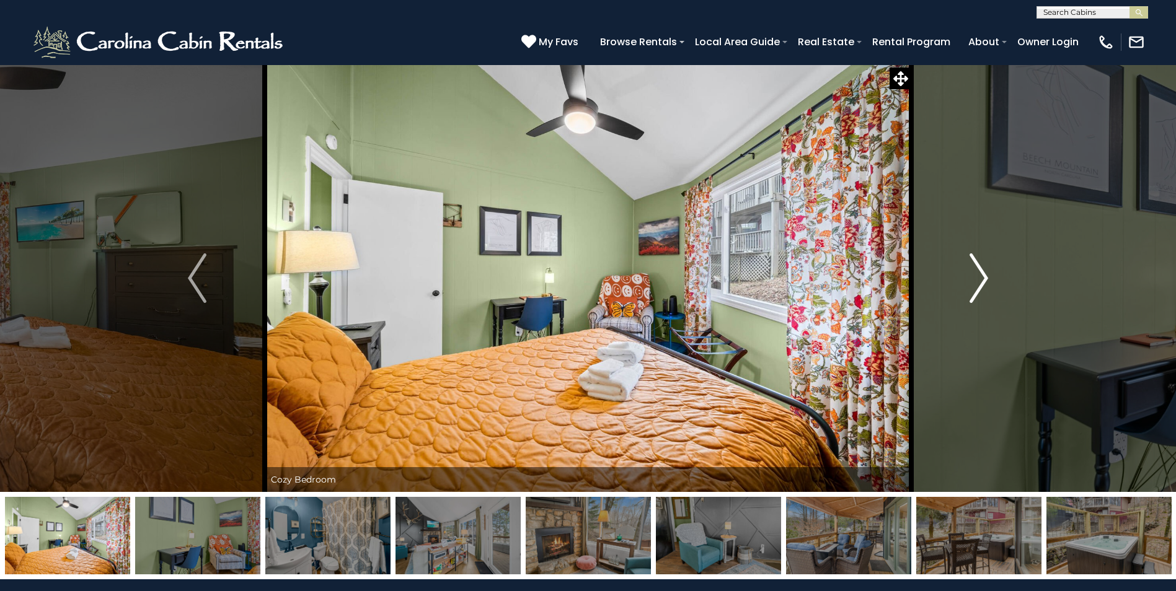
click at [977, 278] on img "Next" at bounding box center [979, 279] width 19 height 50
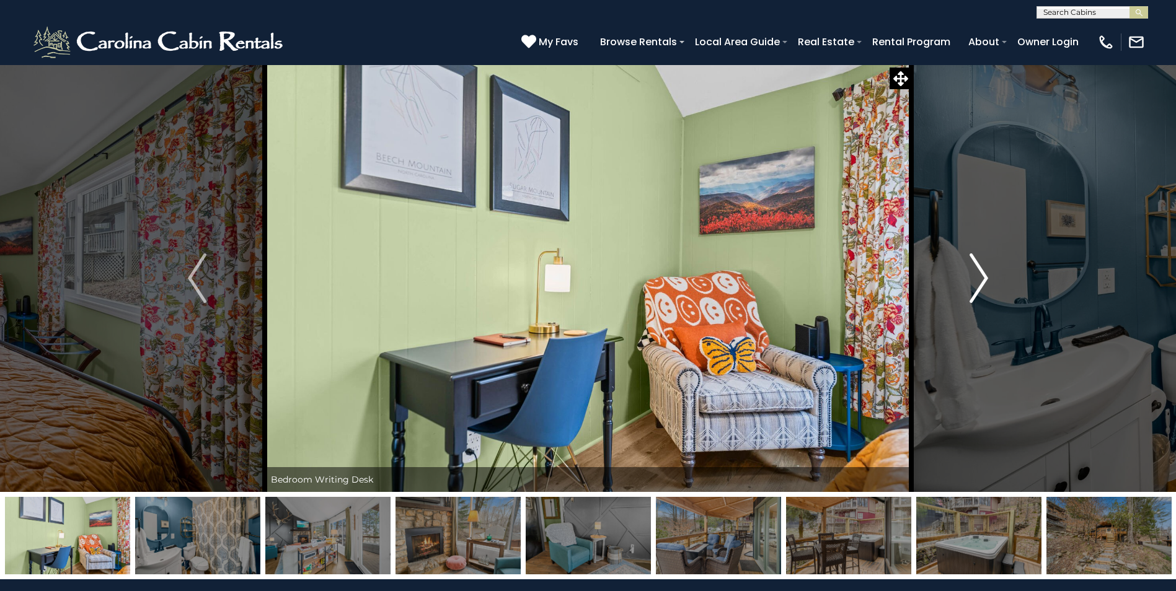
click at [977, 278] on img "Next" at bounding box center [979, 279] width 19 height 50
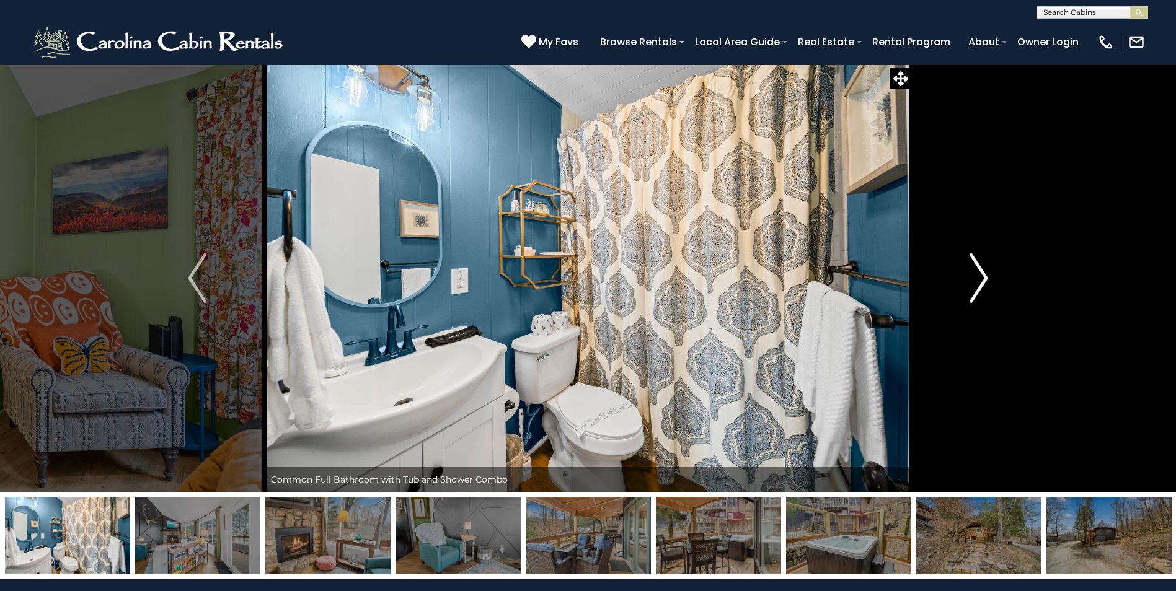
click at [977, 278] on img "Next" at bounding box center [979, 279] width 19 height 50
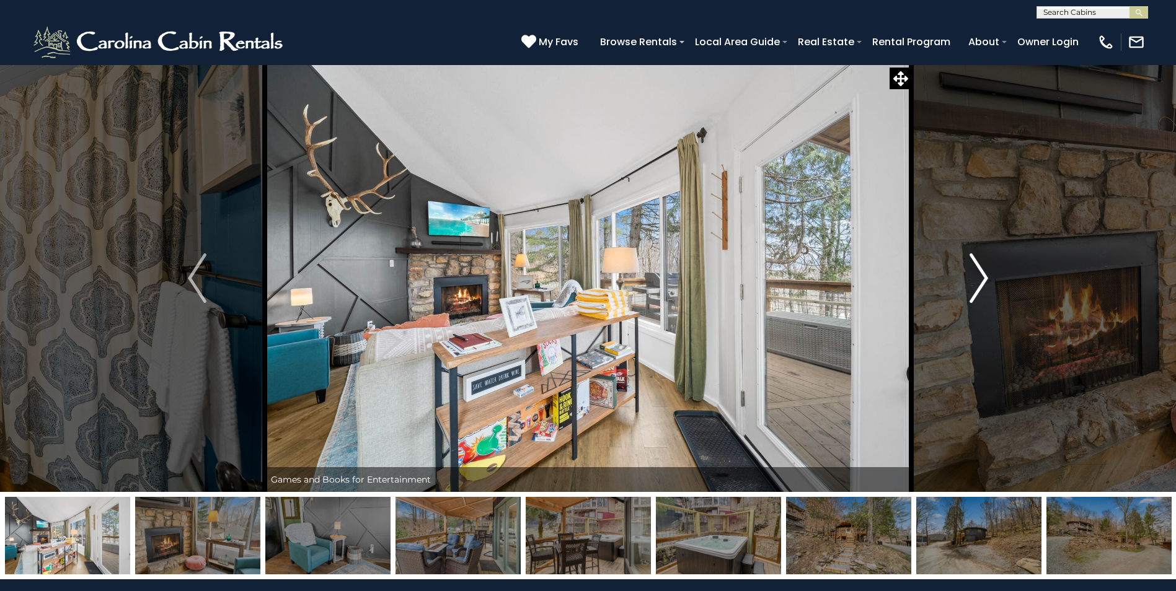
click at [977, 278] on img "Next" at bounding box center [979, 279] width 19 height 50
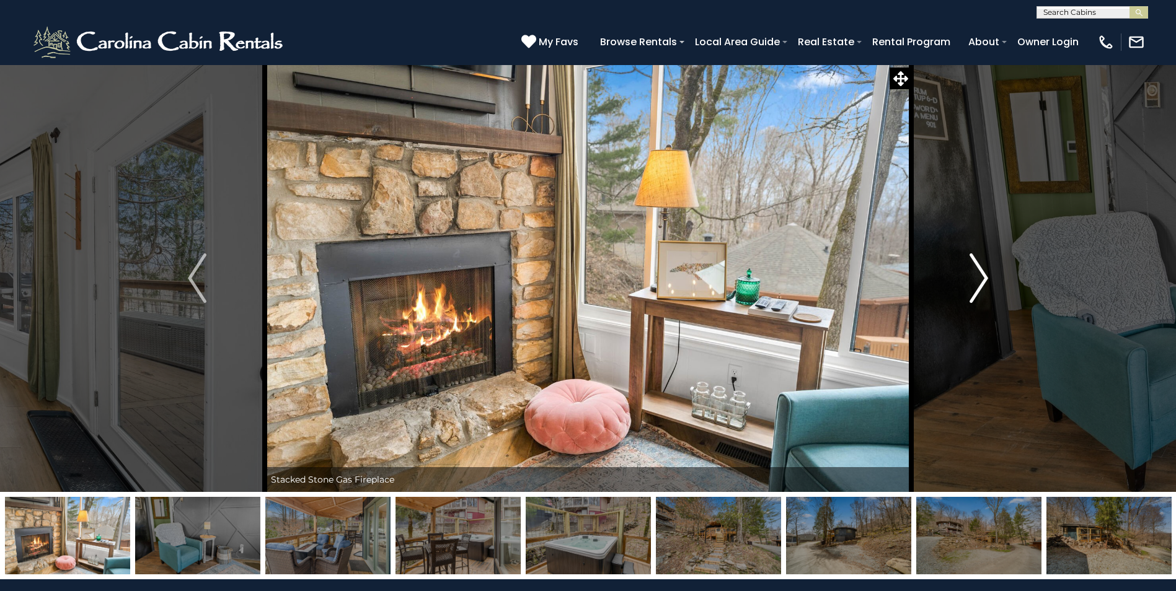
click at [977, 278] on img "Next" at bounding box center [979, 279] width 19 height 50
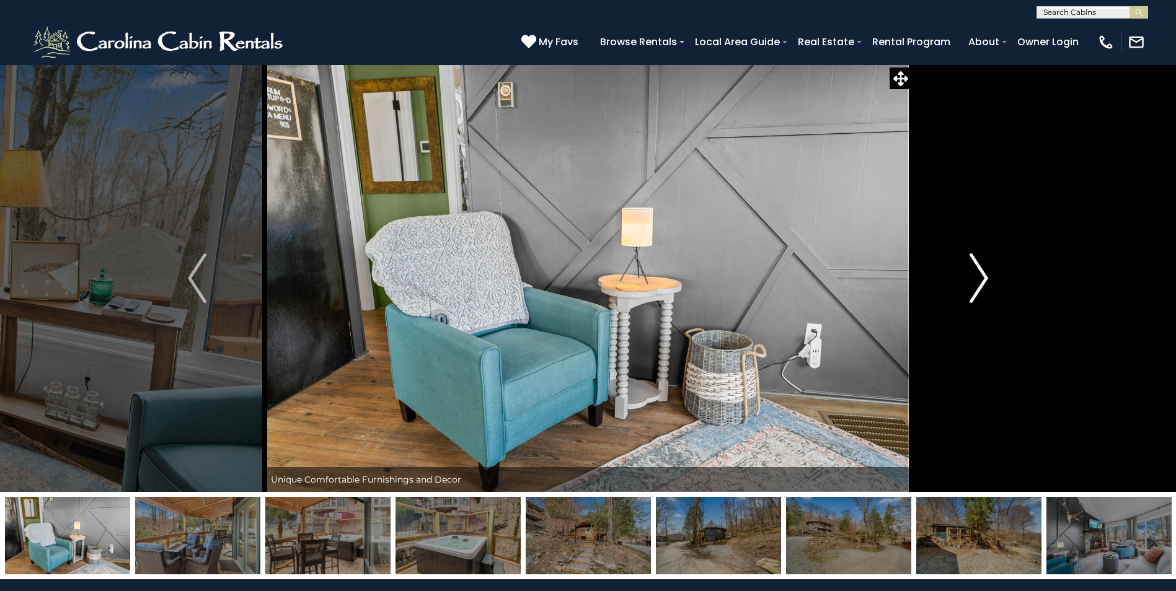
click at [977, 278] on img "Next" at bounding box center [979, 279] width 19 height 50
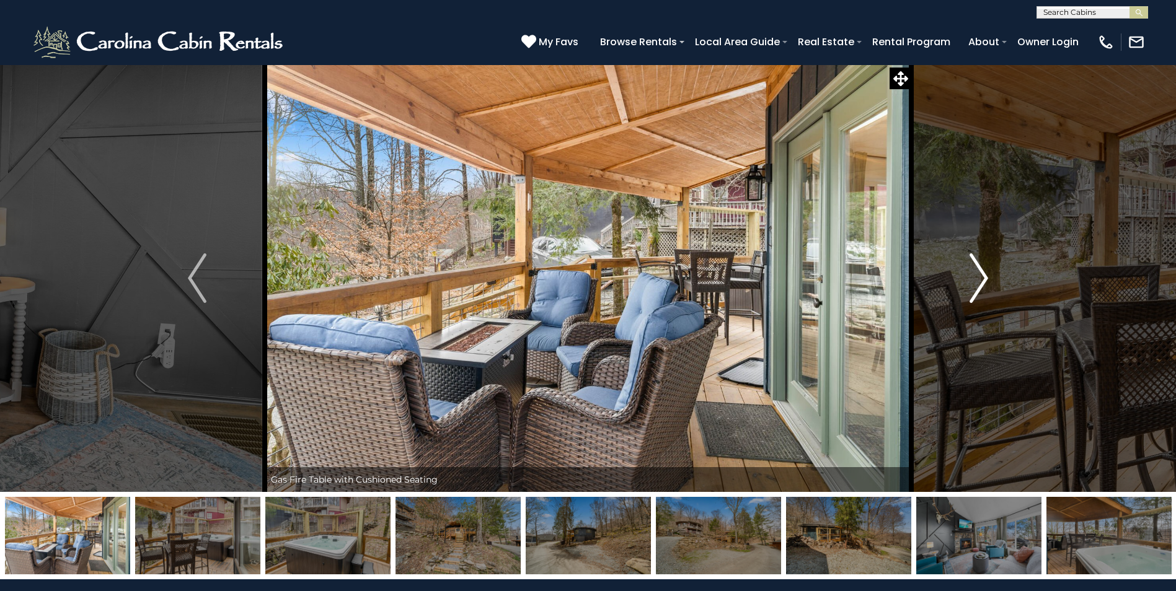
click at [979, 282] on img "Next" at bounding box center [979, 279] width 19 height 50
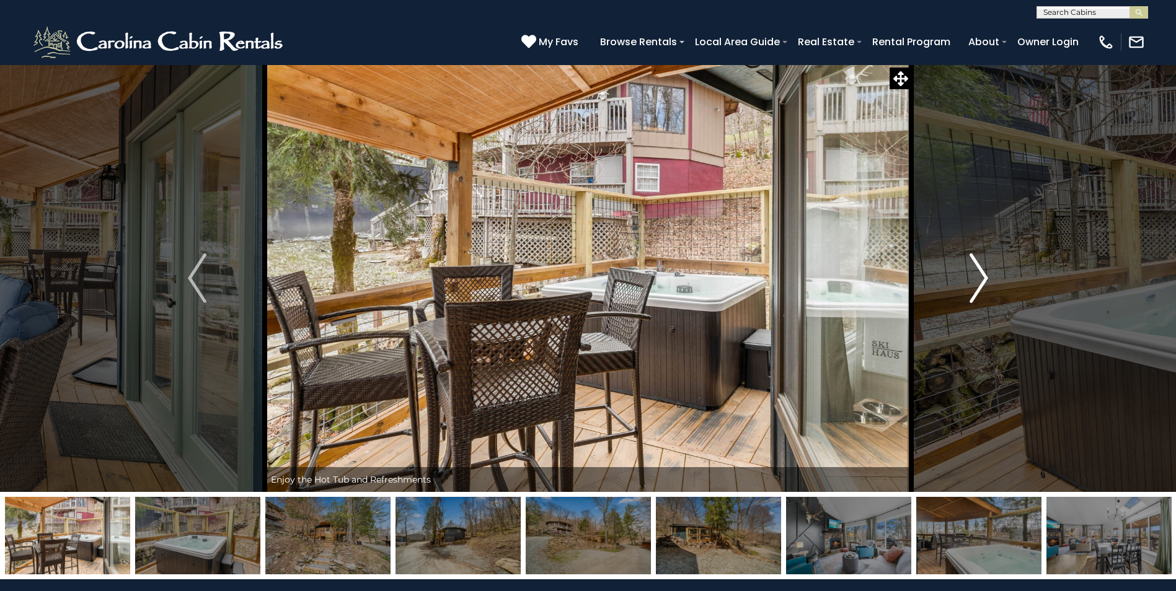
click at [985, 285] on img "Next" at bounding box center [979, 279] width 19 height 50
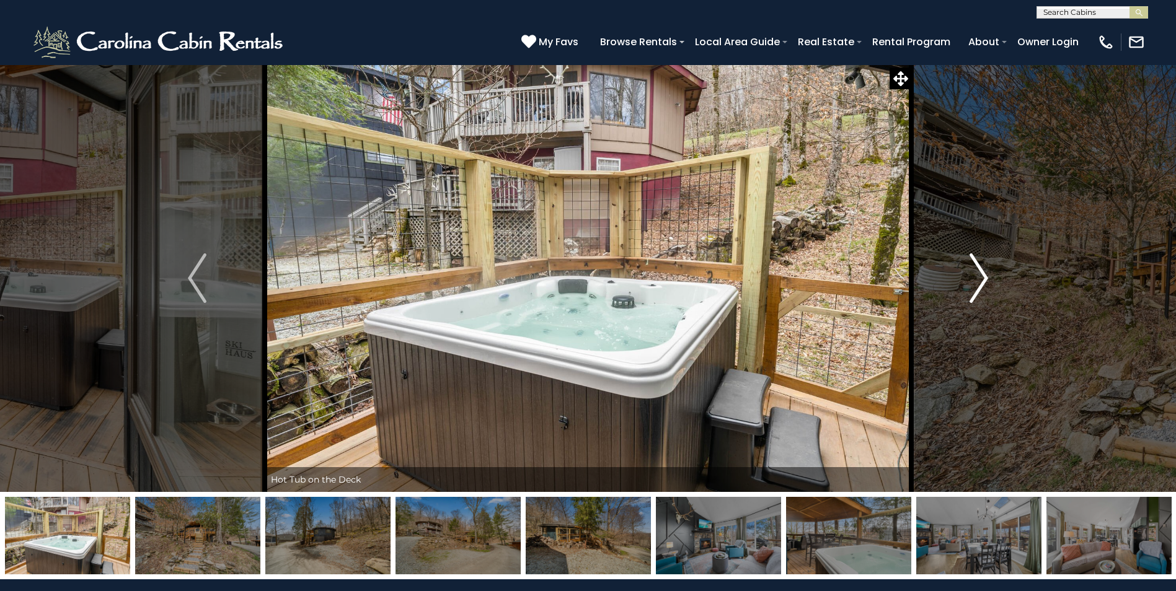
click at [985, 285] on img "Next" at bounding box center [979, 279] width 19 height 50
